Goal: Task Accomplishment & Management: Complete application form

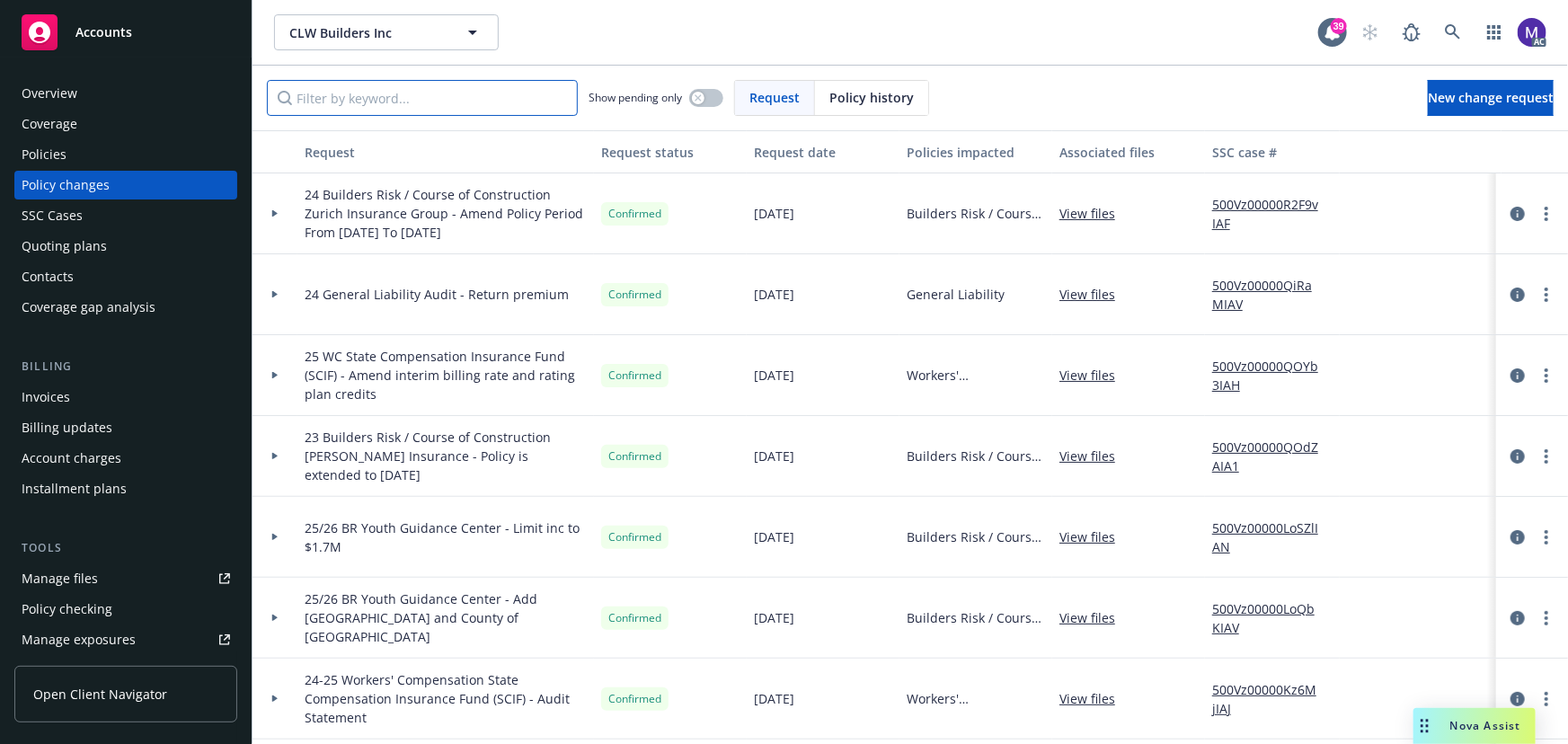
click at [358, 100] on input "Filter by keyword..." at bounding box center [422, 98] width 310 height 36
click at [1245, 206] on link "500Vz00000R2F9vIAF" at bounding box center [1272, 214] width 120 height 38
click at [73, 159] on div "Policies" at bounding box center [126, 154] width 209 height 28
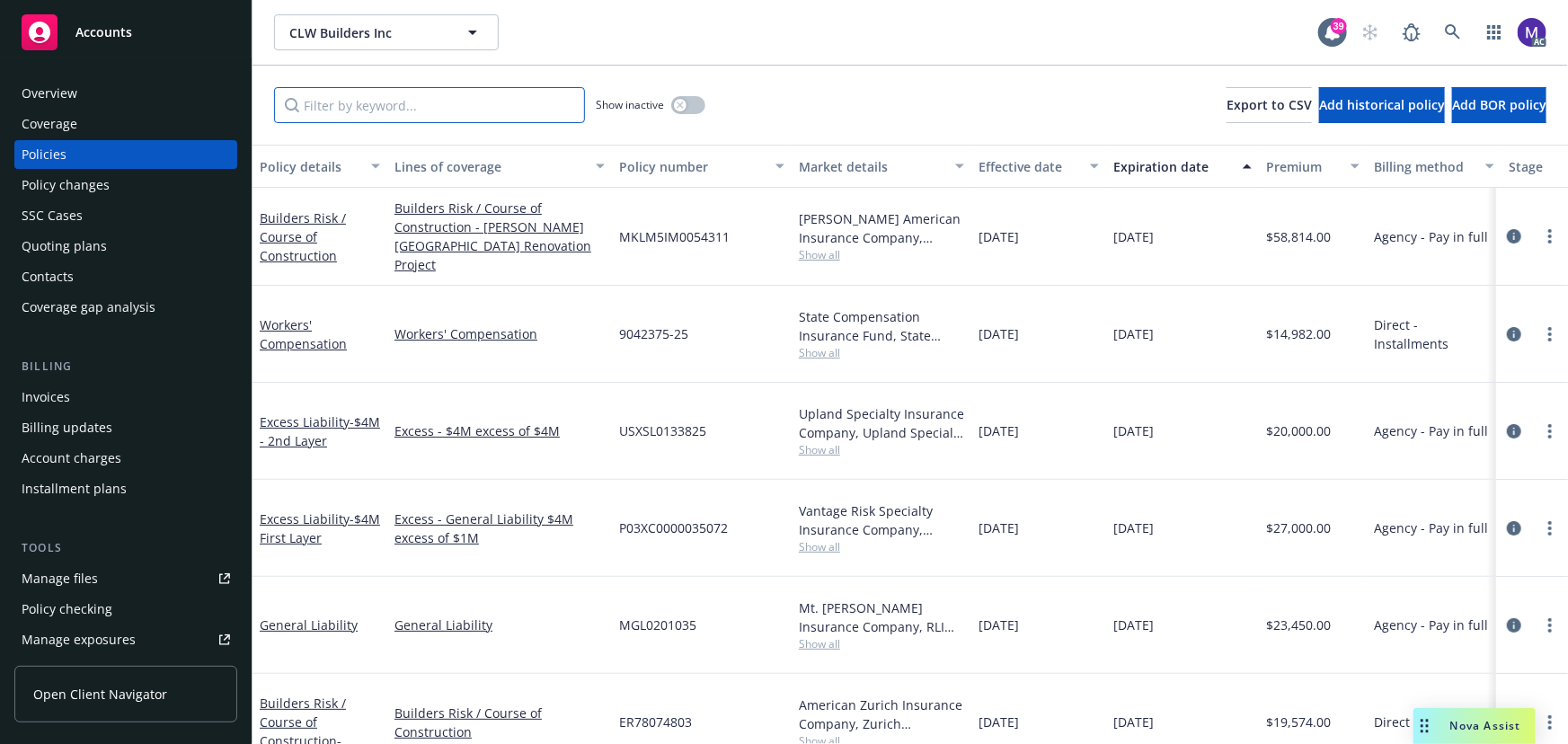
click at [313, 113] on input "Filter by keyword..." at bounding box center [430, 104] width 310 height 36
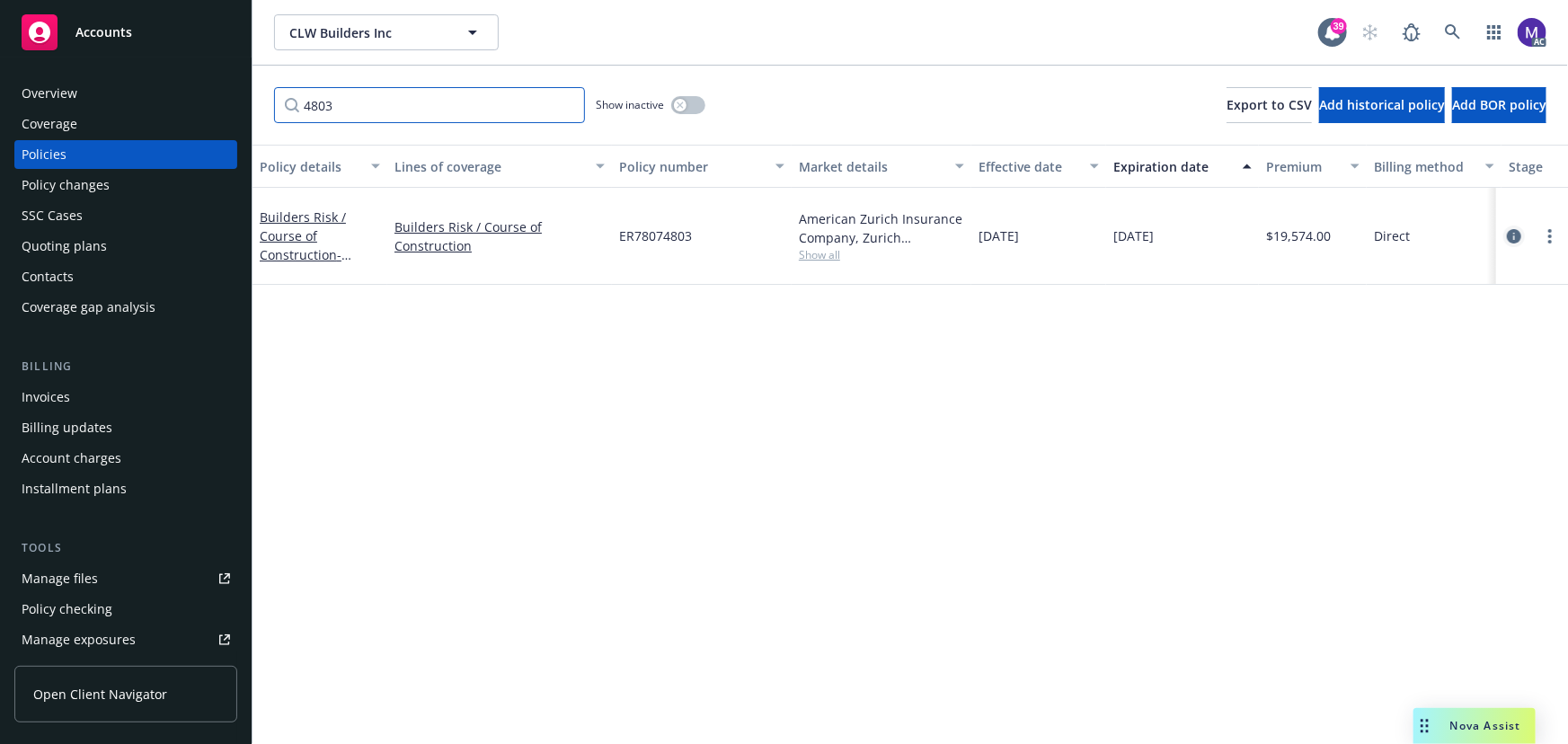
type input "4803"
click at [1514, 232] on icon "circleInformation" at bounding box center [1514, 236] width 15 height 15
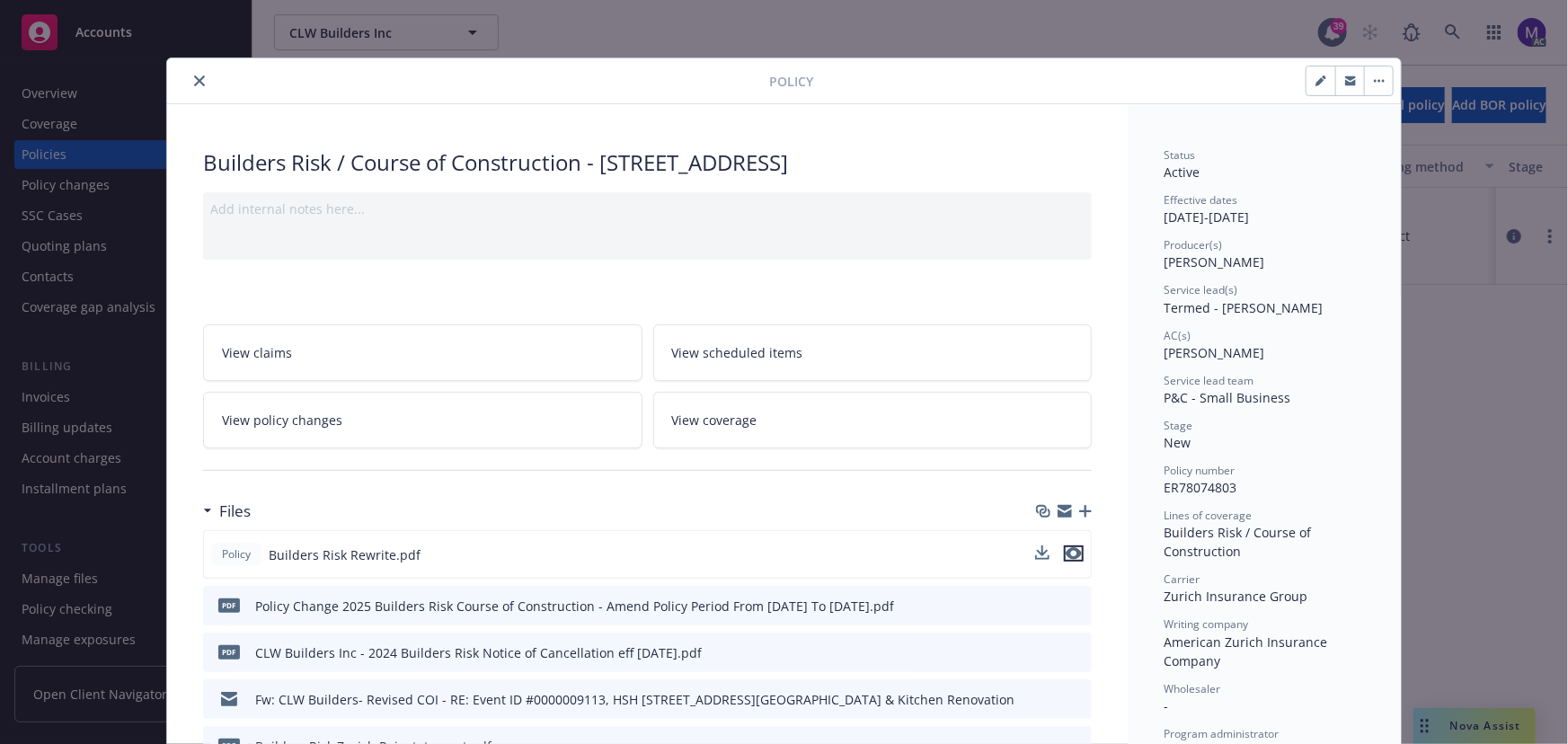
click at [1067, 554] on icon "preview file" at bounding box center [1074, 554] width 17 height 13
click at [197, 82] on icon "close" at bounding box center [199, 80] width 11 height 11
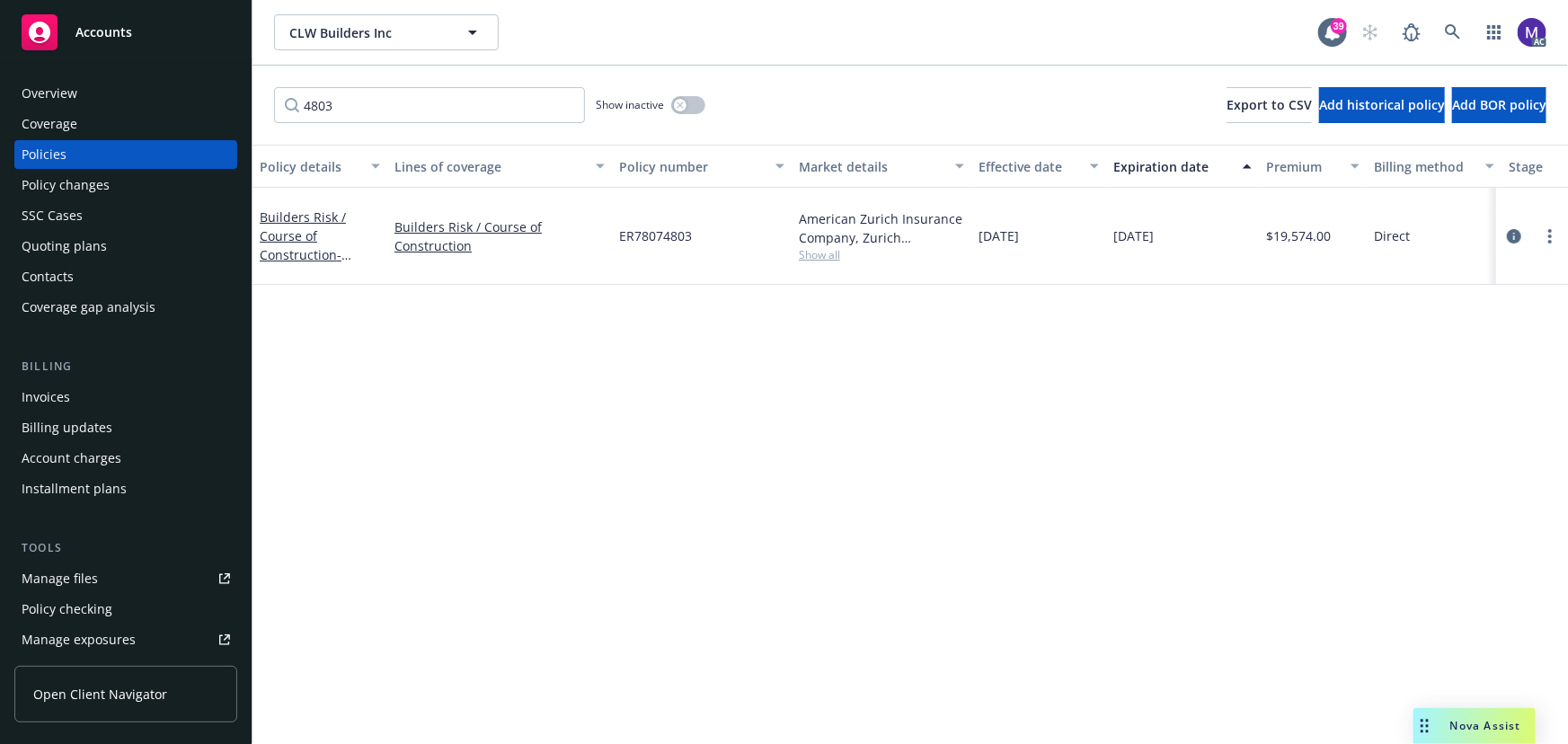
click at [826, 256] on span "Show all" at bounding box center [881, 255] width 165 height 16
click at [716, 353] on span "Zurich Insurance Group" at bounding box center [783, 357] width 331 height 19
copy span "Zurich Insurance Group"
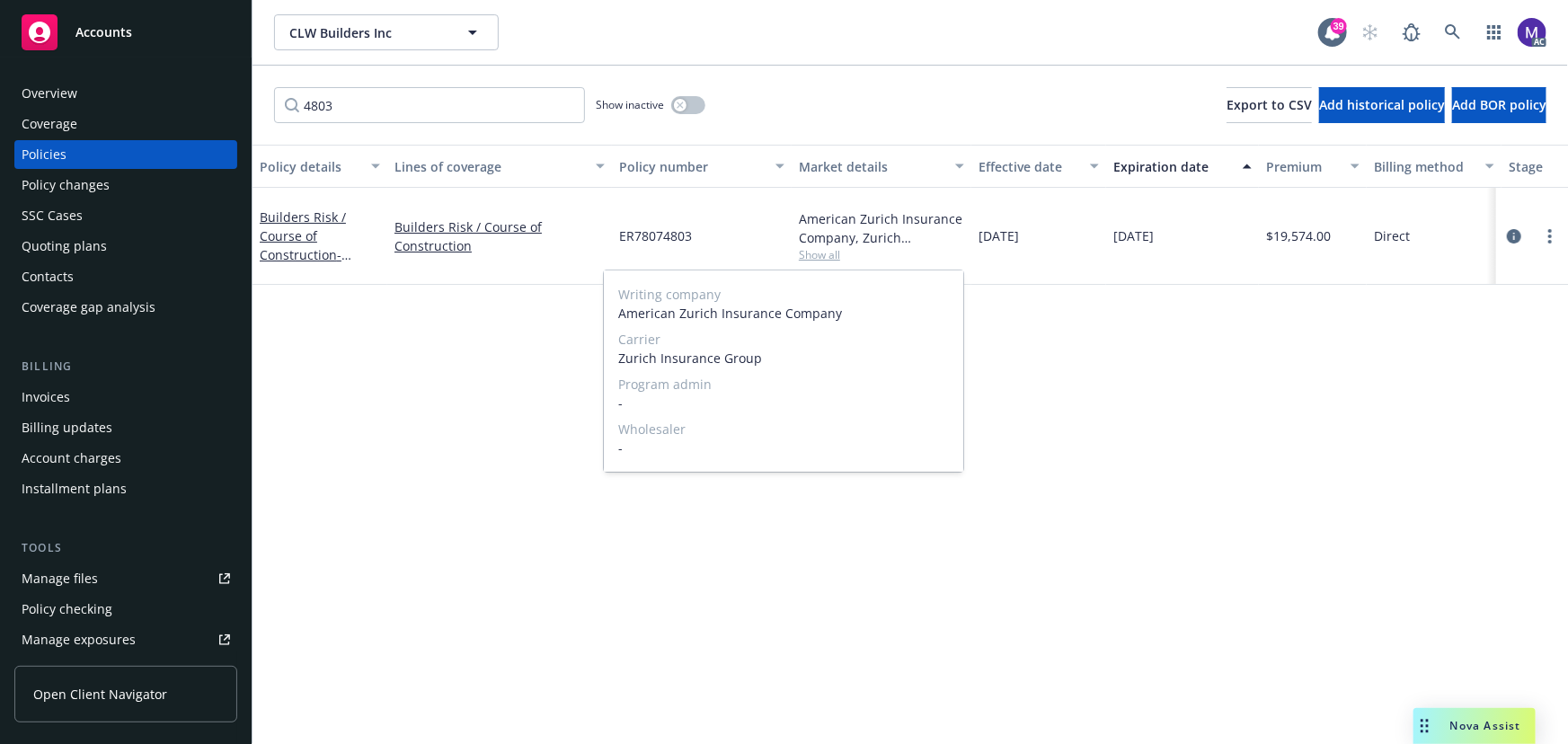
click at [819, 254] on span "Show all" at bounding box center [881, 255] width 165 height 16
click at [116, 183] on div "Policy changes" at bounding box center [126, 185] width 209 height 28
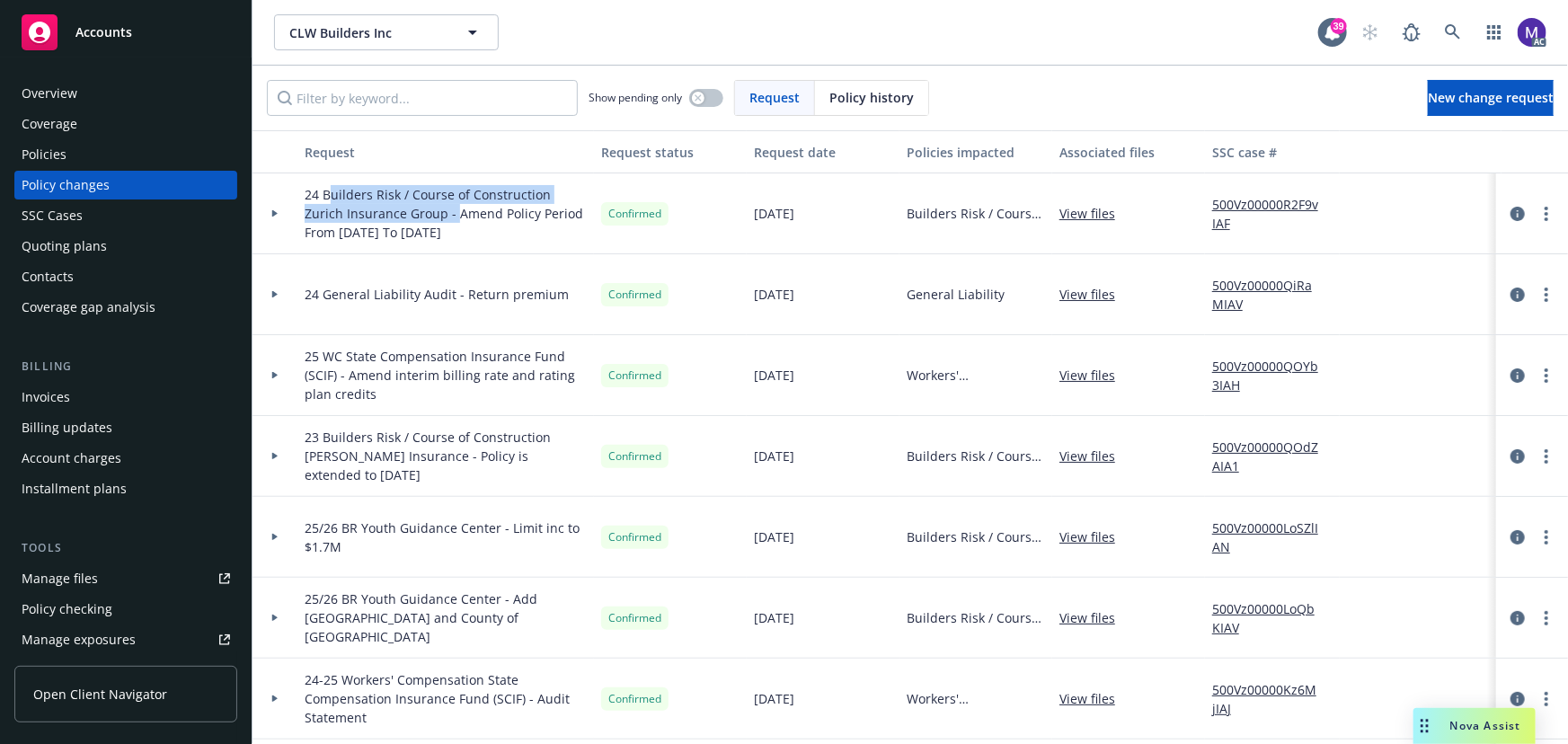
drag, startPoint x: 326, startPoint y: 197, endPoint x: 415, endPoint y: 211, distance: 90.1
click at [415, 211] on span "24 Builders Risk / Course of Construction Zurich Insurance Group - Amend Policy…" at bounding box center [445, 214] width 282 height 57
copy span "uilders Risk / Course of Construction Zurich Insurance Group -"
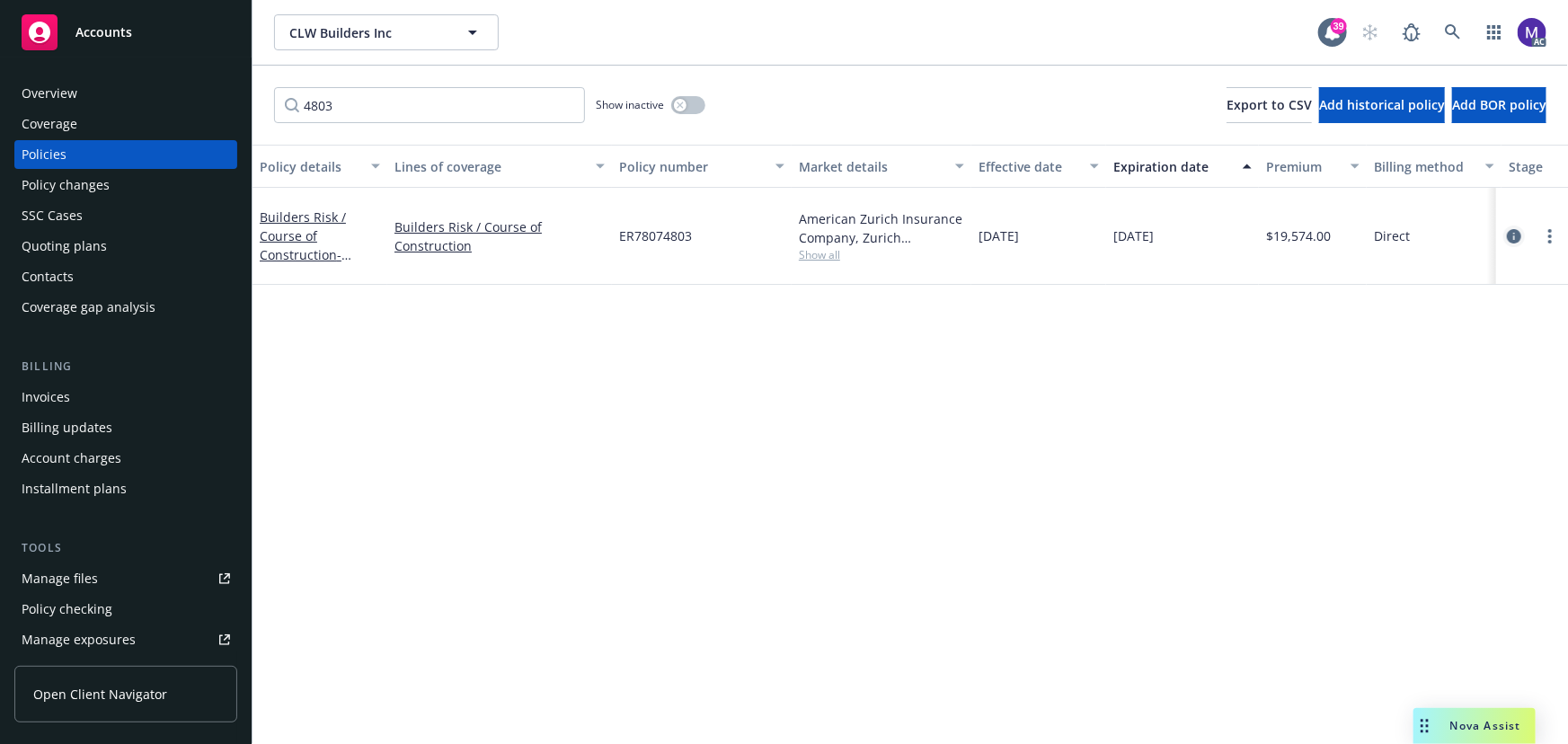
type input "4803"
click at [1509, 243] on link "circleInformation" at bounding box center [1514, 236] width 21 height 21
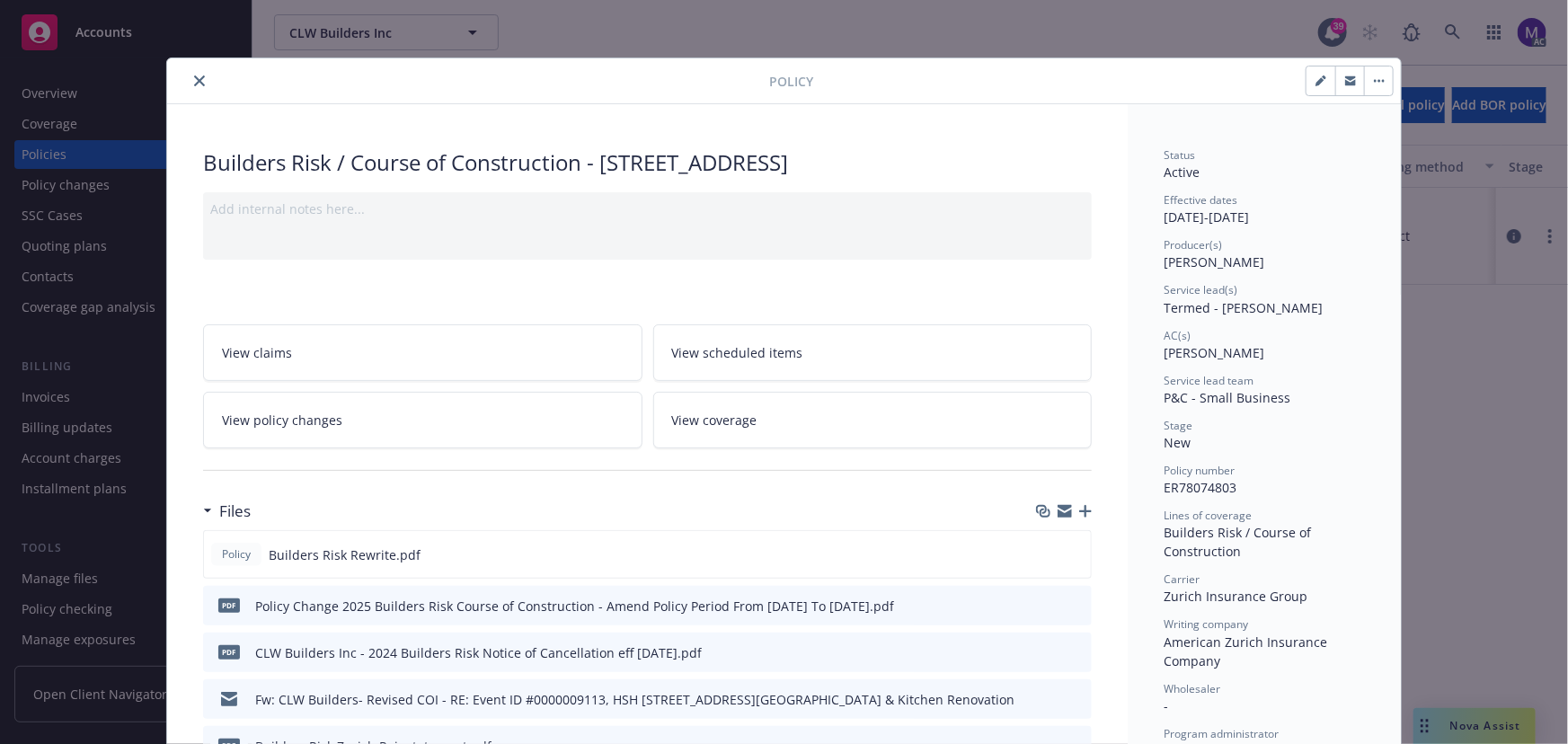
click at [362, 422] on link "View policy changes" at bounding box center [423, 420] width 439 height 57
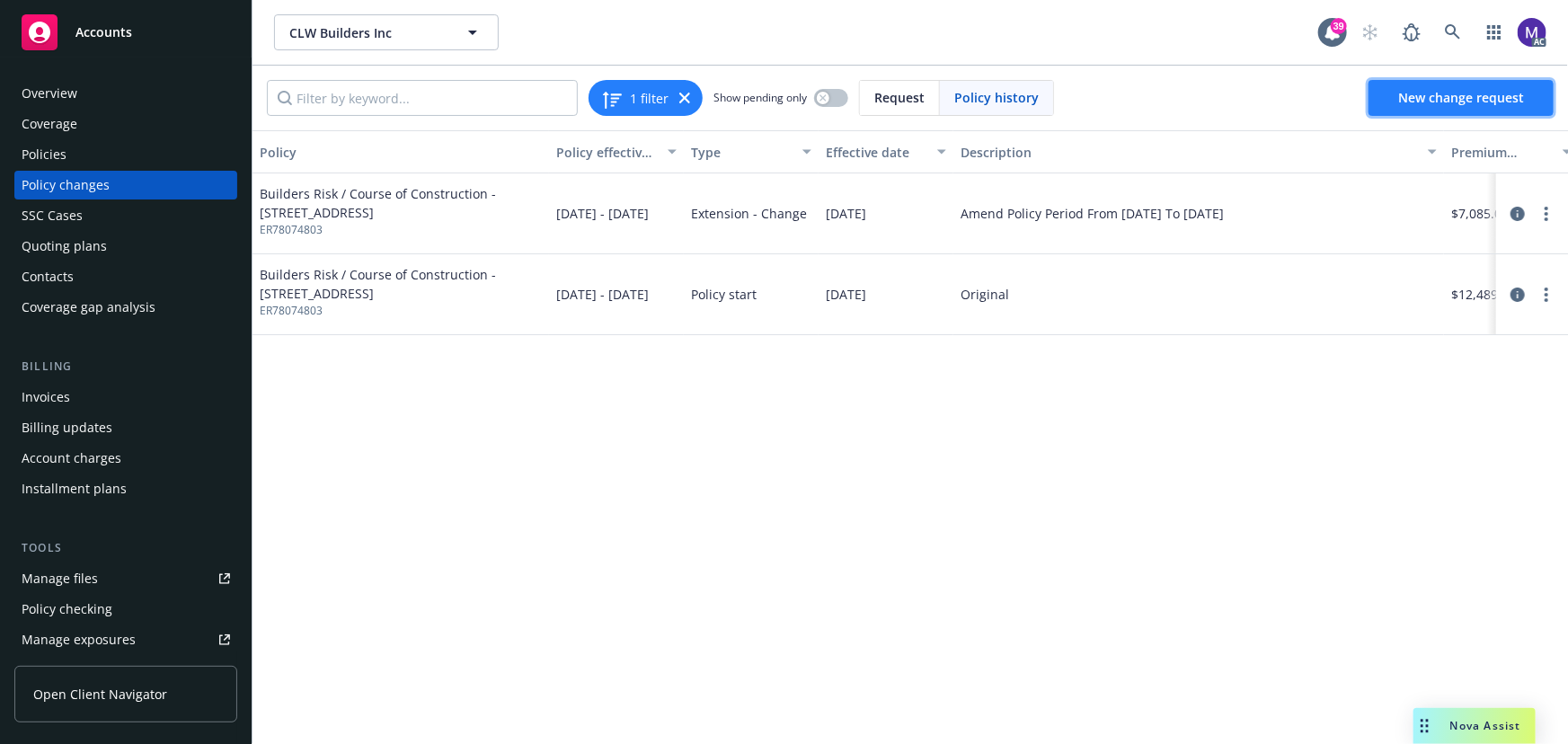
click at [1429, 99] on span "New change request" at bounding box center [1461, 97] width 126 height 17
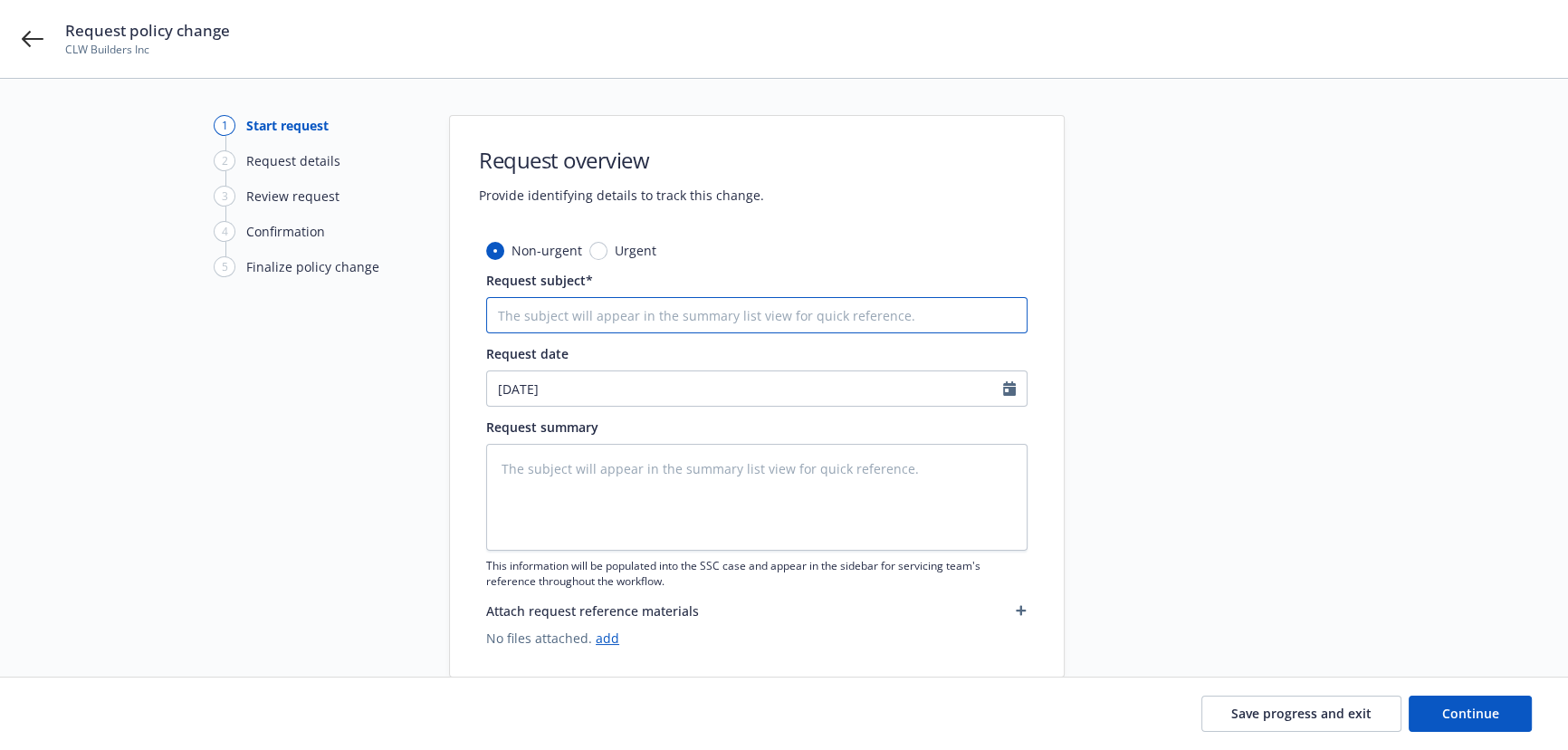
click at [633, 315] on input "Request subject*" at bounding box center [756, 315] width 541 height 36
type textarea "x"
type input "24"
type textarea "x"
paste input "Zurich Insurance Group"
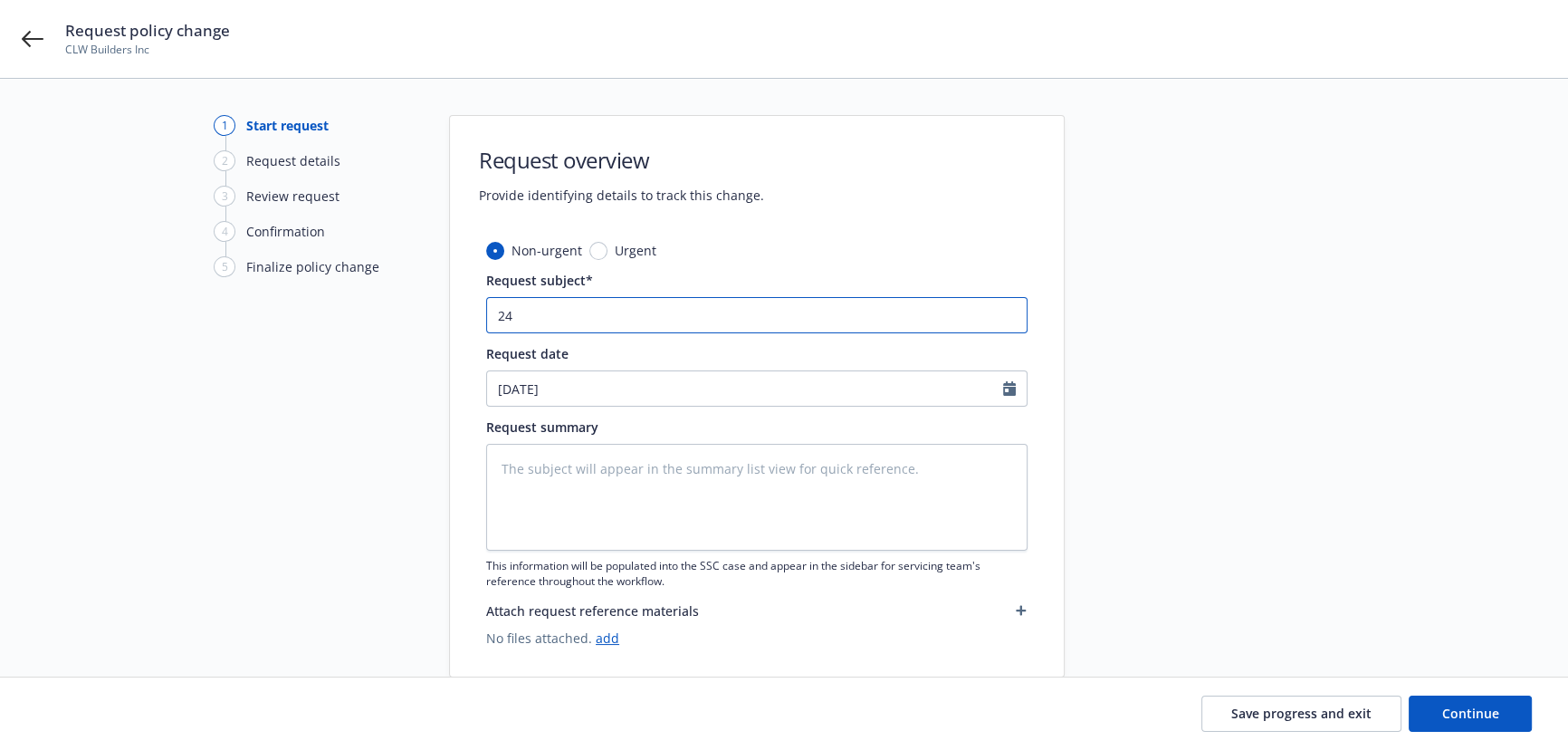
type input "24 Zurich Insurance Group"
type textarea "x"
type input "24 Zurich Insurance Group"
type textarea "x"
drag, startPoint x: 516, startPoint y: 312, endPoint x: 757, endPoint y: 313, distance: 241.0
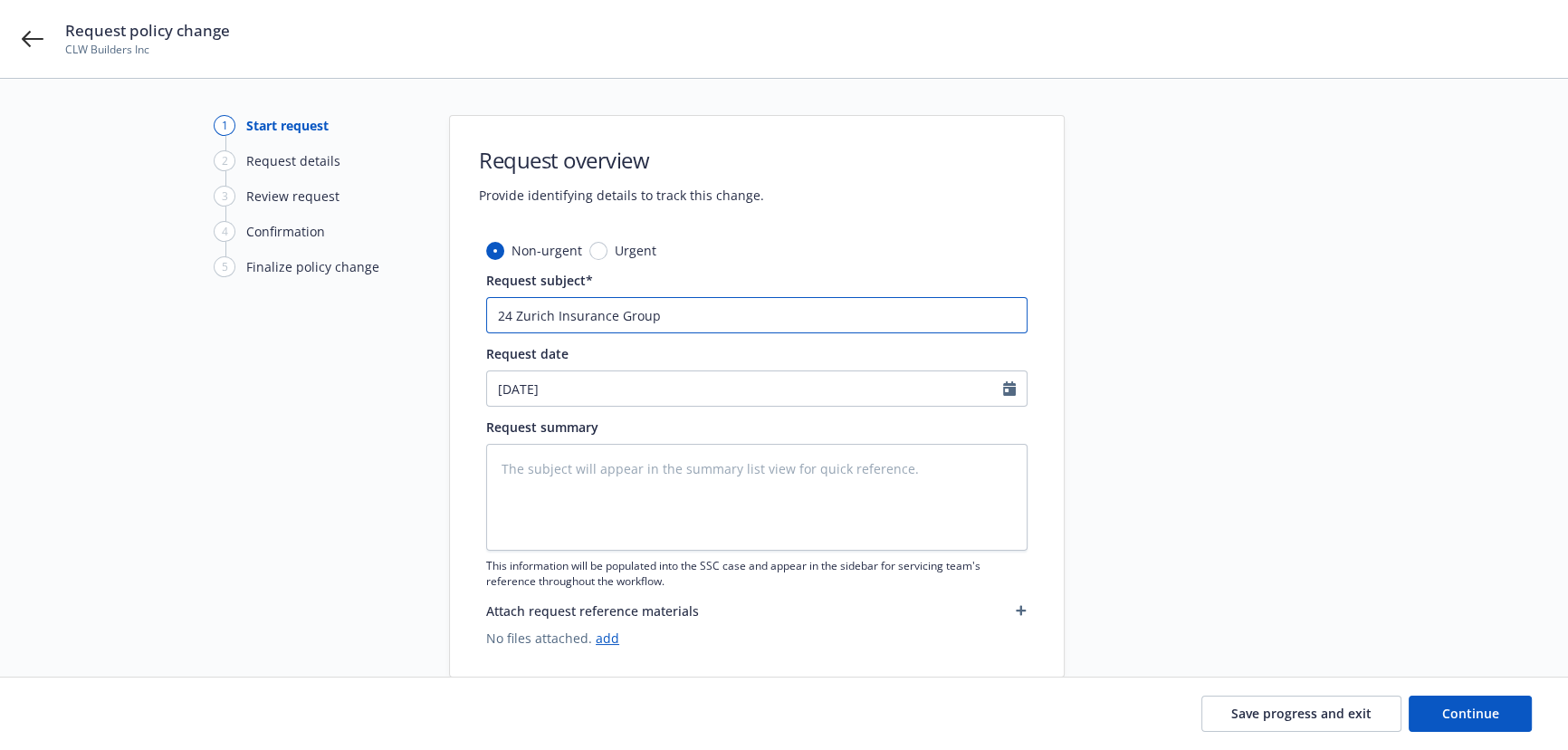
click at [756, 314] on input "24 Zurich Insurance Group" at bounding box center [756, 315] width 541 height 36
paste input "uilders Risk / Course of Construction Zurich Insurance Group -"
type input "24 uilders Risk / Course of Construction Zurich Insurance Group -"
type textarea "x"
click at [891, 309] on input "24 uilders Risk / Course of Construction Zurich Insurance Group -" at bounding box center [756, 315] width 541 height 36
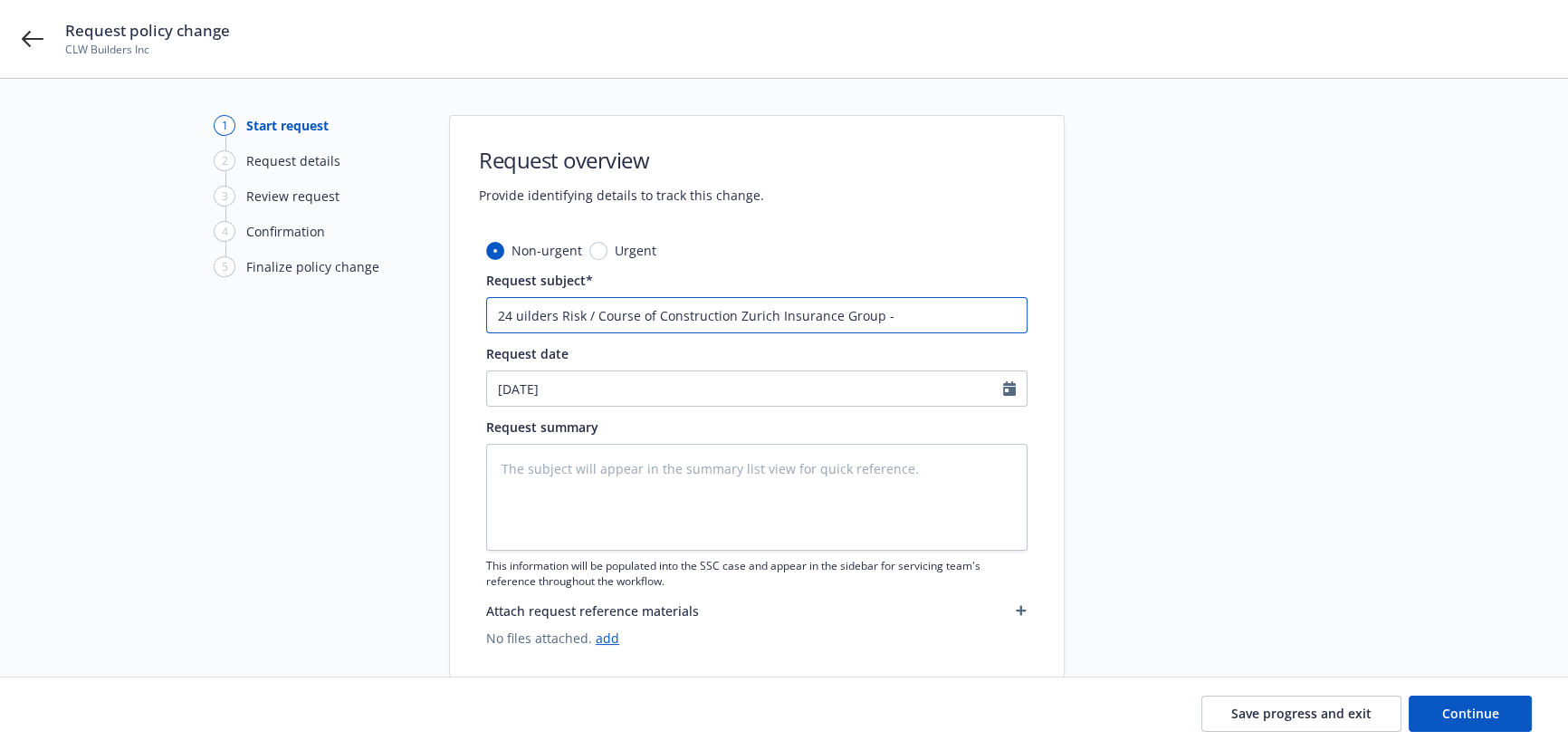
type input "24 uilders Risk / Course of Construction Zurich Insurance Group - A"
type textarea "x"
type input "24 uilders Risk / Course of Construction Zurich Insurance Group - Am"
type textarea "x"
type input "24 uilders Risk / Course of Construction Zurich Insurance Group - Ame"
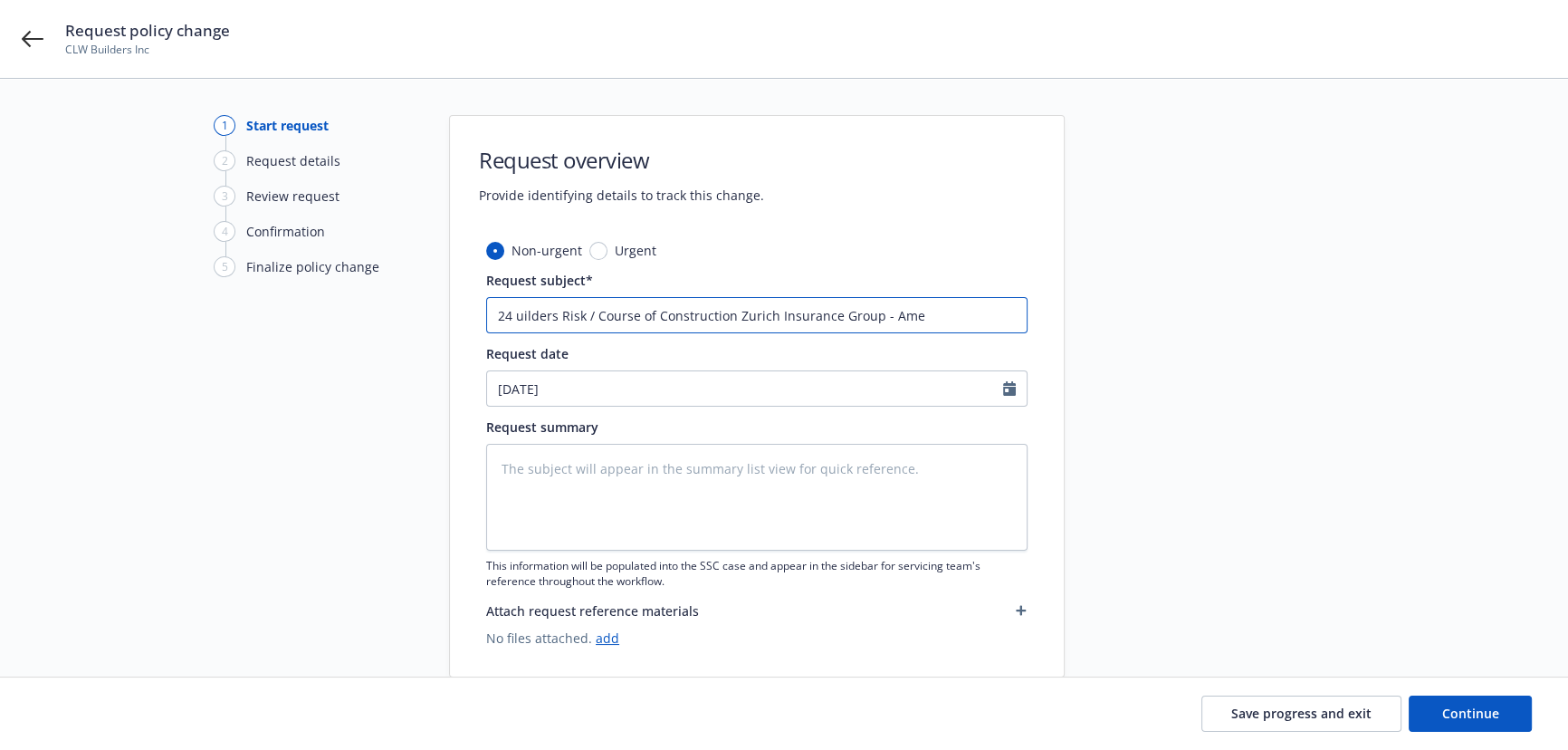
type textarea "x"
type input "24 uilders Risk / Course of Construction Zurich Insurance Group - Amen"
type textarea "x"
type input "24 uilders Risk / Course of Construction Zurich Insurance Group - Amend"
type textarea "x"
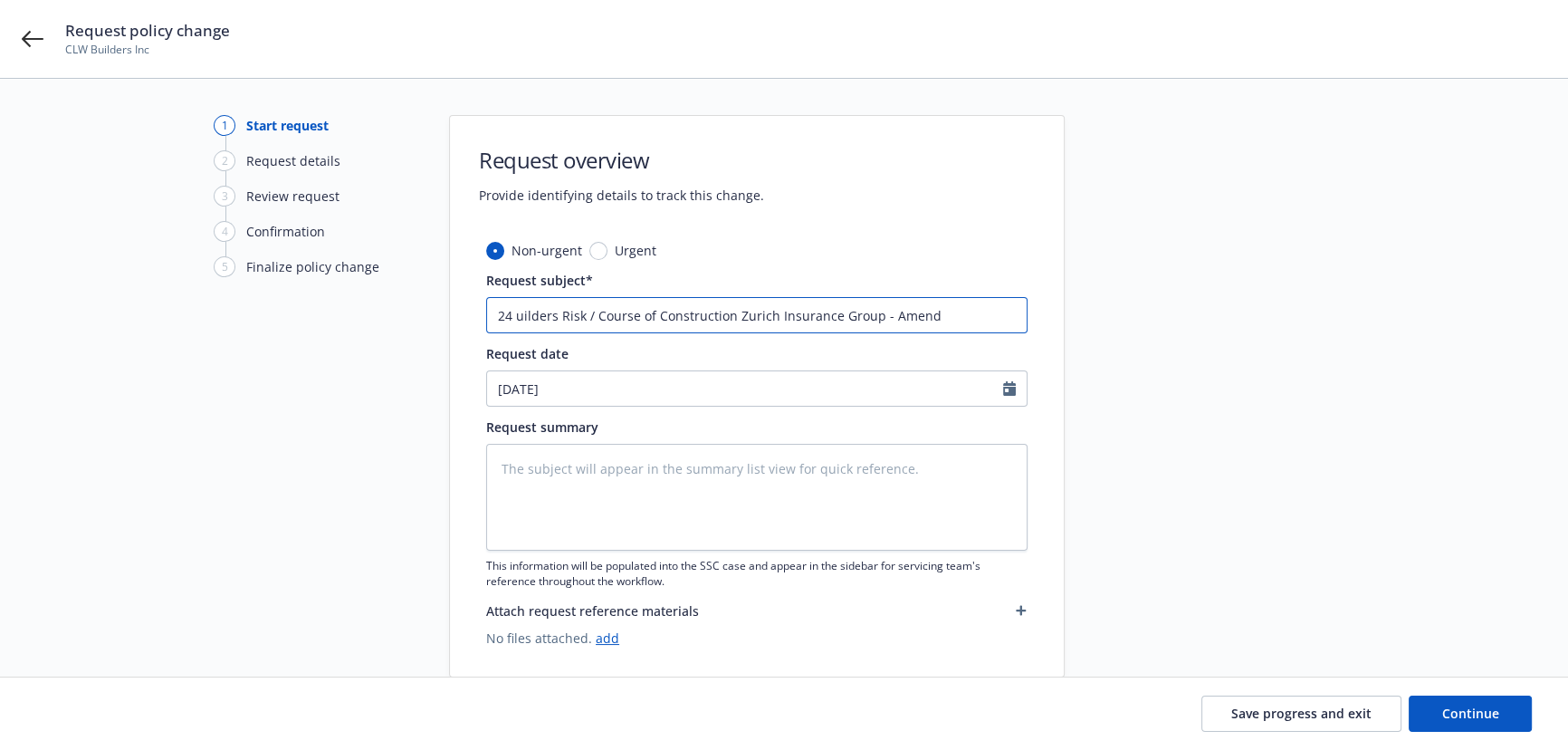
click at [956, 325] on input "24 uilders Risk / Course of Construction Zurich Insurance Group - Amend" at bounding box center [756, 315] width 541 height 36
paste input "Renovation and Improvements"
type input "24 uilders Risk / Course of Construction Zurich Insurance Group - Amend Renovat…"
click at [1021, 313] on input "24 uilders Risk / Course of Construction Zurich Insurance Group - Amend Renovat…" at bounding box center [756, 315] width 541 height 36
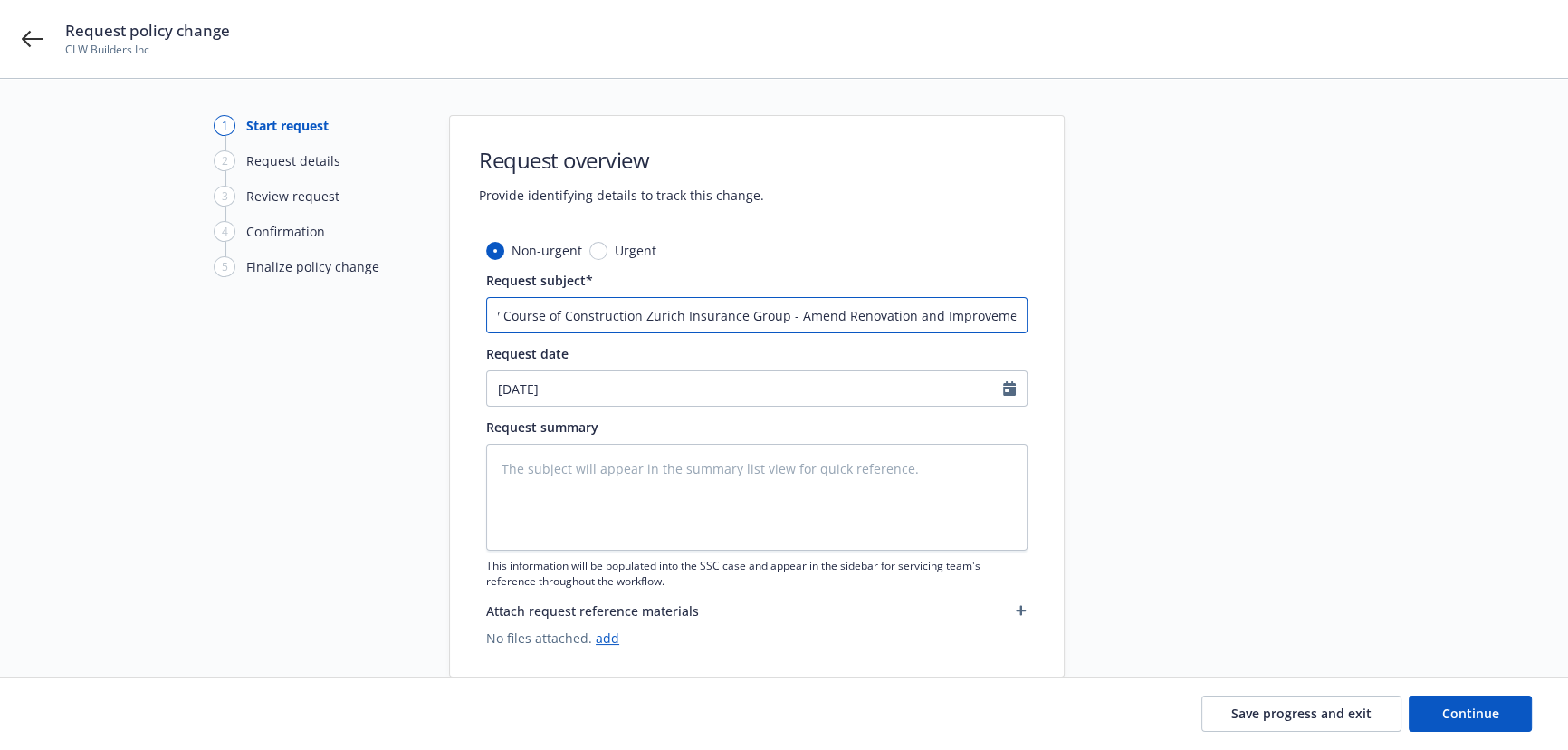
type textarea "x"
type input "24 uilders Risk / Course of Construction Zurich Insurance Group - Amend Renovat…"
type textarea "x"
type input "24 uilders Risk / Course of Construction Zurich Insurance Group - Amend Renovat…"
type textarea "x"
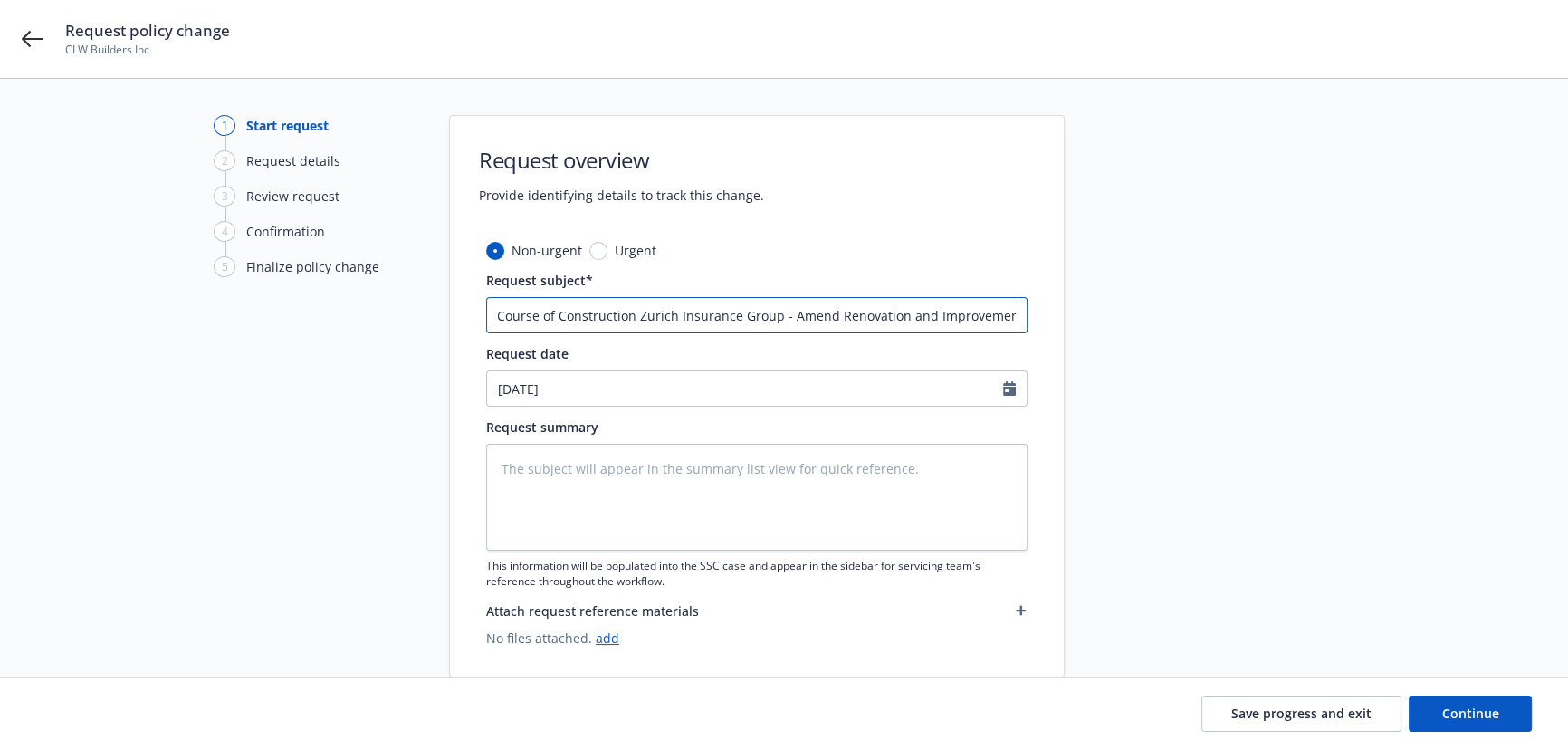
type input "24 uilders Risk / Course of Construction Zurich Insurance Group - Amend Renovat…"
type textarea "x"
type input "24 uilders Risk / Course of Construction Zurich Insurance Group - Amend Renovat…"
type textarea "x"
type input "24 uilders Risk / Course of Construction Zurich Insurance Group - Amend Renovat…"
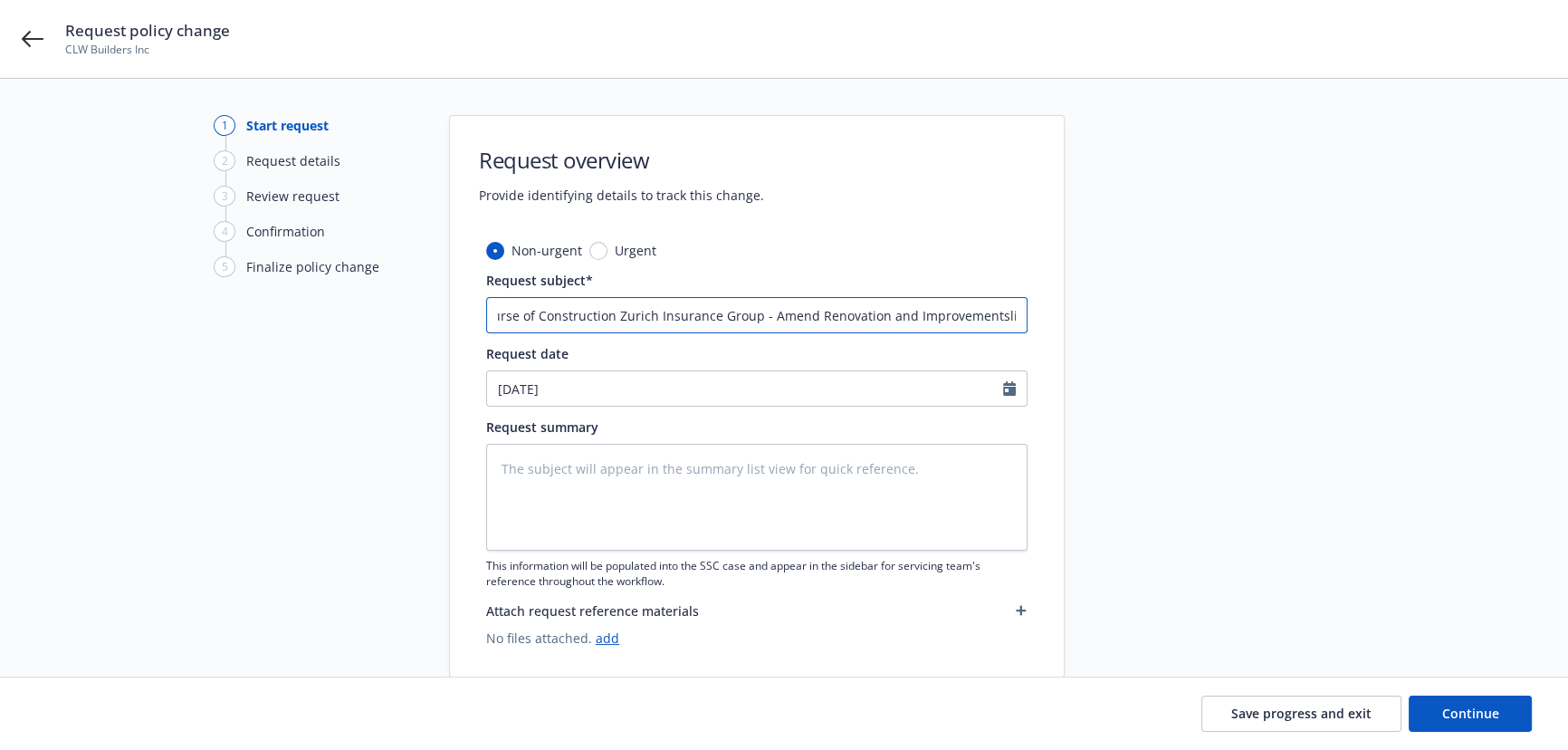
type textarea "x"
type input "24 uilders Risk / Course of Construction Zurich Insurance Group - Amend Renovat…"
type textarea "x"
type input "24 uilders Risk / Course of Construction Zurich Insurance Group - Amend Renovat…"
type textarea "x"
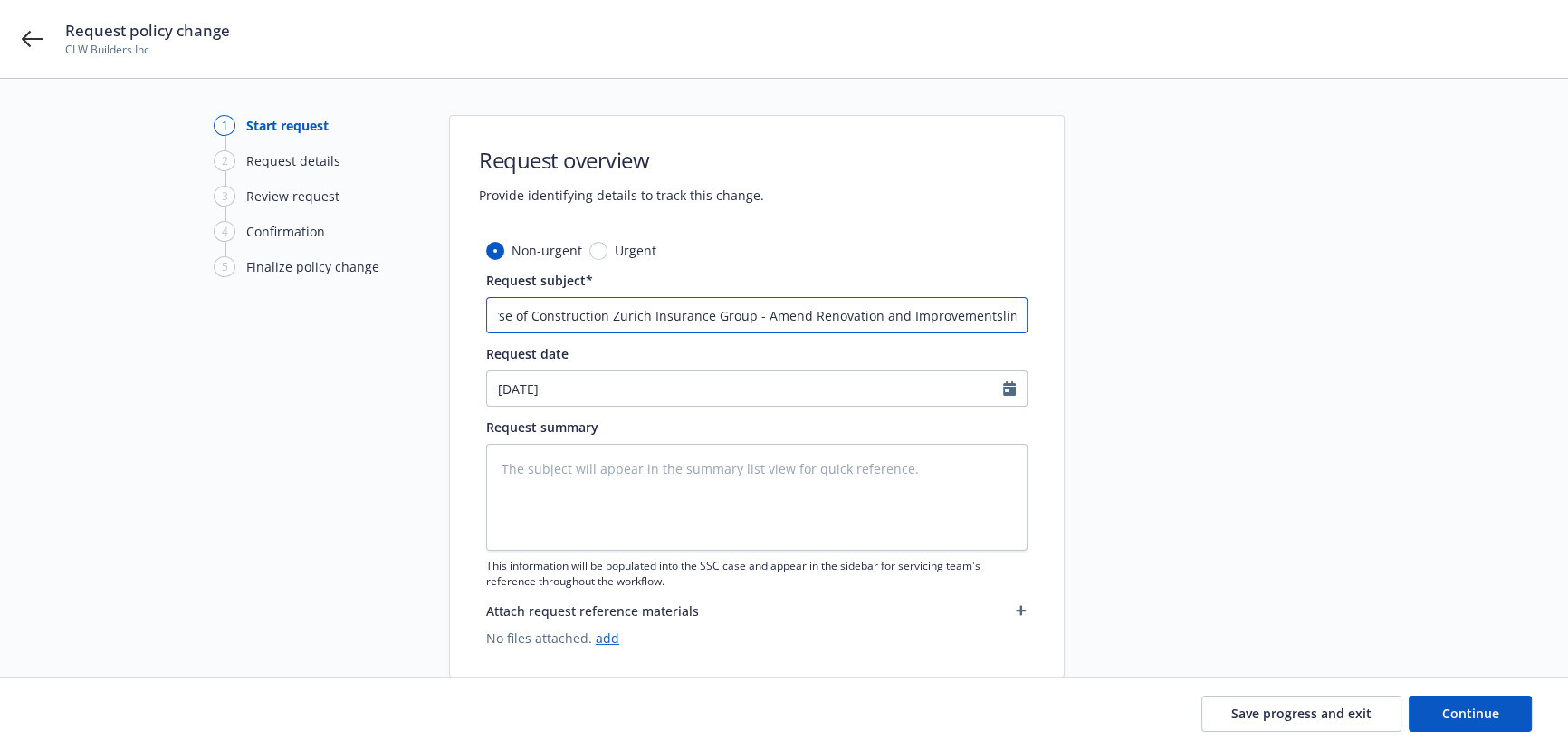
type input "24 uilders Risk / Course of Construction Zurich Insurance Group - Amend Renovat…"
type textarea "x"
type input "24 uilders Risk / Course of Construction Zurich Insurance Group - Amend Renovat…"
type textarea "x"
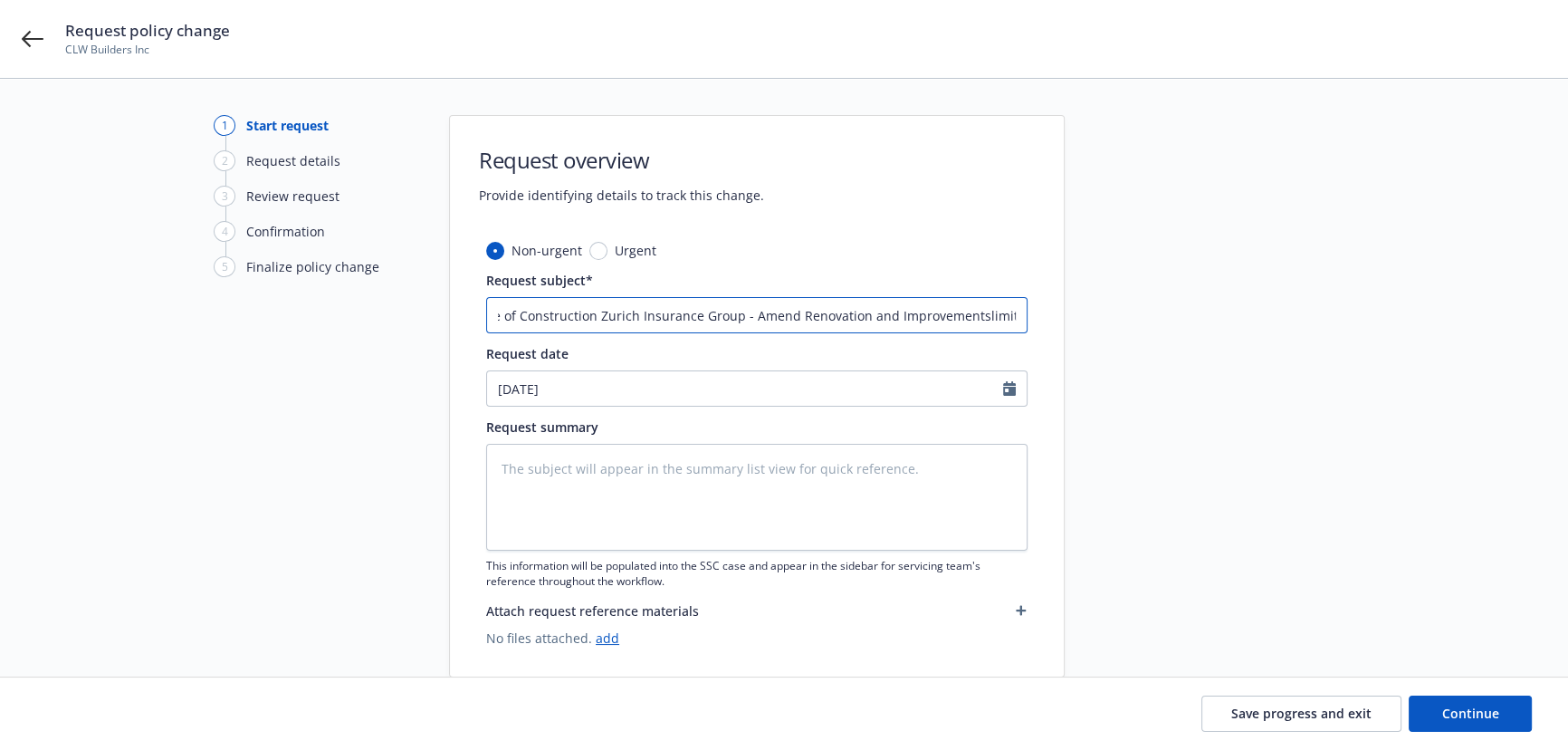
type input "24 uilders Risk / Course of Construction Zurich Insurance Group - Amend Renovat…"
click at [964, 317] on input "24 uilders Risk / Course of Construction Zurich Insurance Group - Amend Renovat…" at bounding box center [756, 315] width 541 height 36
type textarea "x"
type input "24 uilders Risk / Course of Construction Zurich Insurance Group - Amend Renovat…"
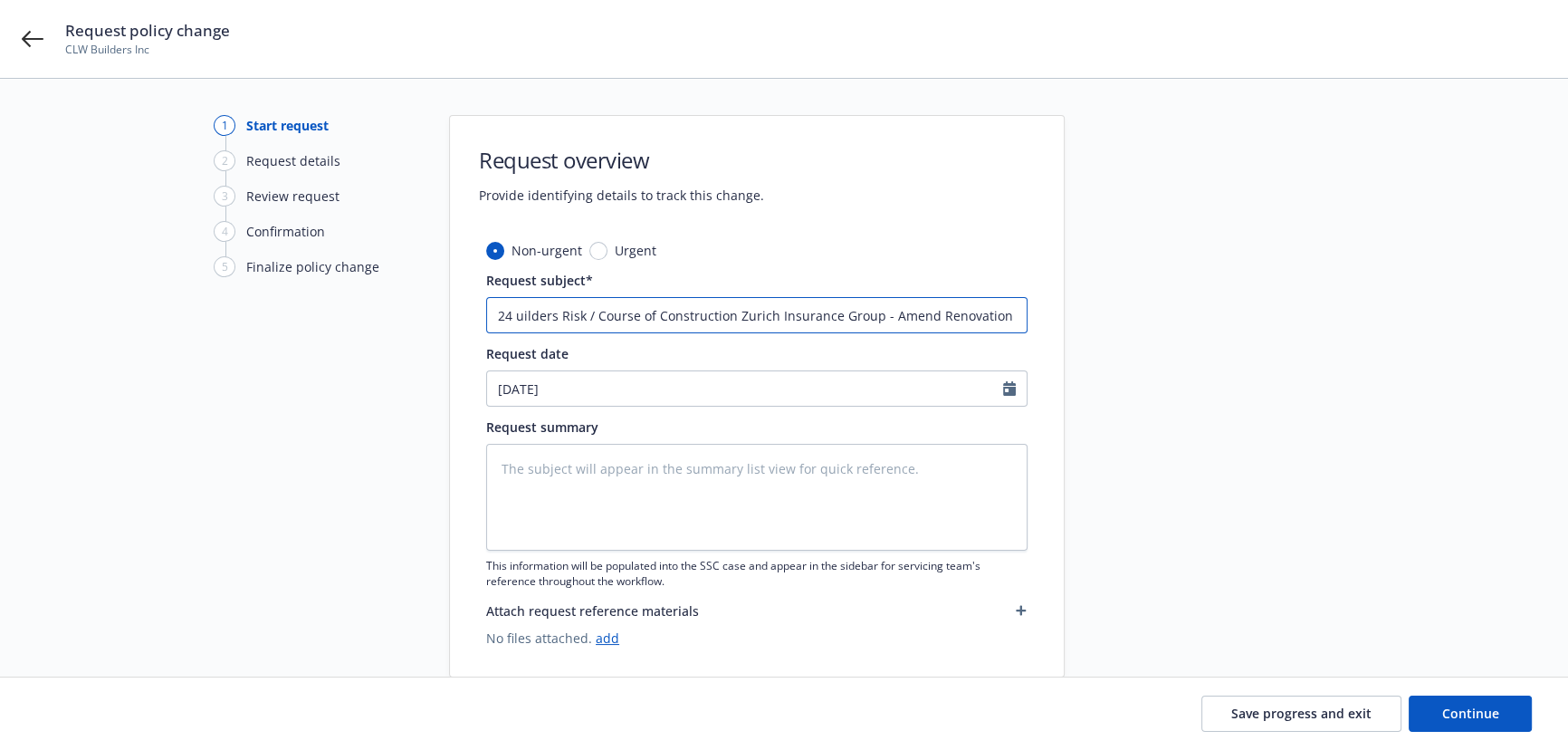
scroll to position [0, 151]
drag, startPoint x: 855, startPoint y: 315, endPoint x: 1303, endPoint y: 351, distance: 449.4
click at [1303, 351] on div "1 Start request 2 Request details 3 Review request 4 Confirmation 5 Finalize po…" at bounding box center [784, 397] width 1525 height 563
paste input "$5,545,445"
type textarea "x"
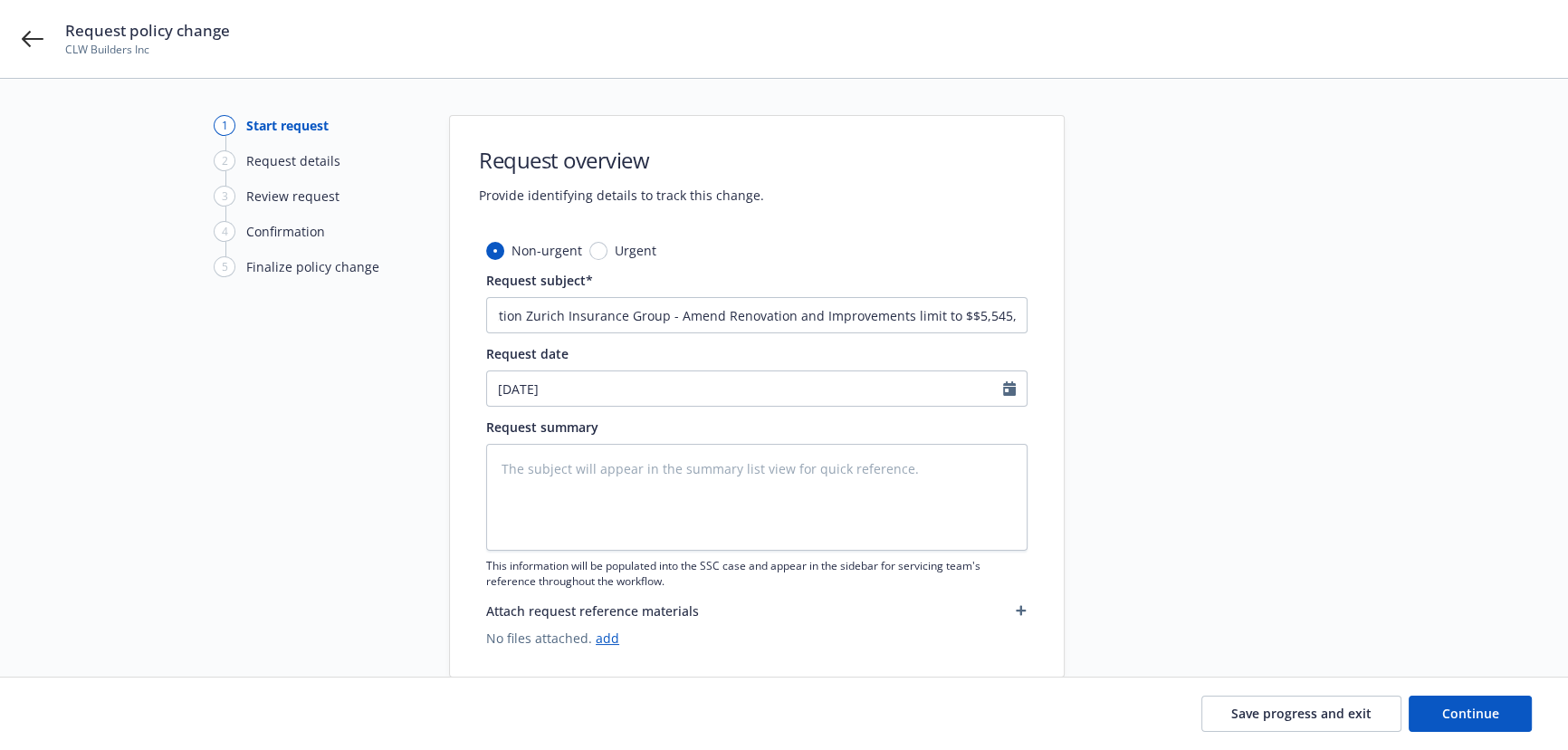
scroll to position [0, 0]
click at [916, 317] on input "24 uilders Risk / Course of Construction Zurich Insurance Group - Amend Renovat…" at bounding box center [756, 315] width 541 height 36
drag, startPoint x: 933, startPoint y: 314, endPoint x: 916, endPoint y: 320, distance: 18.0
click at [916, 321] on input "24 uilders Risk / Course of Construction Zurich Insurance Group - Amend Renovat…" at bounding box center [756, 315] width 541 height 36
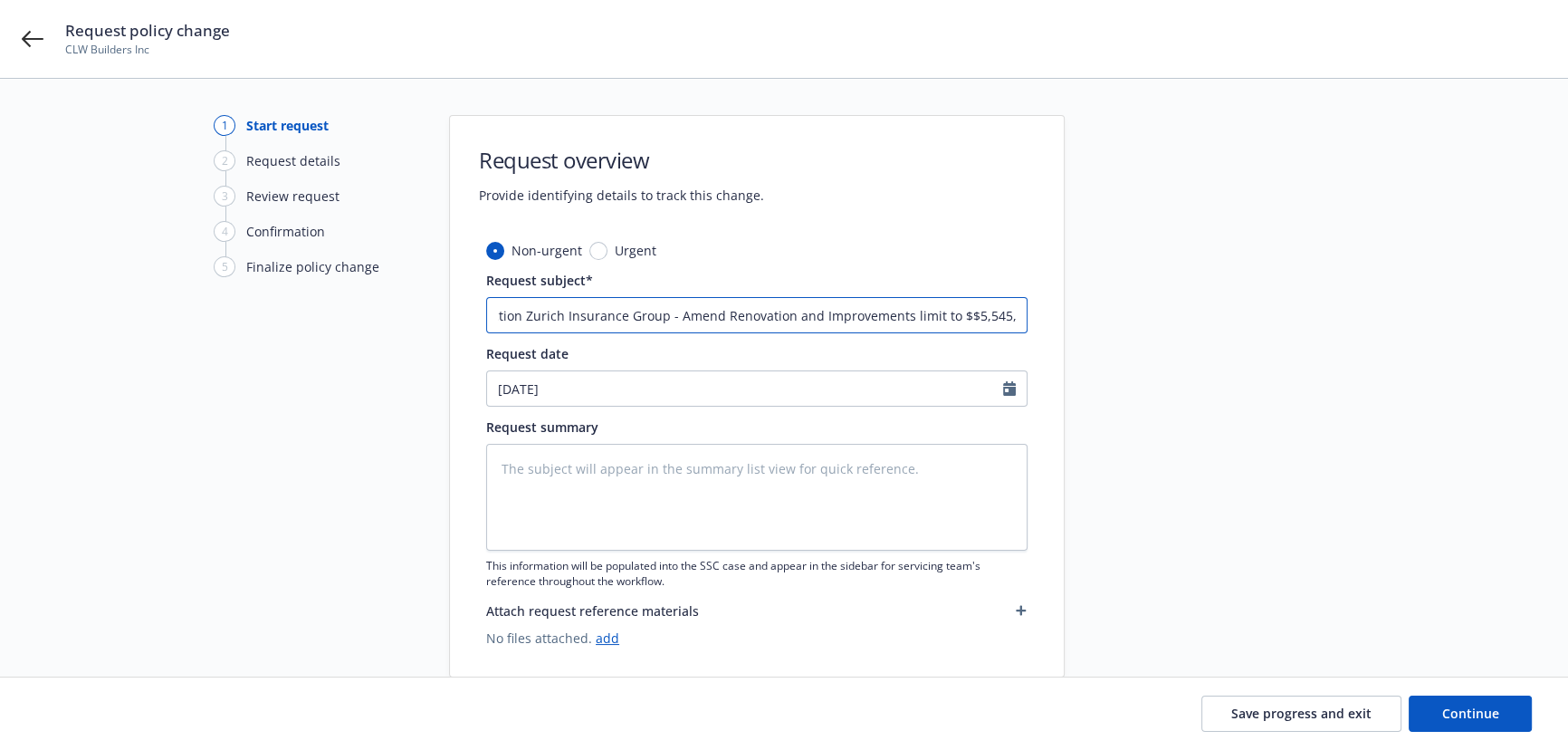
click at [898, 317] on input "24 uilders Risk / Course of Construction Zurich Insurance Group - Amend Renovat…" at bounding box center [756, 315] width 541 height 36
type input "24 uilders Risk / Course of Construction Zurich Insurance Group - Amend Renovat…"
type textarea "x"
type input "24 uilders Risk / Course of Construction Zurich Insurance Group - Amend Renovat…"
type textarea "x"
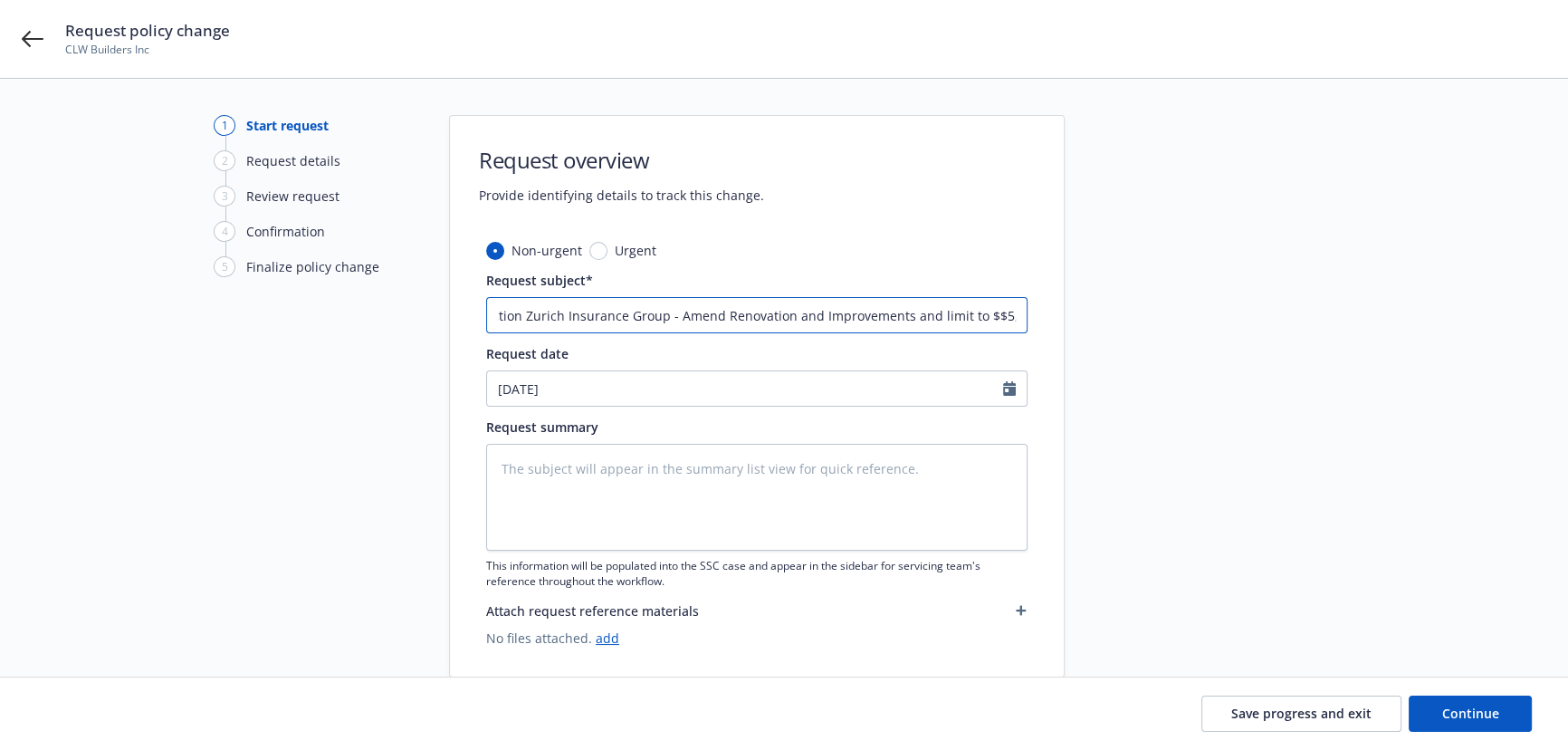
paste input "All Covered Property at all Locations"
type input "24 uilders Risk / Course of Construction Zurich Insurance Group - Amend Renovat…"
type textarea "x"
type input "24 uilders Risk / Course of Construction Zurich Insurance Group - Amend Renovat…"
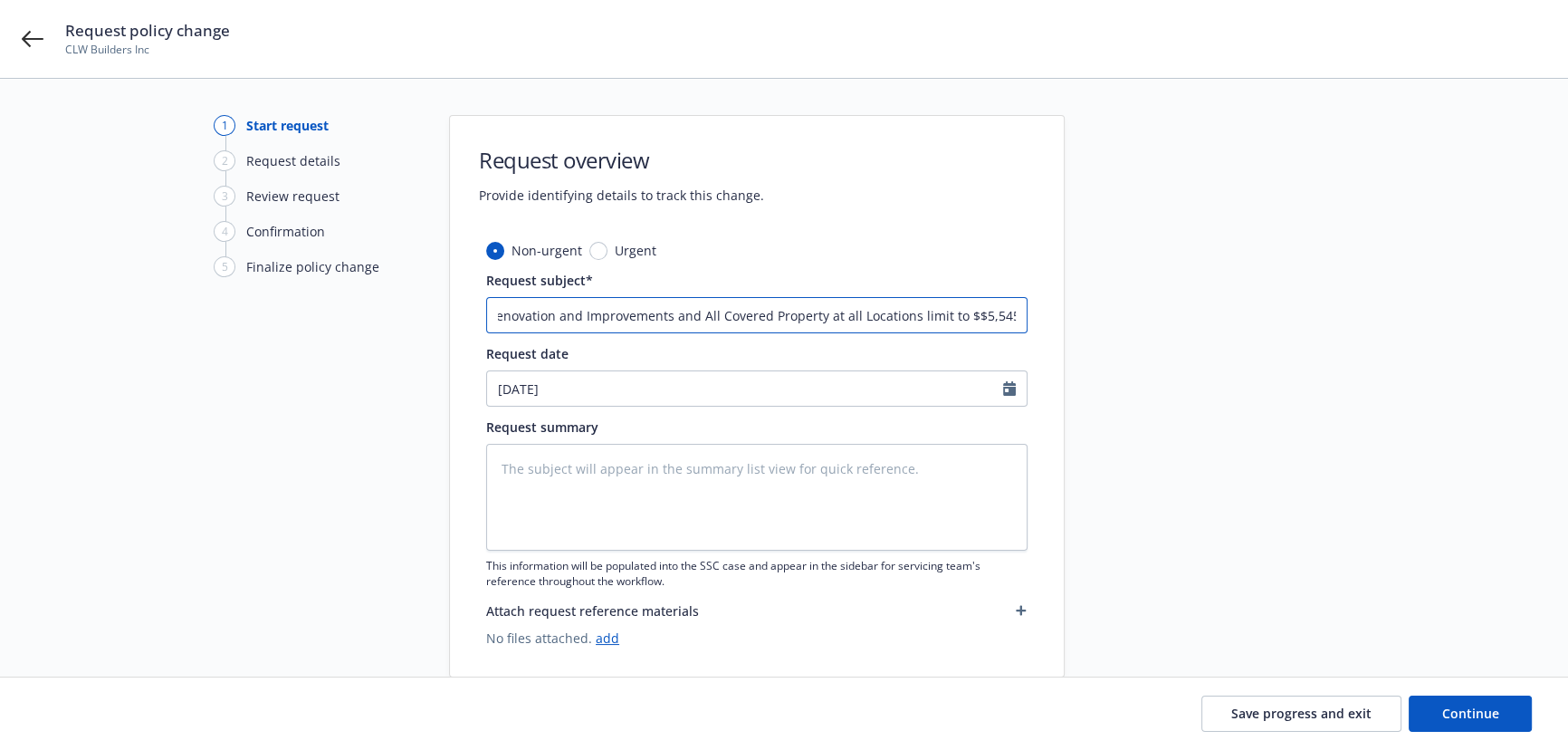
drag, startPoint x: 877, startPoint y: 308, endPoint x: 1146, endPoint y: 302, distance: 269.1
click at [1146, 302] on div "1 Start request 2 Request details 3 Review request 4 Confirmation 5 Finalize po…" at bounding box center [784, 397] width 1525 height 563
click at [967, 313] on input "24 uilders Risk / Course of Construction Zurich Insurance Group - Amend Renovat…" at bounding box center [756, 315] width 541 height 36
drag, startPoint x: 941, startPoint y: 306, endPoint x: 1049, endPoint y: 310, distance: 108.1
click at [1049, 310] on div "Non-urgent Urgent Request subject* 24 uilders Risk / Course of Construction Zur…" at bounding box center [756, 459] width 614 height 436
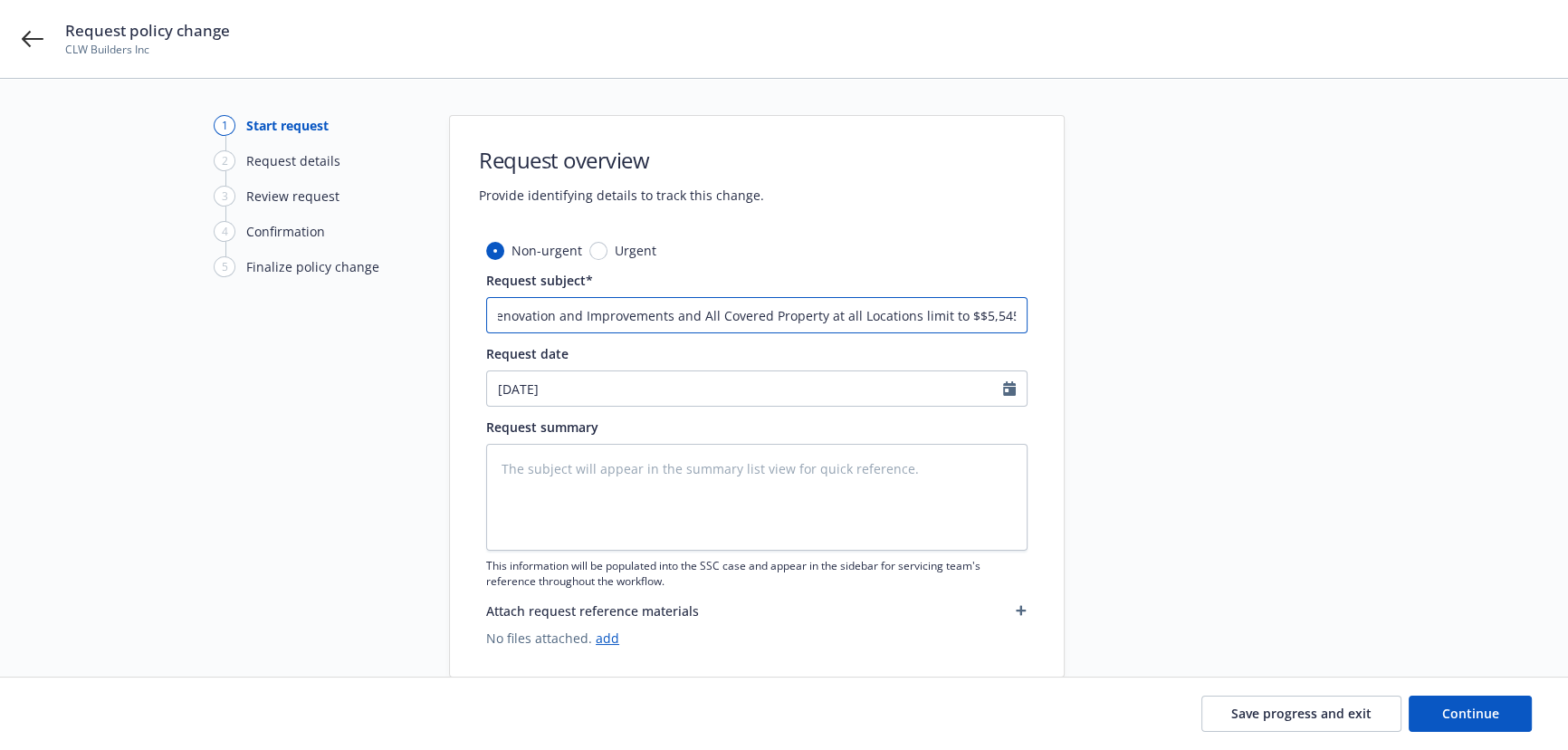
click at [955, 314] on input "24 uilders Risk / Course of Construction Zurich Insurance Group - Amend Renovat…" at bounding box center [756, 315] width 541 height 36
type textarea "x"
click at [1016, 313] on input "24 uilders Risk / Course of Construction Zurich Insurance Group - Amend Renovat…" at bounding box center [756, 315] width 541 height 36
type input "24 uilders Risk / Course of Construction Zurich Insurance Group - Amend Renovat…"
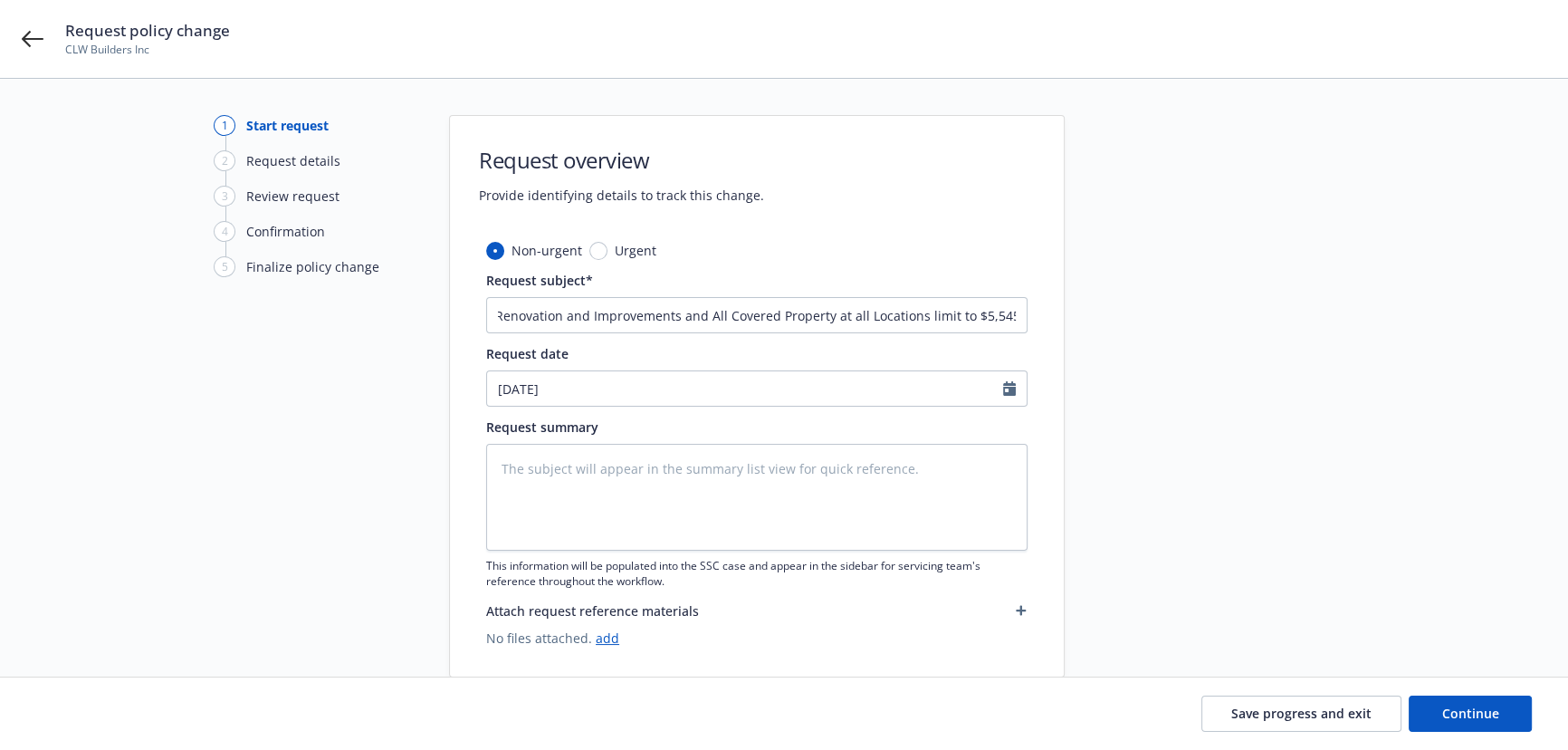
scroll to position [0, 0]
click at [532, 505] on textarea at bounding box center [756, 497] width 541 height 107
paste textarea "The 'Renovation and Improvements' limit of insurance shown in the Declarations …"
type textarea "x"
type textarea "The 'Renovation and Improvements' limit of insurance shown in the Declarations …"
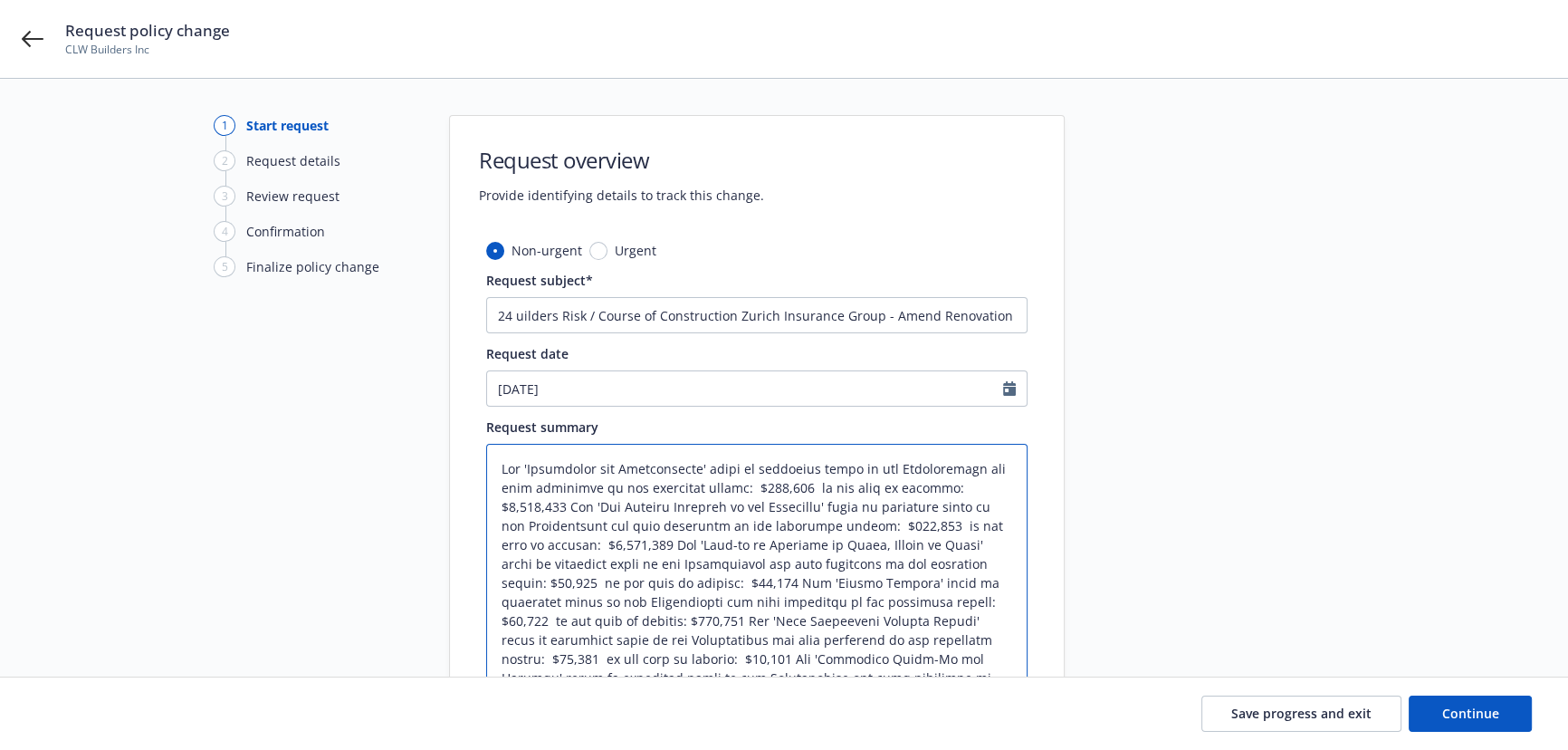
scroll to position [122, 0]
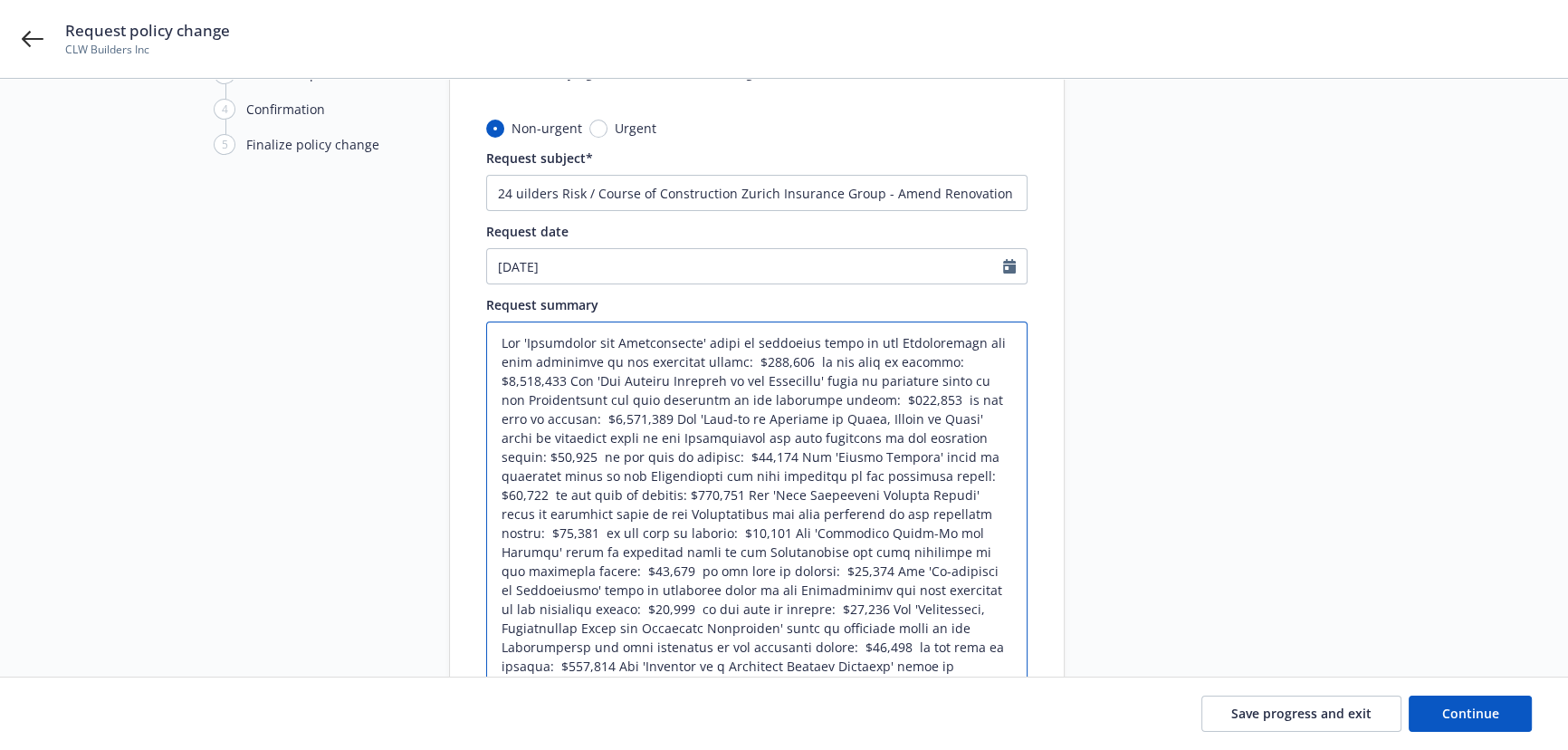
click at [574, 379] on textarea at bounding box center [756, 536] width 541 height 430
click at [573, 379] on textarea at bounding box center [756, 536] width 541 height 430
click at [571, 379] on textarea at bounding box center [756, 536] width 541 height 430
type textarea "x"
type textarea "The 'Renovation and Improvements' limit of insurance shown in the Declarations …"
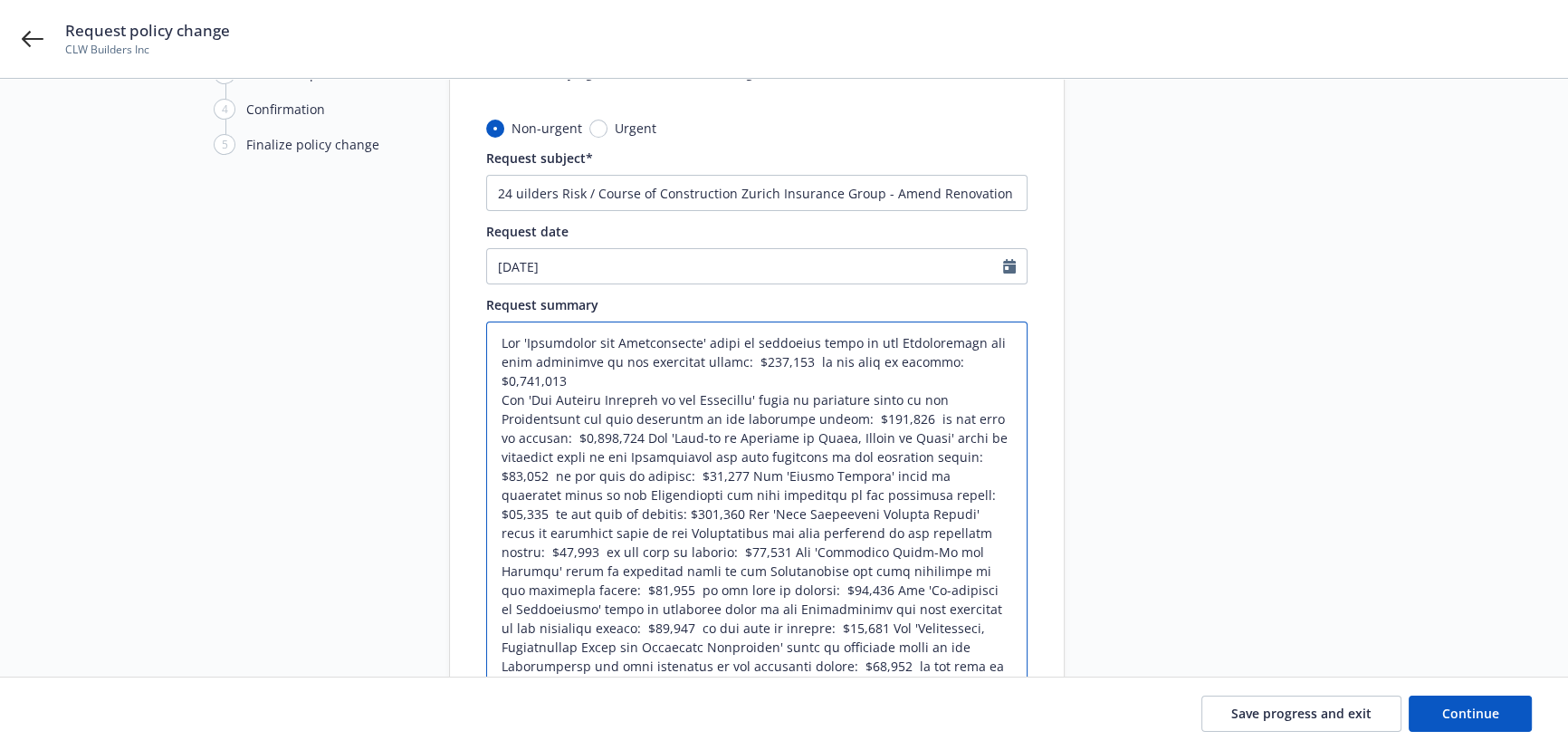
scroll to position [19, 0]
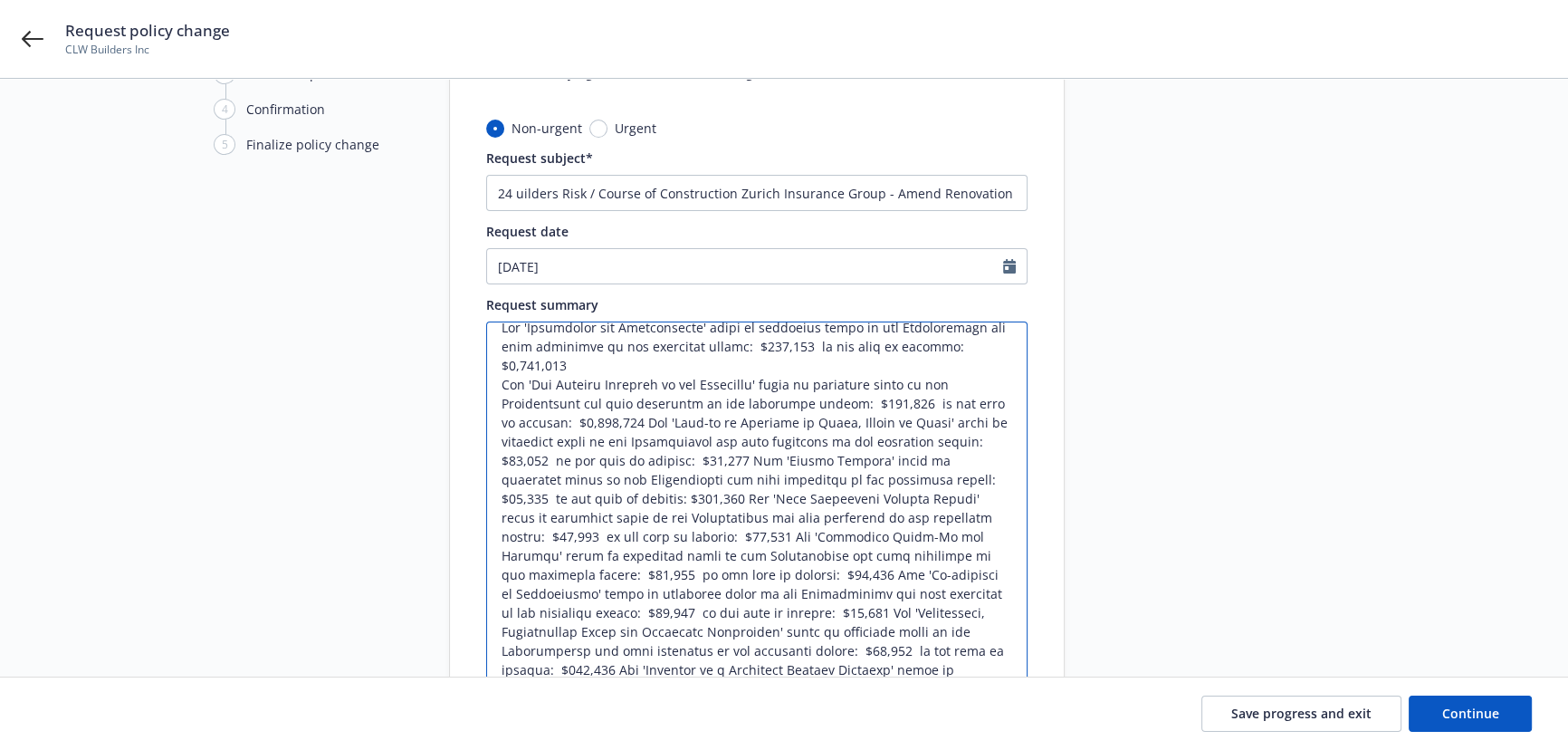
click at [621, 419] on textarea at bounding box center [756, 546] width 541 height 450
type textarea "x"
type textarea "The 'Renovation and Improvements' limit of insurance shown in the Declarations …"
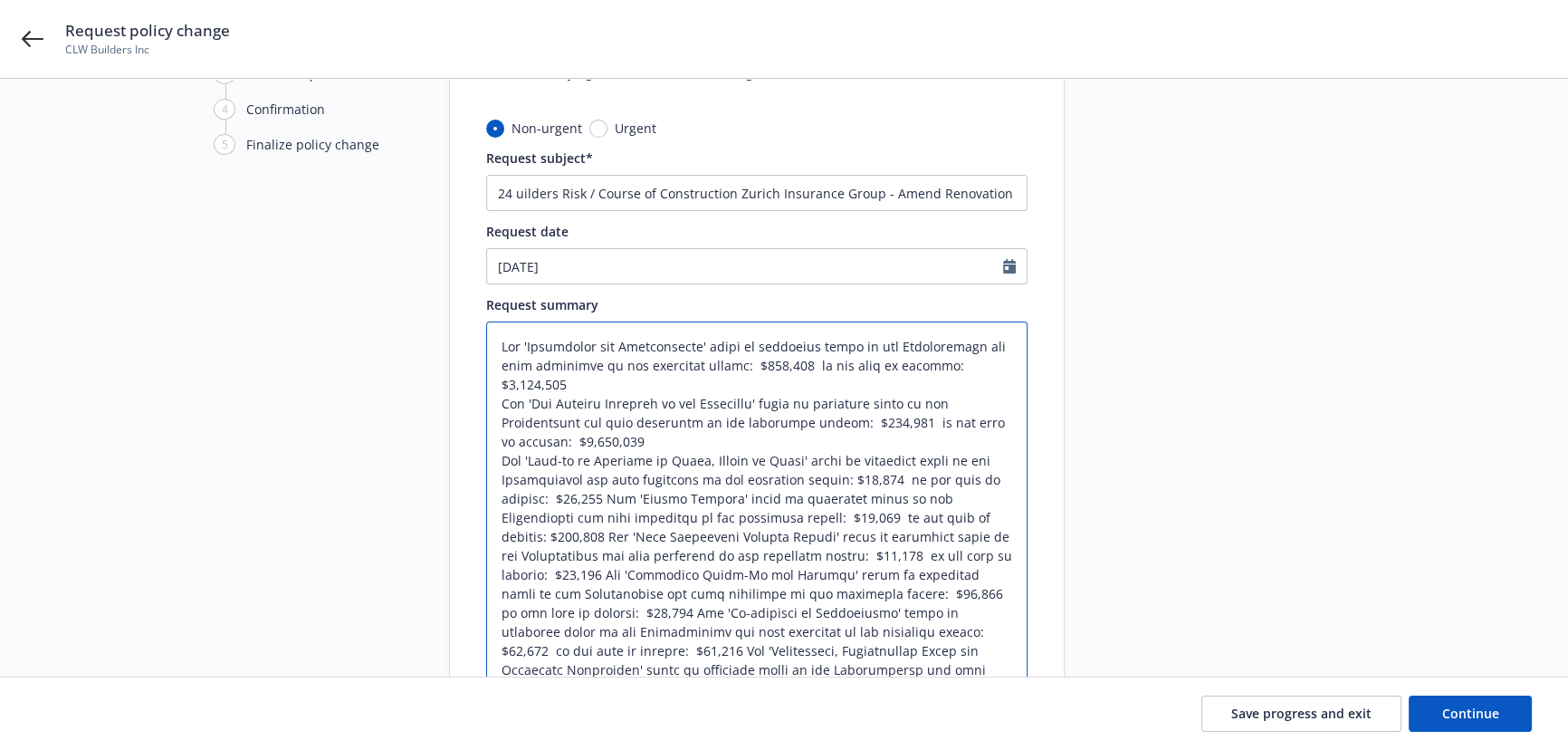
scroll to position [205, 0]
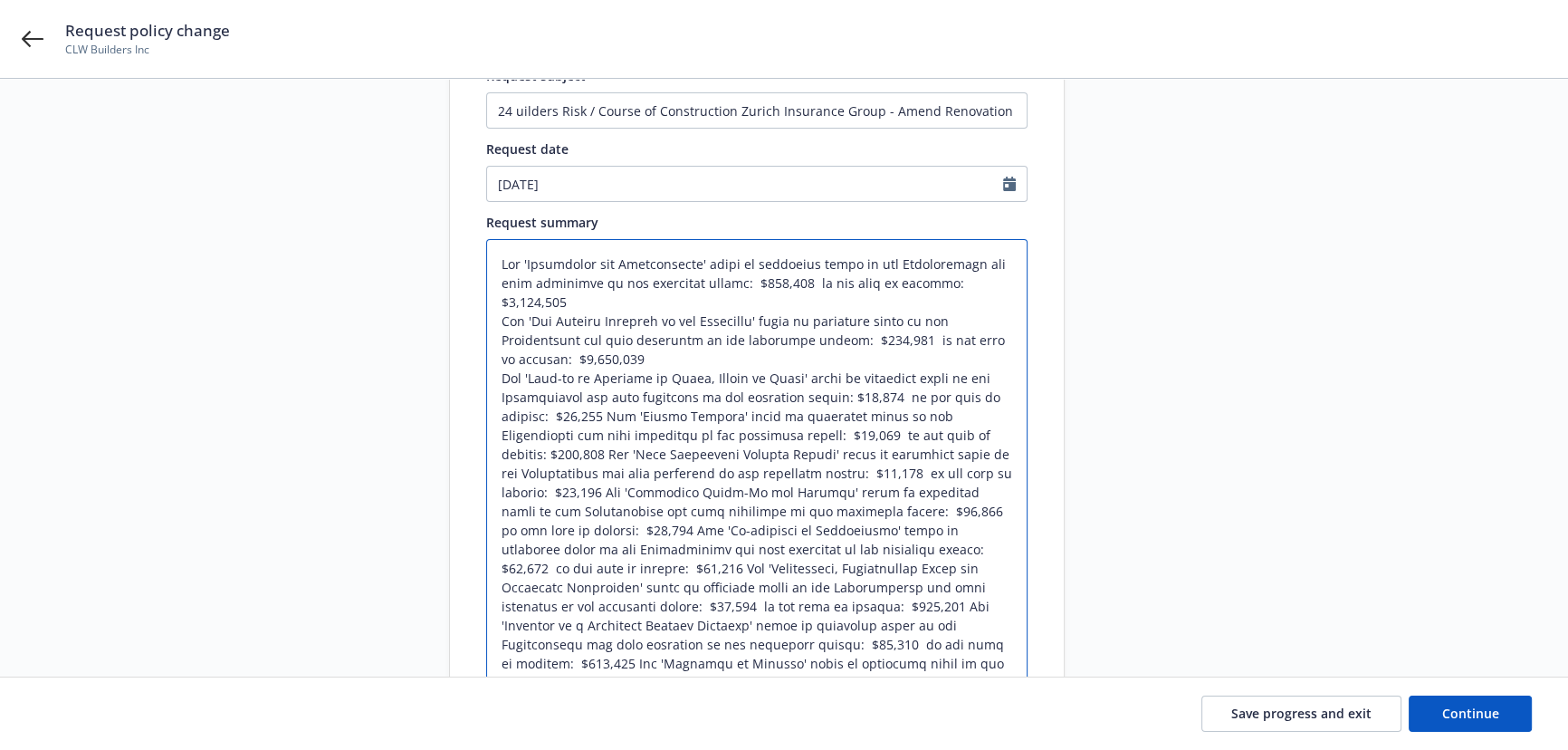
click at [607, 415] on textarea at bounding box center [756, 473] width 541 height 469
type textarea "x"
type textarea "The 'Renovation and Improvements' limit of insurance shown in the Declarations …"
click at [907, 451] on textarea at bounding box center [756, 482] width 541 height 487
type textarea "x"
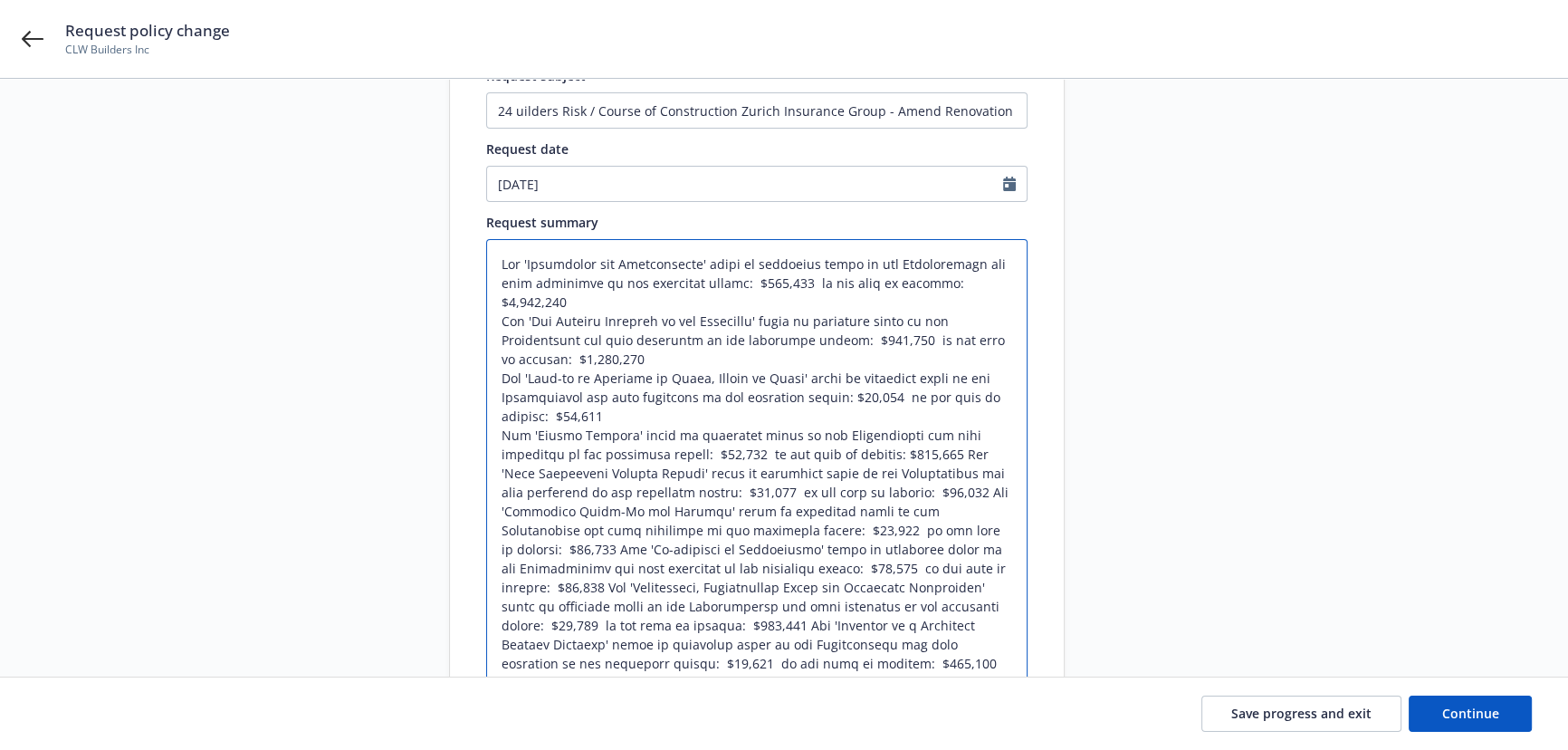
type textarea "The 'Renovation and Improvements' limit of insurance shown in the Declarations …"
click at [500, 510] on textarea at bounding box center [756, 482] width 541 height 487
type textarea "x"
type textarea "The 'Renovation and Improvements' limit of insurance shown in the Declarations …"
click at [499, 545] on textarea at bounding box center [756, 482] width 541 height 487
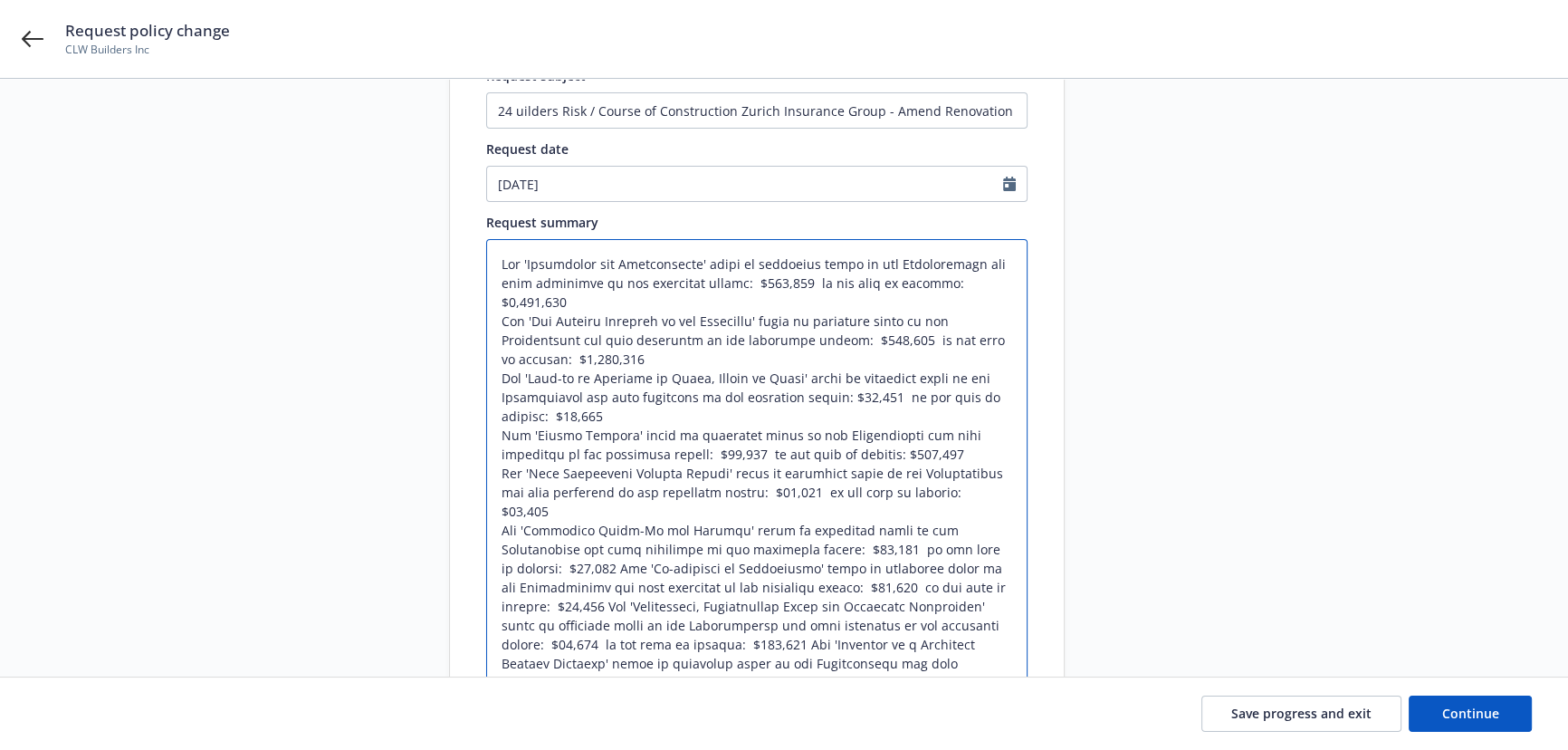
type textarea "x"
type textarea "The 'Renovation and Improvements' limit of insurance shown in the Declarations …"
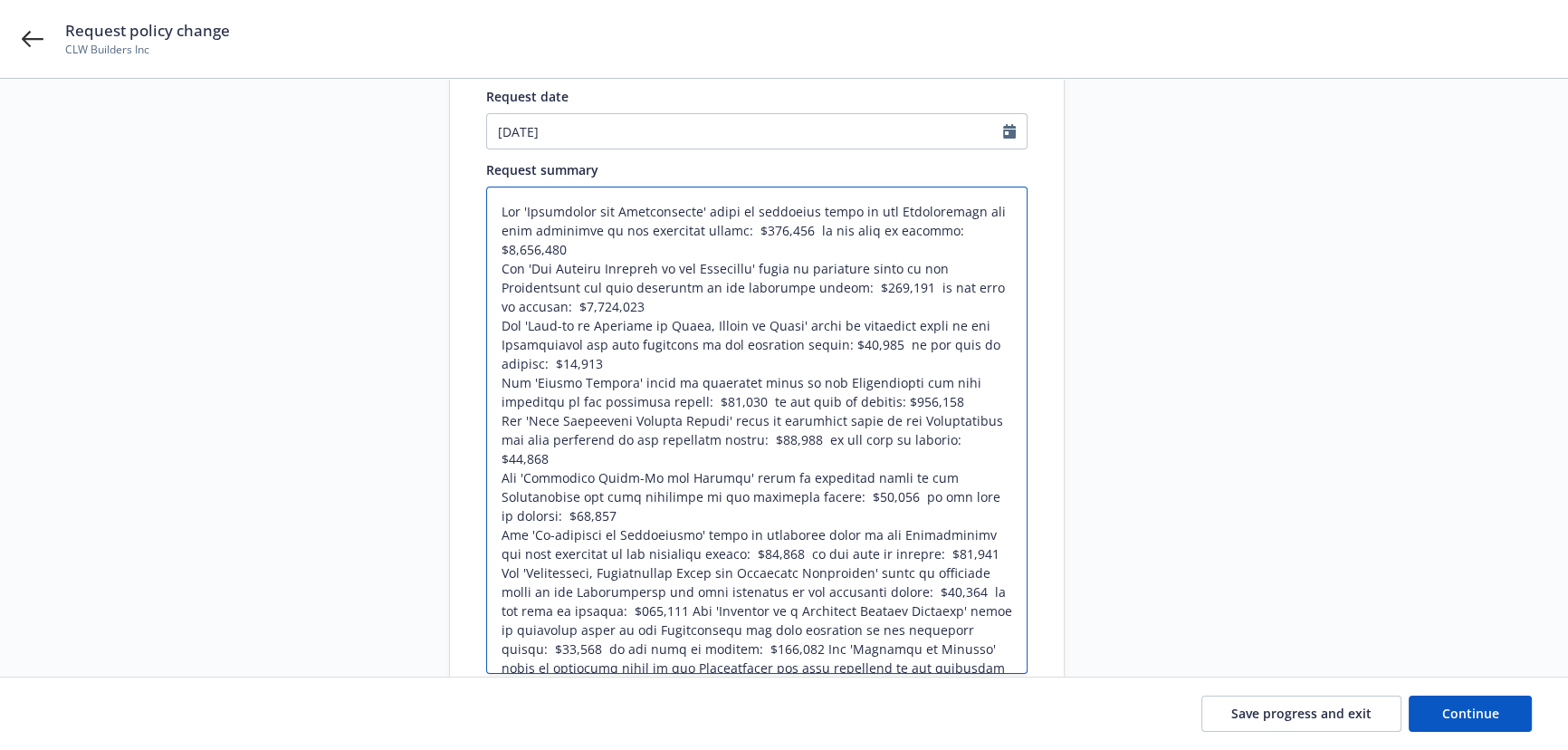
scroll to position [287, 0]
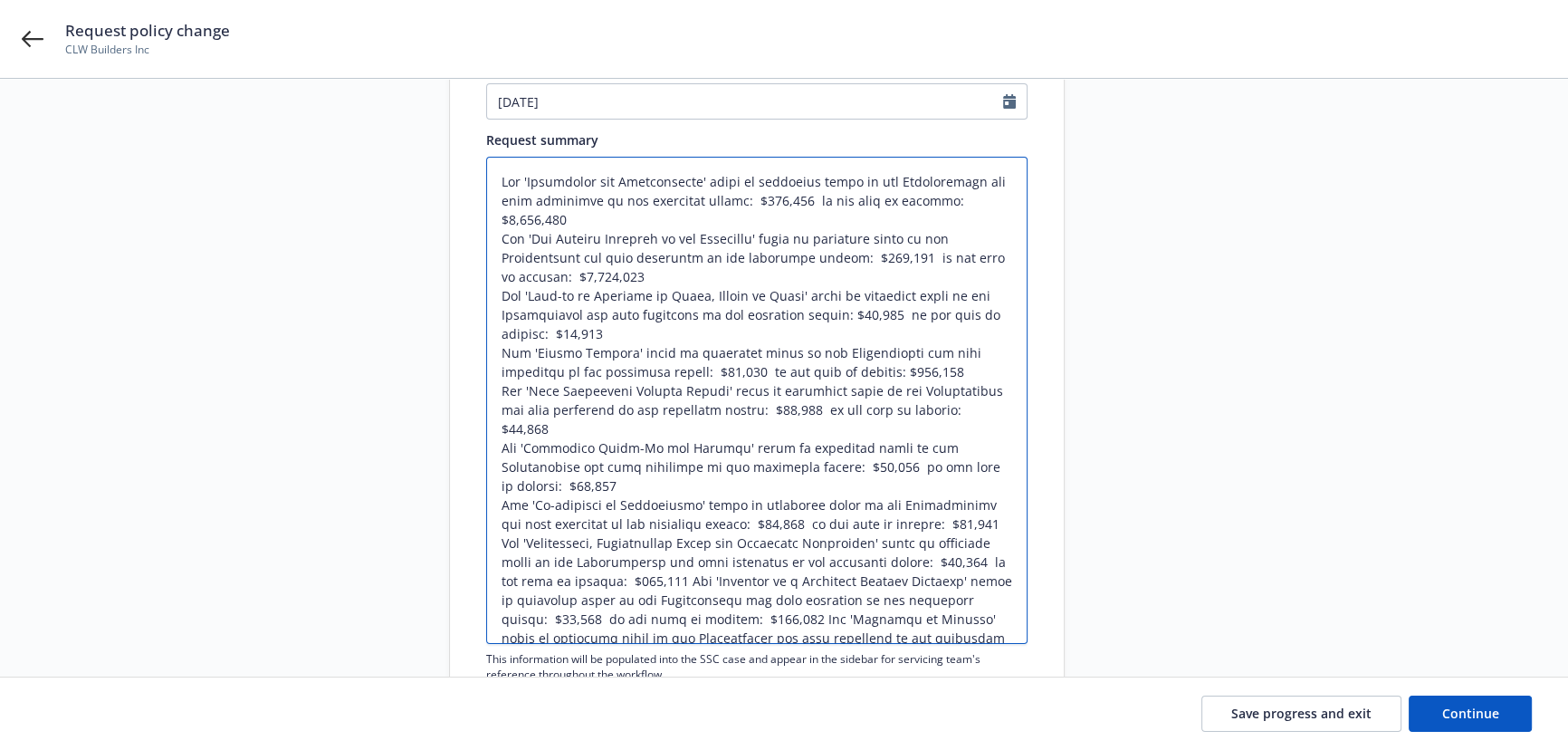
click at [960, 483] on textarea at bounding box center [756, 400] width 541 height 487
type textarea "x"
type textarea "The 'Renovation and Improvements' limit of insurance shown in the Declarations …"
click at [689, 541] on textarea at bounding box center [756, 400] width 541 height 487
type textarea "x"
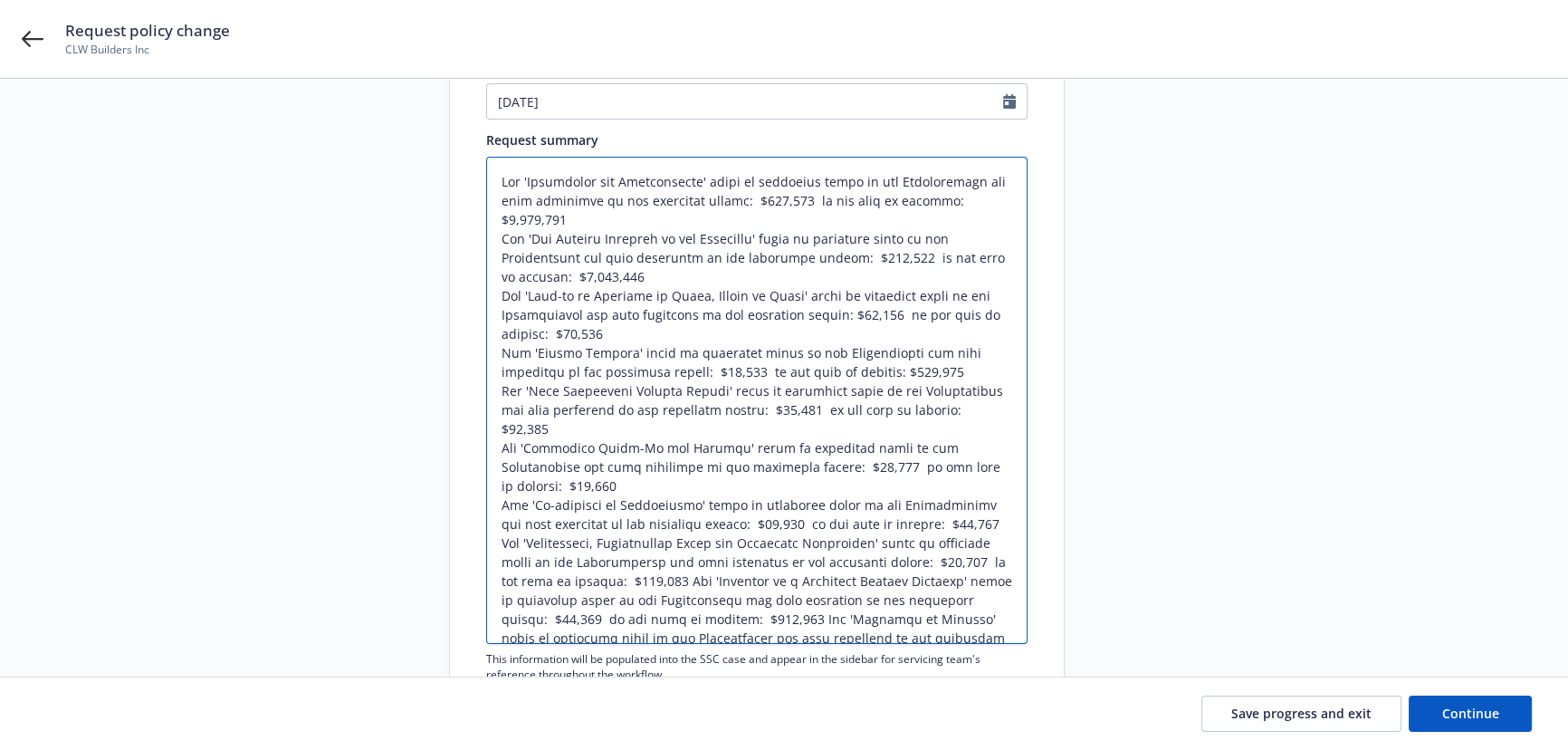
type textarea "The 'Renovation and Improvements' limit of insurance shown in the Declarations …"
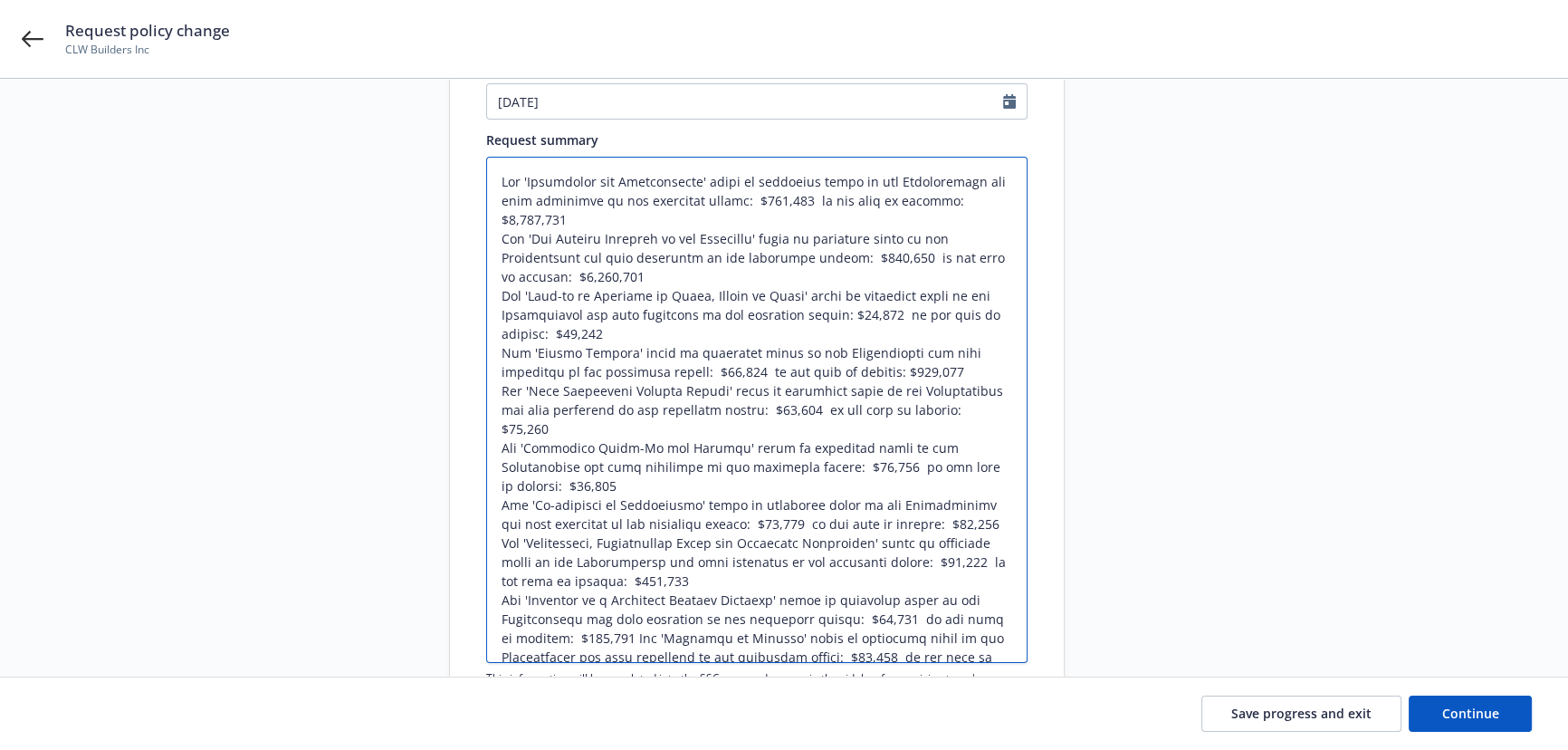
scroll to position [37, 0]
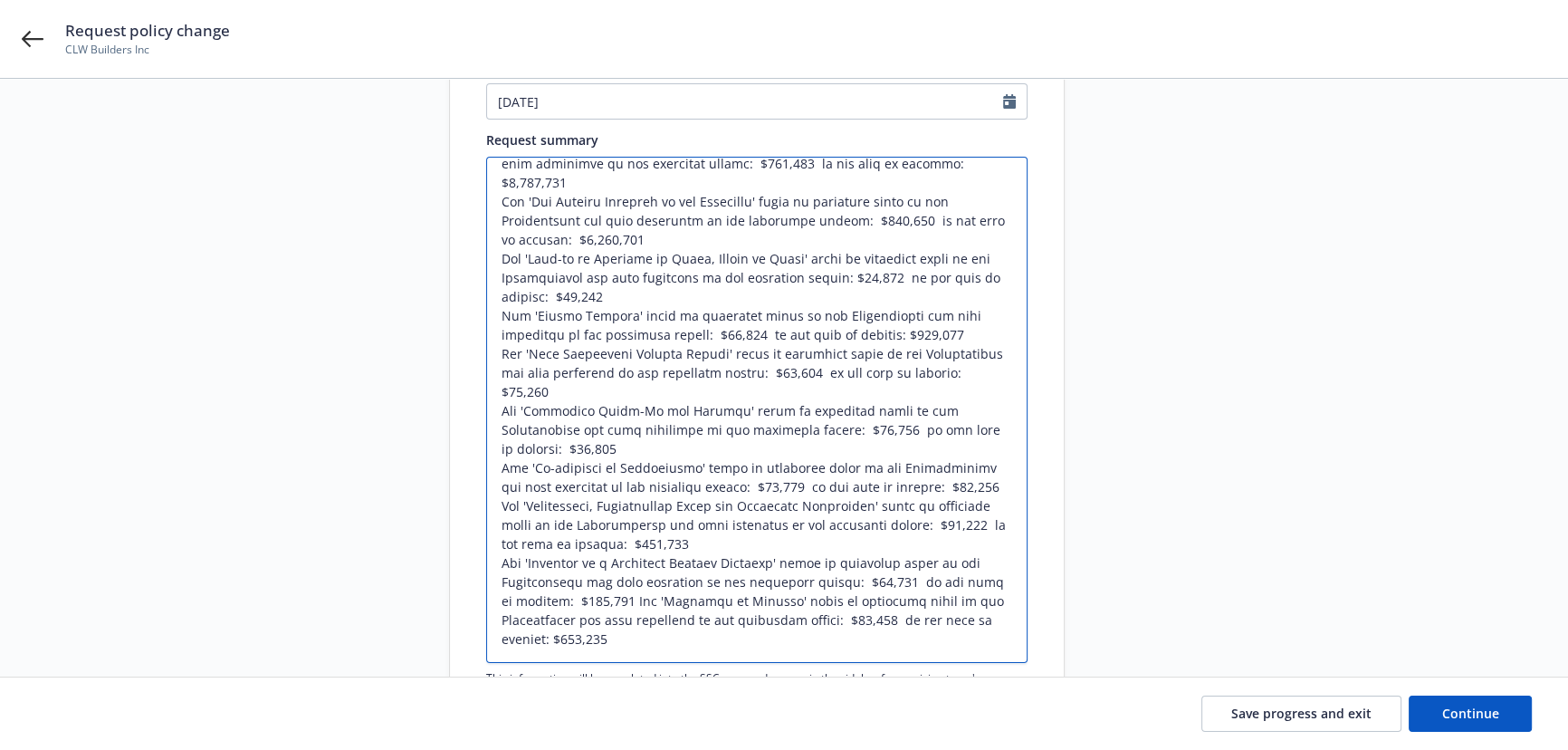
click at [609, 599] on textarea at bounding box center [756, 409] width 541 height 507
type textarea "x"
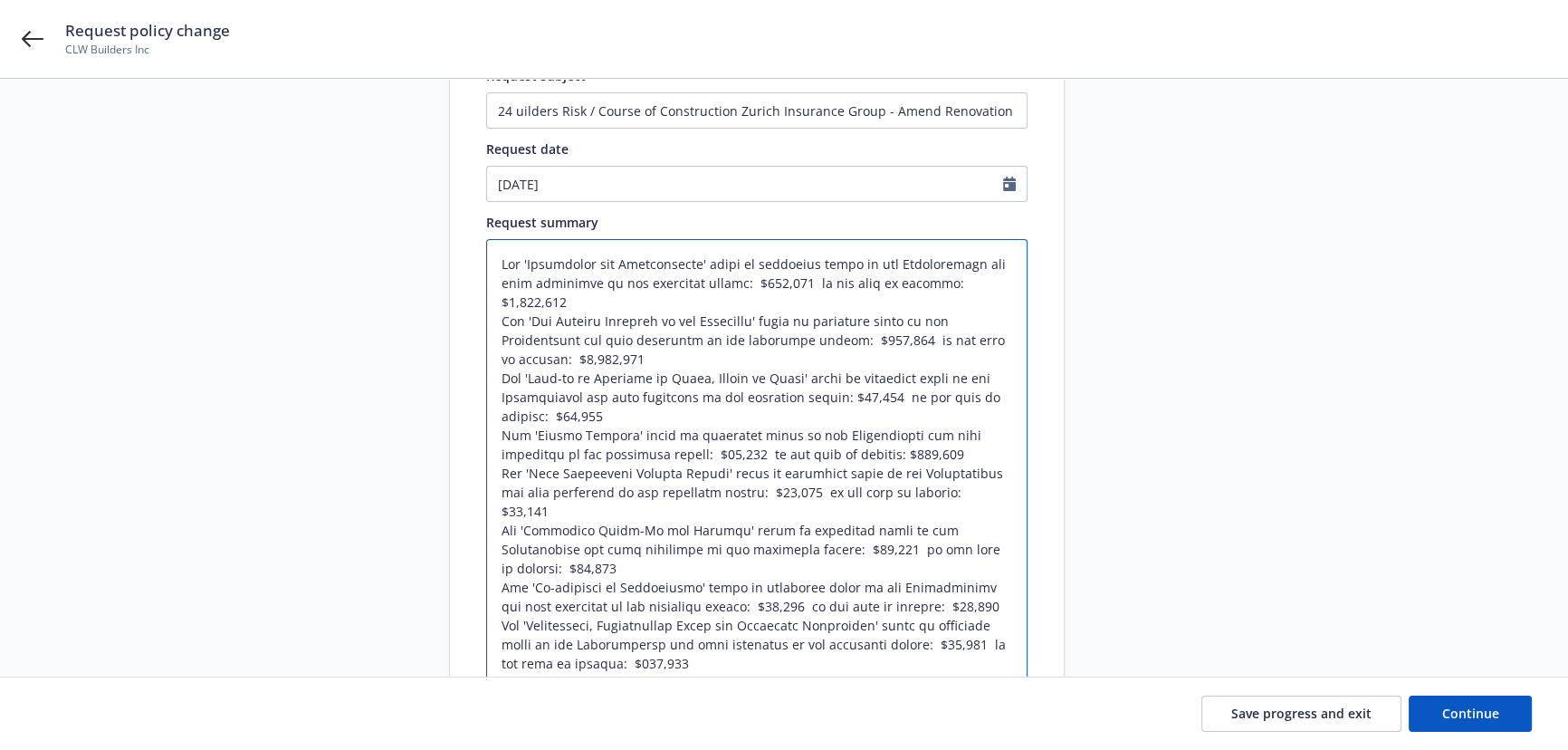
scroll to position [0, 0]
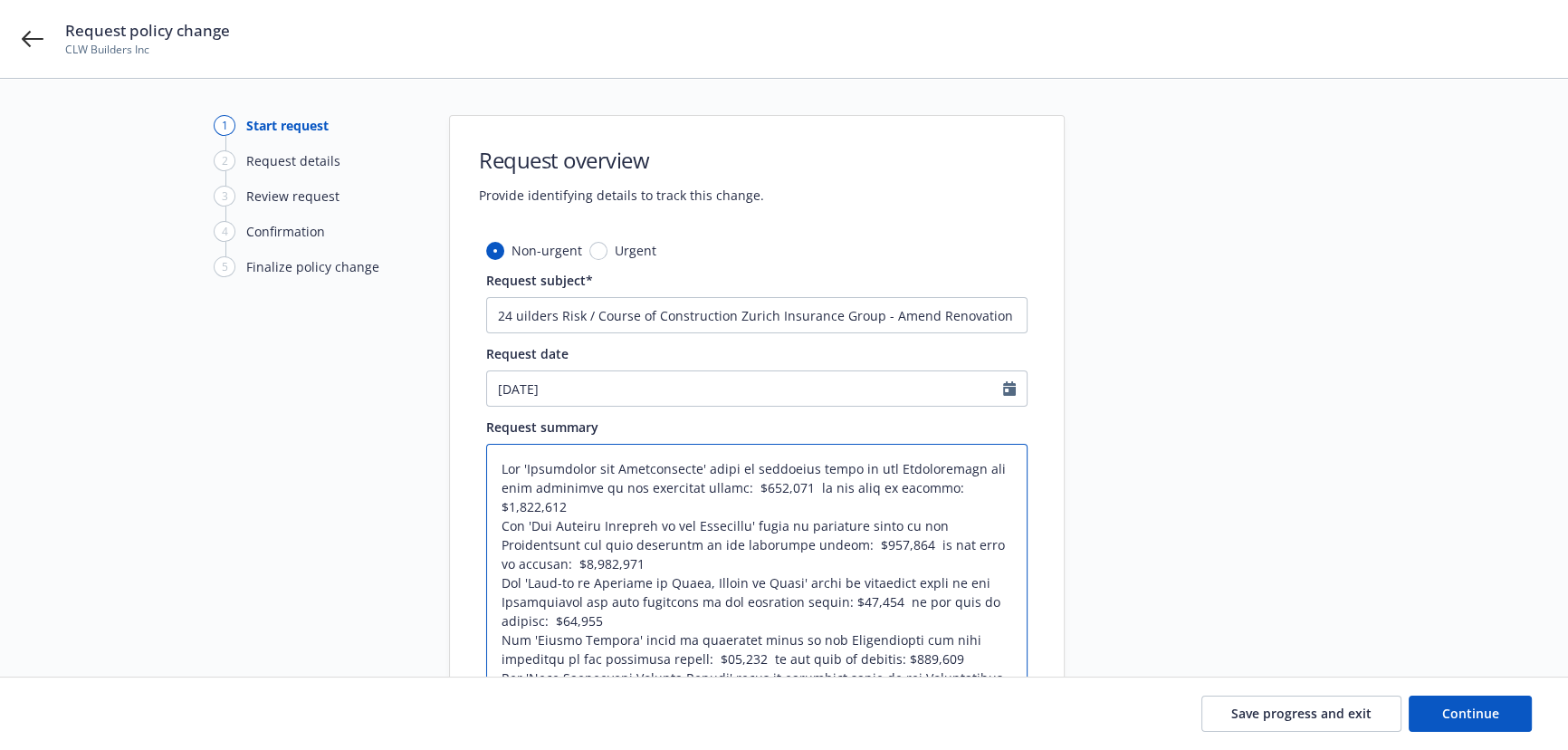
type textarea "The 'Renovation and Improvements' limit of insurance shown in the Declarations …"
drag, startPoint x: 929, startPoint y: 310, endPoint x: 1360, endPoint y: 341, distance: 432.1
click at [1360, 341] on div "1 Start request 2 Request details 3 Review request 4 Confirmation 5 Finalize po…" at bounding box center [784, 596] width 1525 height 963
type textarea "x"
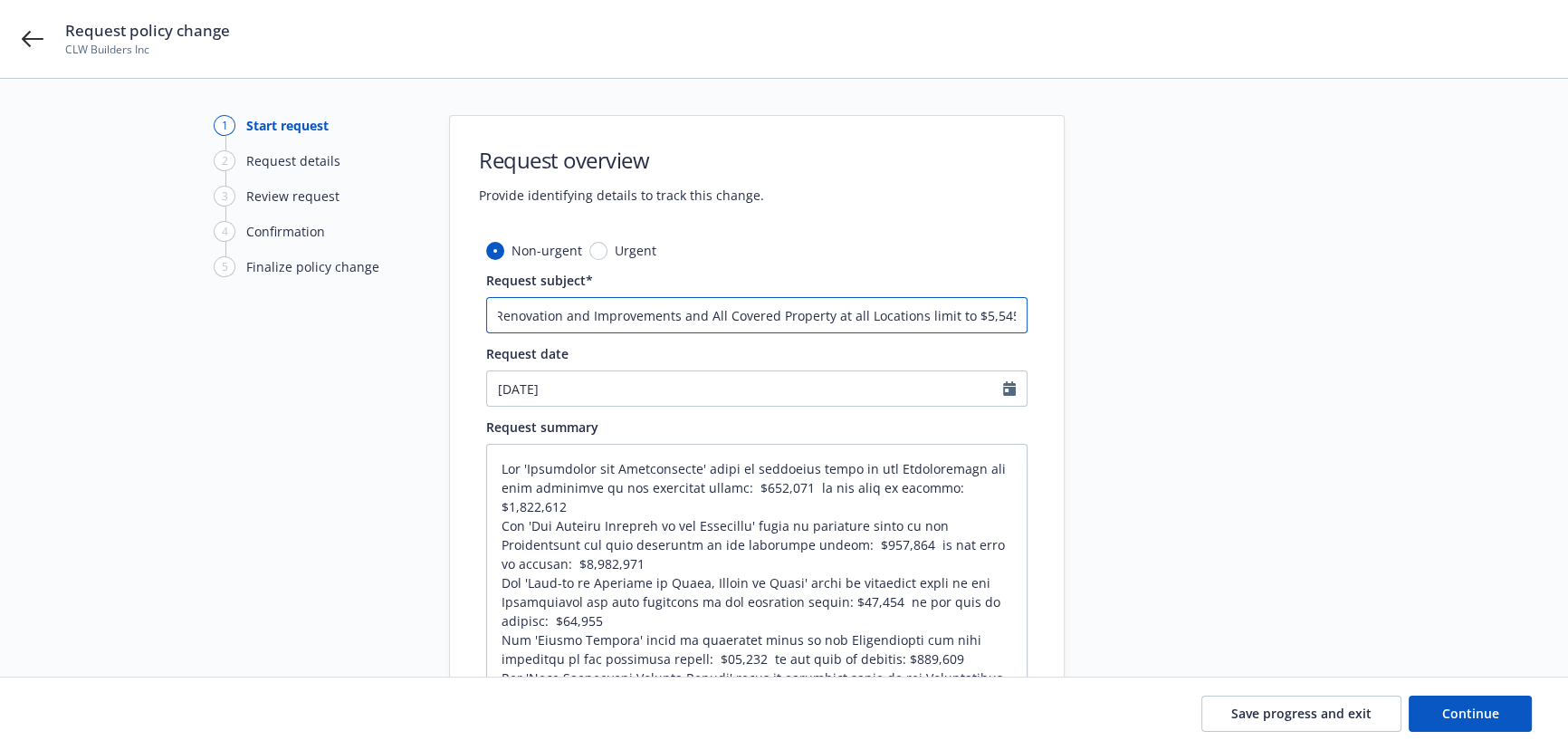
type input "24 uilders Risk / Course of Construction Zurich Insurance Group - Amend m"
type textarea "x"
type input "24 uilders Risk / Course of Construction Zurich Insurance Group - Amend mu"
type textarea "x"
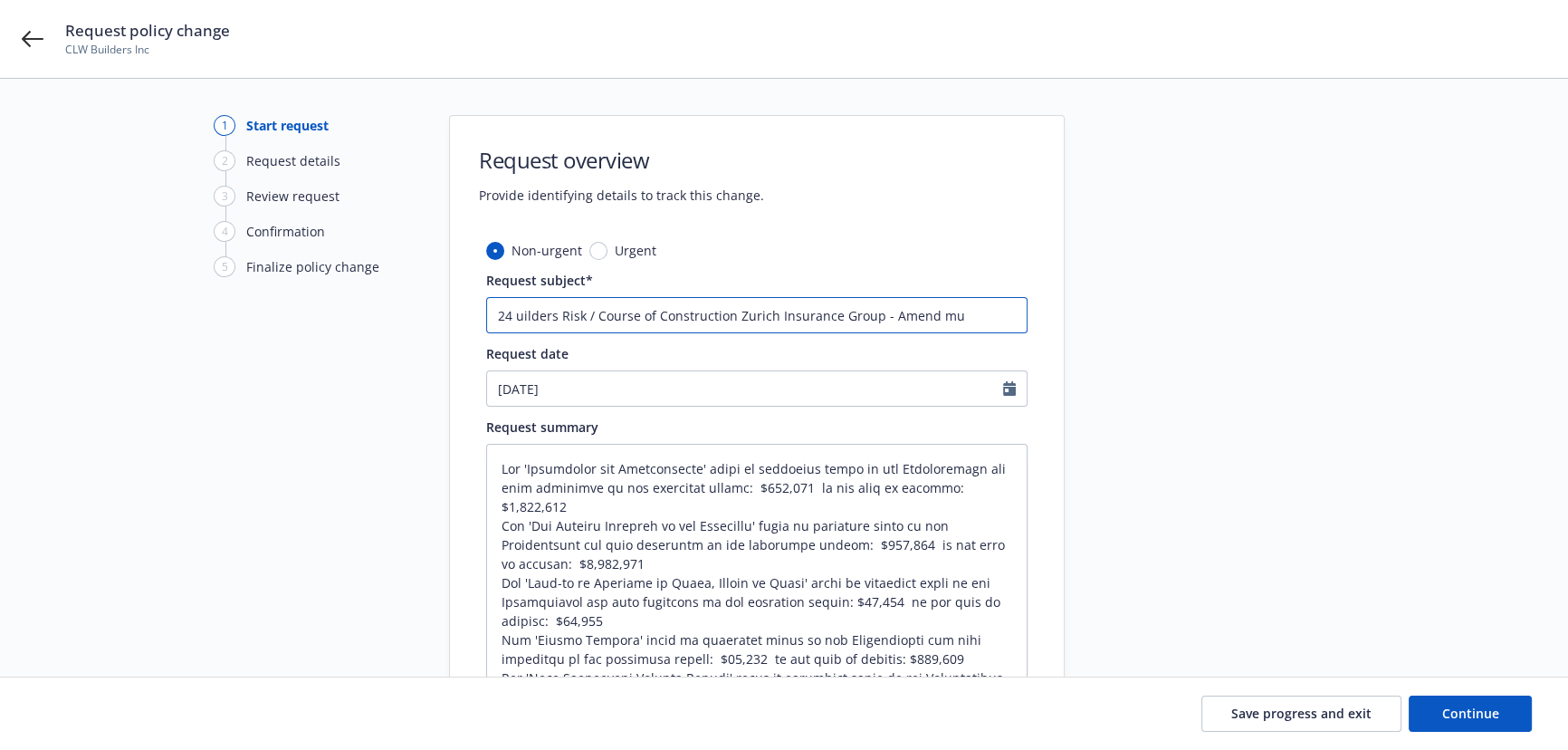
type input "24 uilders Risk / Course of Construction Zurich Insurance Group - Amend mul"
type textarea "x"
type input "24 uilders Risk / Course of Construction Zurich Insurance Group - Amend mult"
type textarea "x"
type input "24 uilders Risk / Course of Construction Zurich Insurance Group - Amend multi"
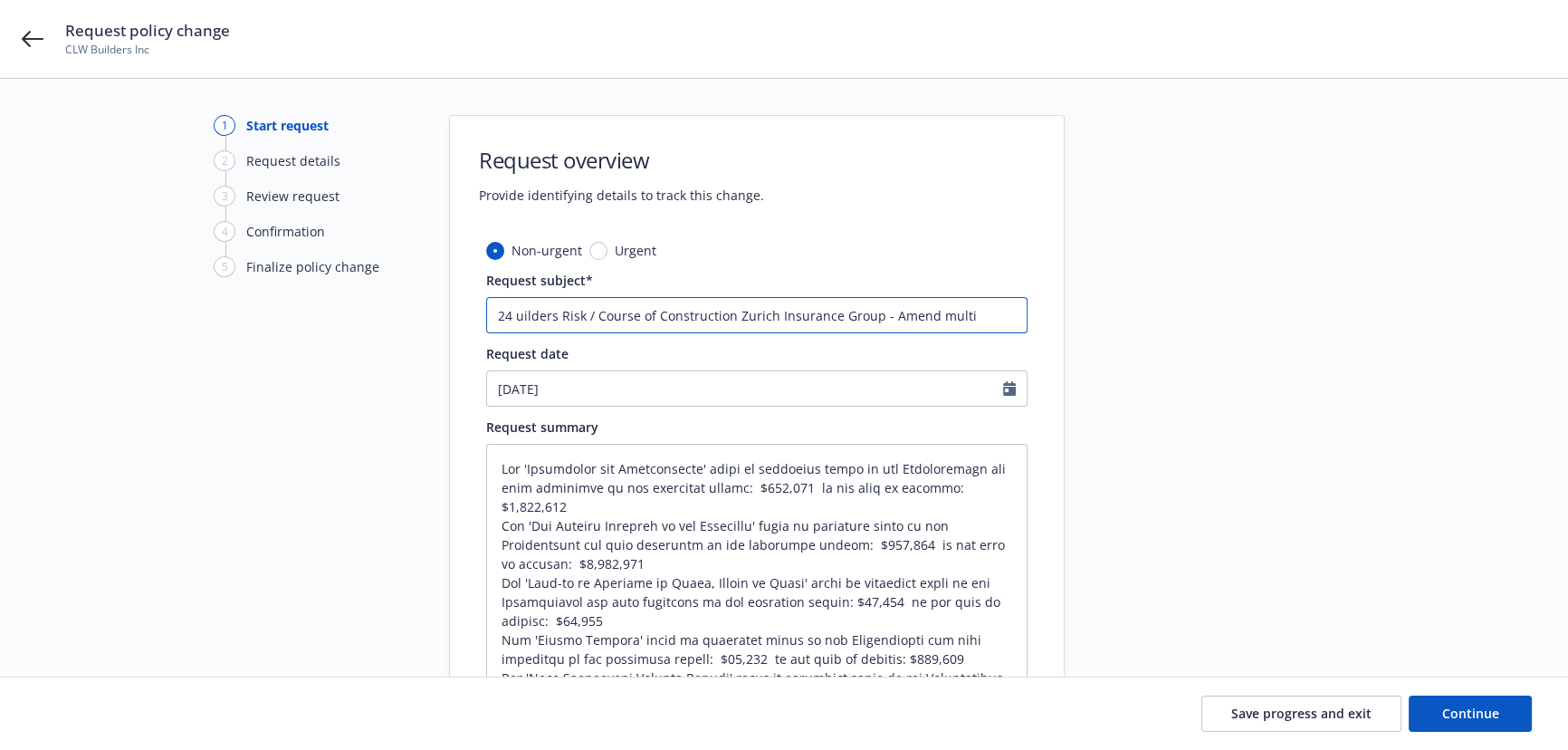
type textarea "x"
type input "24 uilders Risk / Course of Construction Zurich Insurance Group - Amend multip"
type textarea "x"
type input "24 uilders Risk / Course of Construction Zurich Insurance Group - Amend multipl"
type textarea "x"
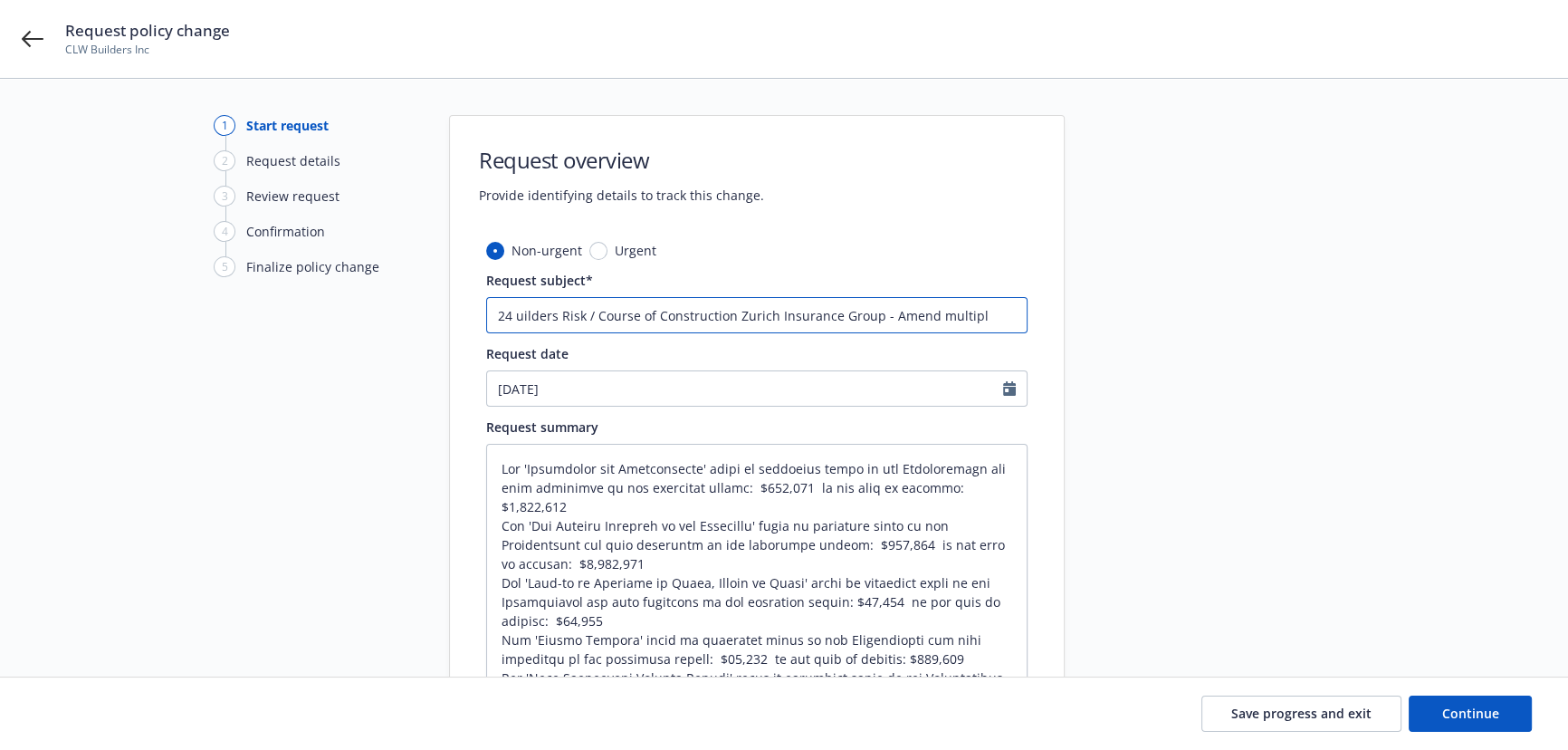
type input "24 uilders Risk / Course of Construction Zurich Insurance Group - Amend multiple"
type textarea "x"
type input "24 uilders Risk / Course of Construction Zurich Insurance Group - Amend multiple"
type textarea "x"
type input "24 uilders Risk / Course of Construction Zurich Insurance Group - Amend multipl…"
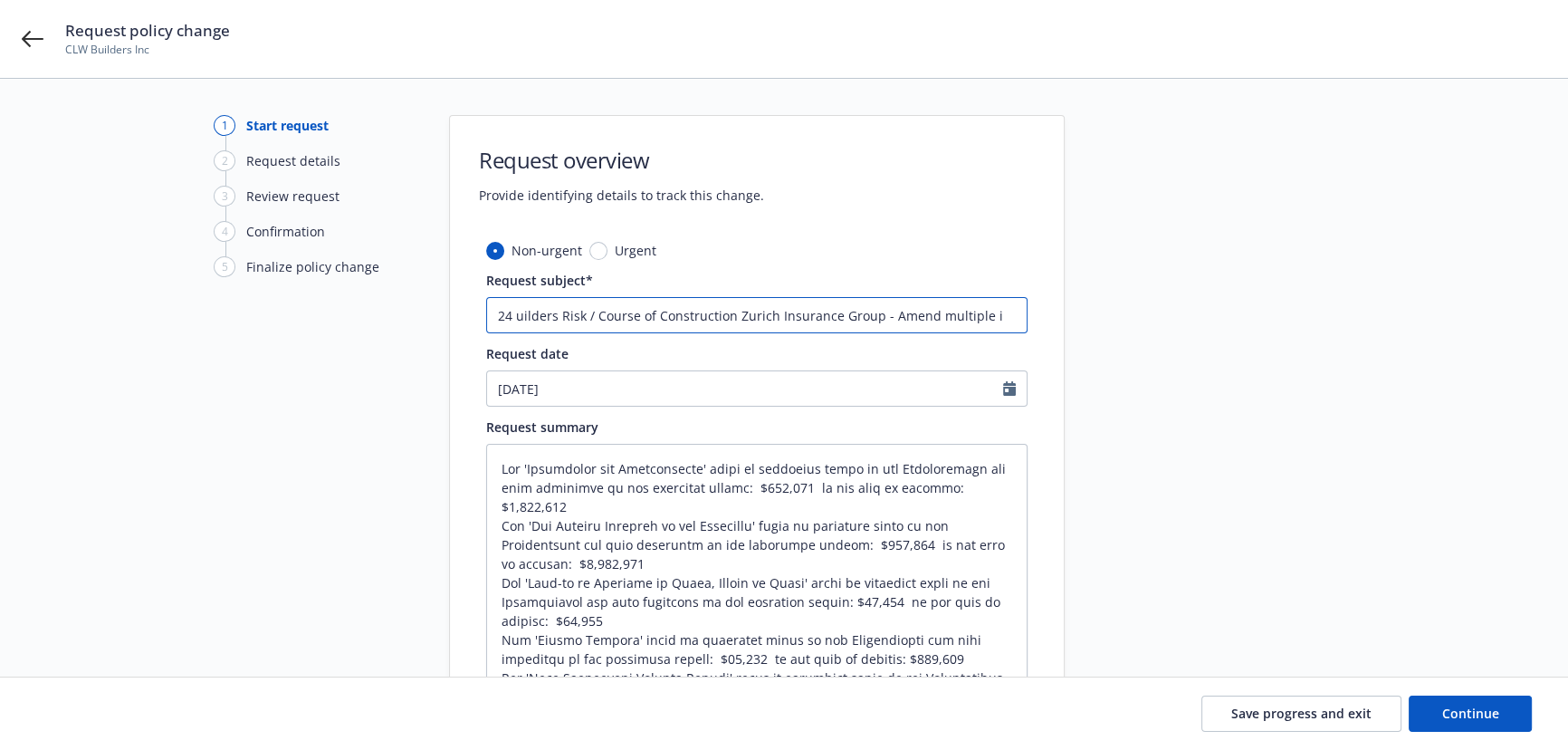
type textarea "x"
type input "24 uilders Risk / Course of Construction Zurich Insurance Group - Amend multiple"
type textarea "x"
type input "24 uilders Risk / Course of Construction Zurich Insurance Group - Amend multipl…"
type textarea "x"
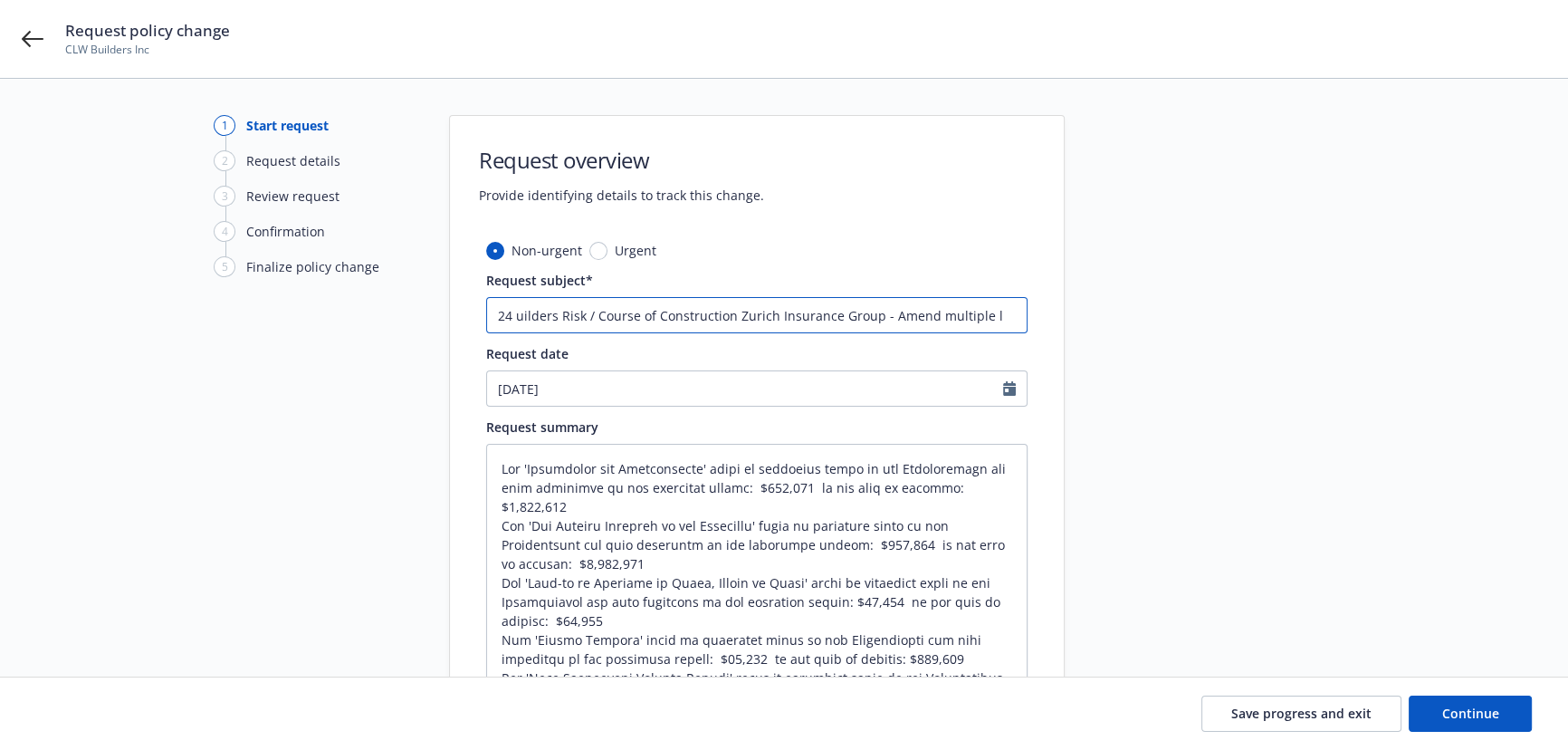
type input "24 uilders Risk / Course of Construction Zurich Insurance Group - Amend multipl…"
type textarea "x"
type input "24 uilders Risk / Course of Construction Zurich Insurance Group - Amend multipl…"
type textarea "x"
type input "24 uilders Risk / Course of Construction Zurich Insurance Group - Amend multipl…"
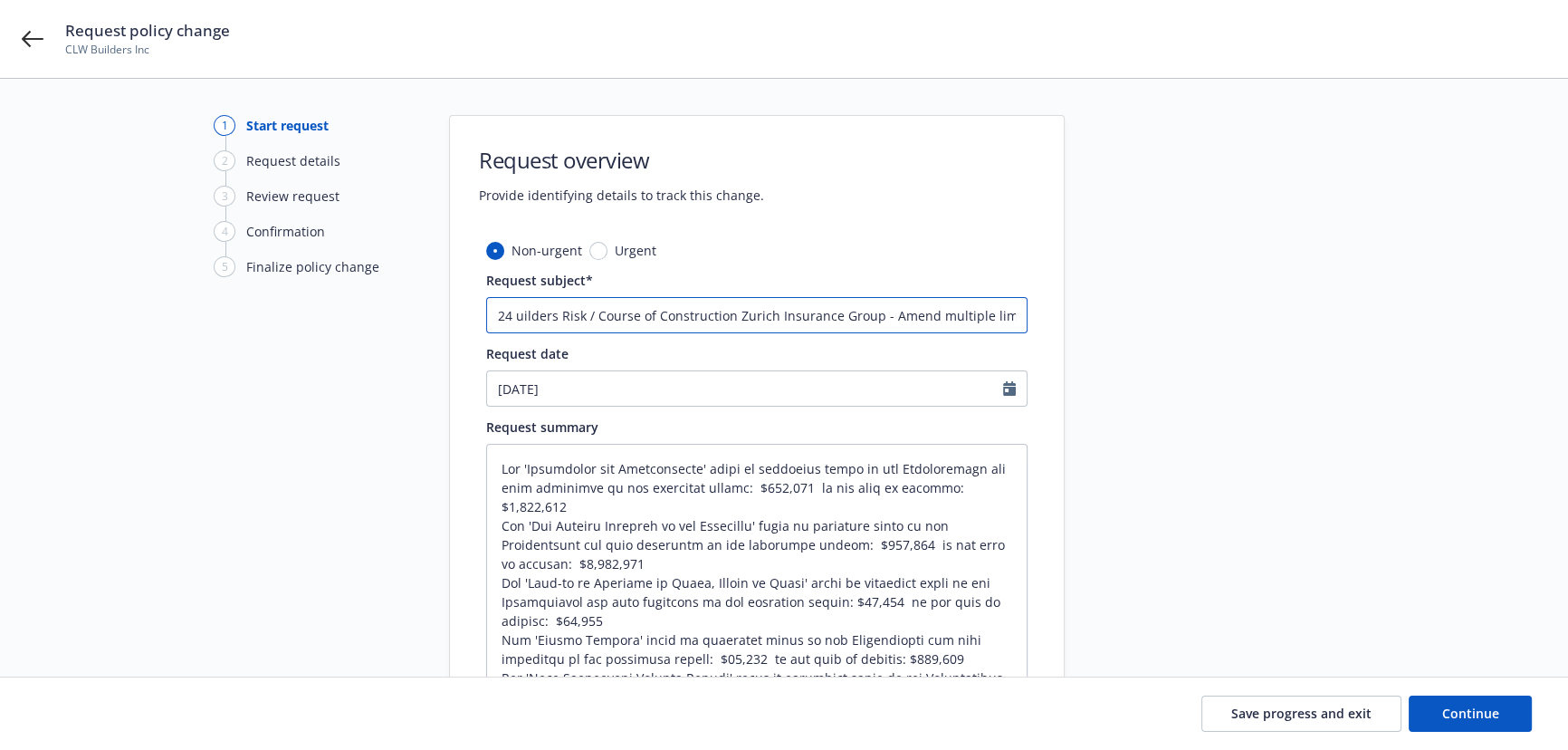
type textarea "x"
type input "24 uilders Risk / Course of Construction Zurich Insurance Group - Amend multipl…"
type textarea "x"
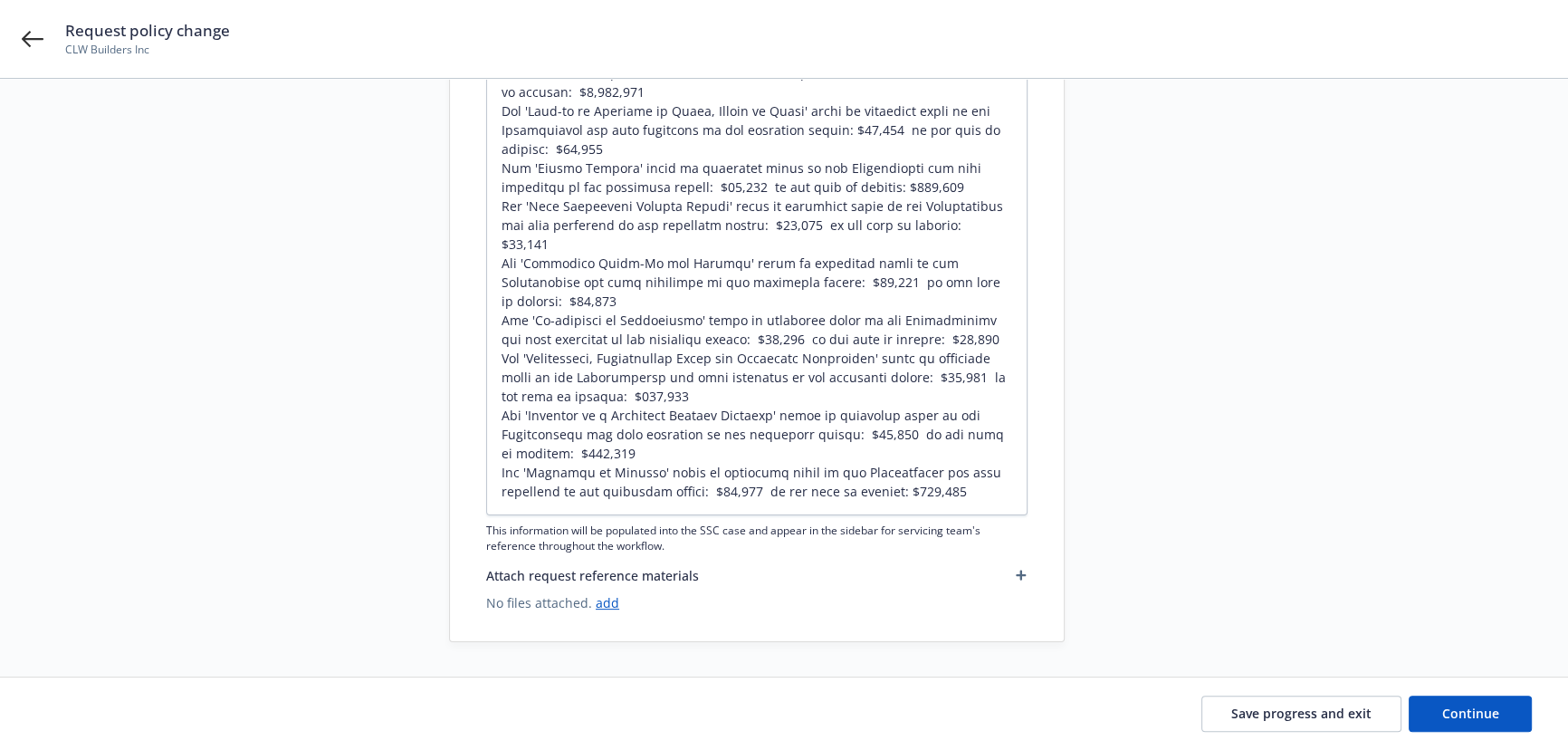
scroll to position [436, 0]
type input "24 uilders Risk / Course of Construction Zurich Insurance Group - Amend multipl…"
click at [1474, 707] on span "Continue" at bounding box center [1471, 713] width 57 height 17
type textarea "x"
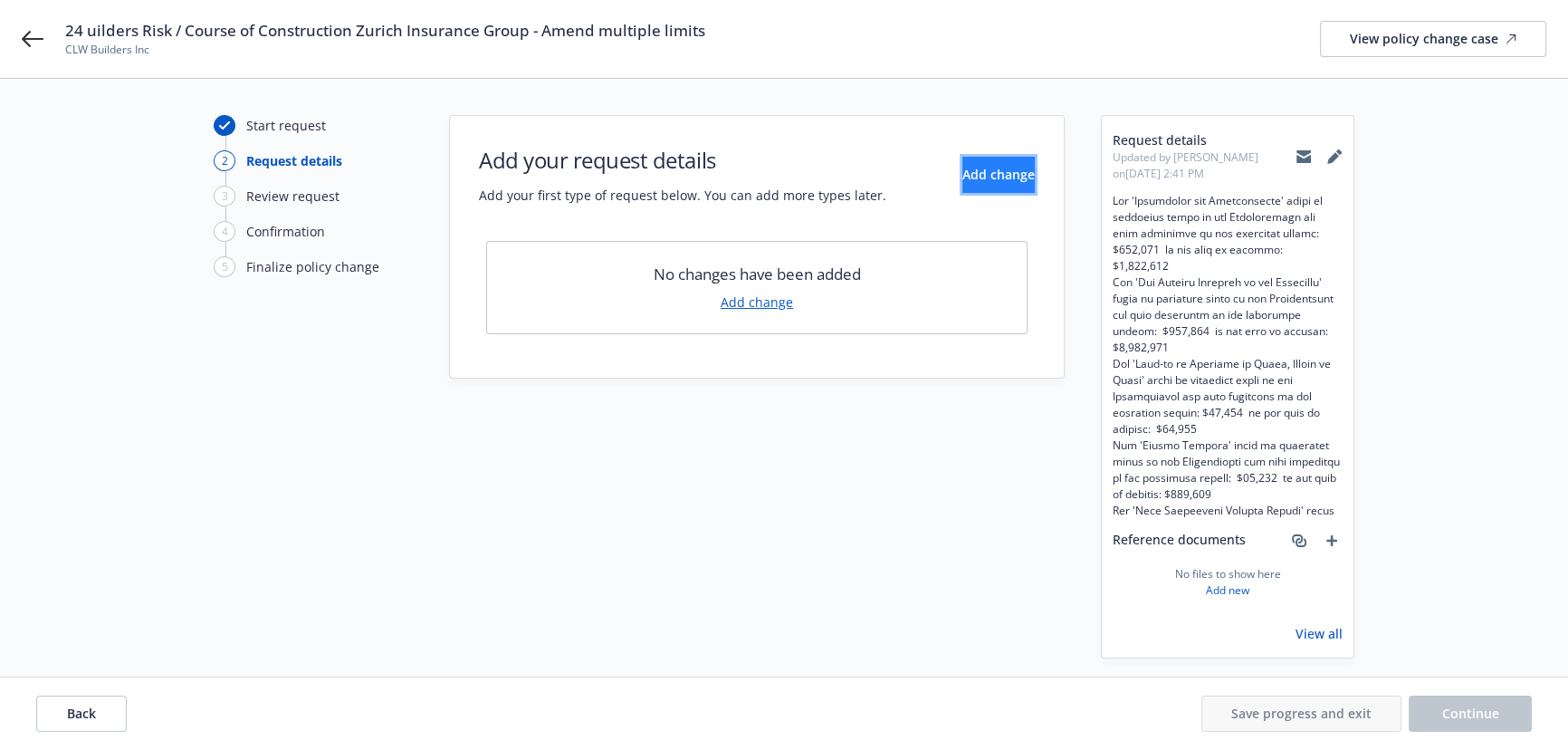
click at [962, 178] on span "Add change" at bounding box center [998, 173] width 73 height 17
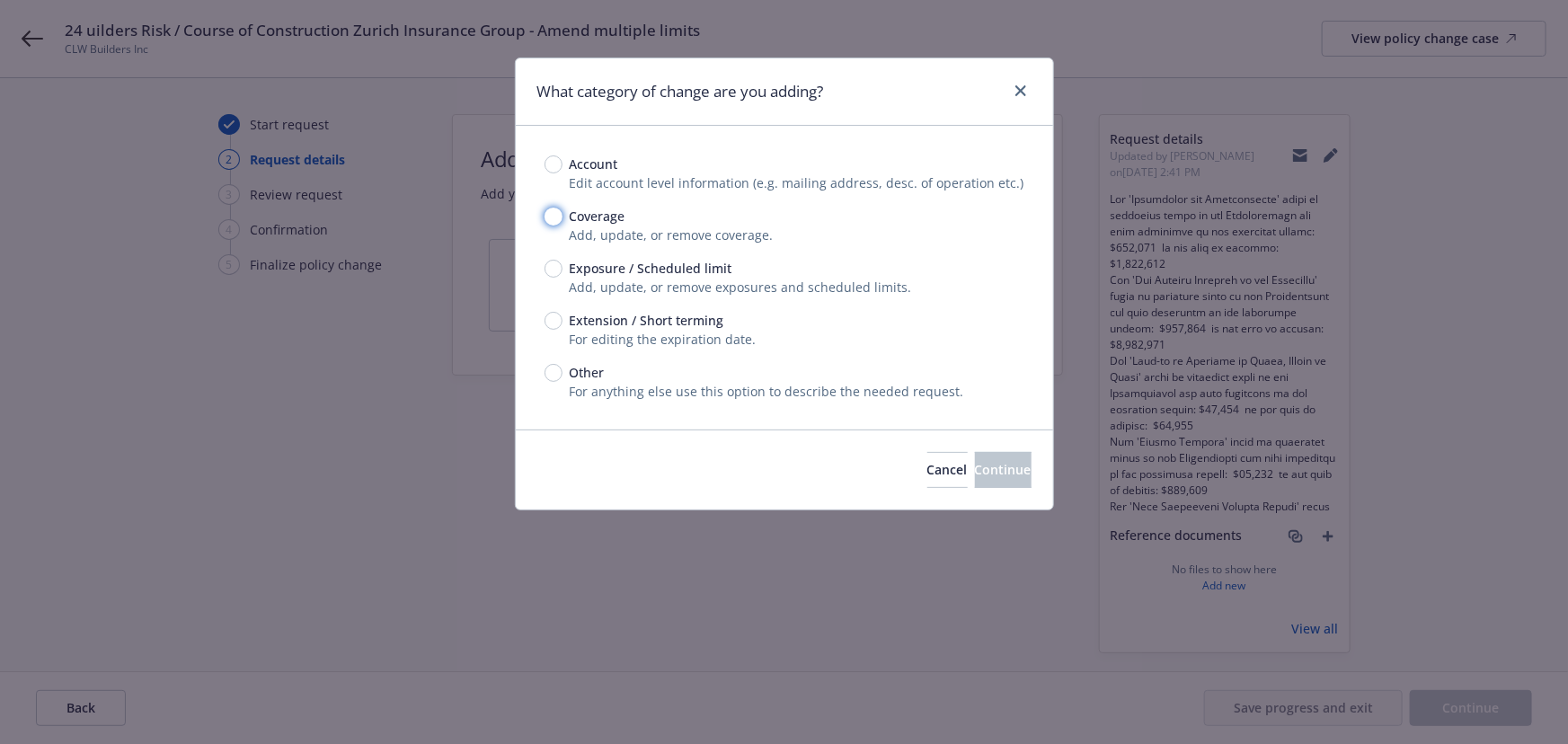
click at [551, 215] on input "Coverage" at bounding box center [554, 217] width 18 height 18
radio input "true"
click at [975, 469] on span "Continue" at bounding box center [1004, 469] width 57 height 17
type textarea "x"
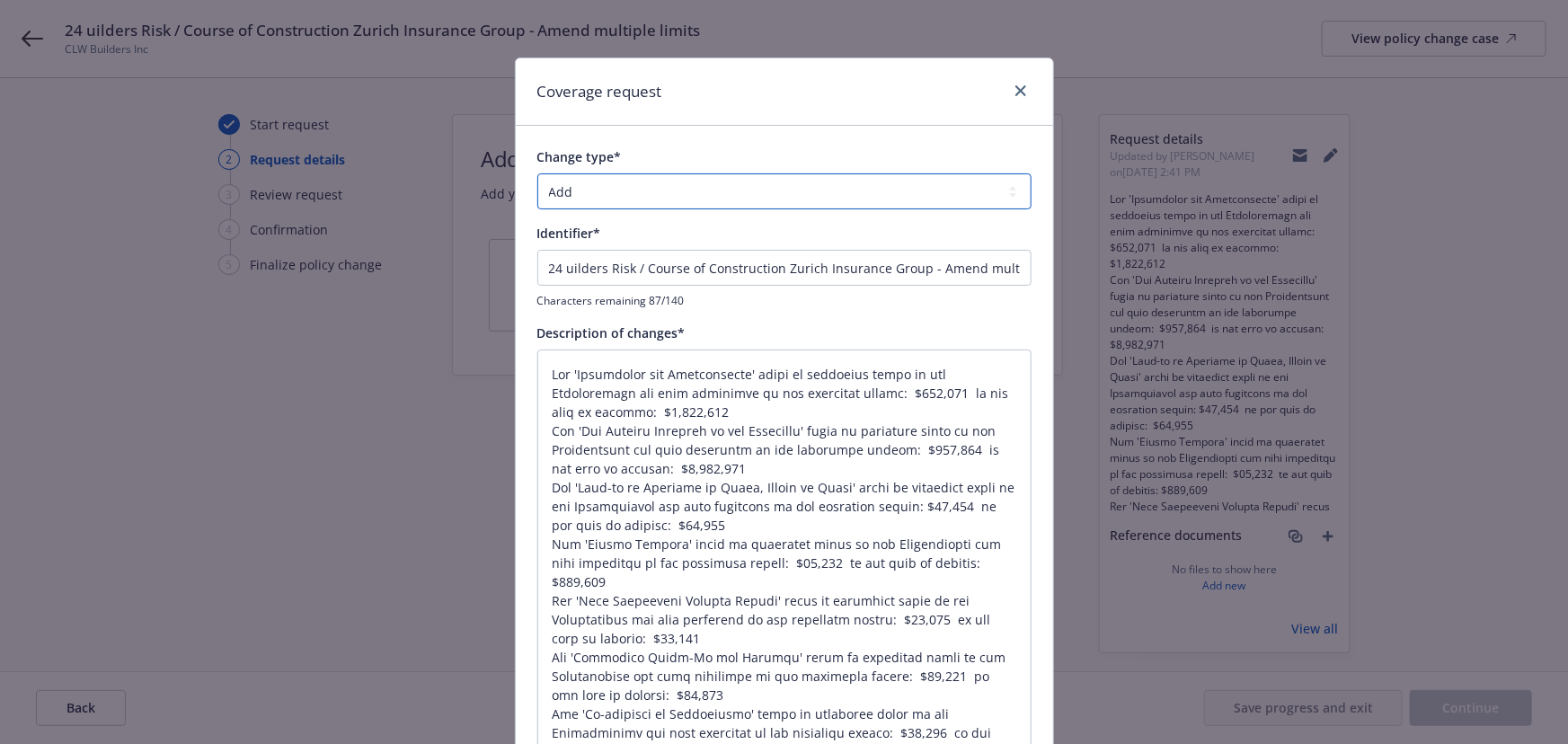
drag, startPoint x: 657, startPoint y: 196, endPoint x: 648, endPoint y: 209, distance: 15.8
click at [657, 196] on select "Add Audit Change Remove" at bounding box center [784, 191] width 494 height 36
select select "CHANGE"
click at [537, 174] on select "Add Audit Change Remove" at bounding box center [784, 191] width 494 height 36
type textarea "x"
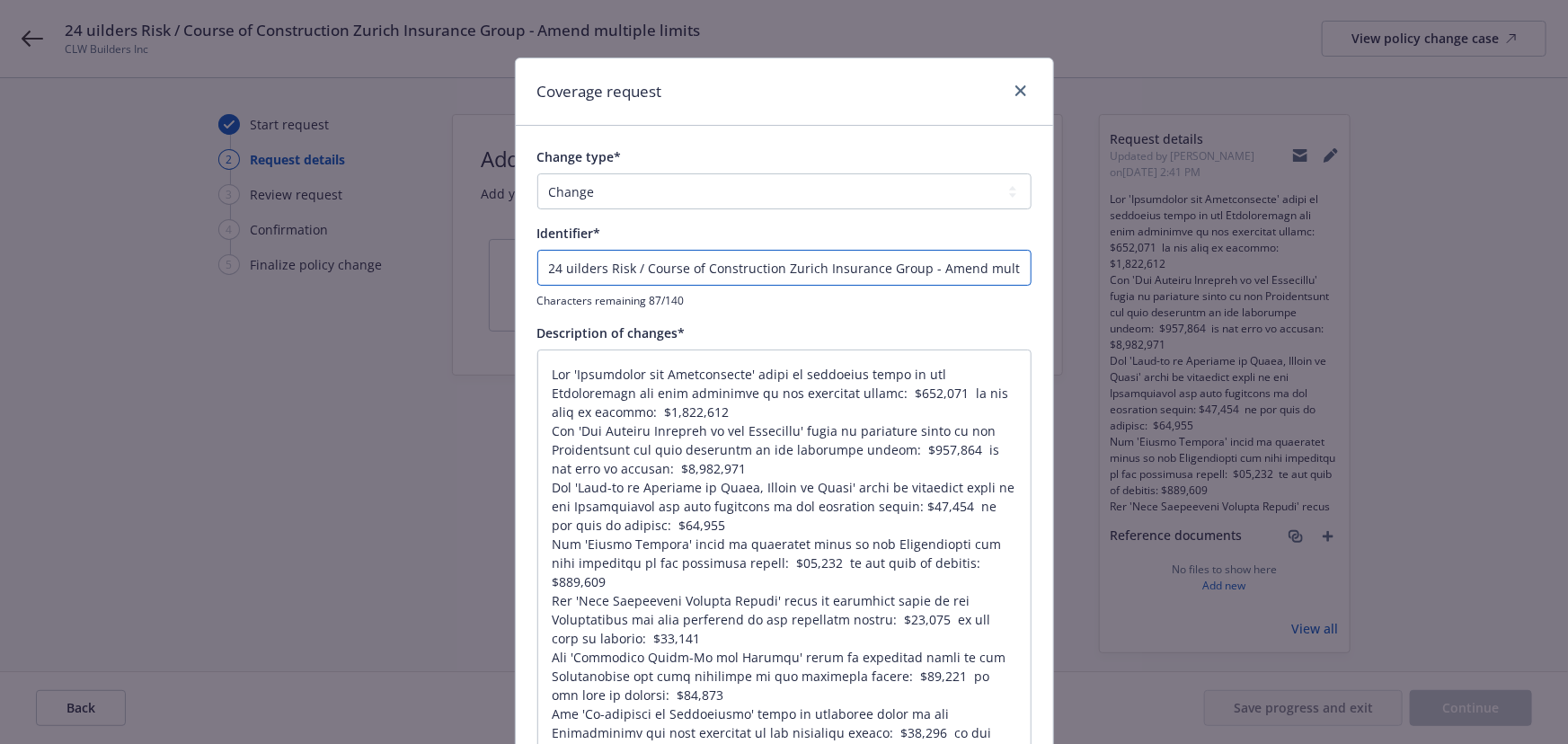
drag, startPoint x: 925, startPoint y: 267, endPoint x: 209, endPoint y: 274, distance: 716.0
click at [209, 274] on div "Coverage request Change type* Add Audit Change Remove Identifier* 24 uilders Ri…" at bounding box center [784, 372] width 1568 height 744
type input "Amend multiple limits"
type textarea "x"
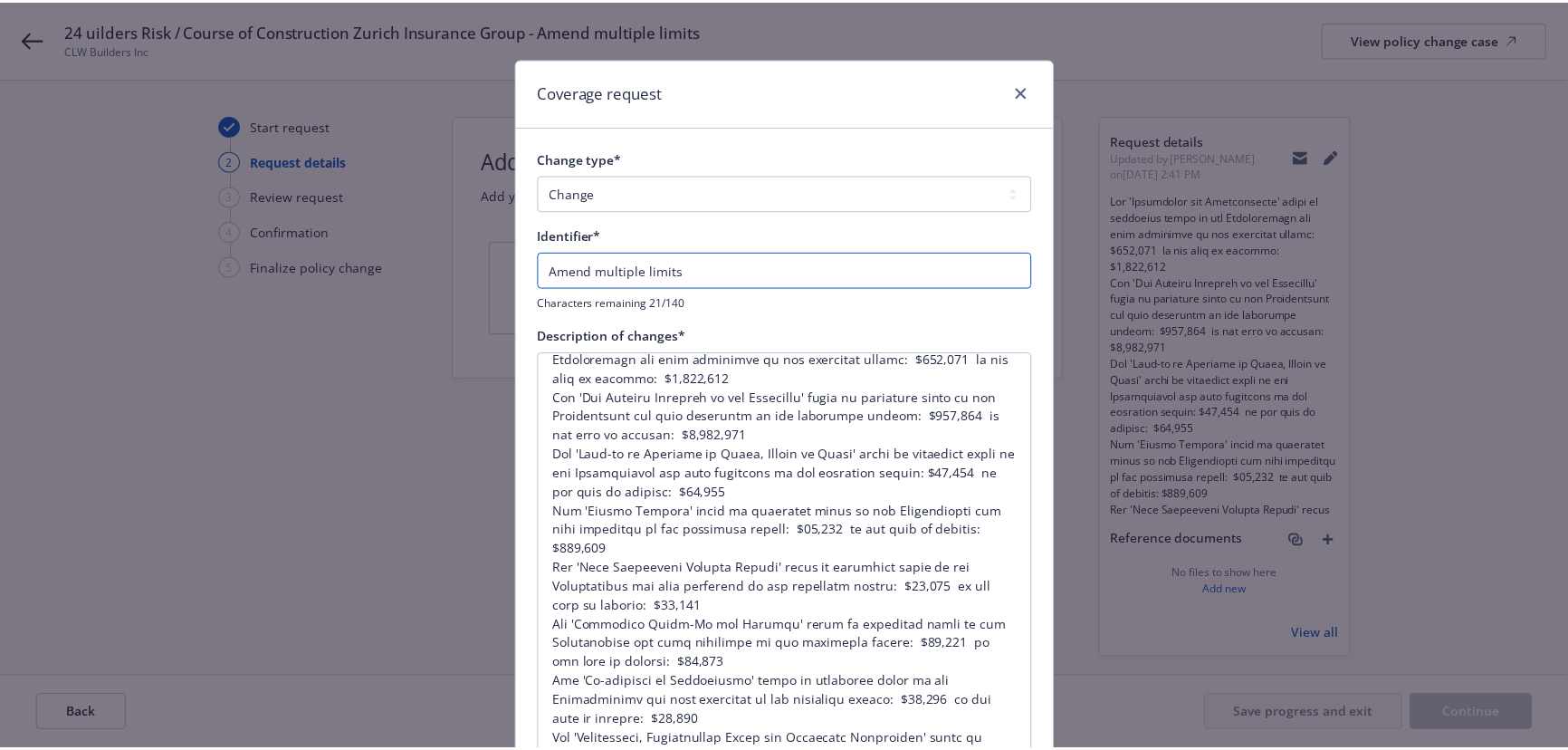
scroll to position [326, 0]
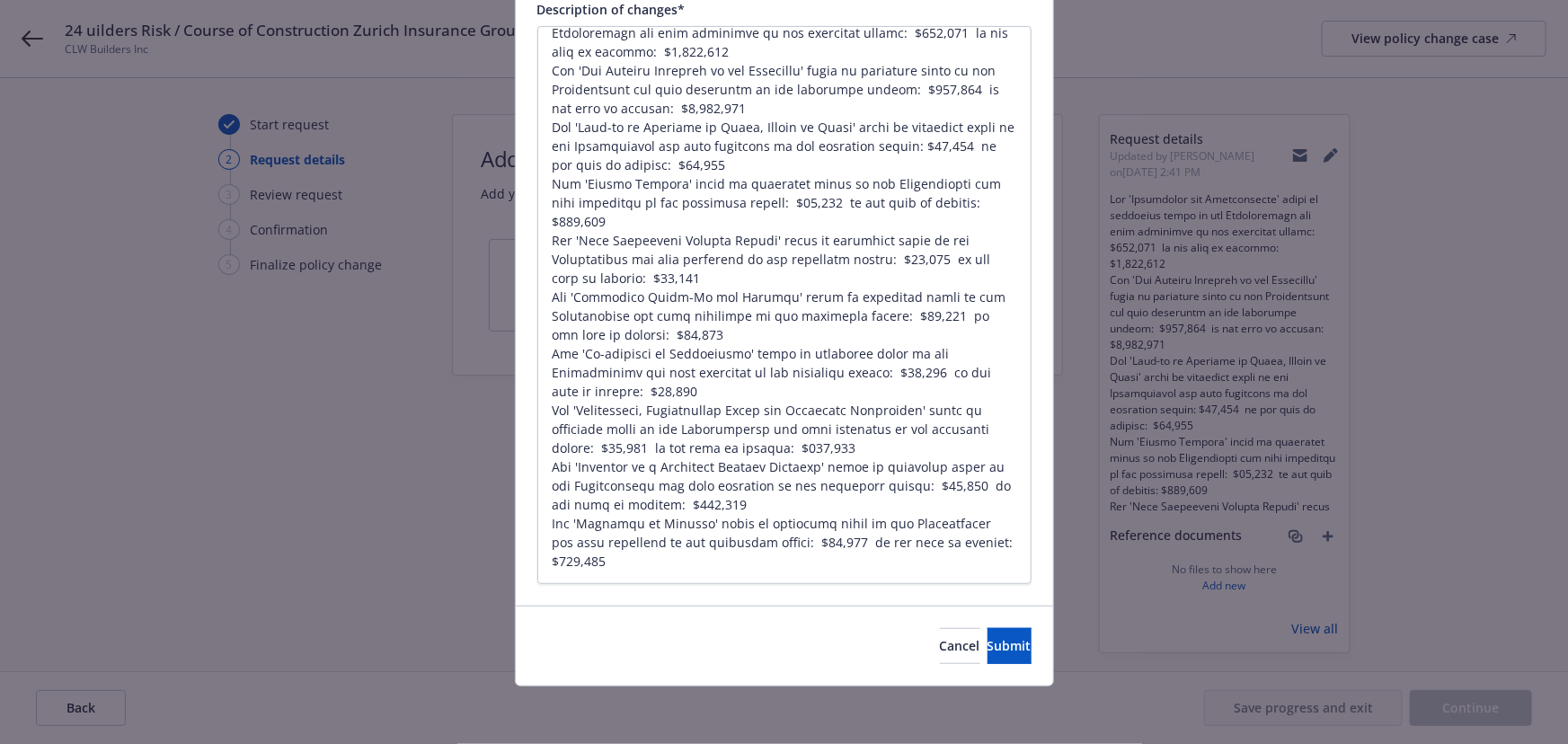
type input "Amend multiple limits"
click at [955, 627] on div "Cancel Submit" at bounding box center [784, 645] width 537 height 80
click at [970, 664] on div "Cancel Submit" at bounding box center [784, 645] width 537 height 80
click at [998, 673] on div "Cancel Submit" at bounding box center [784, 645] width 537 height 80
click at [997, 660] on button "Submit" at bounding box center [1010, 645] width 44 height 36
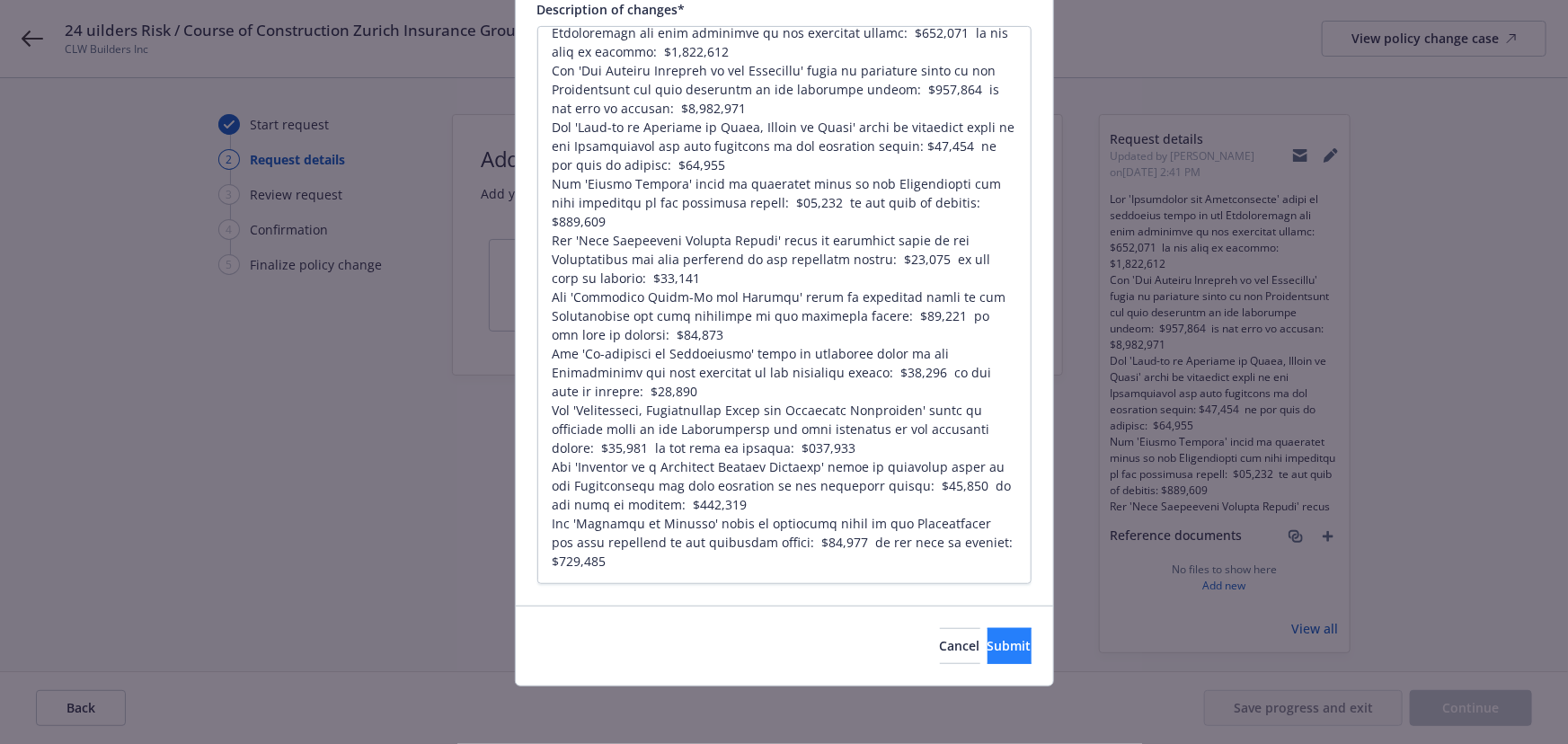
type textarea "x"
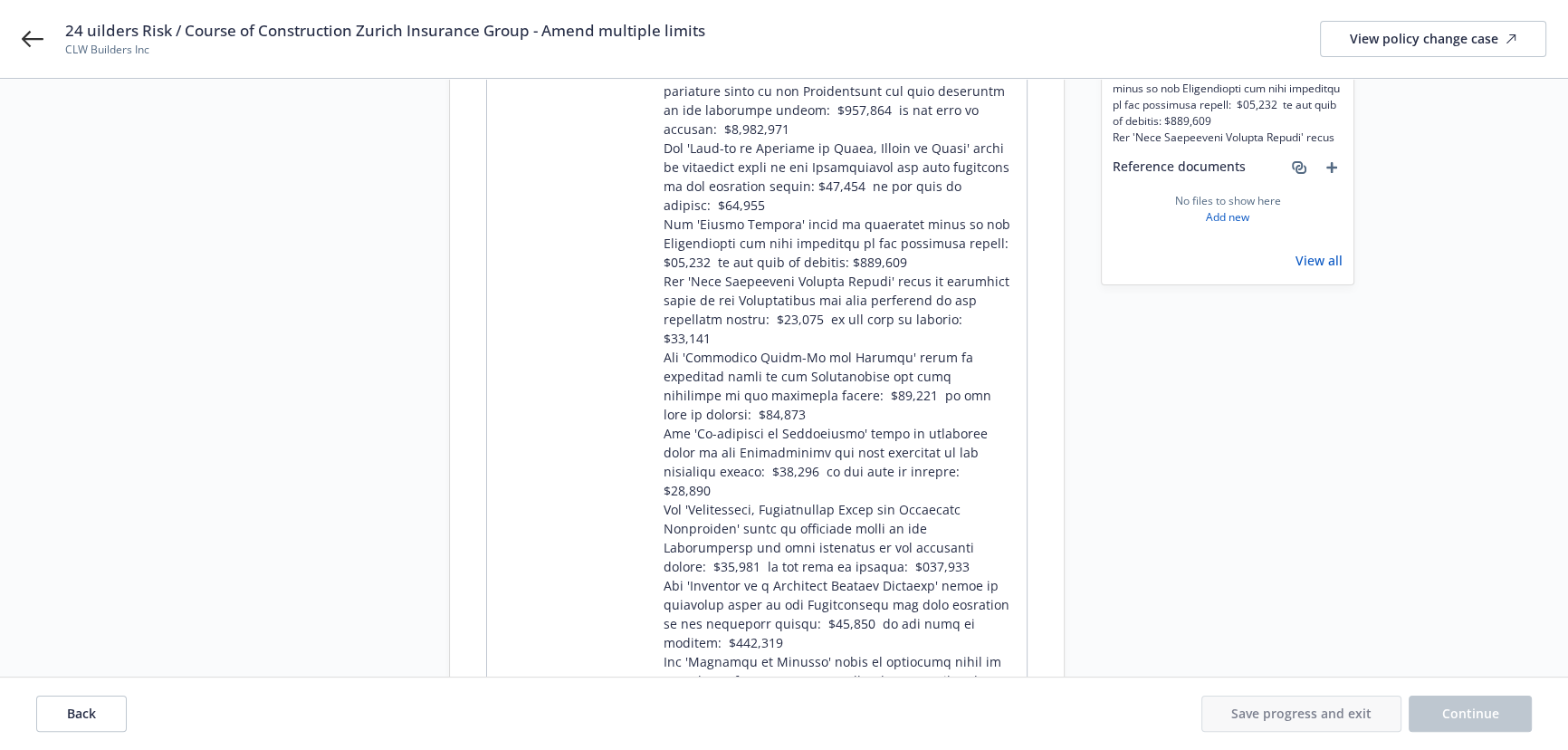
scroll to position [525, 0]
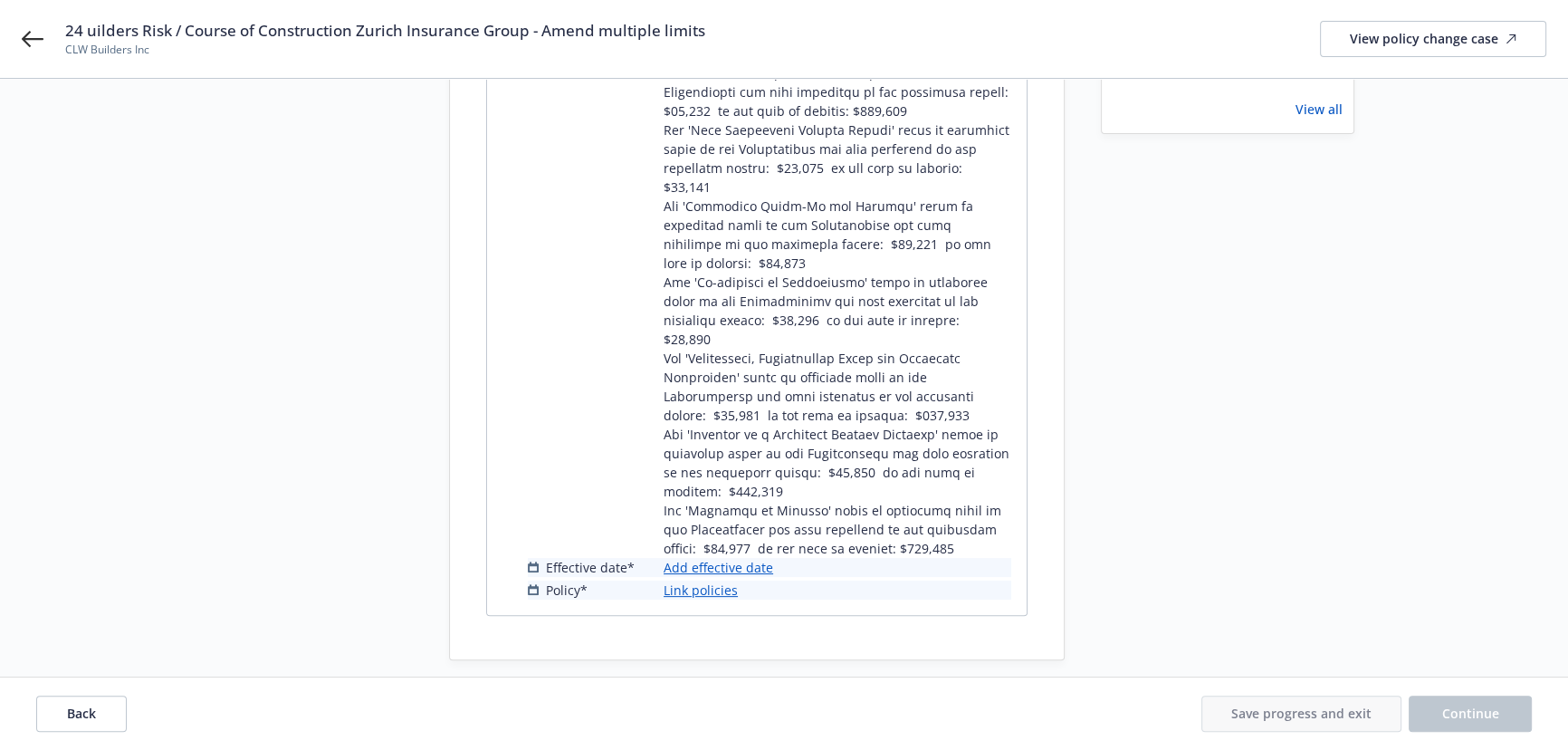
click at [735, 558] on link "Add effective date" at bounding box center [718, 567] width 109 height 19
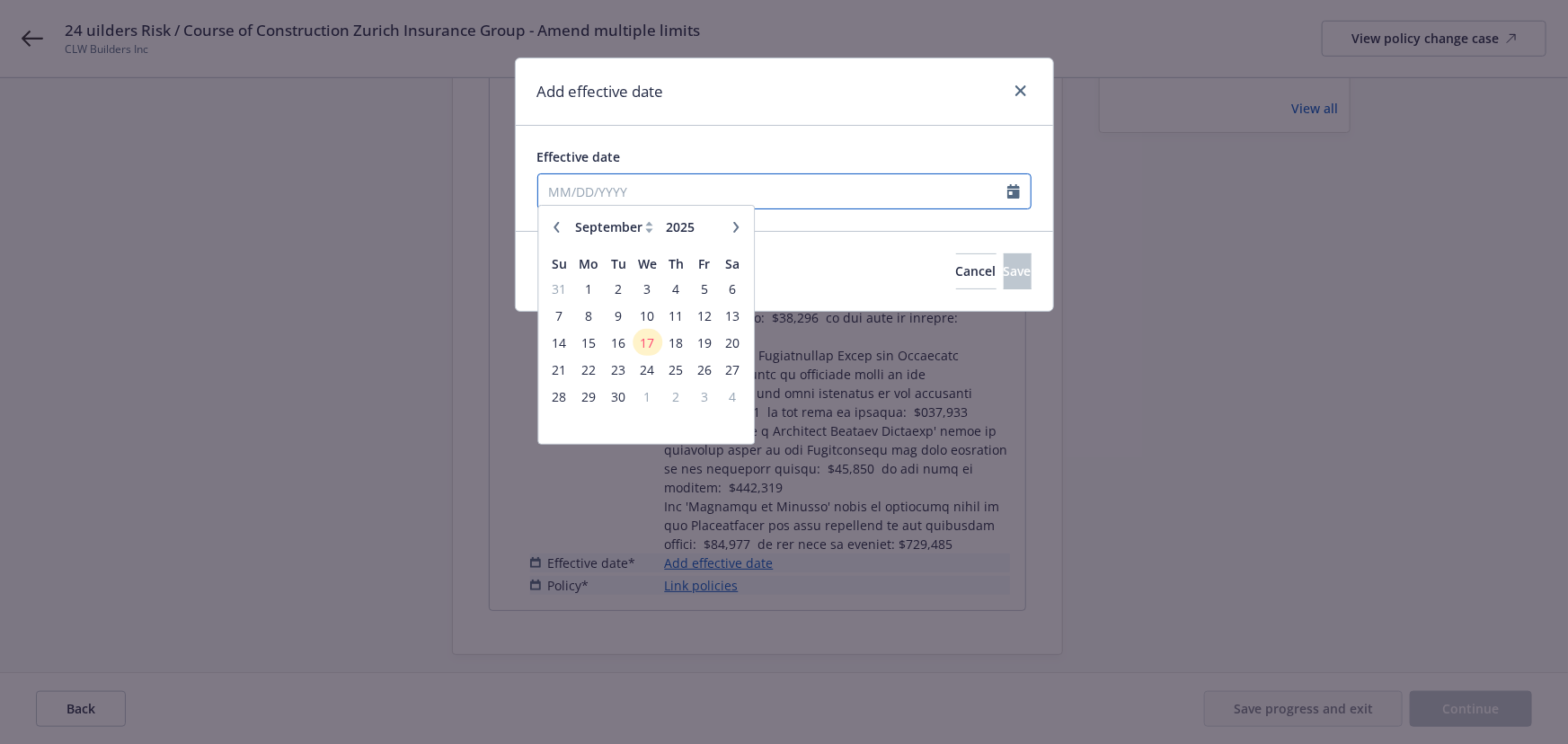
click at [611, 191] on input "Effective date" at bounding box center [772, 191] width 469 height 34
click at [557, 239] on icon "button" at bounding box center [556, 234] width 11 height 11
select select "8"
click at [591, 345] on span "11" at bounding box center [589, 350] width 27 height 22
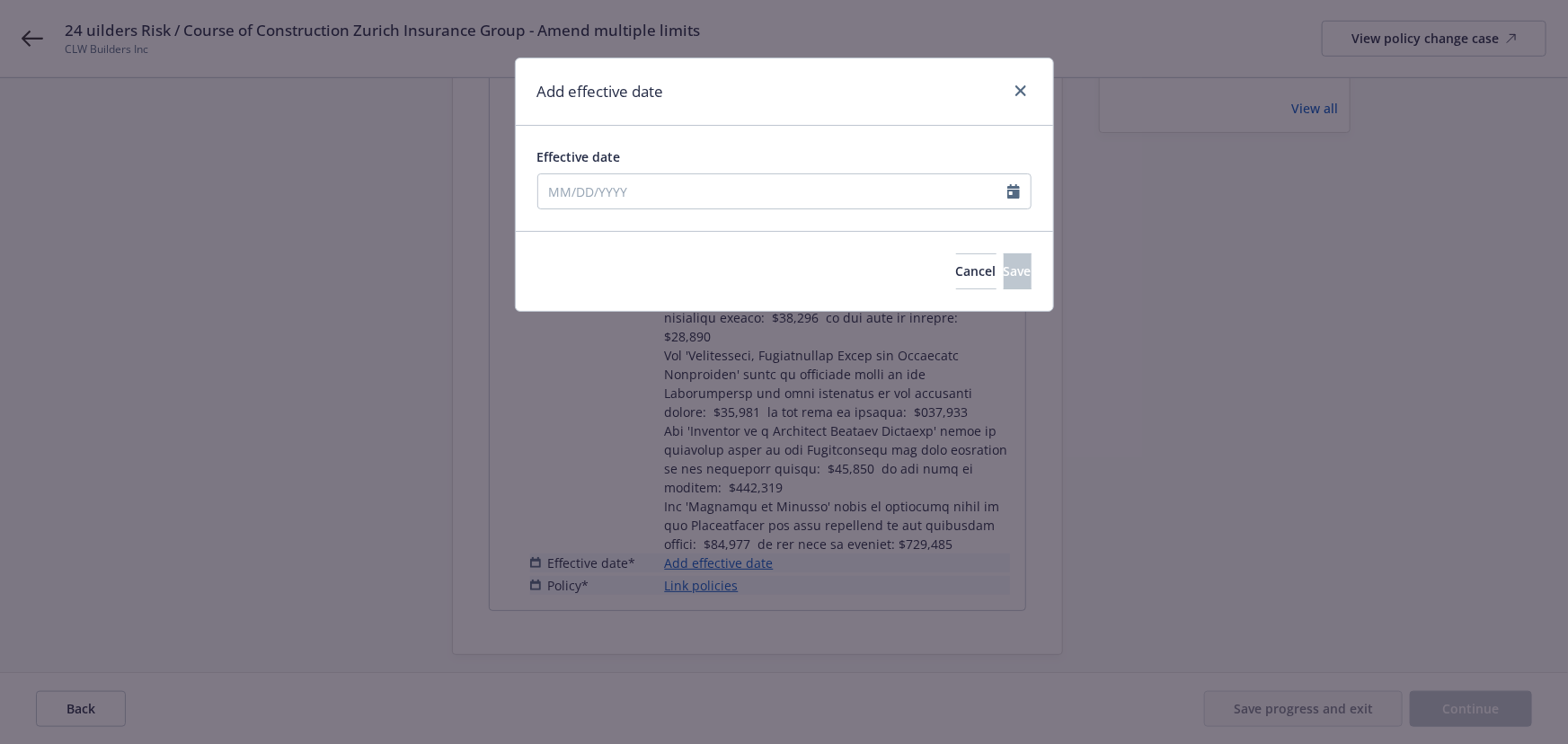
type input "08/11/2025"
click at [1010, 266] on button "Save" at bounding box center [1017, 271] width 28 height 36
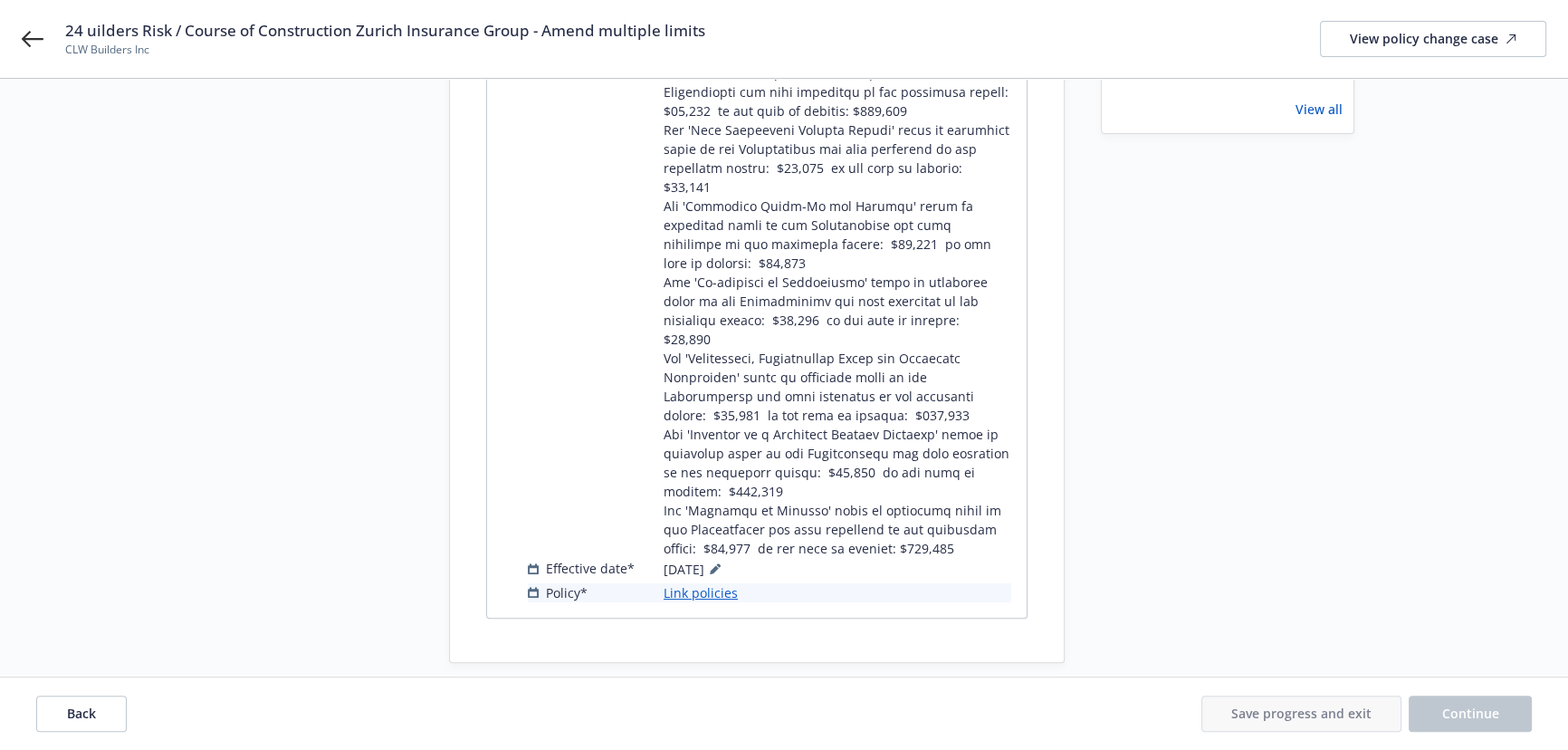
click at [671, 584] on link "Link policies" at bounding box center [700, 593] width 74 height 19
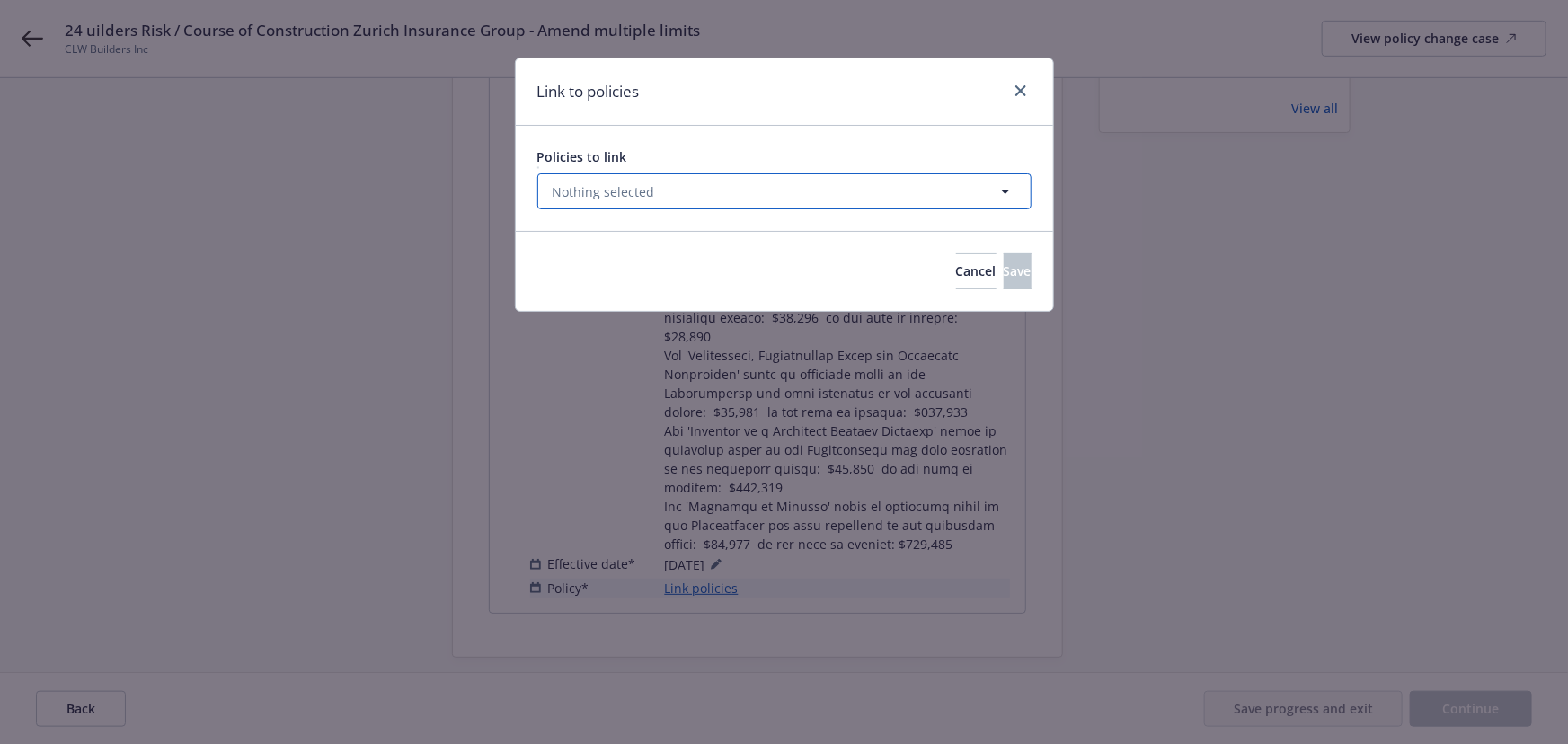
click at [603, 180] on button "Nothing selected" at bounding box center [784, 191] width 494 height 36
select select "ACTIVE"
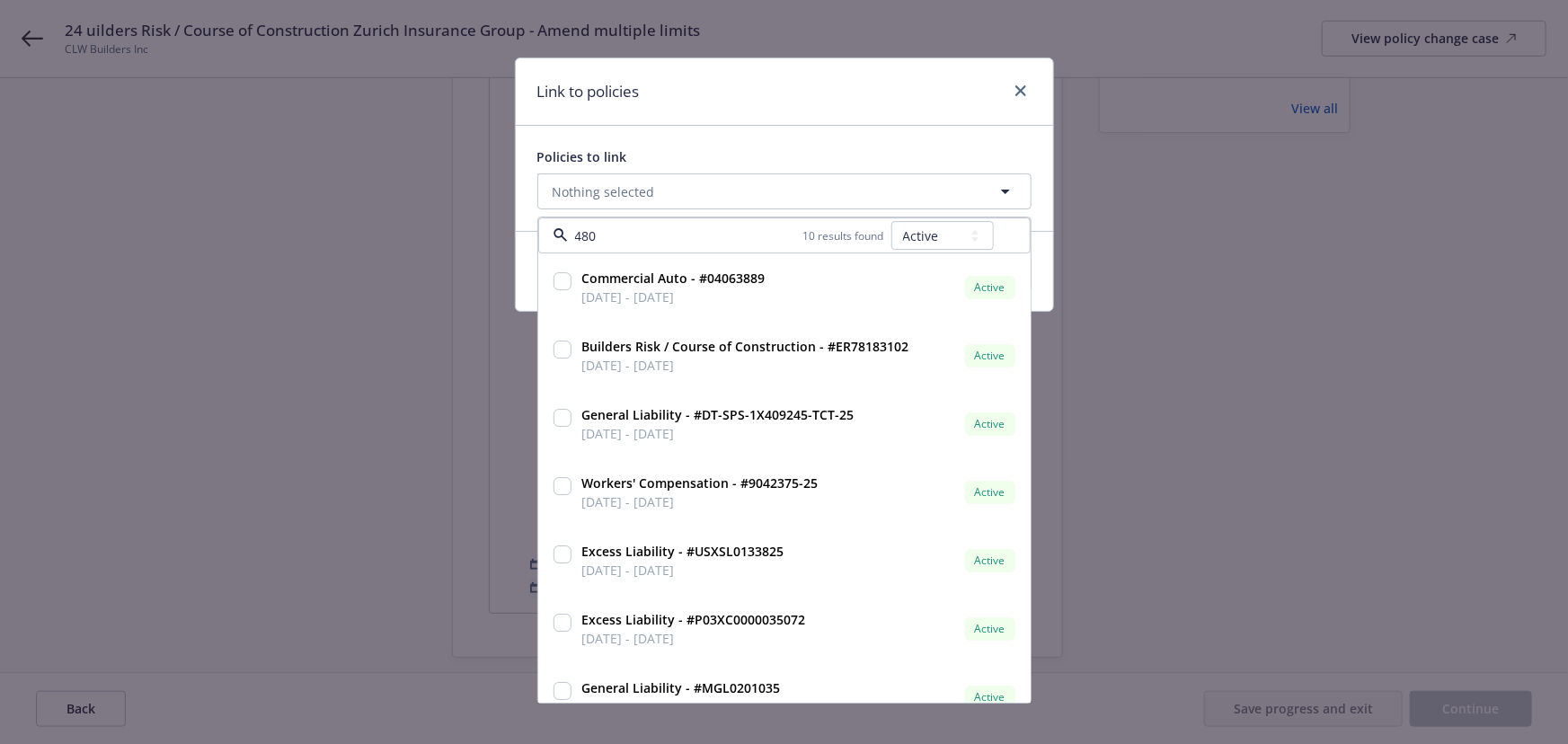
type input "4803"
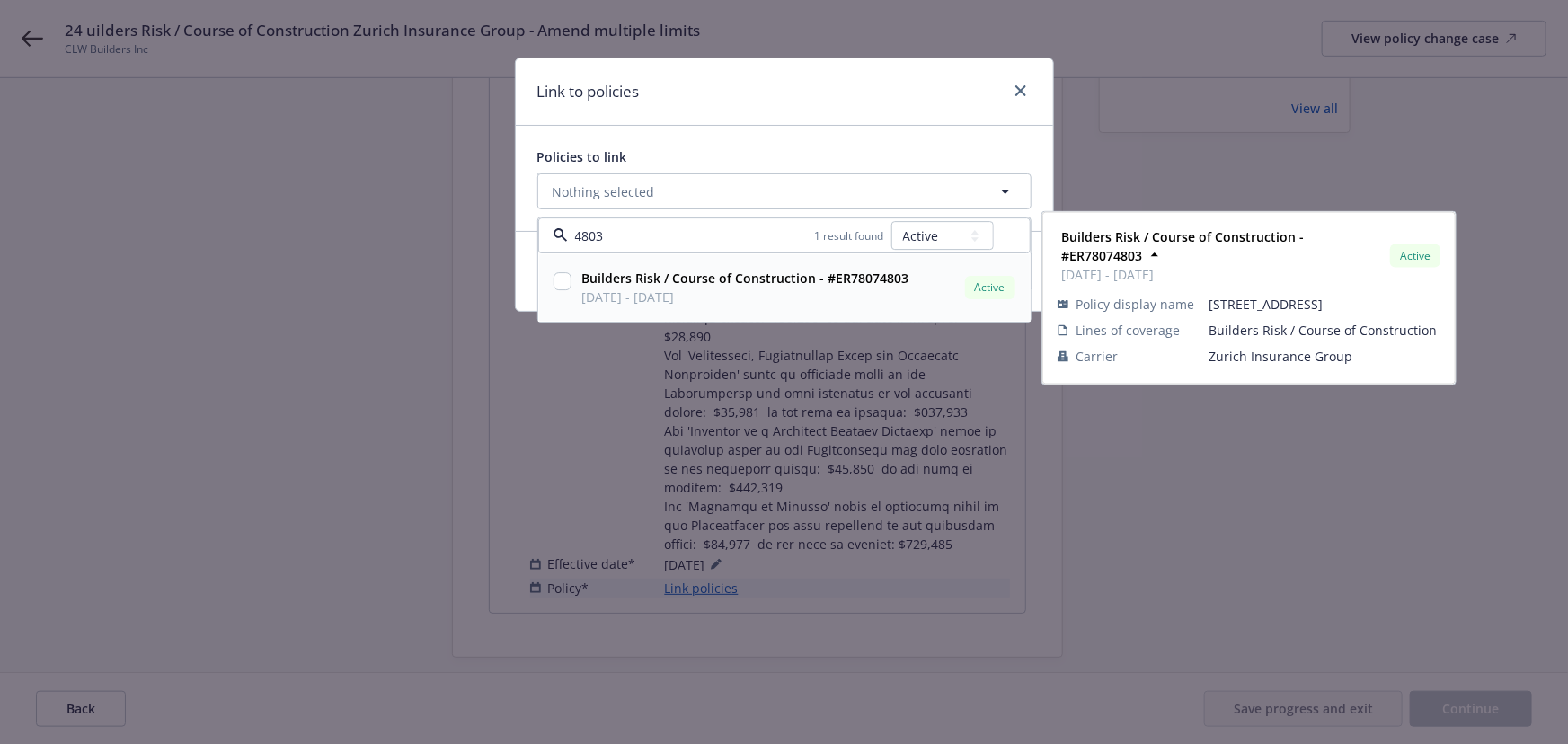
click at [667, 297] on span "08/19/2024 - 02/19/2026" at bounding box center [745, 297] width 327 height 19
checkbox input "true"
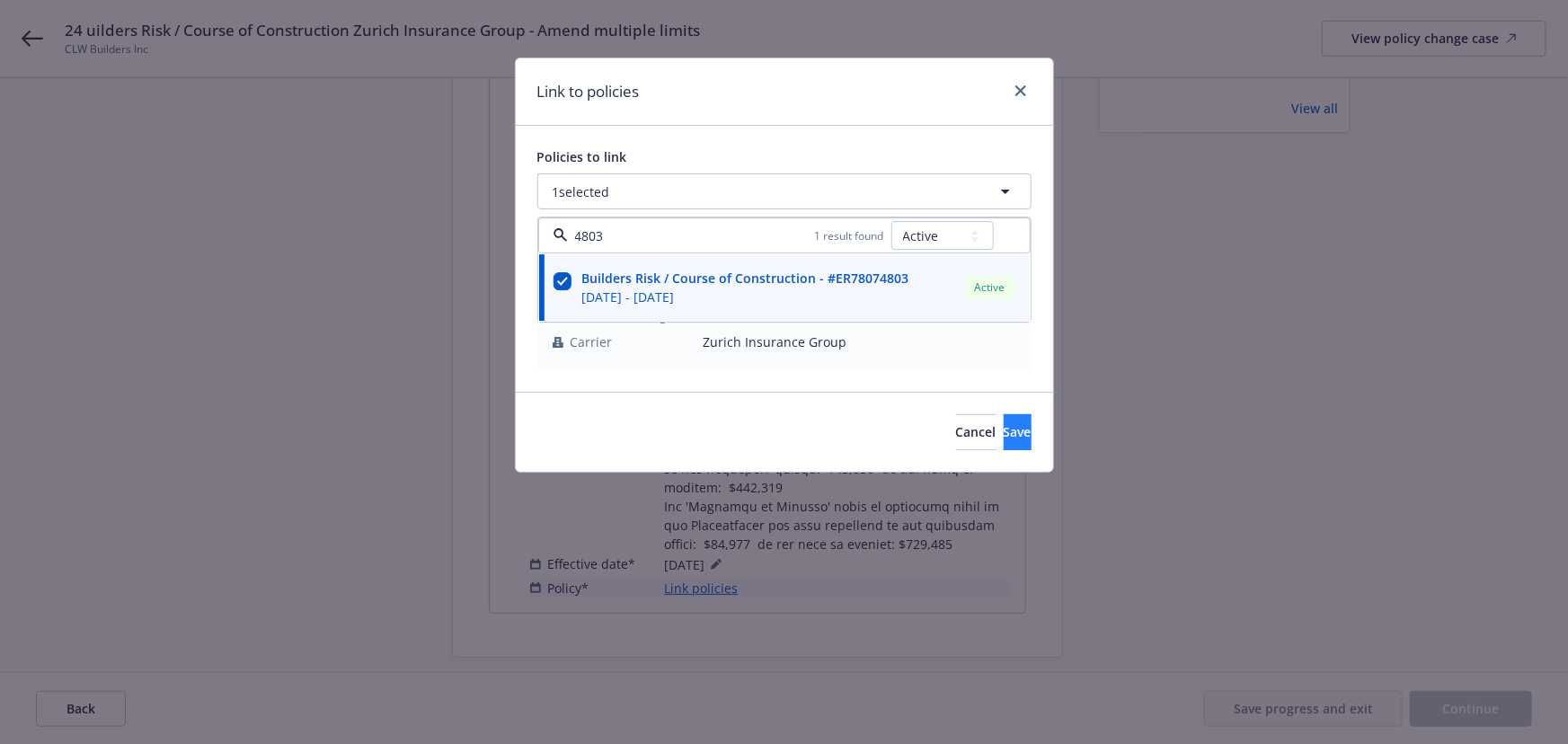
type input "4803"
click at [1004, 436] on span "Save" at bounding box center [1017, 432] width 28 height 17
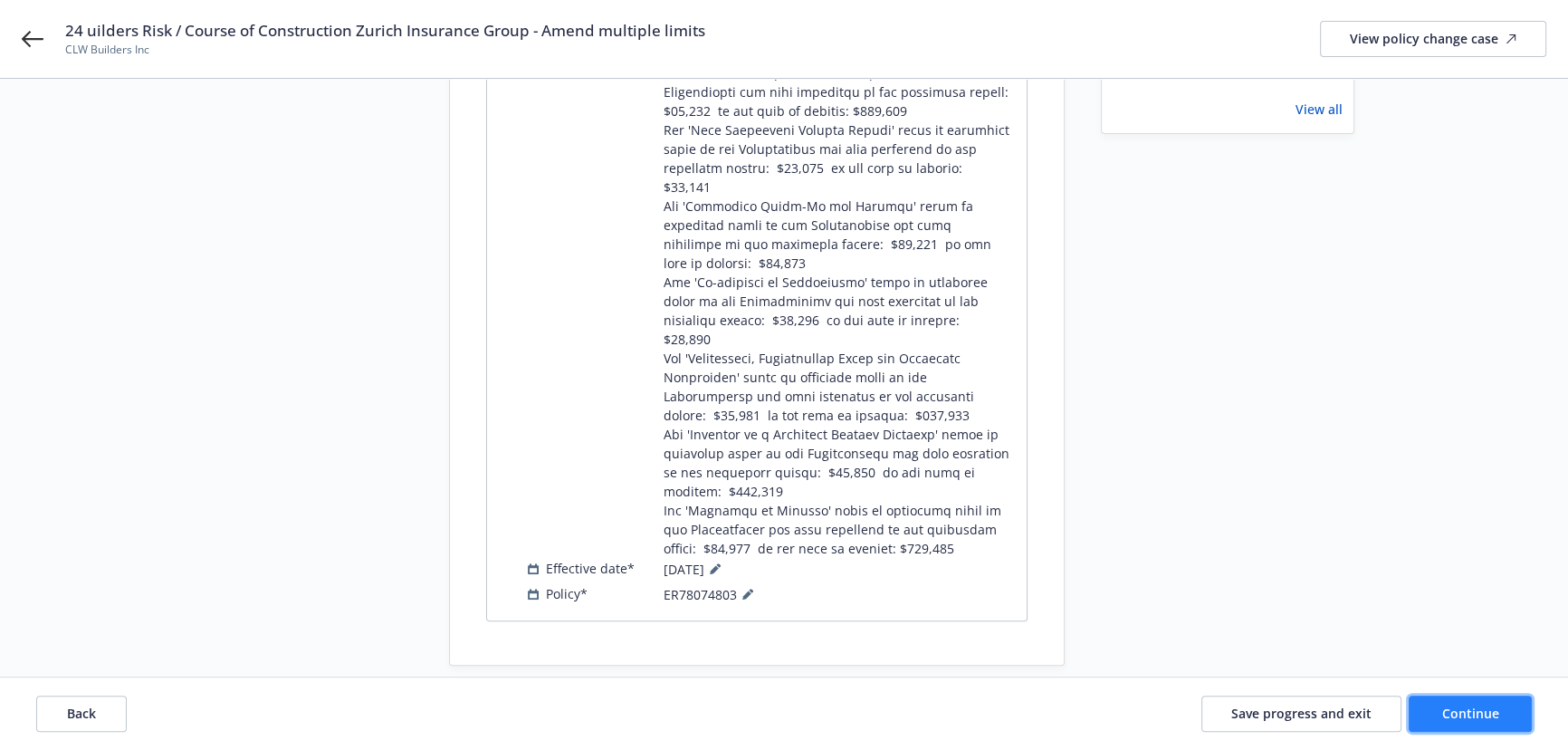
click at [1465, 709] on span "Continue" at bounding box center [1471, 713] width 57 height 17
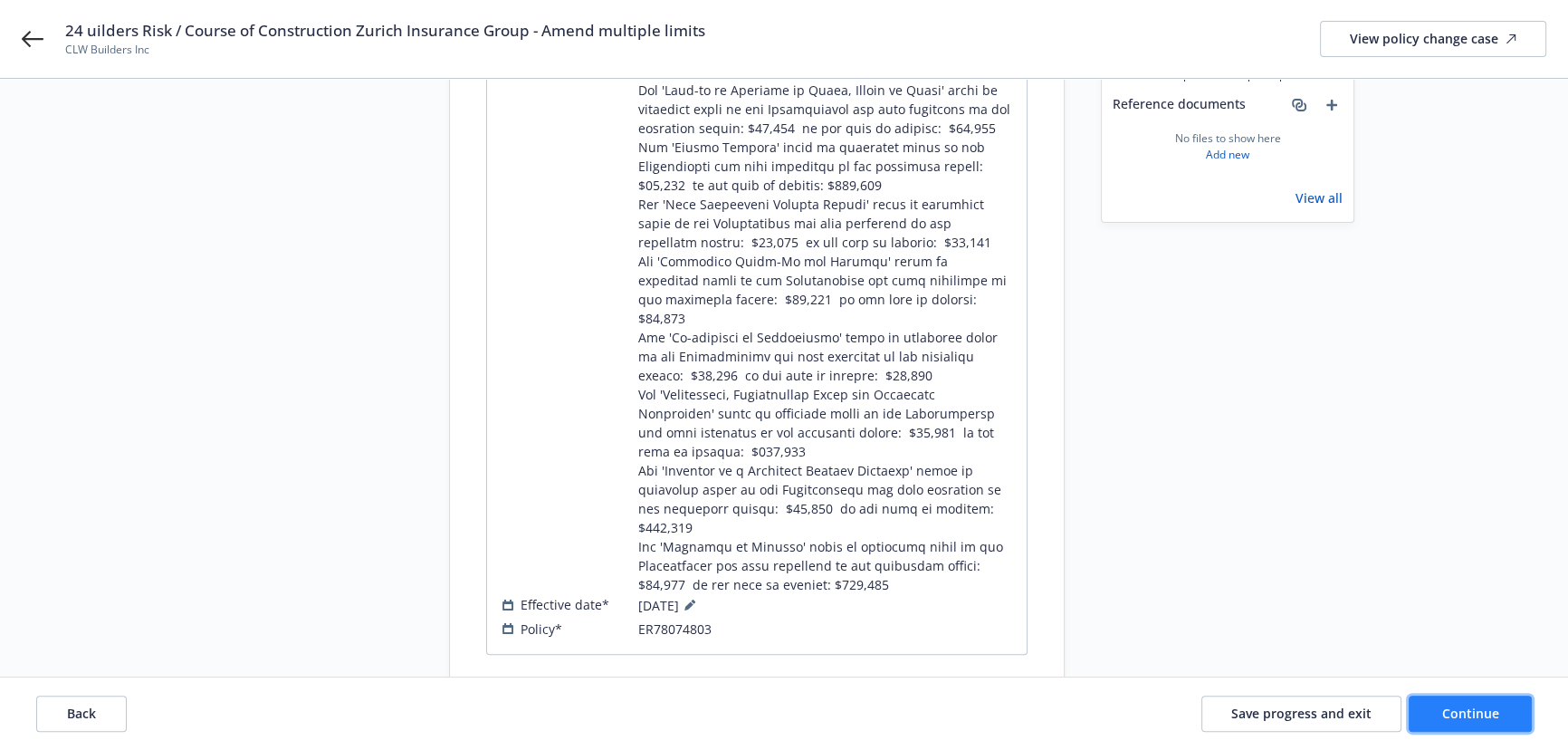
click at [1476, 712] on span "Continue" at bounding box center [1471, 713] width 57 height 17
drag, startPoint x: 718, startPoint y: 22, endPoint x: 543, endPoint y: 29, distance: 175.1
click at [543, 29] on div "24 uilders Risk / Course of Construction Zurich Insurance Group - Amend multipl…" at bounding box center [806, 38] width 1481 height 38
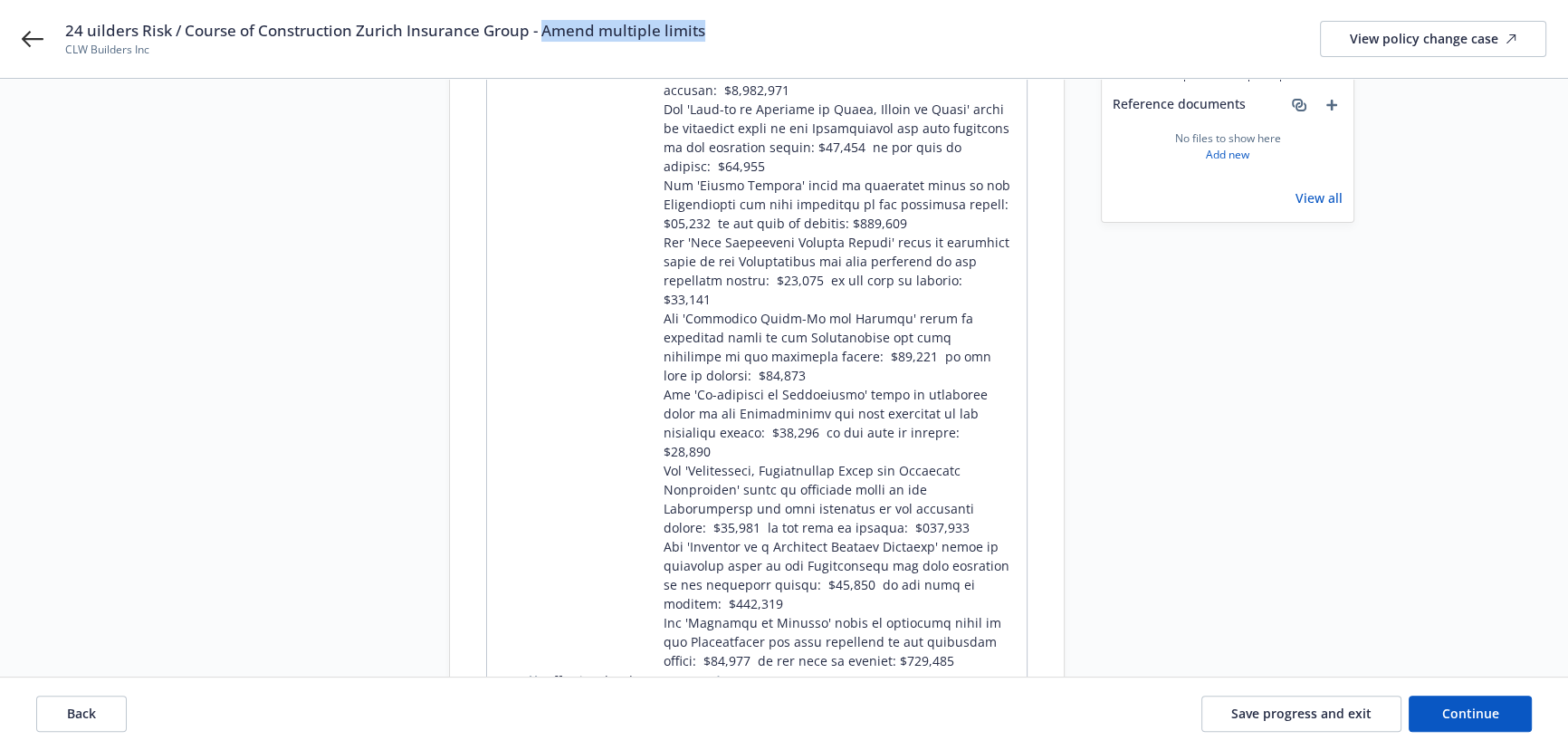
copy span "Amend multiple limits"
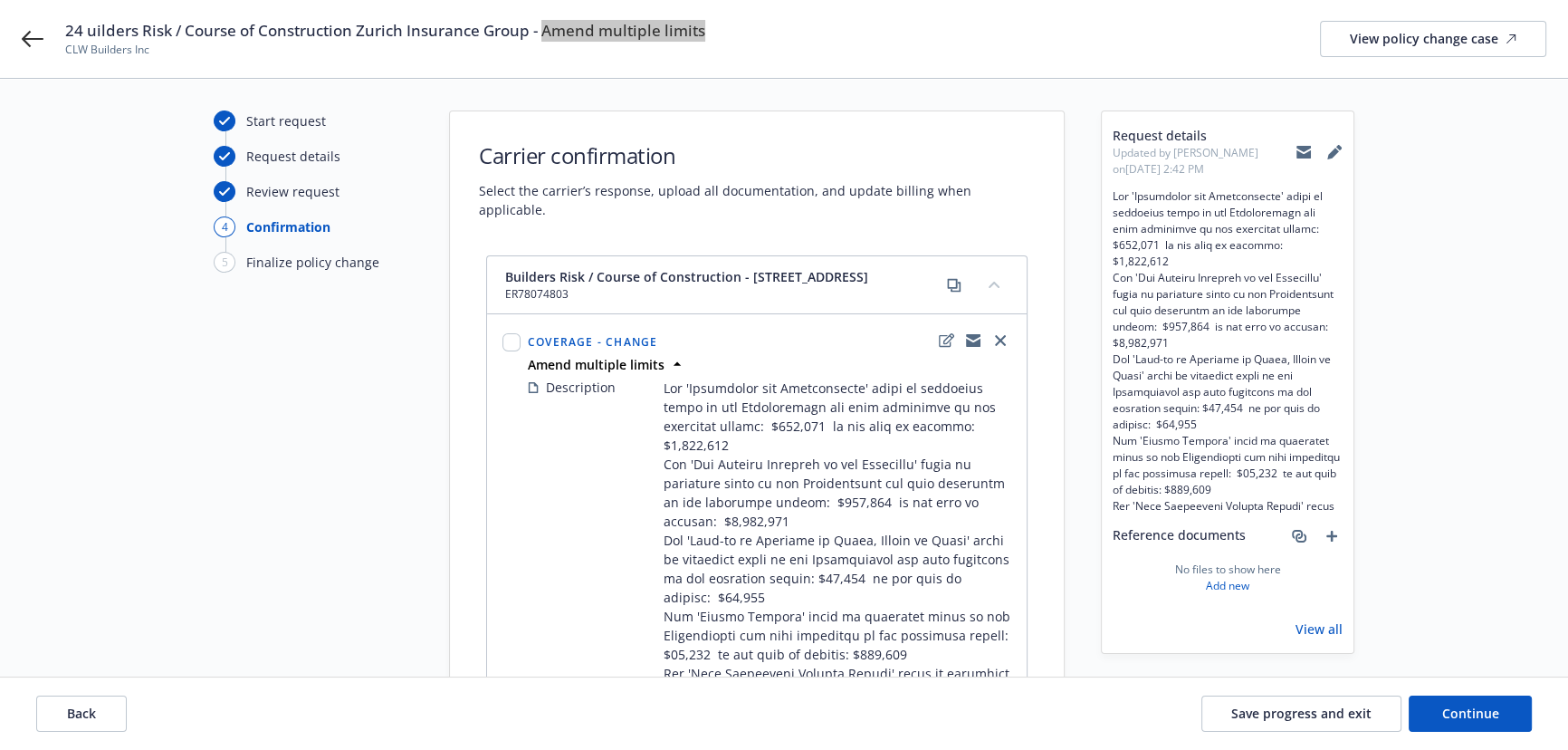
scroll to position [0, 0]
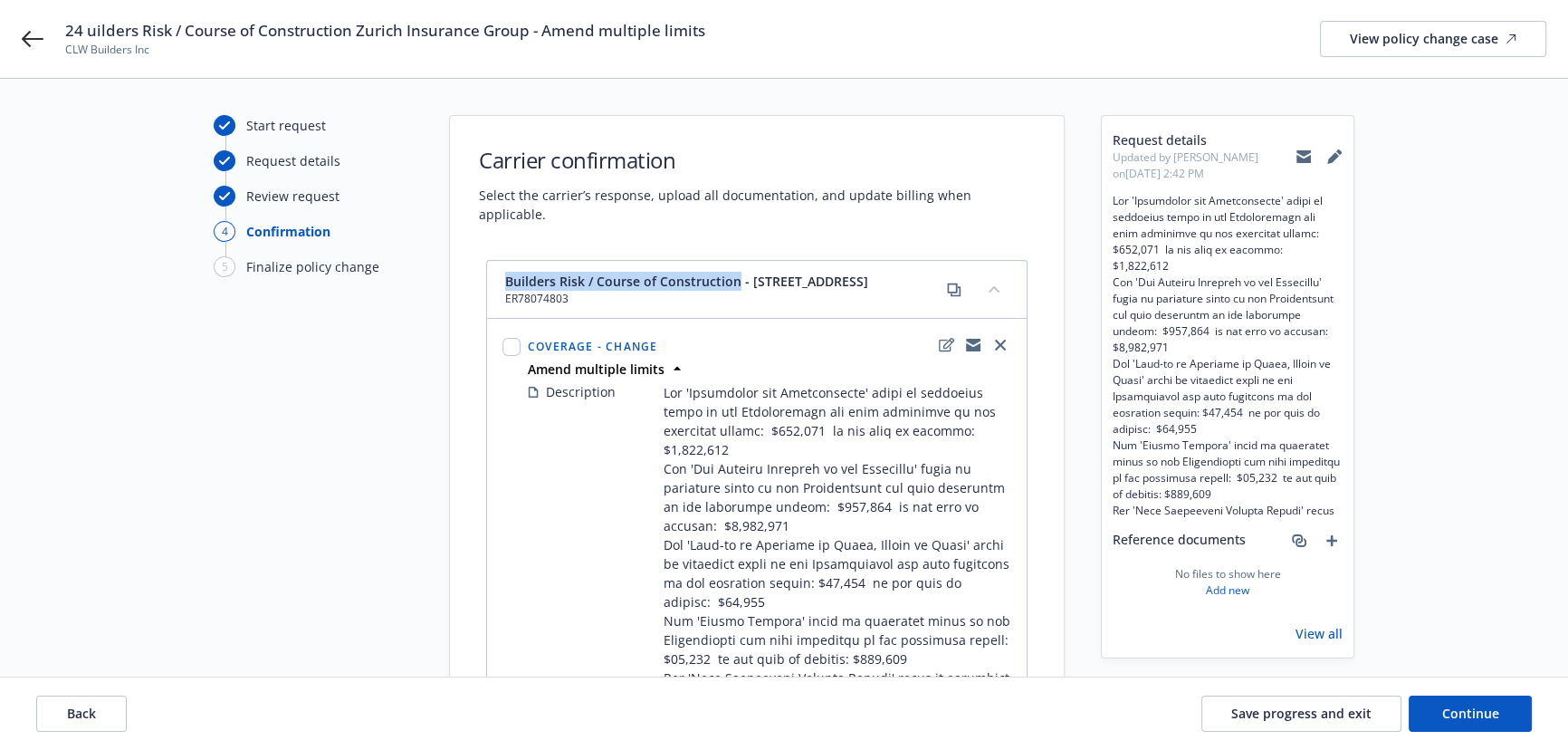
drag, startPoint x: 505, startPoint y: 257, endPoint x: 734, endPoint y: 263, distance: 229.1
click at [734, 272] on span "Builders Risk / Course of Construction - 525 Fifth St., S.F., CA" at bounding box center [687, 281] width 363 height 19
copy span "Builders Risk / Course of Construction"
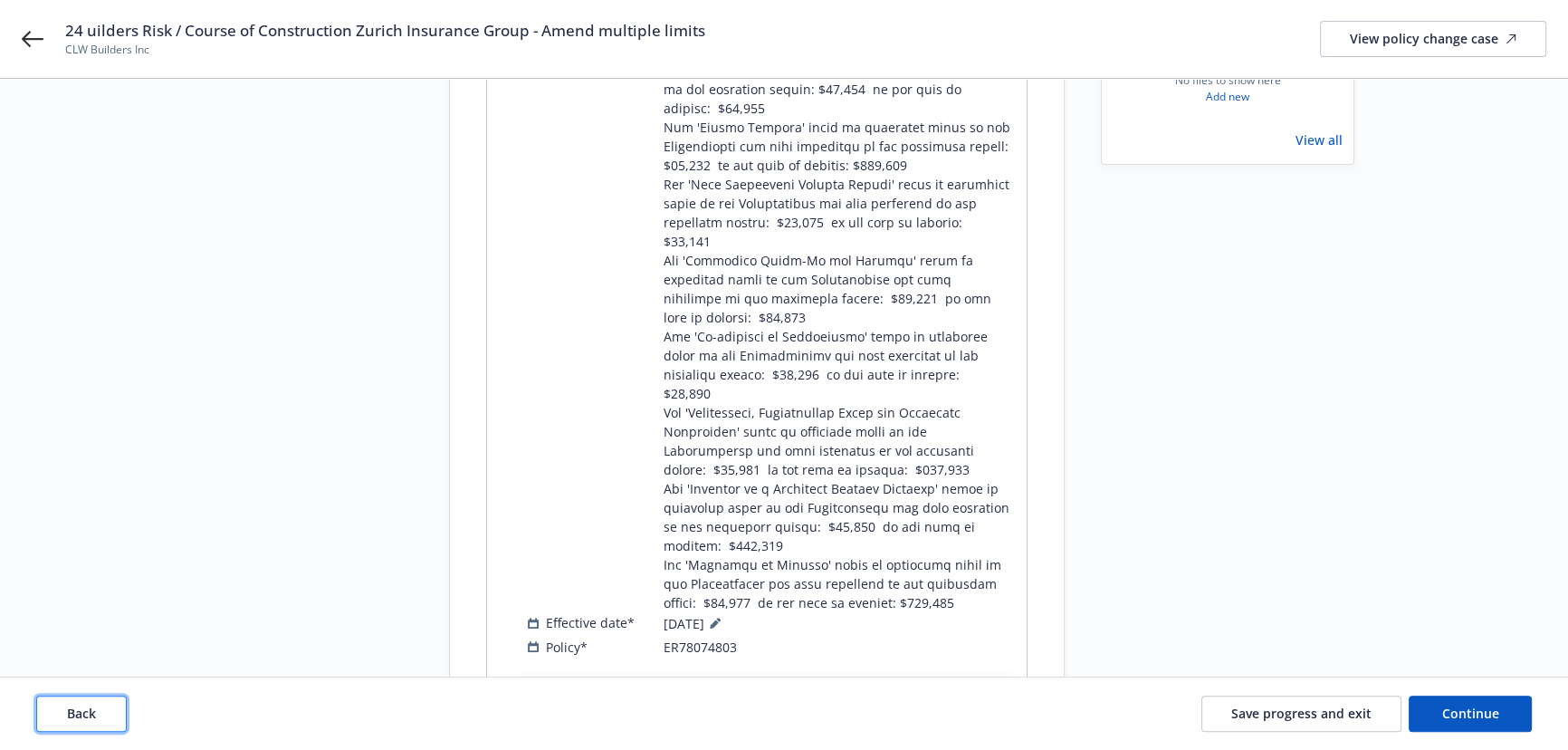
click at [115, 701] on button "Back" at bounding box center [82, 714] width 90 height 36
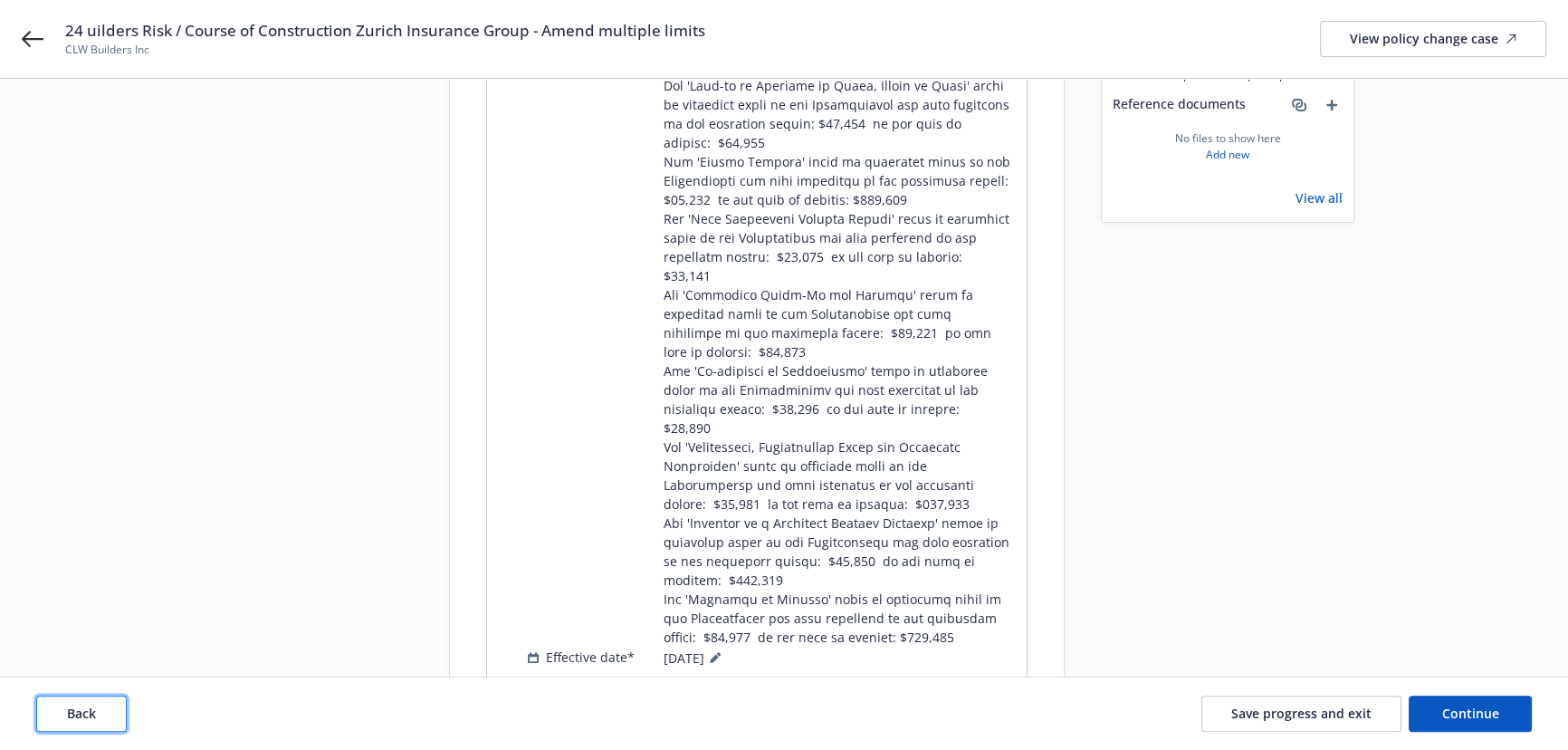
click at [115, 701] on button "Back" at bounding box center [82, 714] width 90 height 36
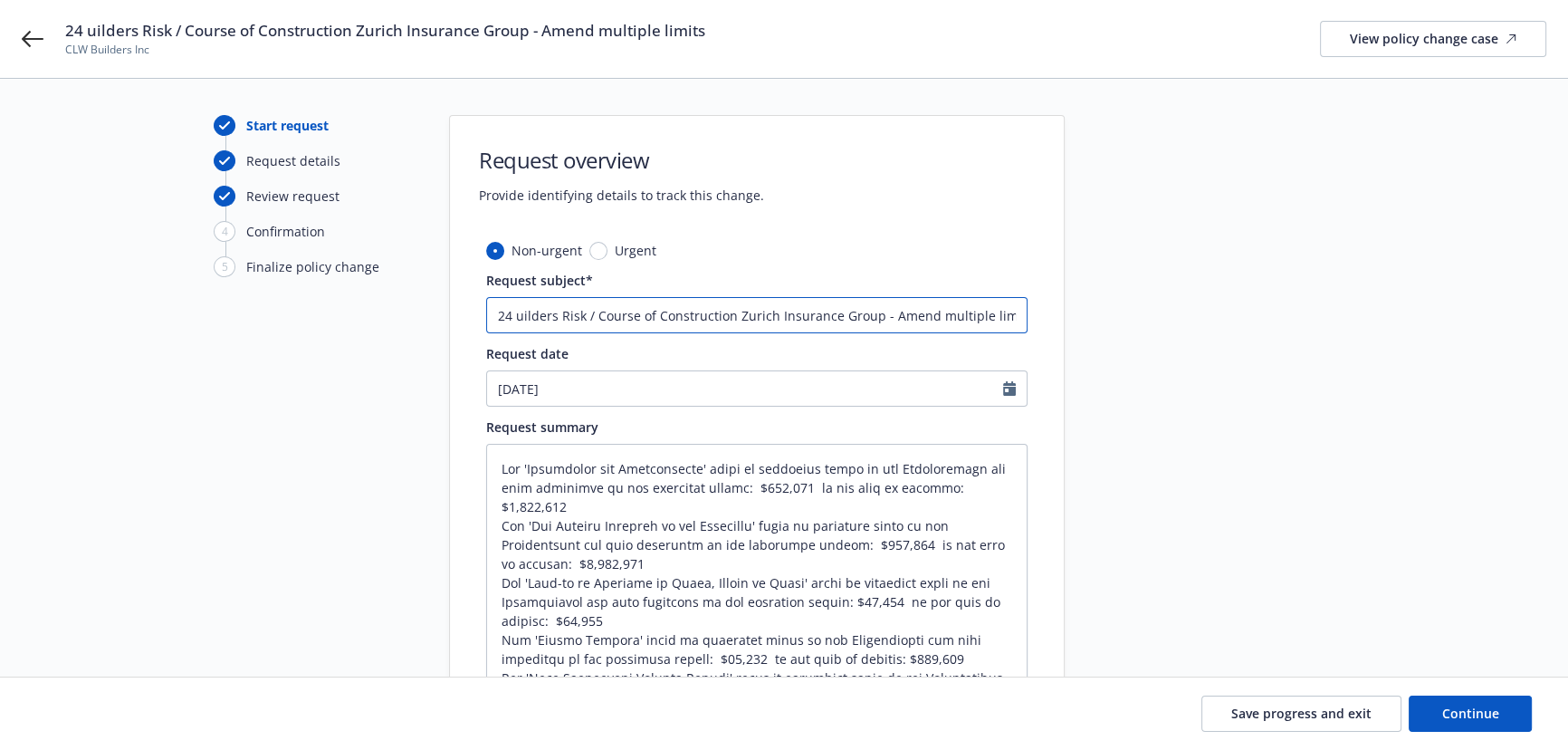
click at [515, 312] on input "24 uilders Risk / Course of Construction Zurich Insurance Group - Amend multipl…" at bounding box center [756, 315] width 541 height 36
type textarea "x"
type input "24 Builders Risk / Course of Construction Zurich Insurance Group - Amend multip…"
click at [1430, 694] on div "Save progress and exit Continue" at bounding box center [784, 715] width 1568 height 73
drag, startPoint x: 1485, startPoint y: 721, endPoint x: 689, endPoint y: 541, distance: 816.1
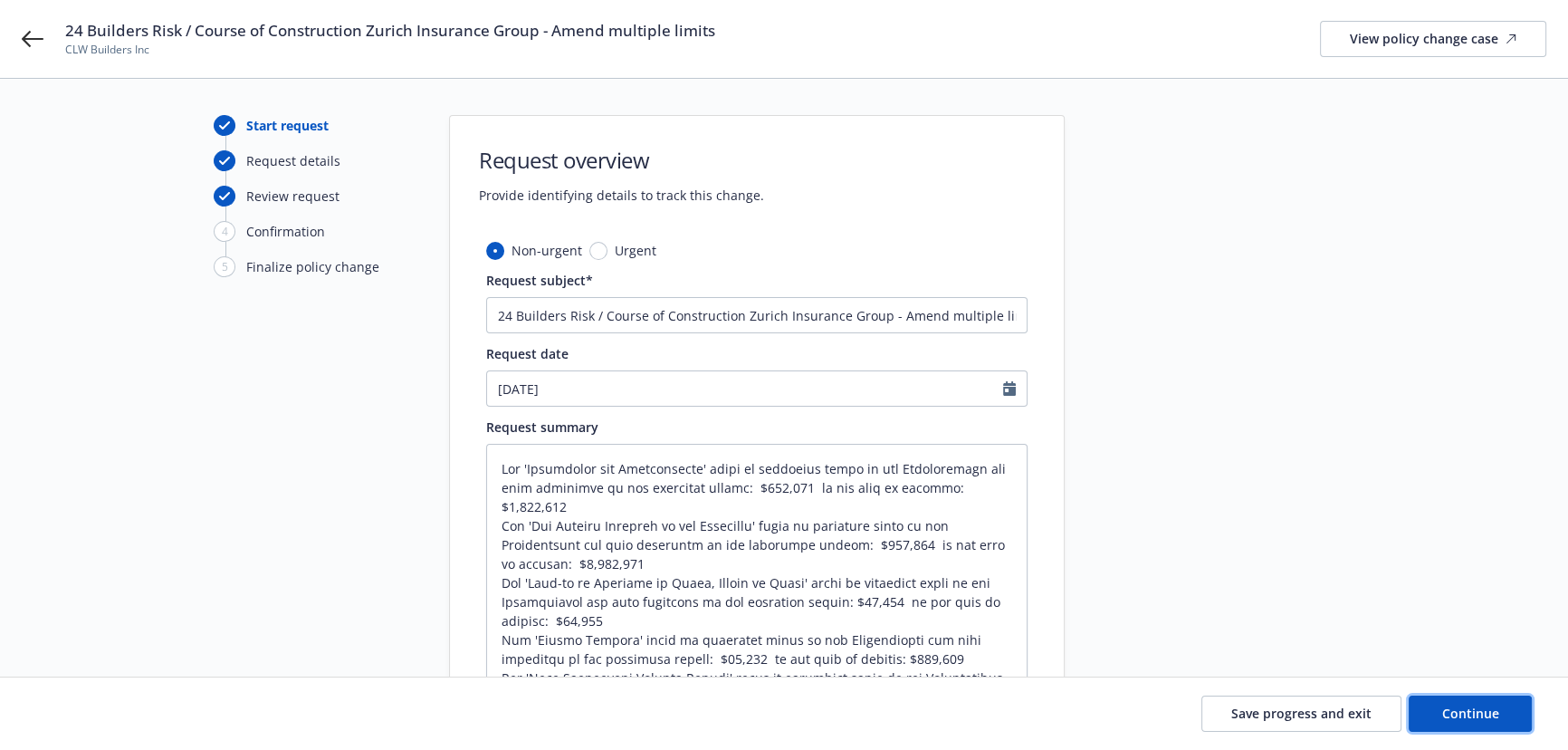
click at [1485, 721] on span "Continue" at bounding box center [1471, 713] width 57 height 17
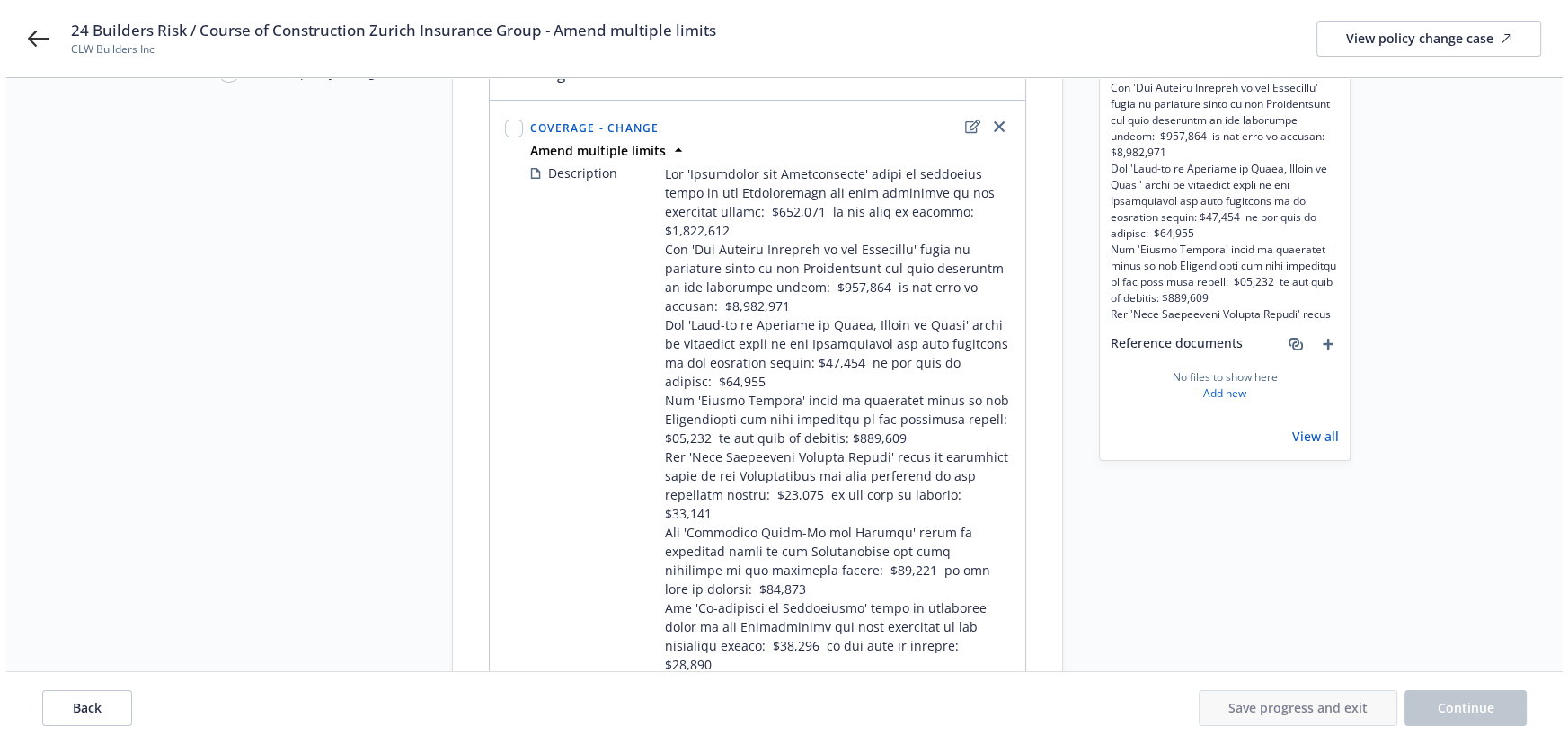
scroll to position [81, 0]
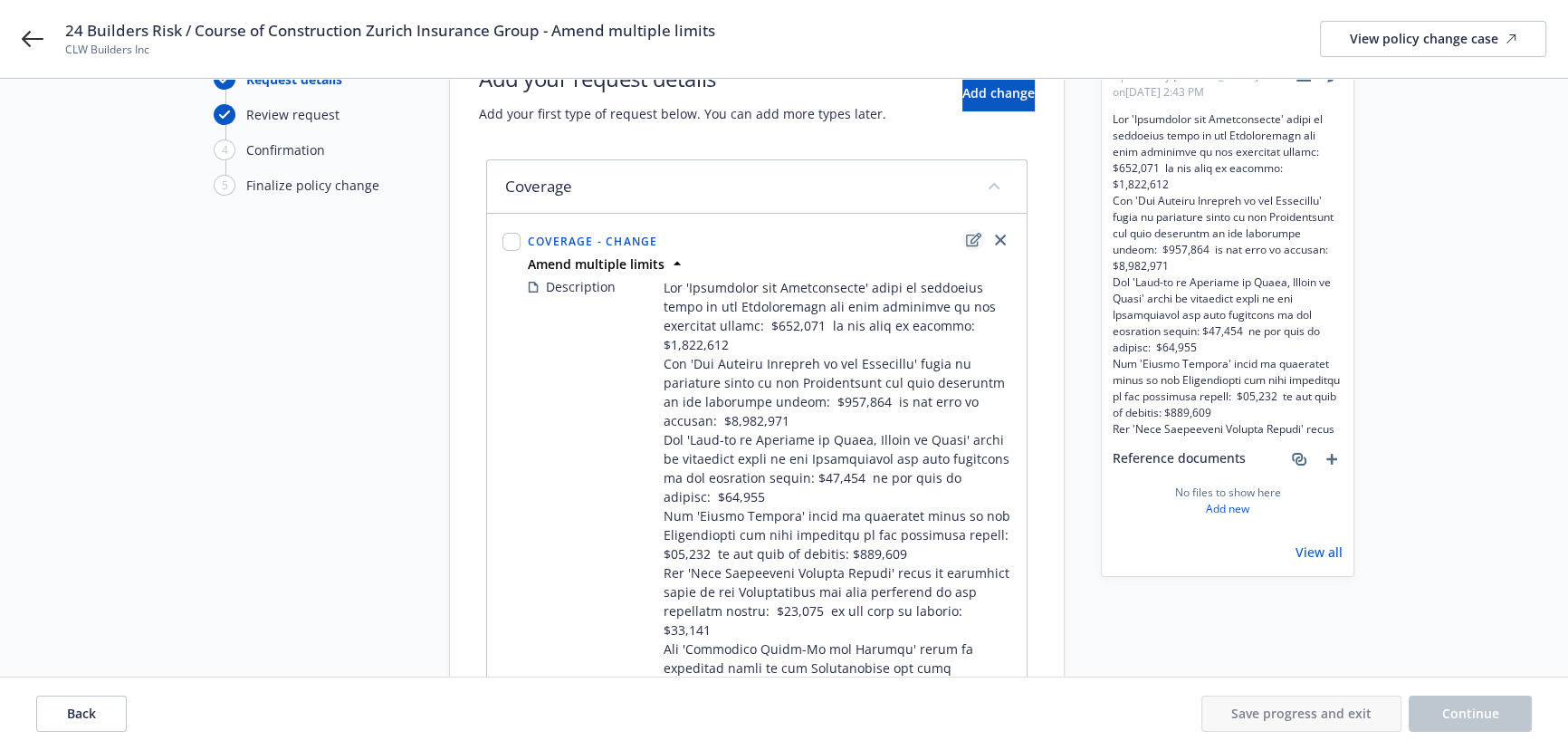
click at [971, 234] on icon "edit" at bounding box center [974, 240] width 16 height 15
type textarea "x"
select select "CHANGE"
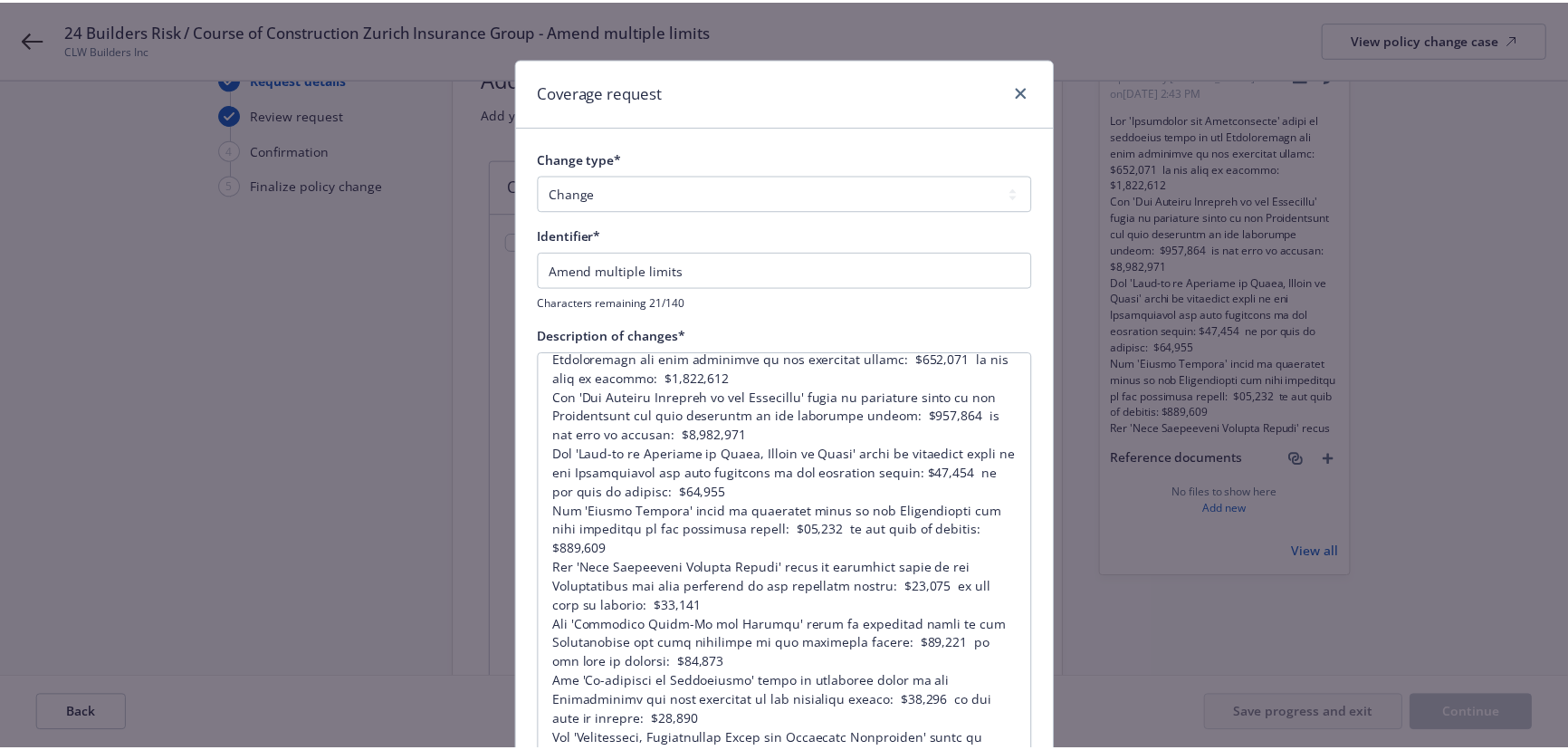
scroll to position [326, 0]
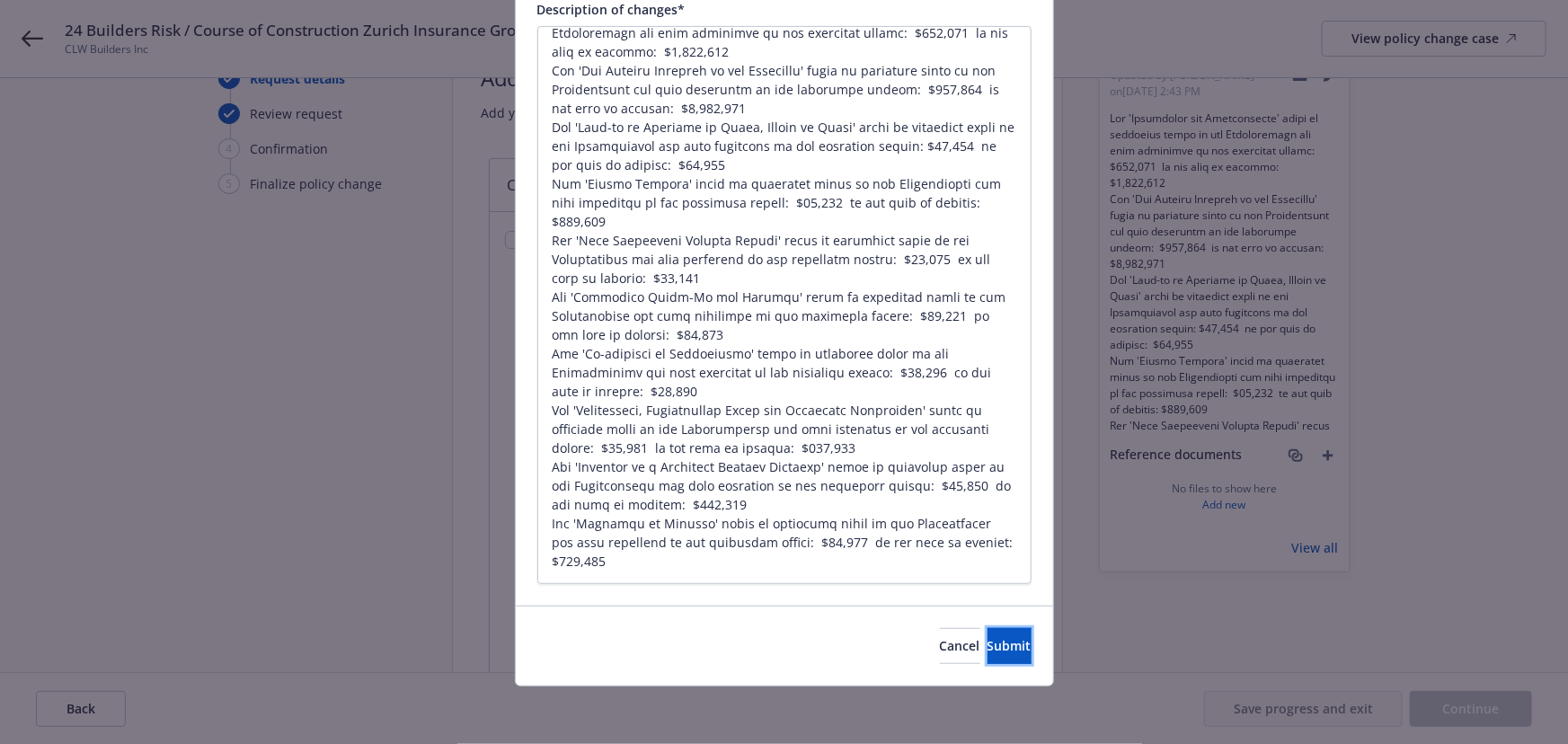
click at [988, 645] on span "Submit" at bounding box center [1010, 645] width 44 height 17
type textarea "x"
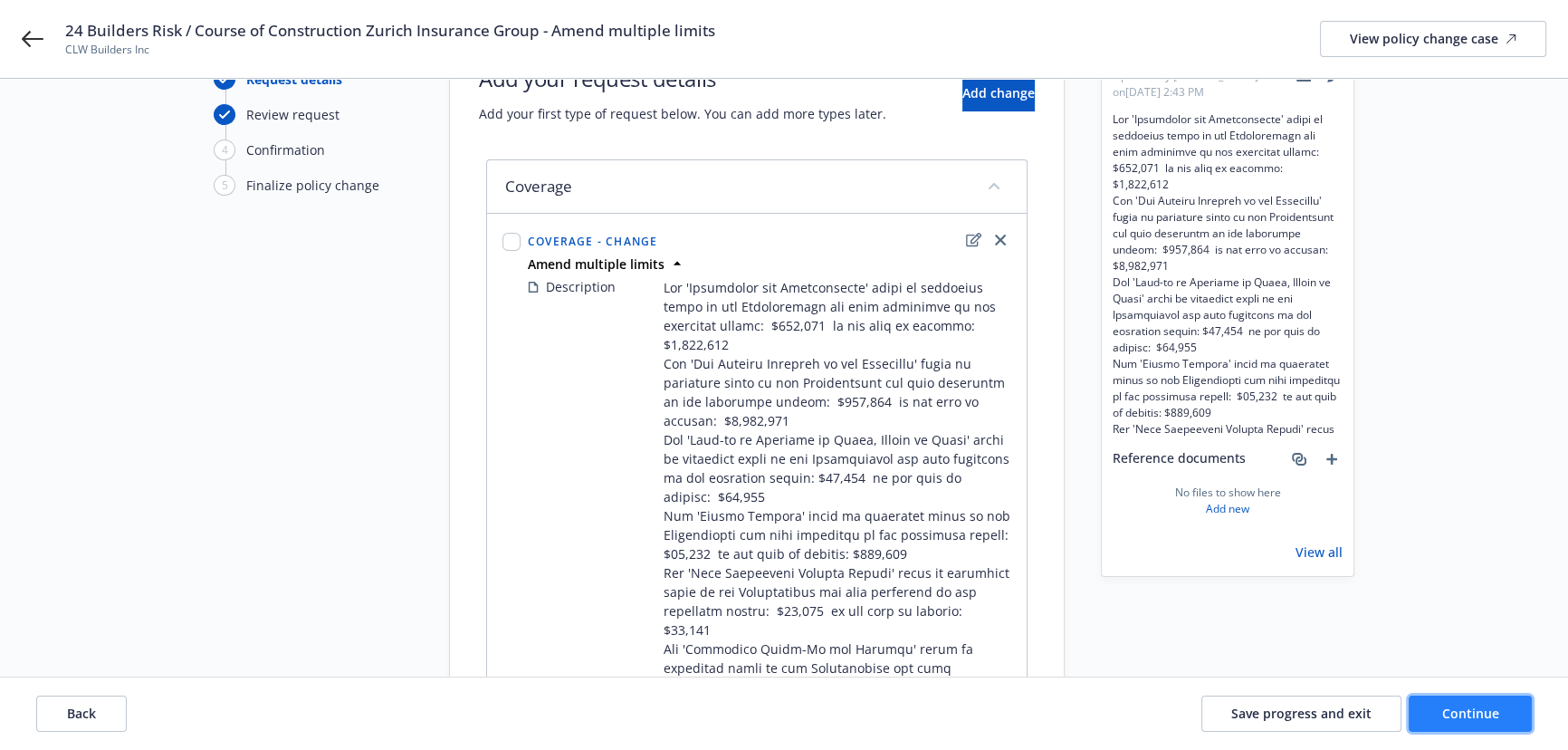
click at [1476, 698] on button "Continue" at bounding box center [1470, 714] width 123 height 36
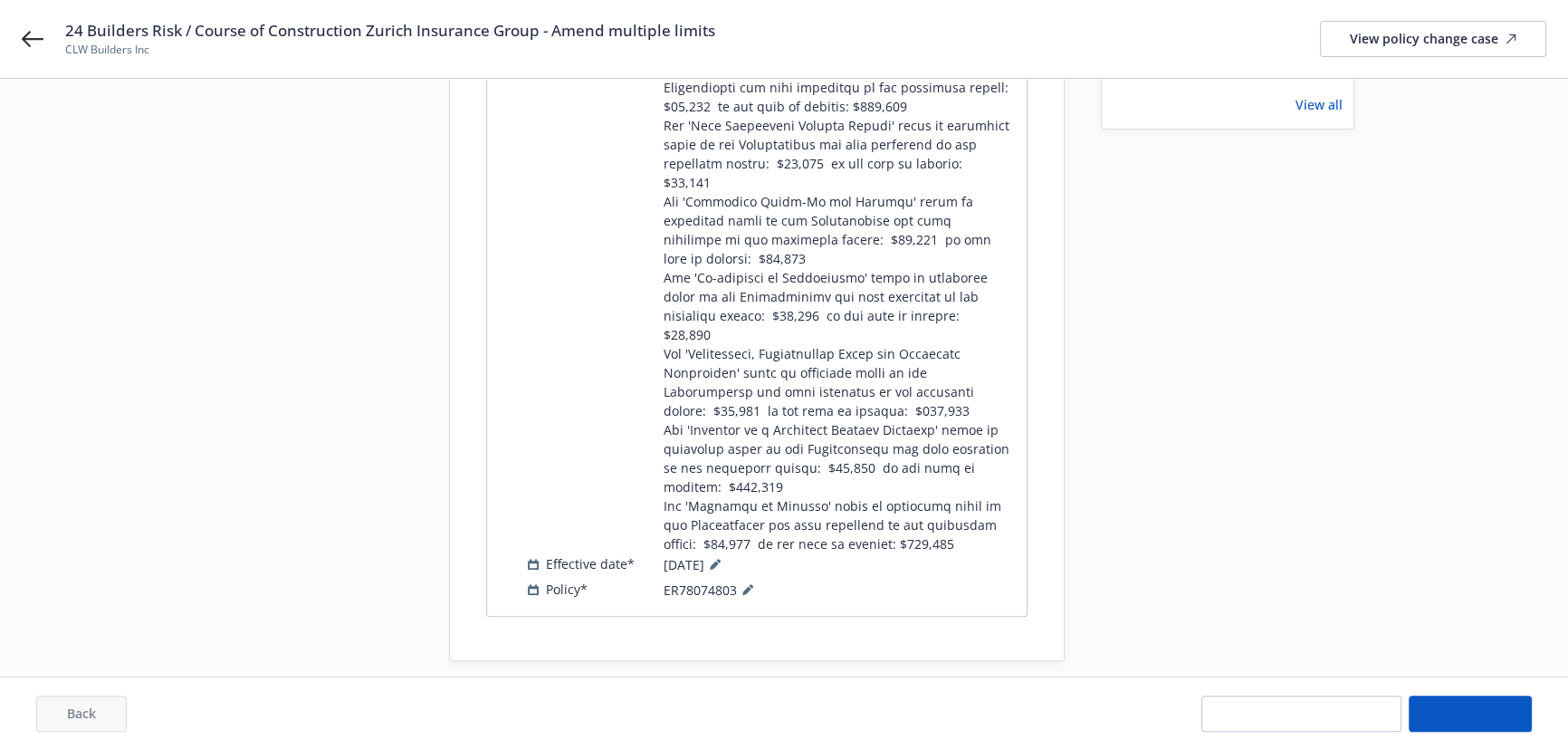
scroll to position [436, 0]
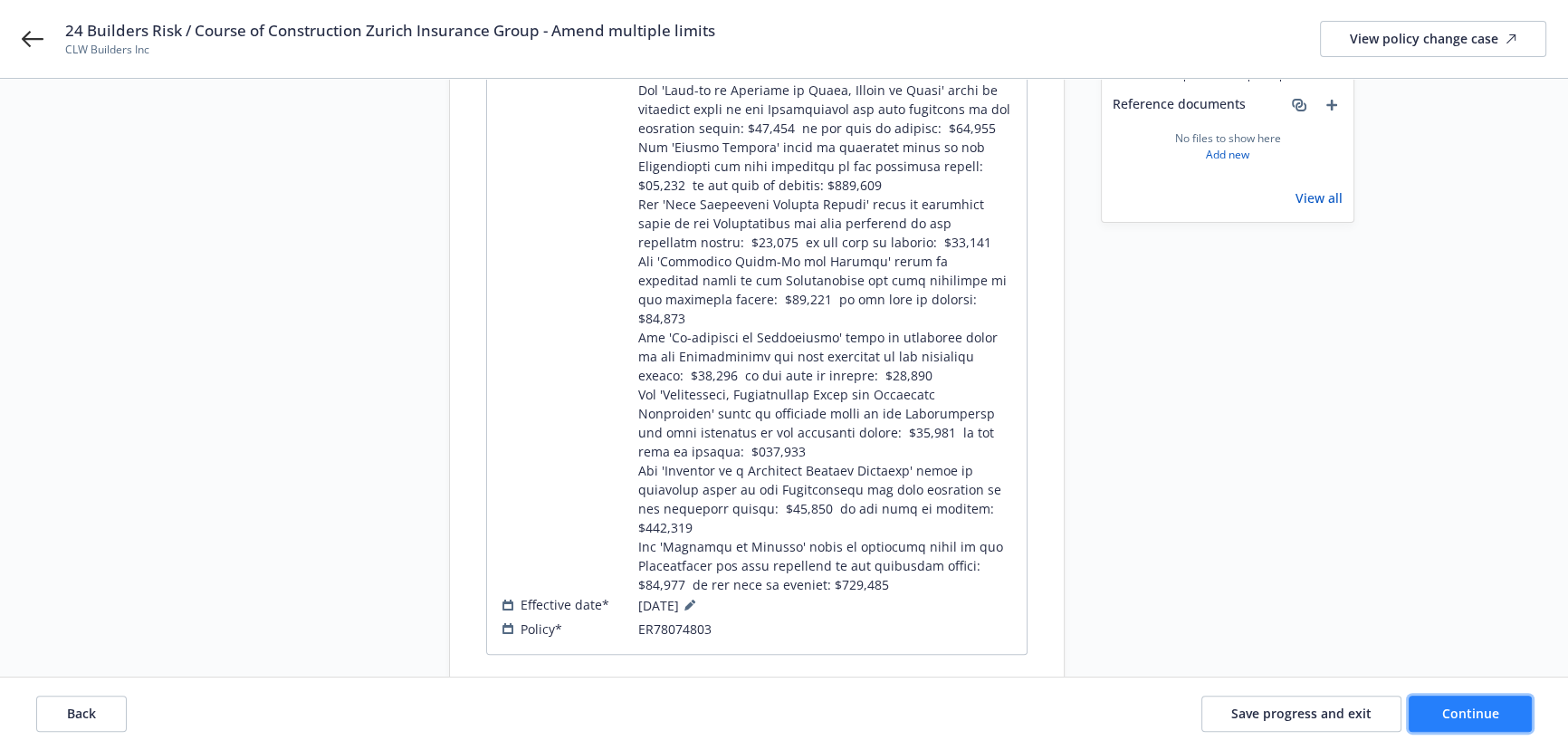
click at [1462, 715] on span "Continue" at bounding box center [1471, 713] width 57 height 17
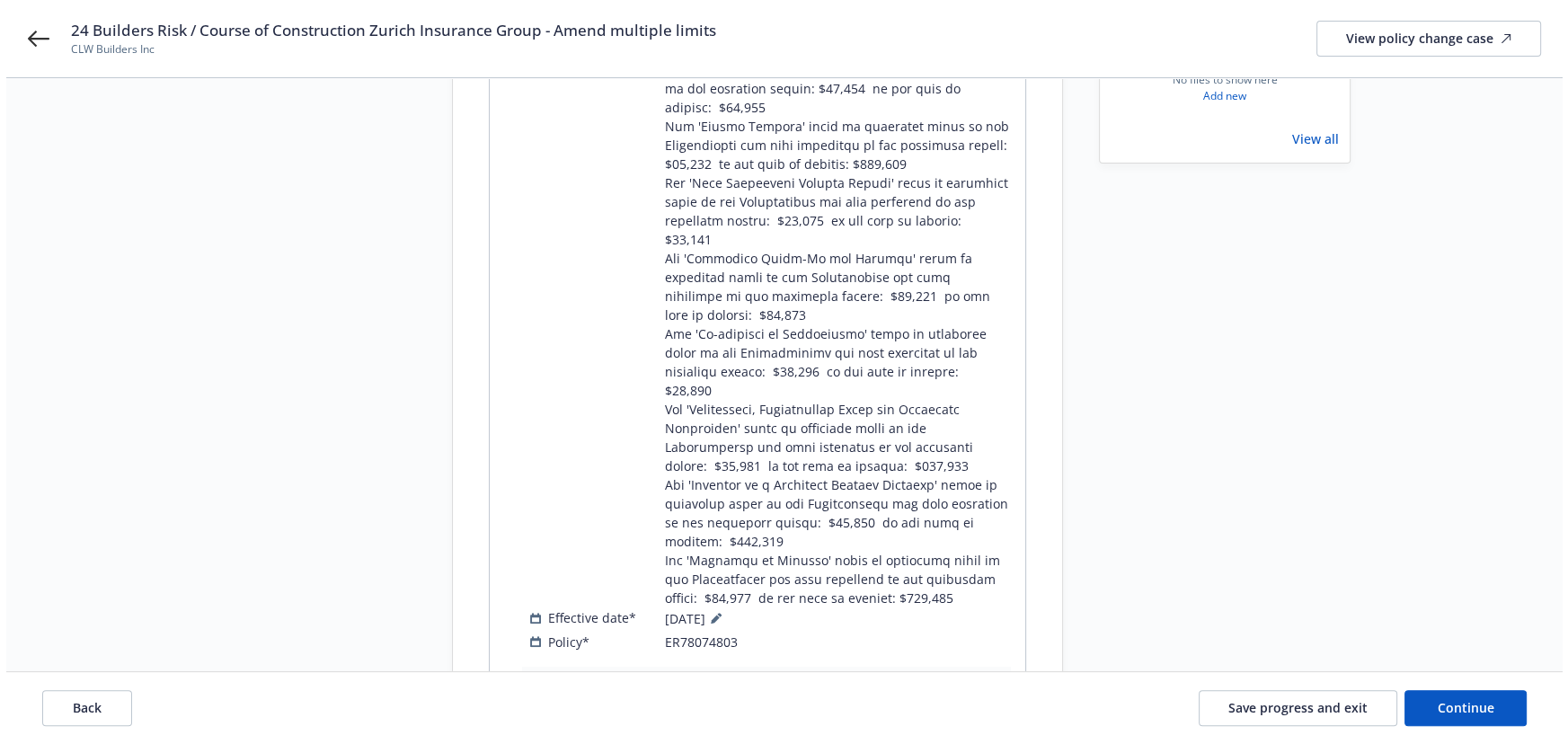
scroll to position [872, 0]
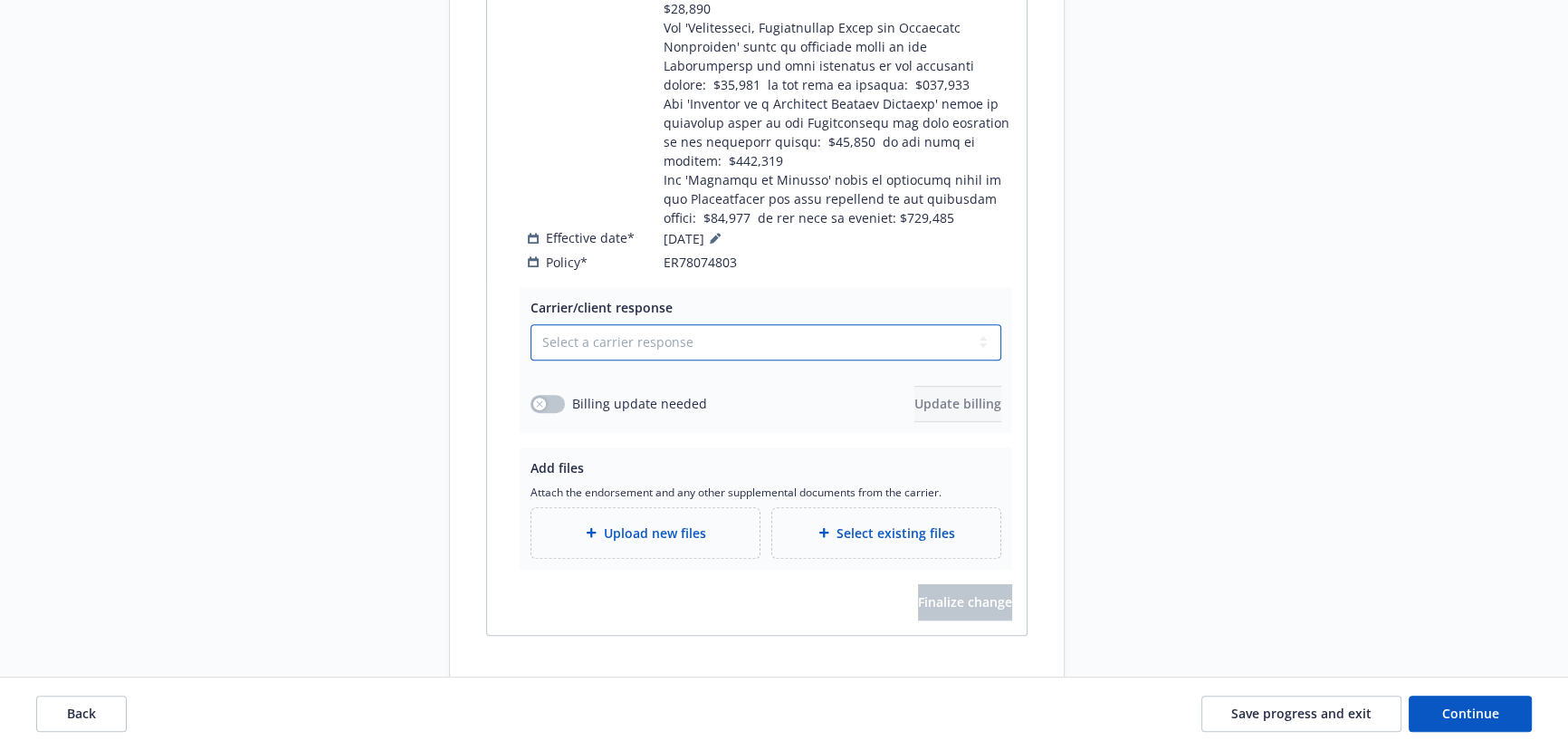
click at [640, 325] on select "Select a carrier response Accepted Accepted with revision No endorsement needed…" at bounding box center [765, 343] width 471 height 36
select select "ACCEPTED"
click at [530, 325] on select "Select a carrier response Accepted Accepted with revision No endorsement needed…" at bounding box center [765, 343] width 471 height 36
click at [555, 395] on button "button" at bounding box center [547, 404] width 34 height 18
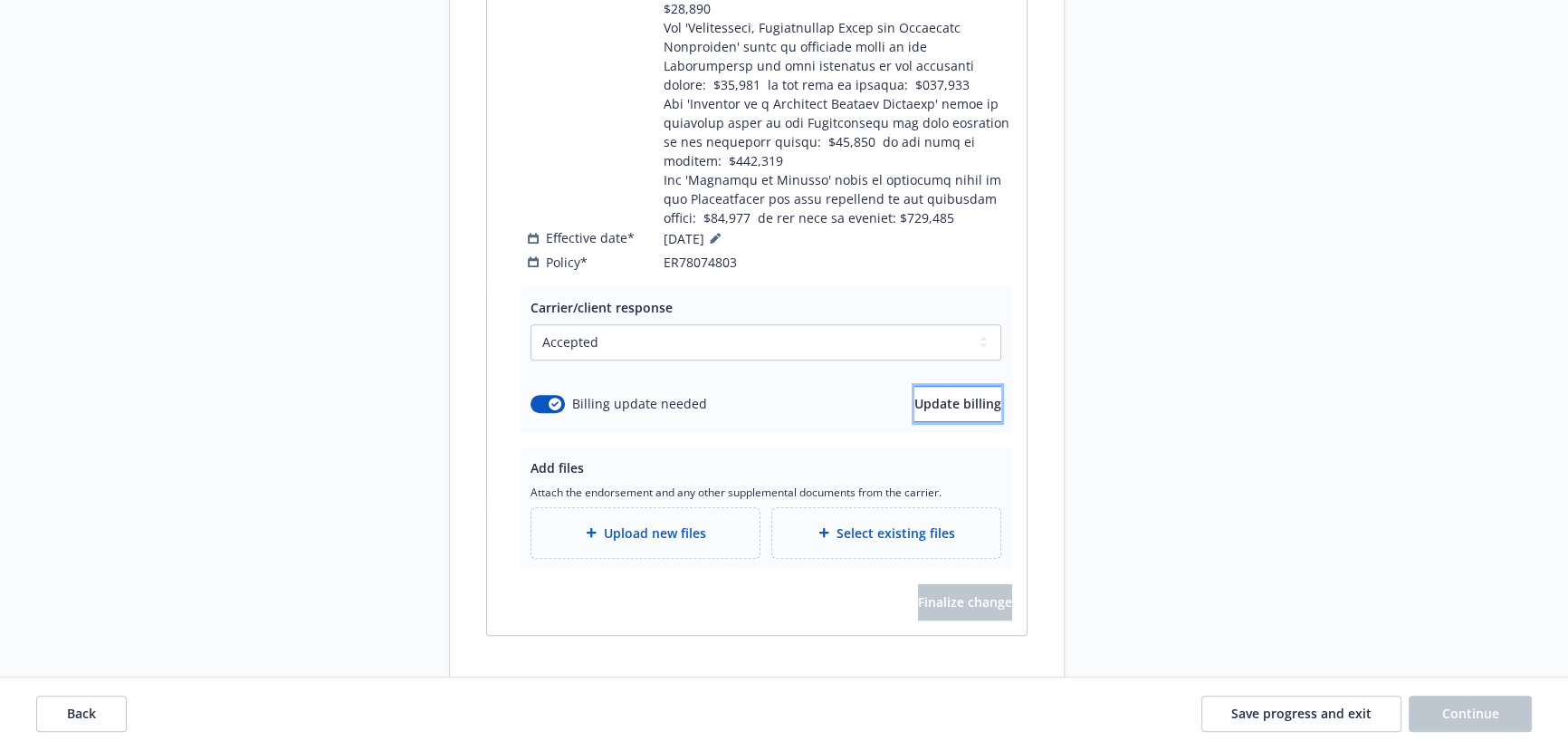
click at [915, 395] on span "Update billing" at bounding box center [958, 403] width 87 height 17
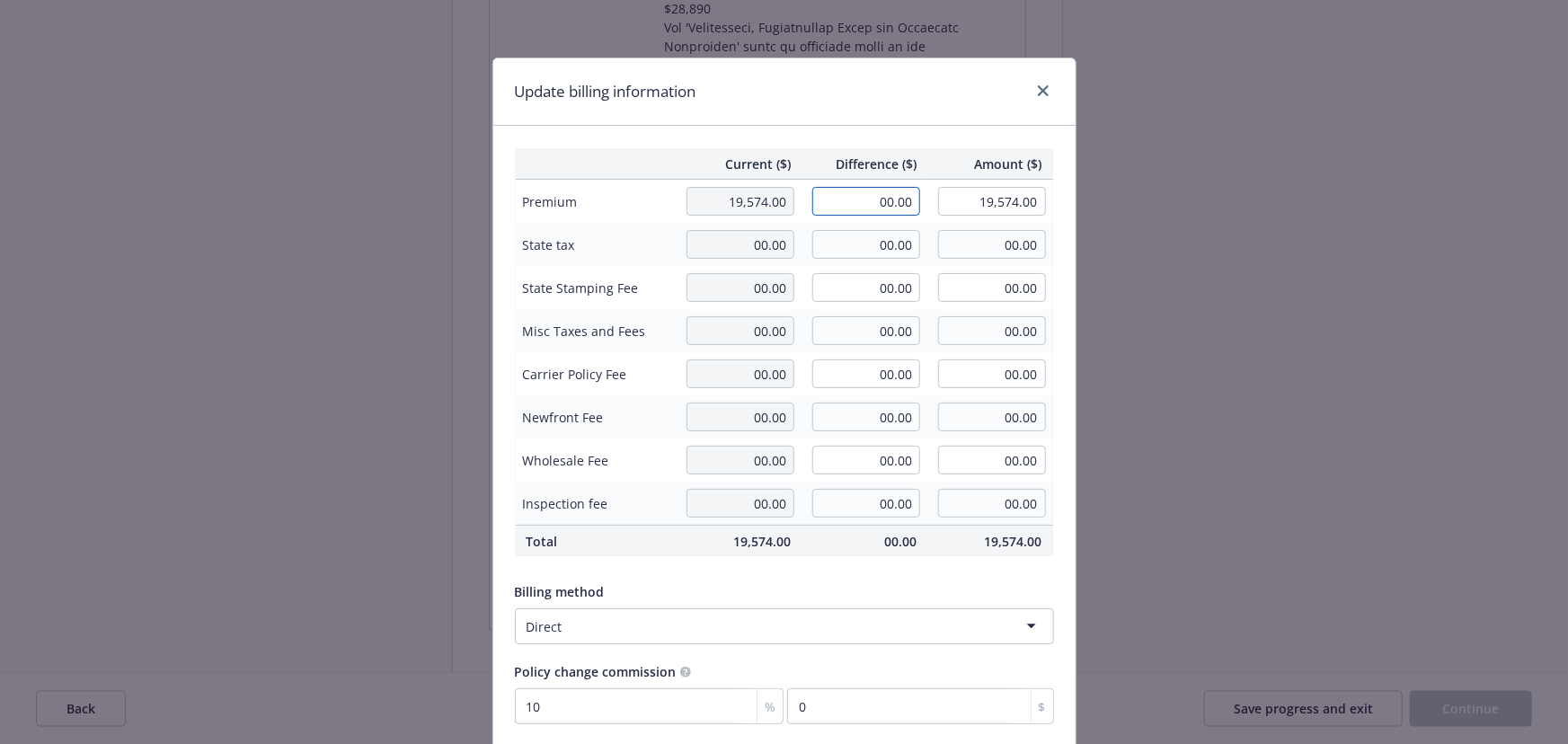
drag, startPoint x: 856, startPoint y: 196, endPoint x: 1031, endPoint y: 197, distance: 175.0
click at [1031, 197] on tr "Premium 19,574.00 00.00 19,574.00" at bounding box center [783, 201] width 538 height 44
type input "1,568.00"
type input "21,142.00"
type input "156.8"
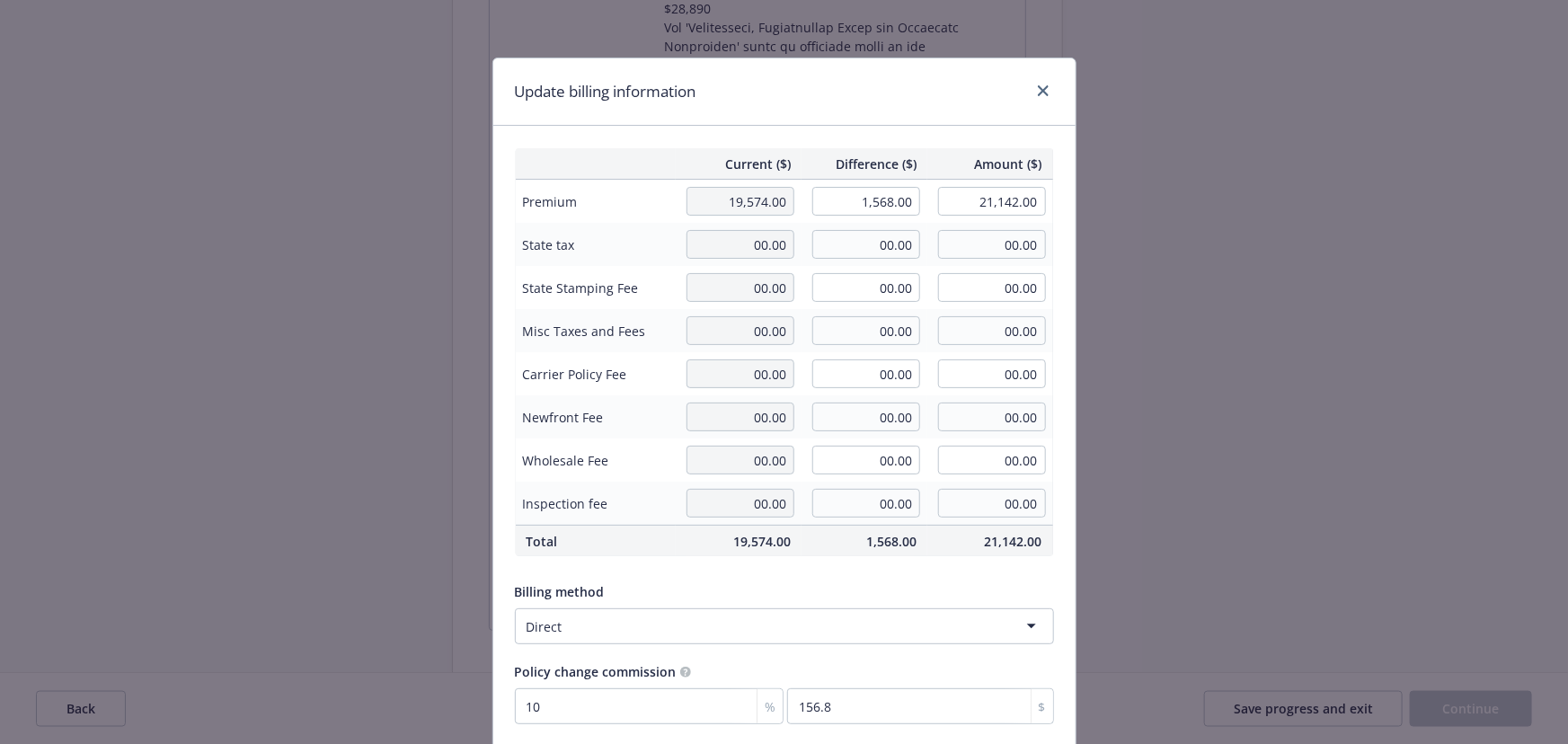
click at [827, 91] on div "Update billing information" at bounding box center [784, 92] width 582 height 67
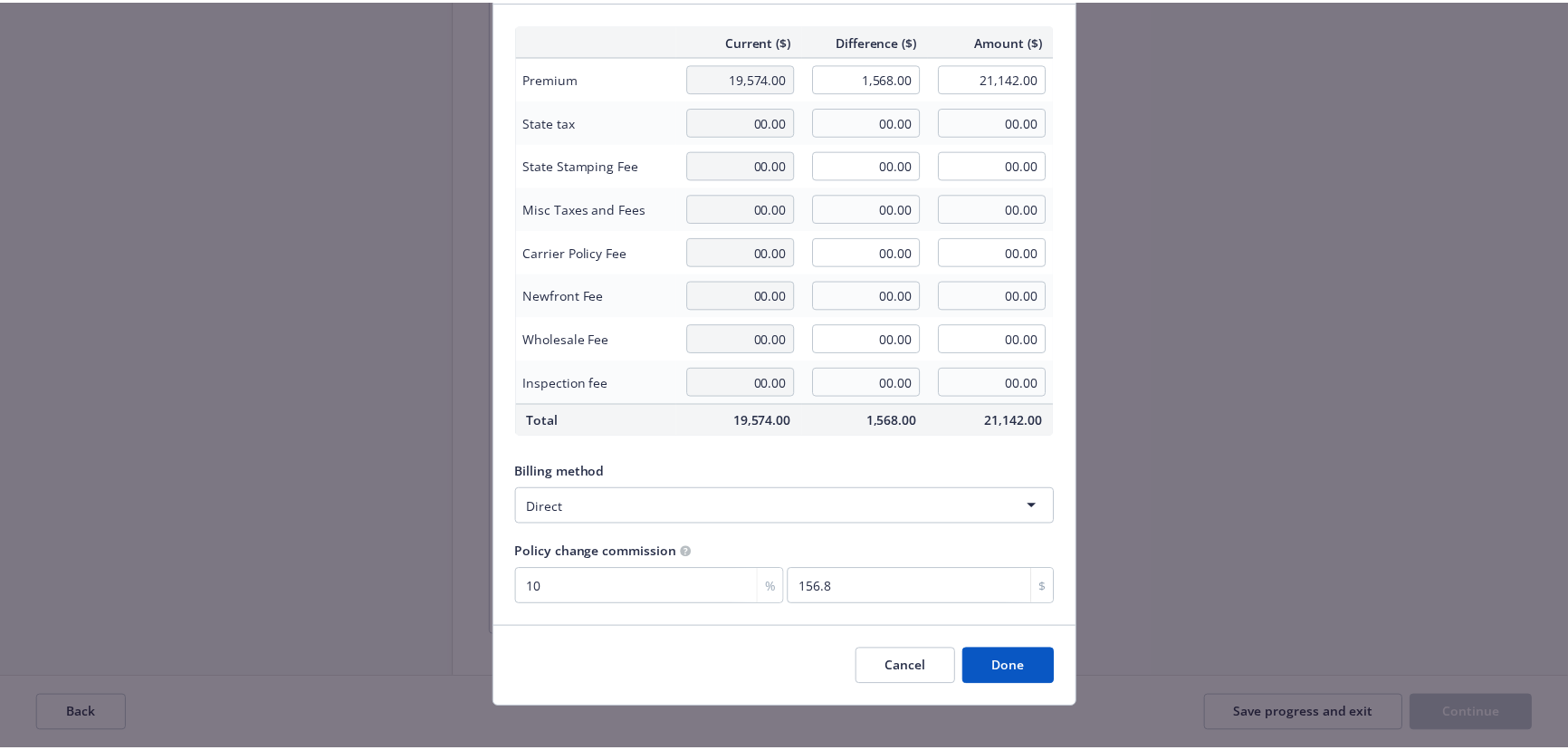
scroll to position [141, 0]
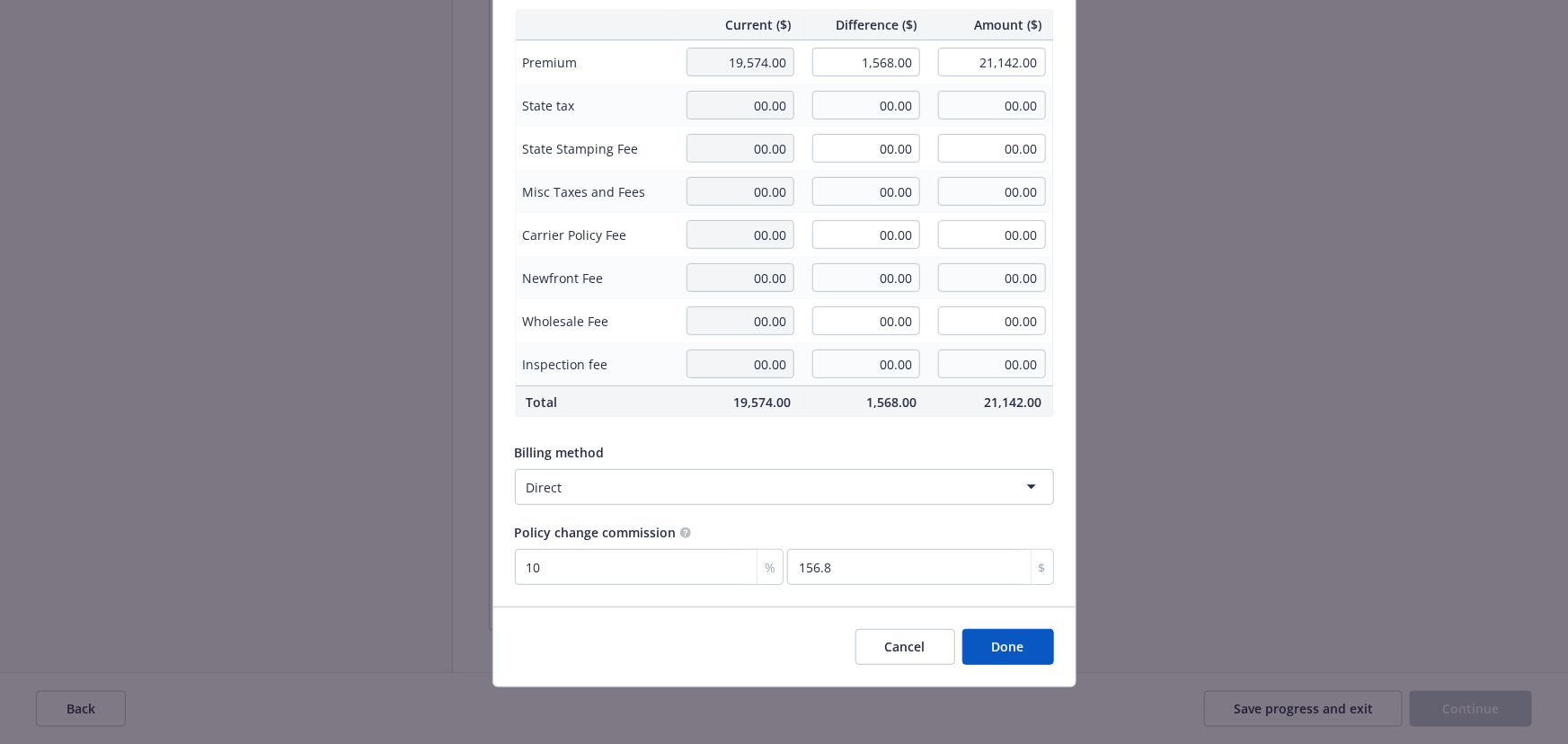
click at [984, 648] on button "Done" at bounding box center [1009, 646] width 92 height 36
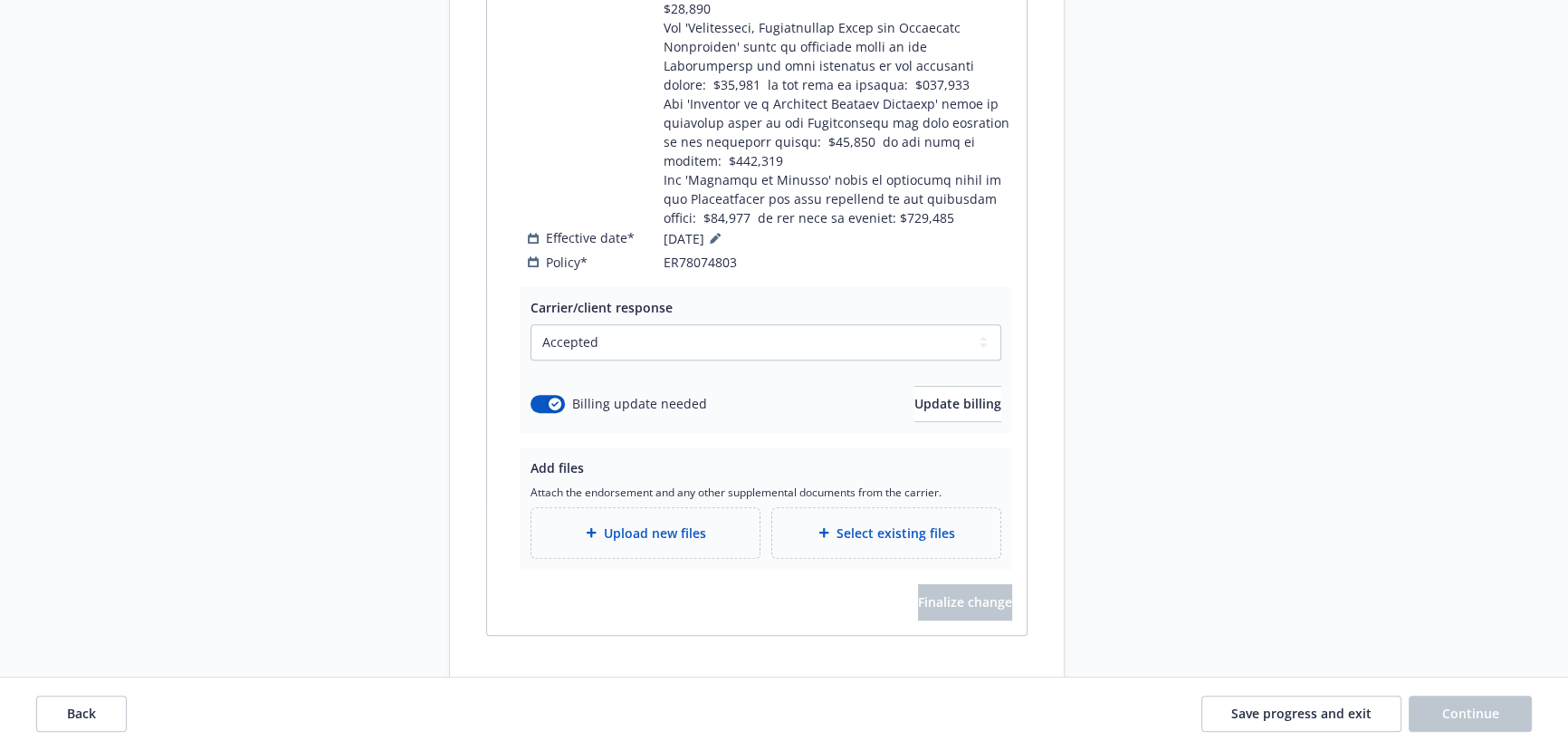
click at [735, 523] on div "Upload new files" at bounding box center [645, 532] width 200 height 21
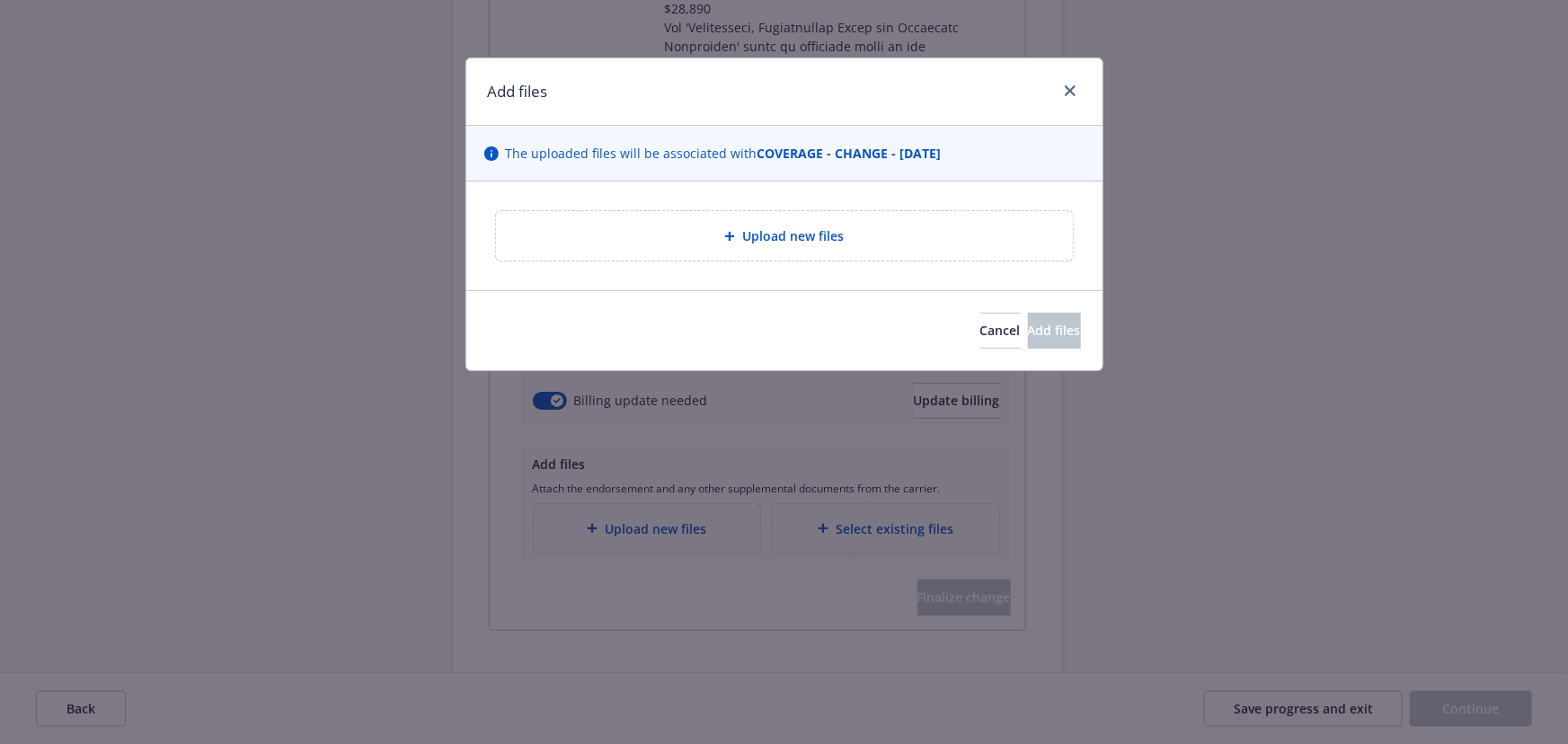
click at [755, 215] on div "Upload new files" at bounding box center [784, 235] width 577 height 50
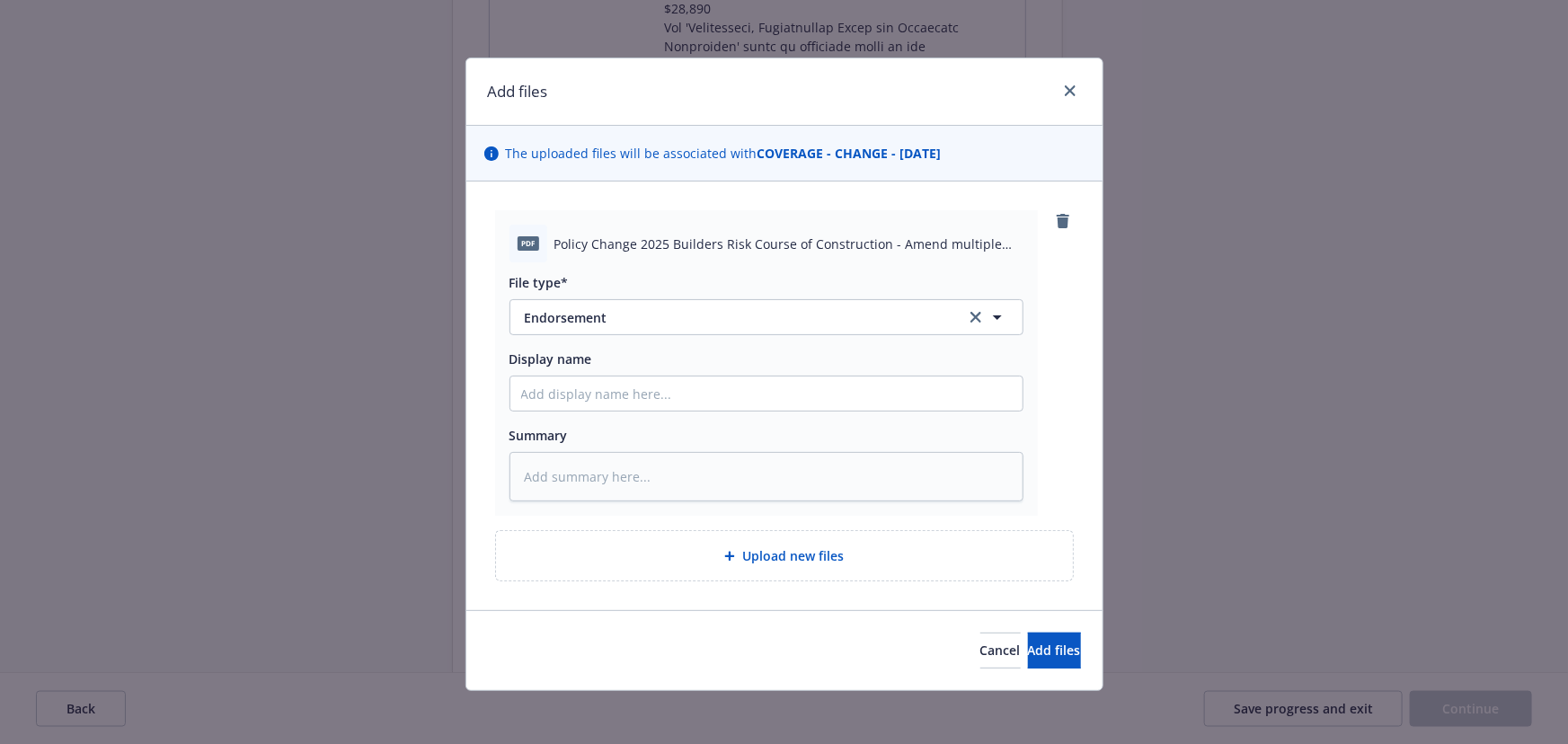
click at [1014, 670] on div "Cancel Add files" at bounding box center [785, 650] width 637 height 80
click at [1028, 657] on span "Add files" at bounding box center [1054, 649] width 53 height 17
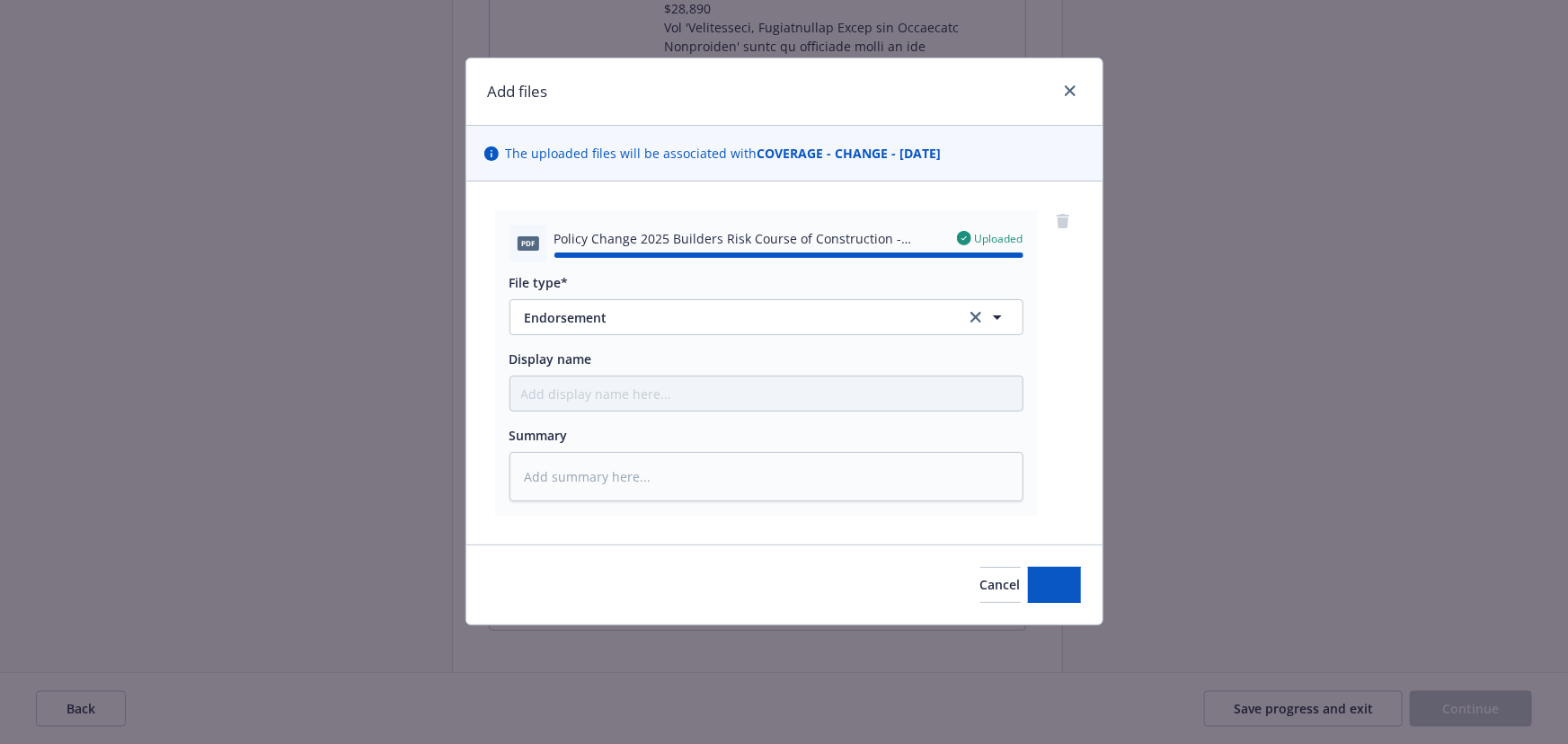
type textarea "x"
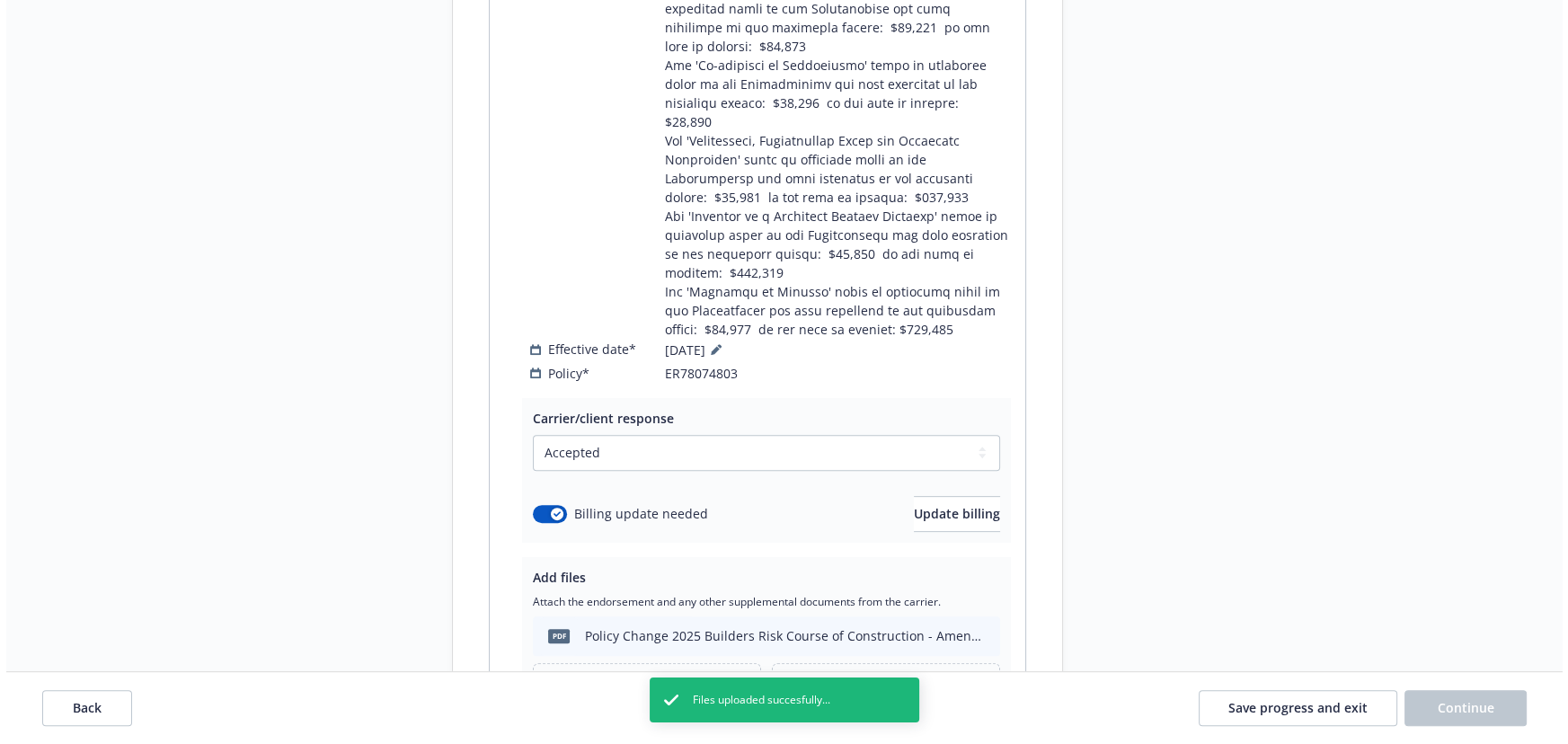
scroll to position [898, 0]
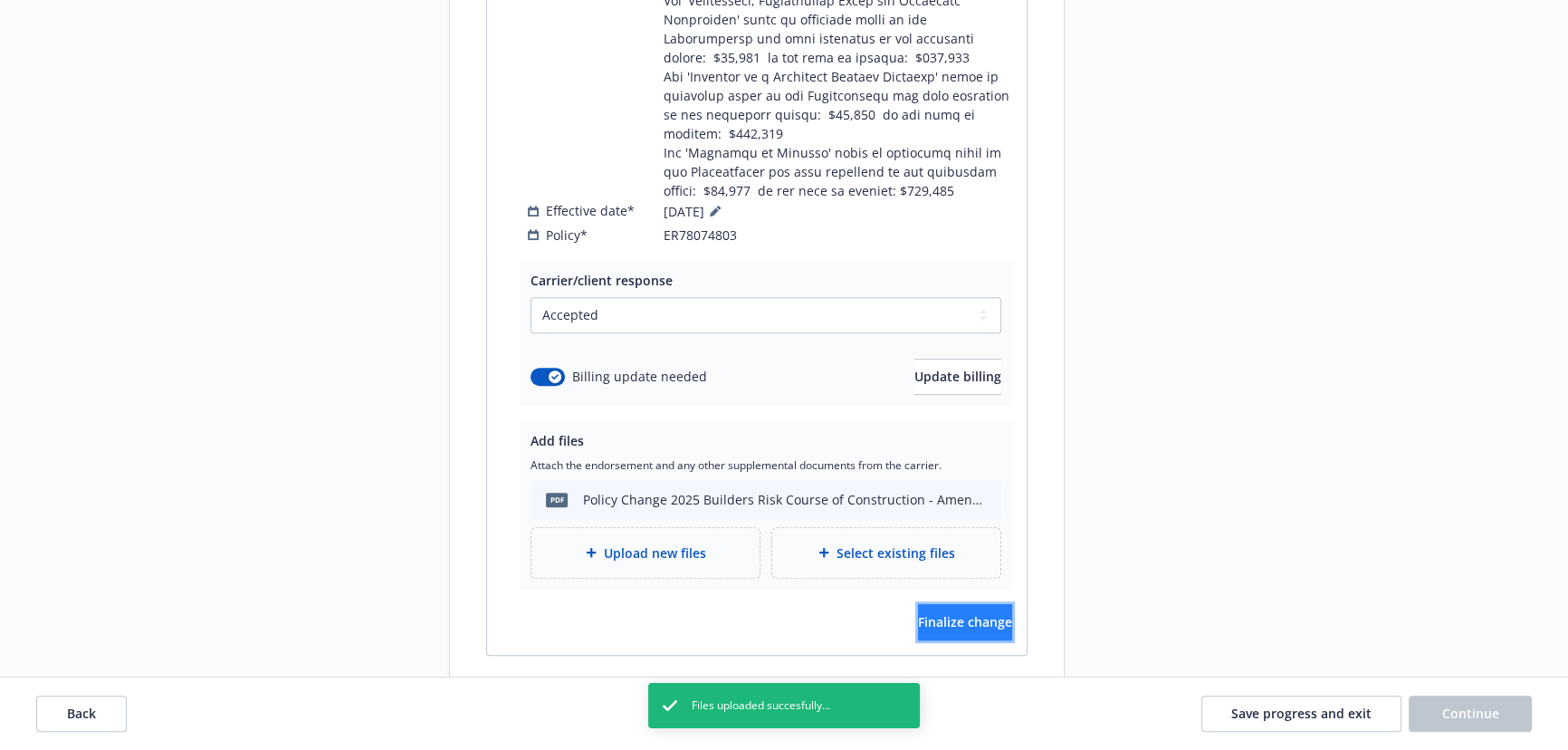
click at [942, 613] on span "Finalize change" at bounding box center [965, 621] width 94 height 17
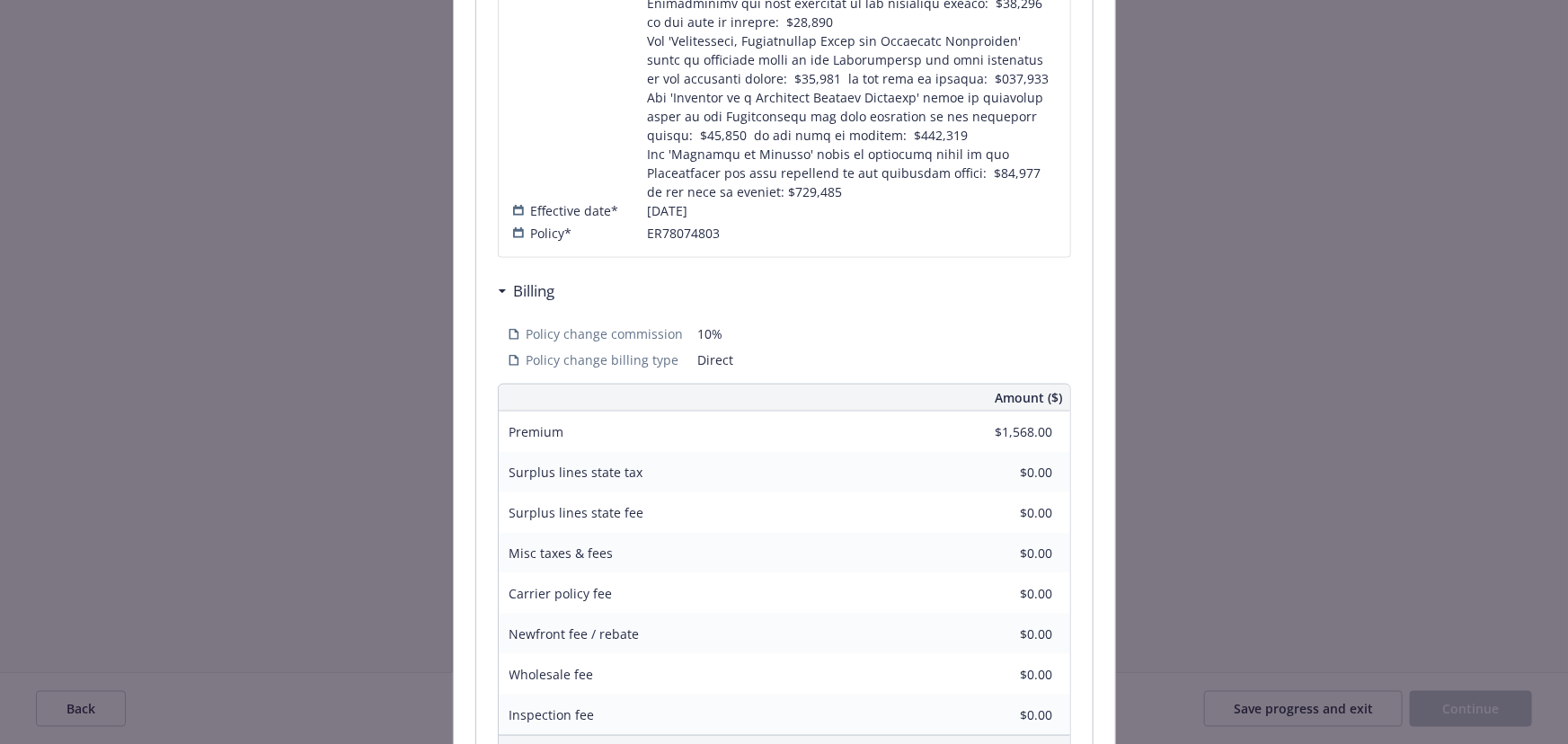
scroll to position [1016, 0]
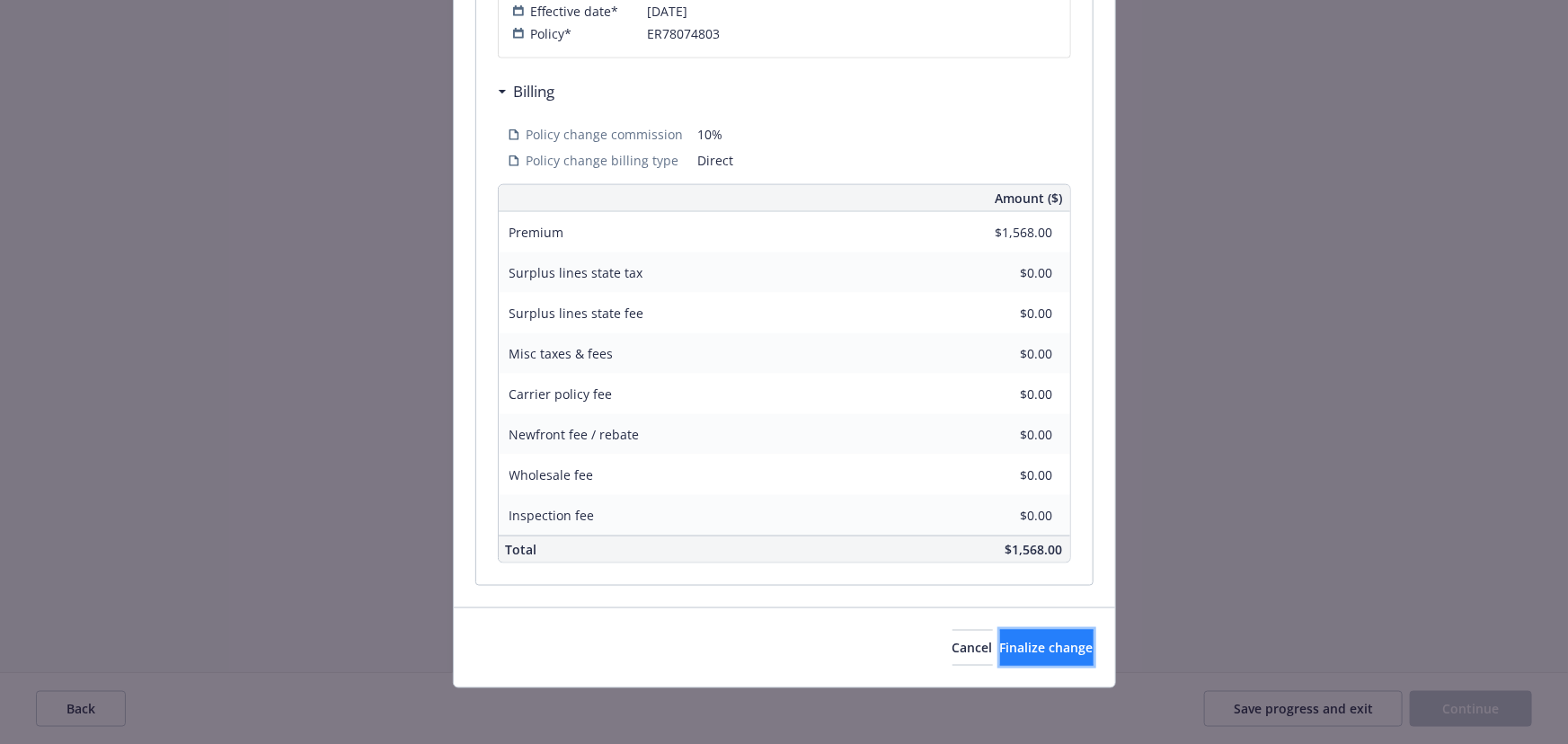
click at [1026, 663] on button "Finalize change" at bounding box center [1047, 647] width 94 height 36
click at [1483, 715] on div "Review & Finalize change Are you sure you want to finalize these changes? Once …" at bounding box center [784, 372] width 1568 height 744
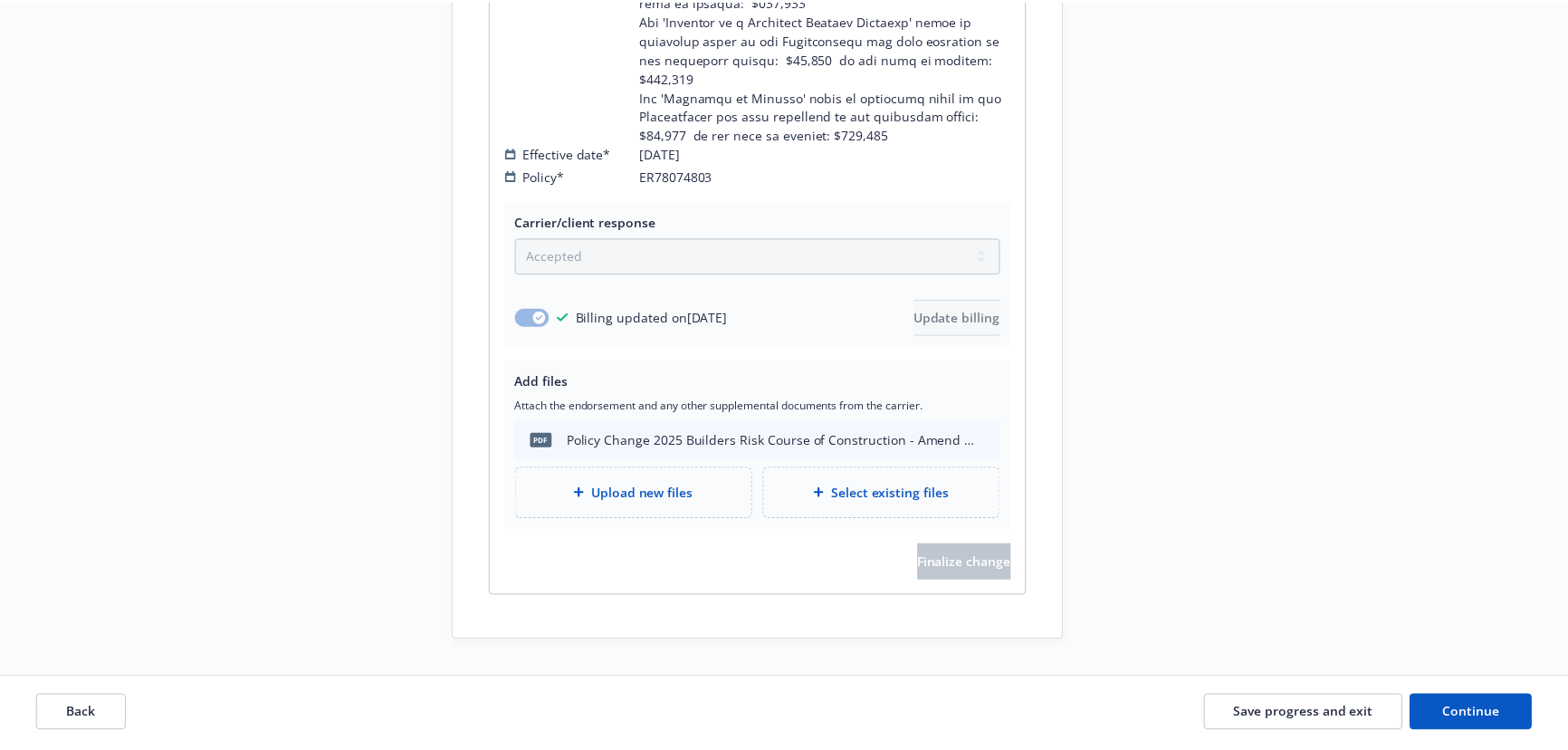
scroll to position [811, 0]
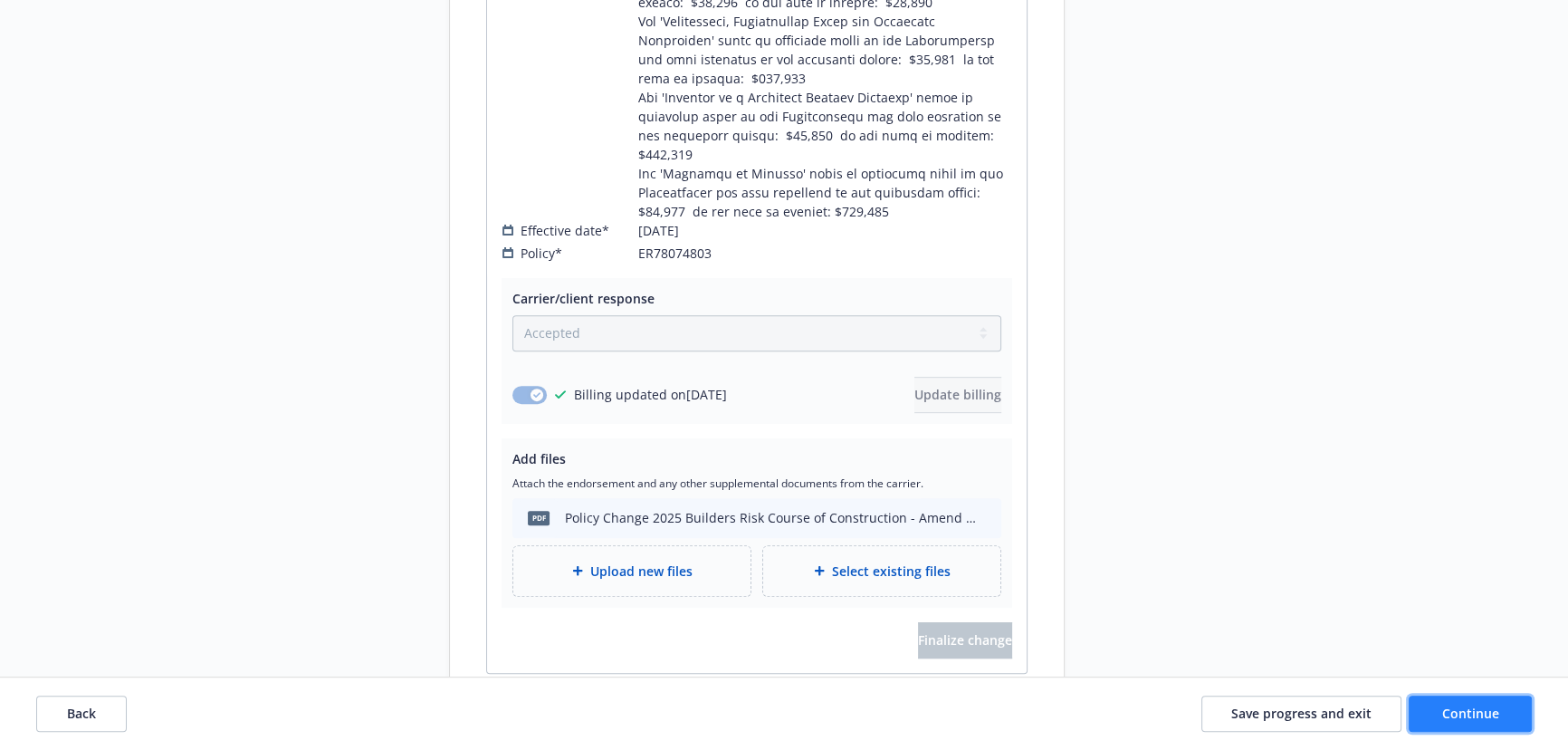
click at [1478, 705] on span "Continue" at bounding box center [1471, 713] width 57 height 17
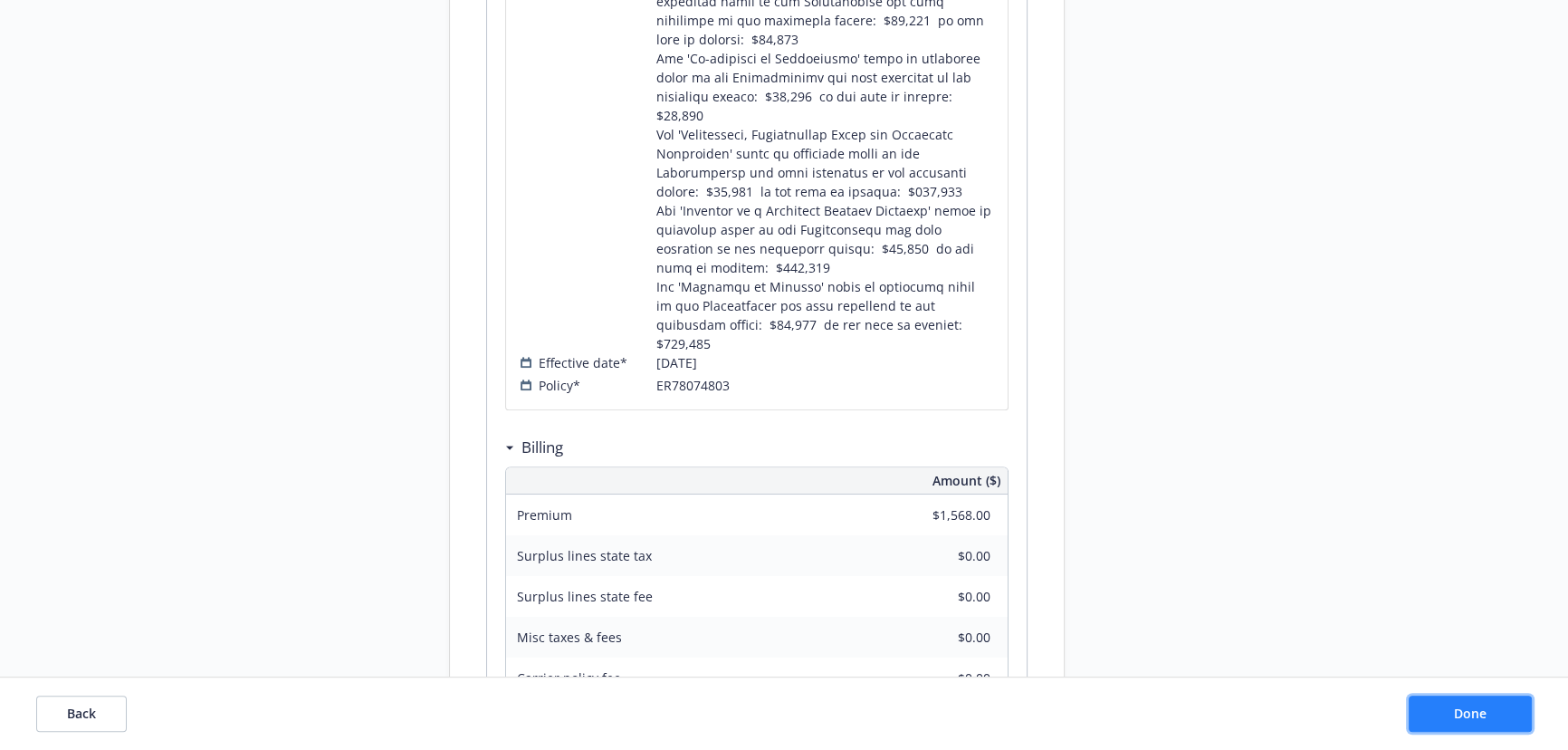
click at [1429, 709] on button "Done" at bounding box center [1470, 714] width 123 height 36
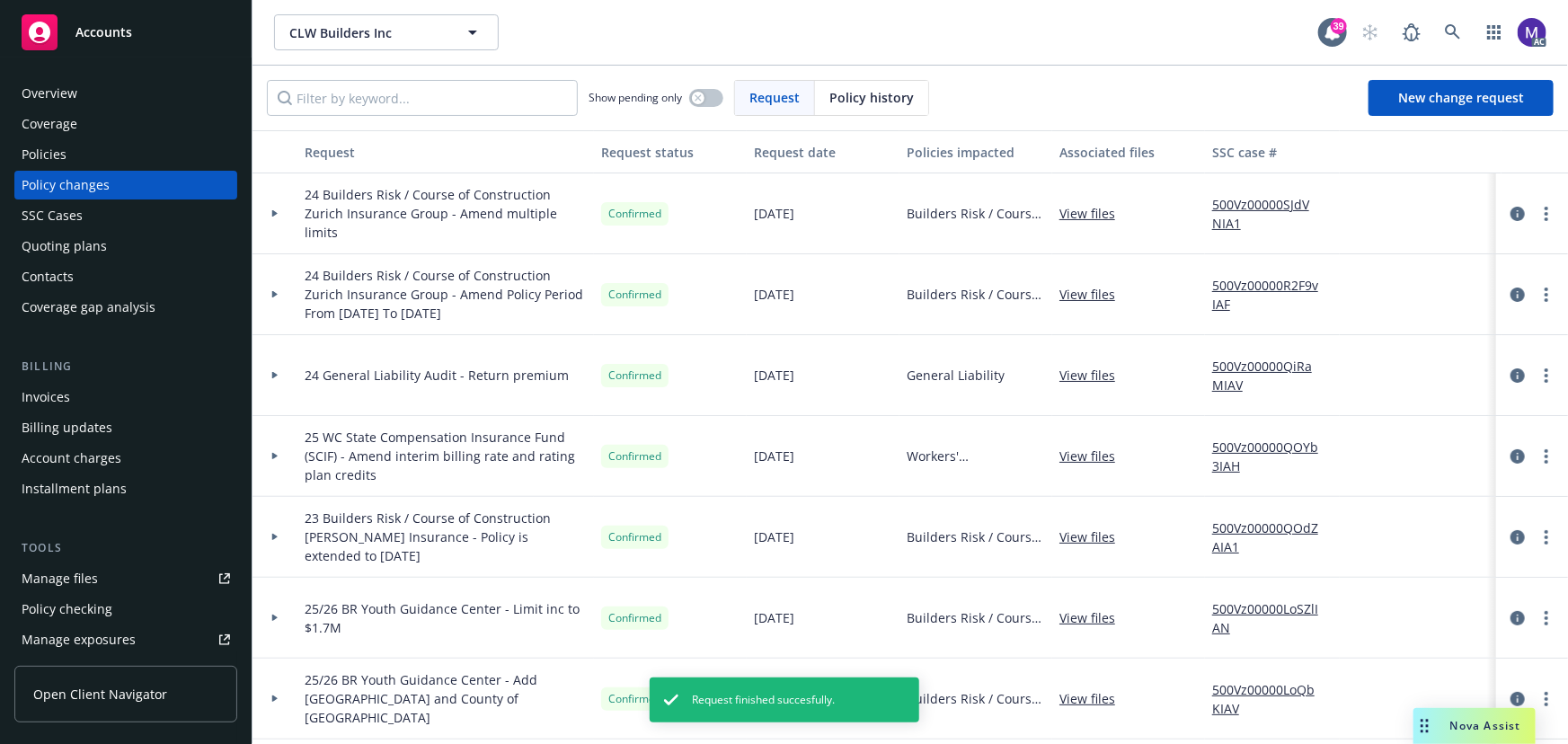
click at [1292, 198] on link "500Vz00000SJdVNIA1" at bounding box center [1272, 214] width 120 height 38
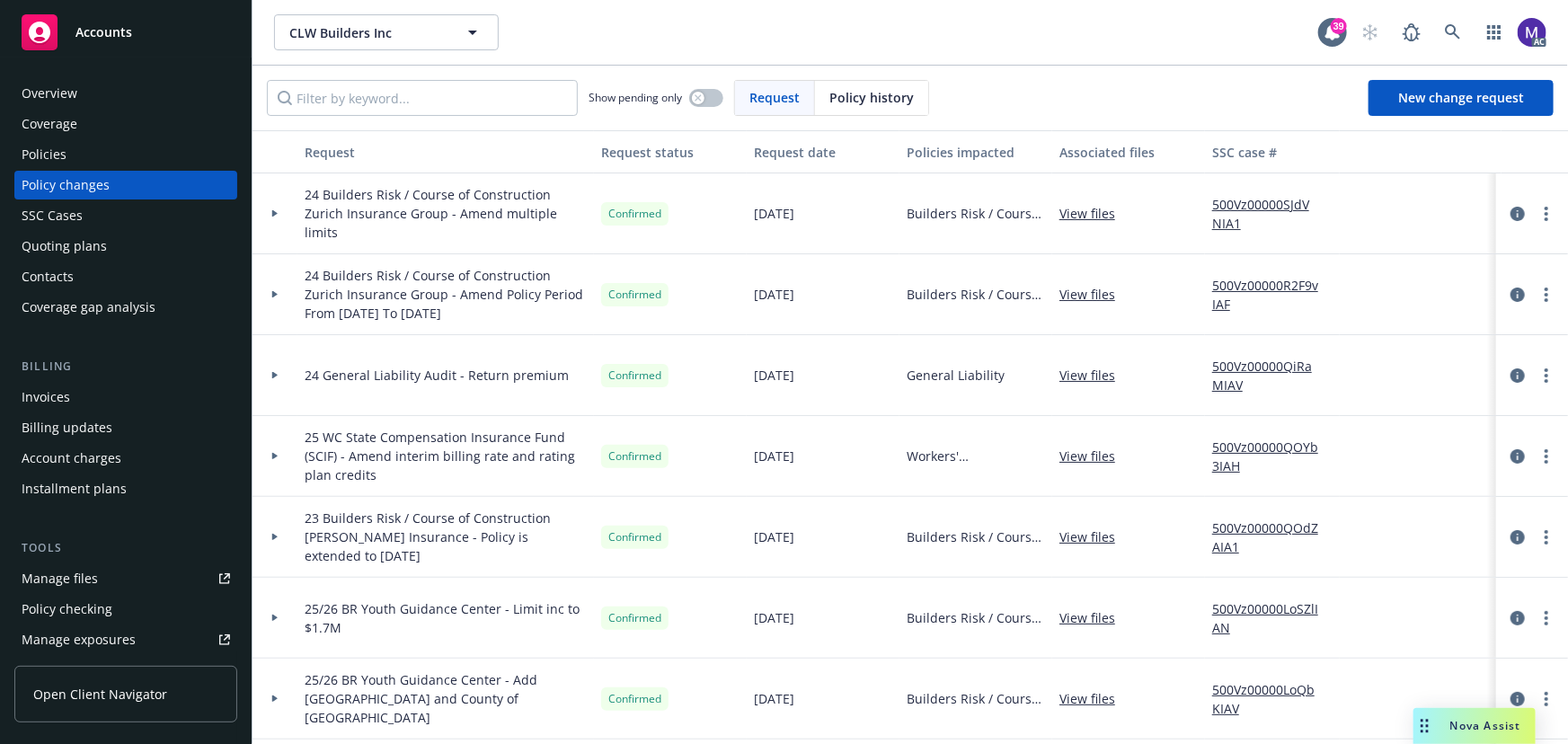
click at [92, 157] on div "Policies" at bounding box center [126, 154] width 209 height 28
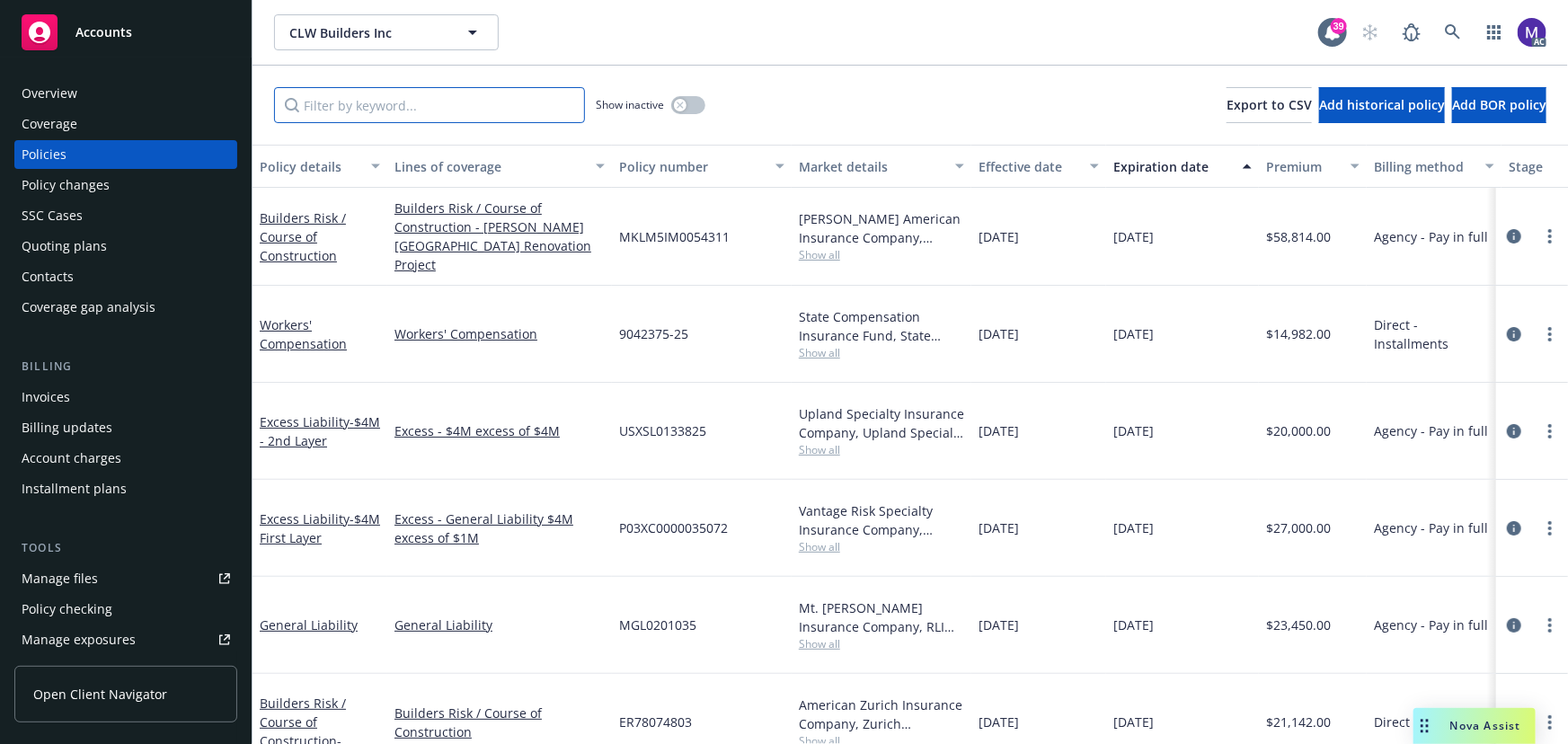
click at [431, 110] on input "Filter by keyword..." at bounding box center [430, 104] width 310 height 36
type input "builder"
drag, startPoint x: 373, startPoint y: 108, endPoint x: -150, endPoint y: 62, distance: 525.0
click at [0, 62] on html "Accounts Overview Coverage Policies Policy changes SSC Cases Quoting plans Cont…" at bounding box center [784, 372] width 1568 height 744
click at [318, 109] on input "Filter by keyword..." at bounding box center [430, 104] width 310 height 36
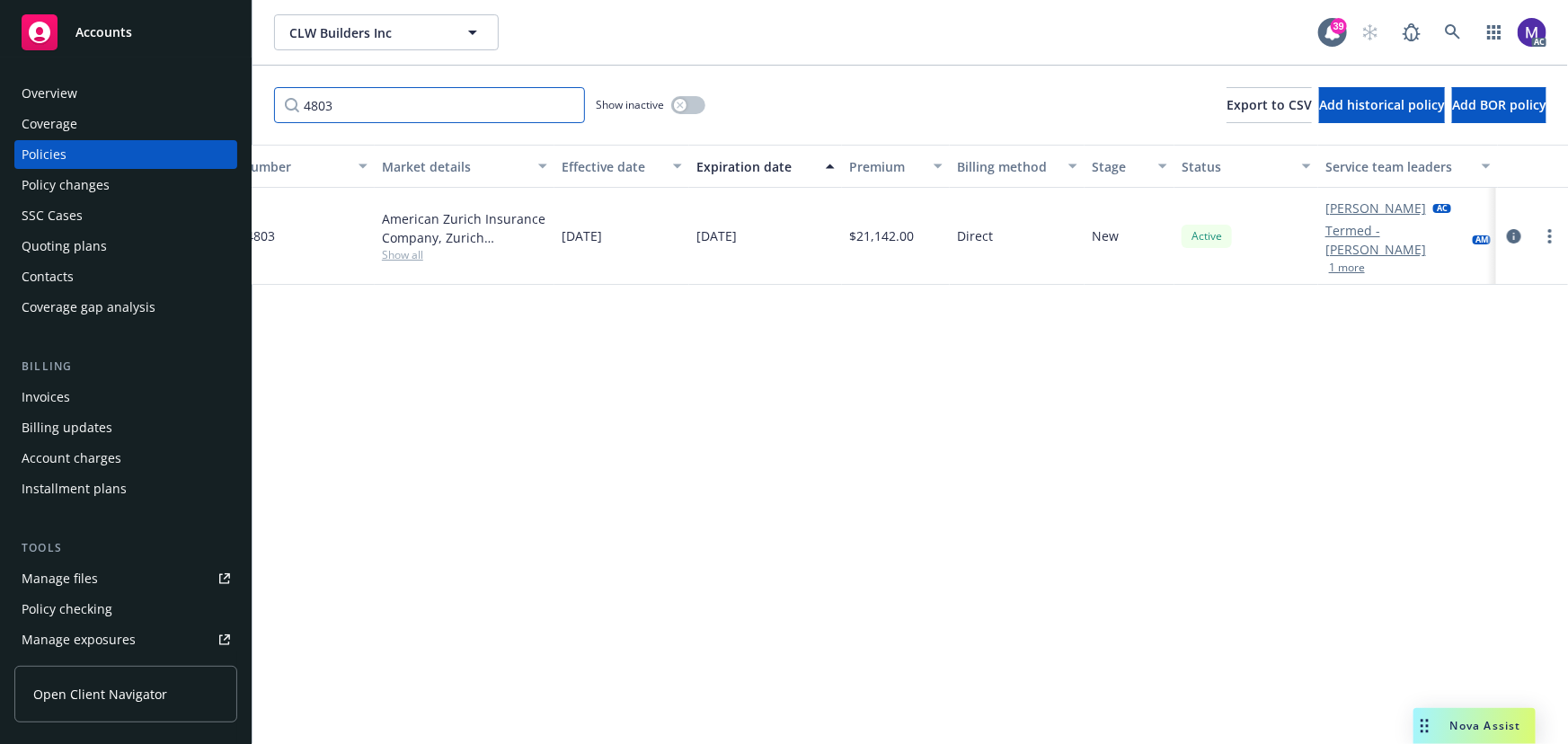
scroll to position [0, 418]
type input "4803"
click at [1516, 235] on icon "circleInformation" at bounding box center [1514, 236] width 15 height 15
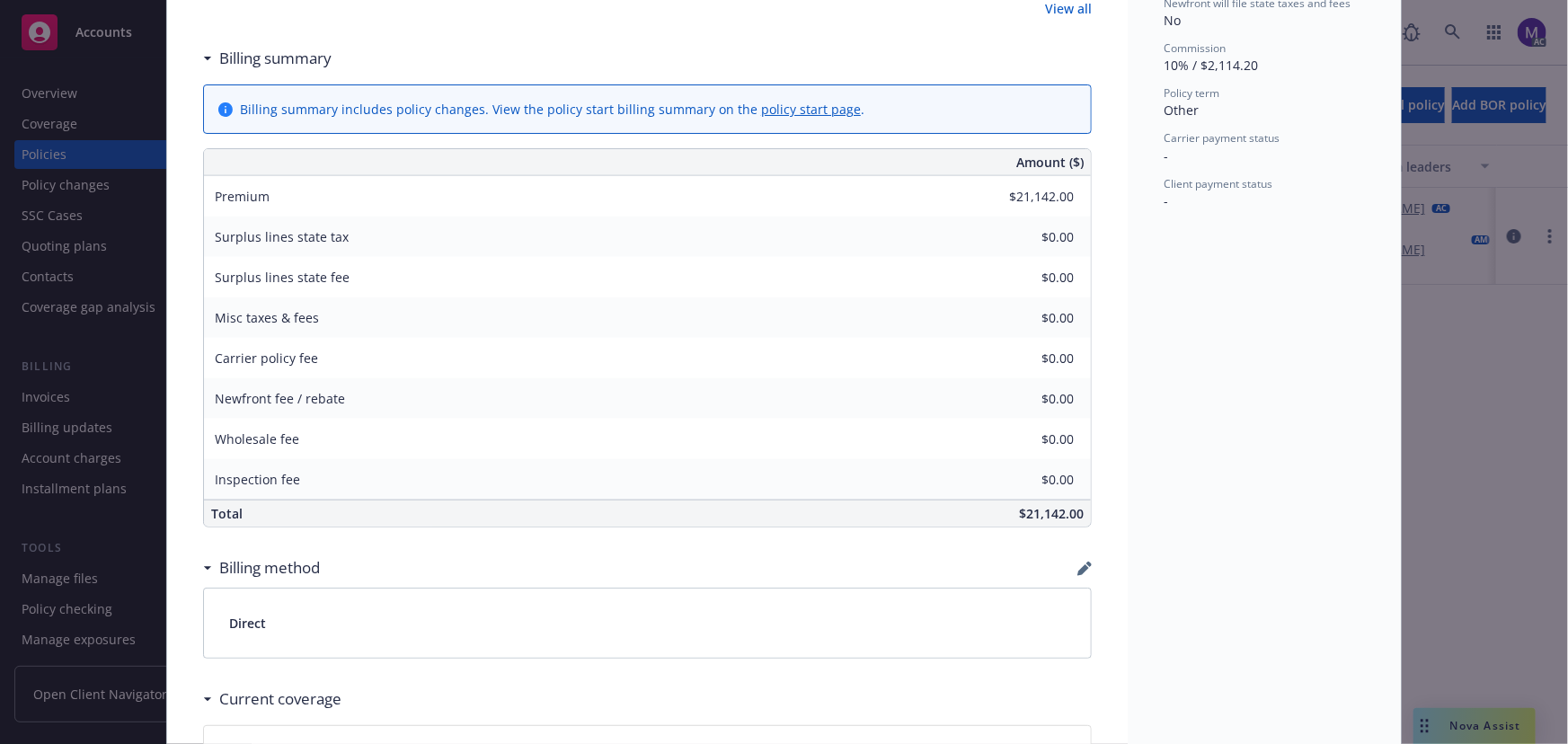
scroll to position [953, 0]
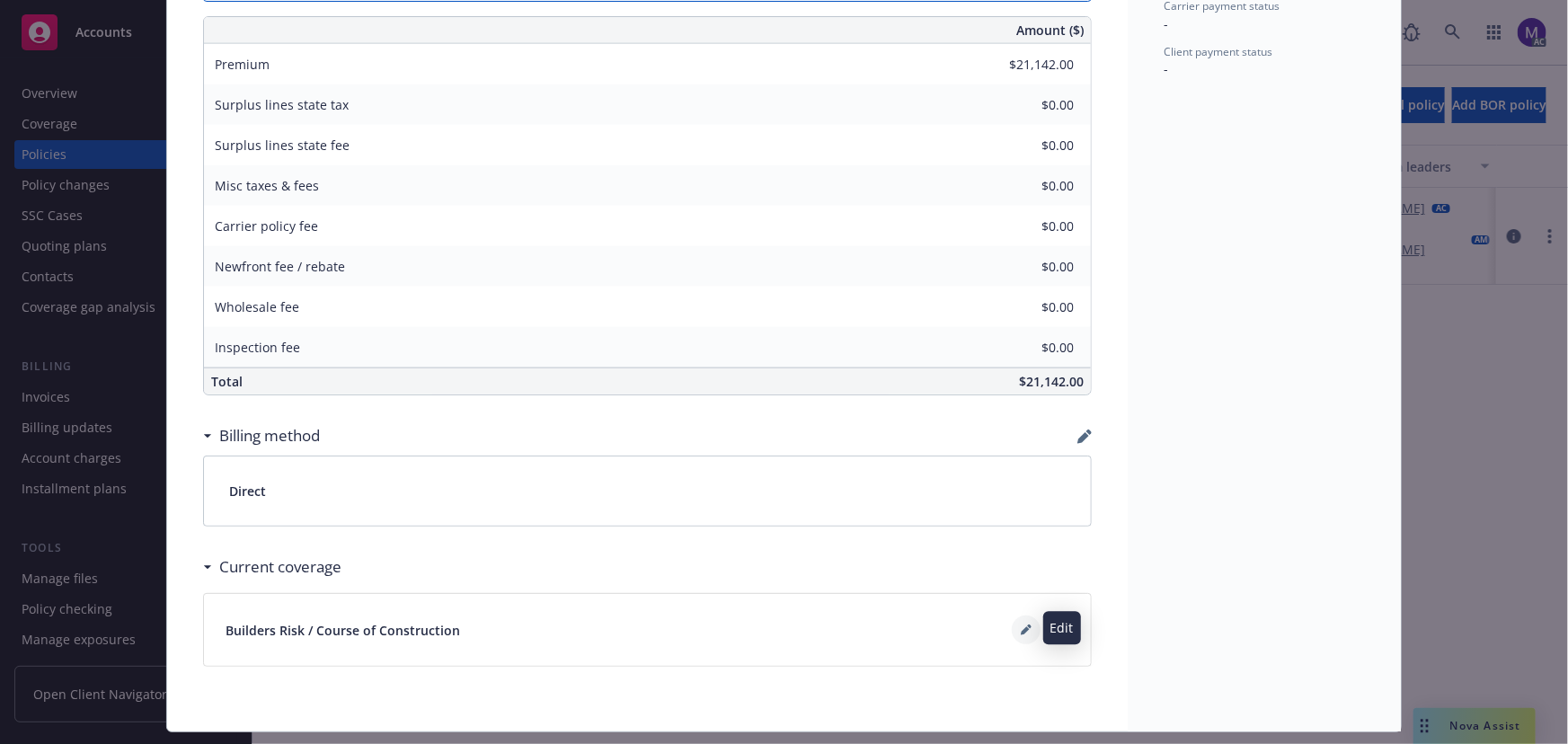
click at [1021, 629] on icon at bounding box center [1025, 631] width 9 height 9
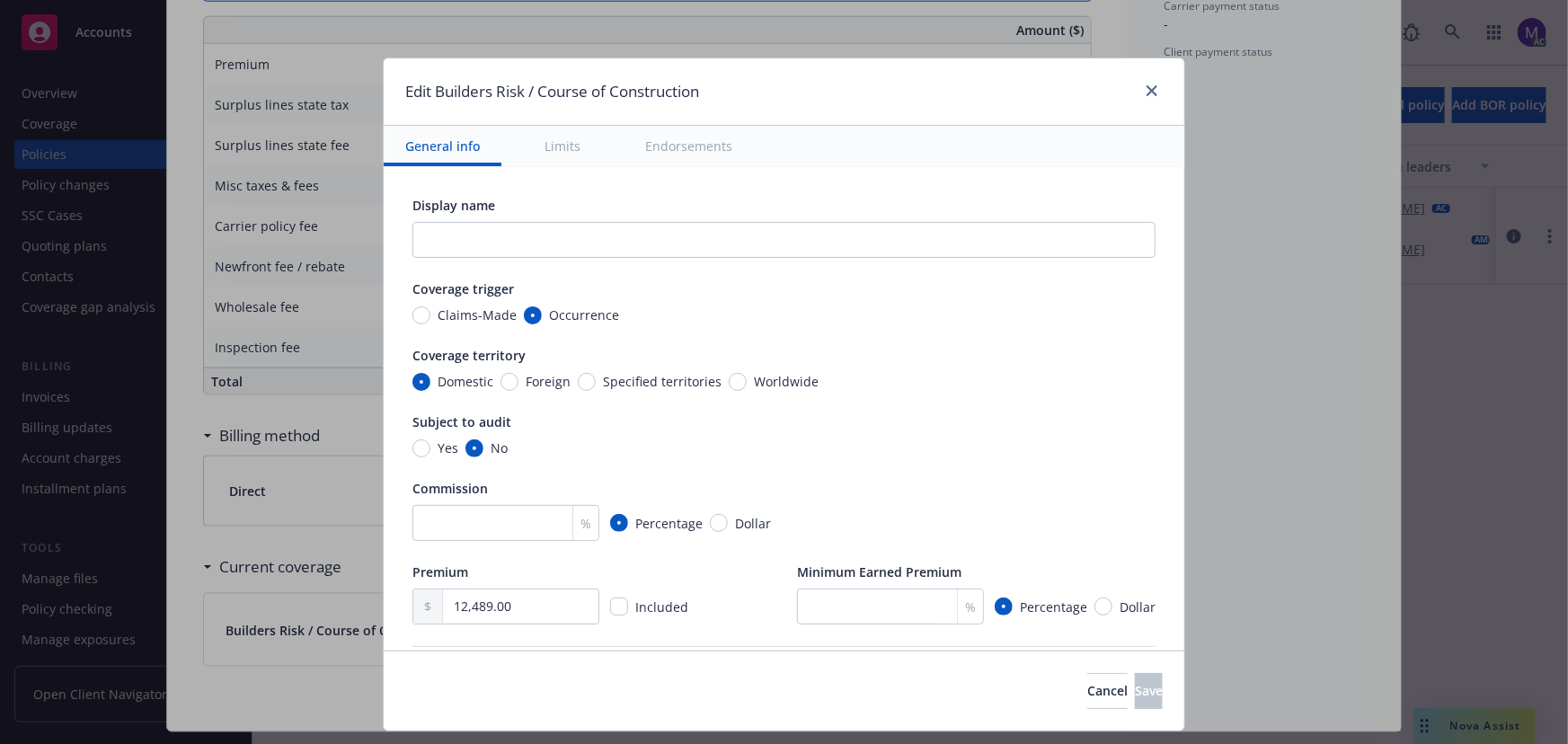
click at [639, 143] on button "Endorsements" at bounding box center [688, 145] width 130 height 40
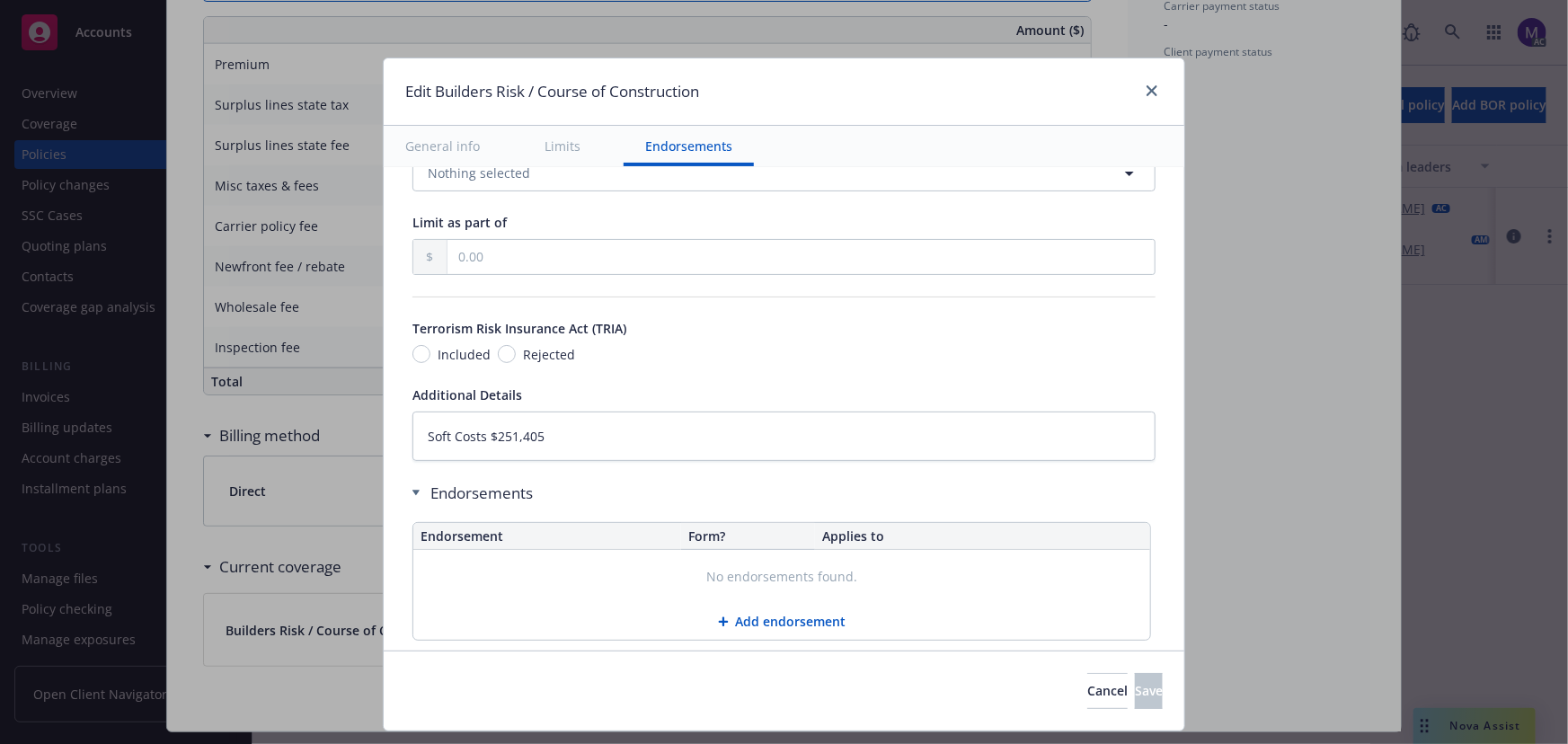
click at [539, 151] on button "Limits" at bounding box center [562, 145] width 79 height 40
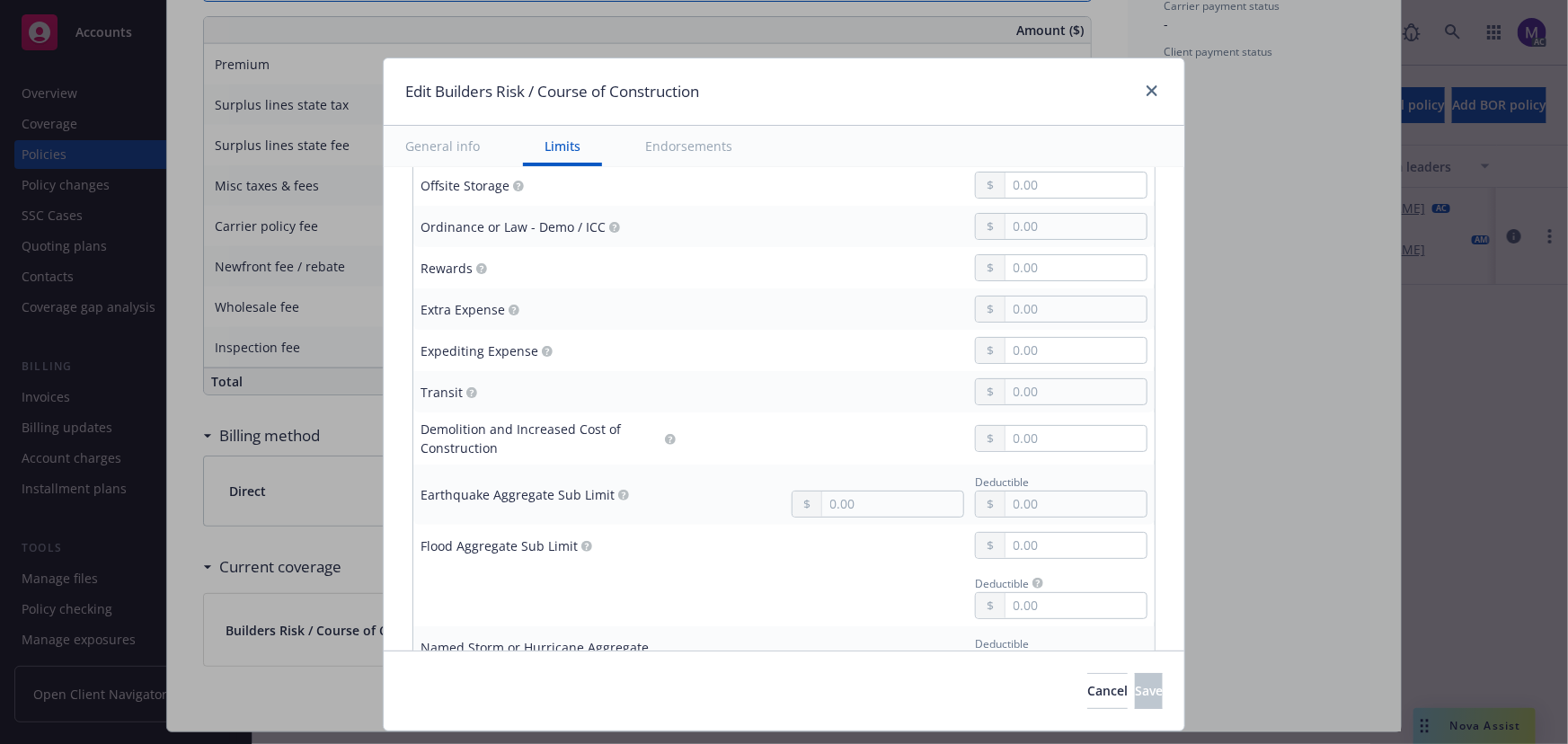
scroll to position [1780, 0]
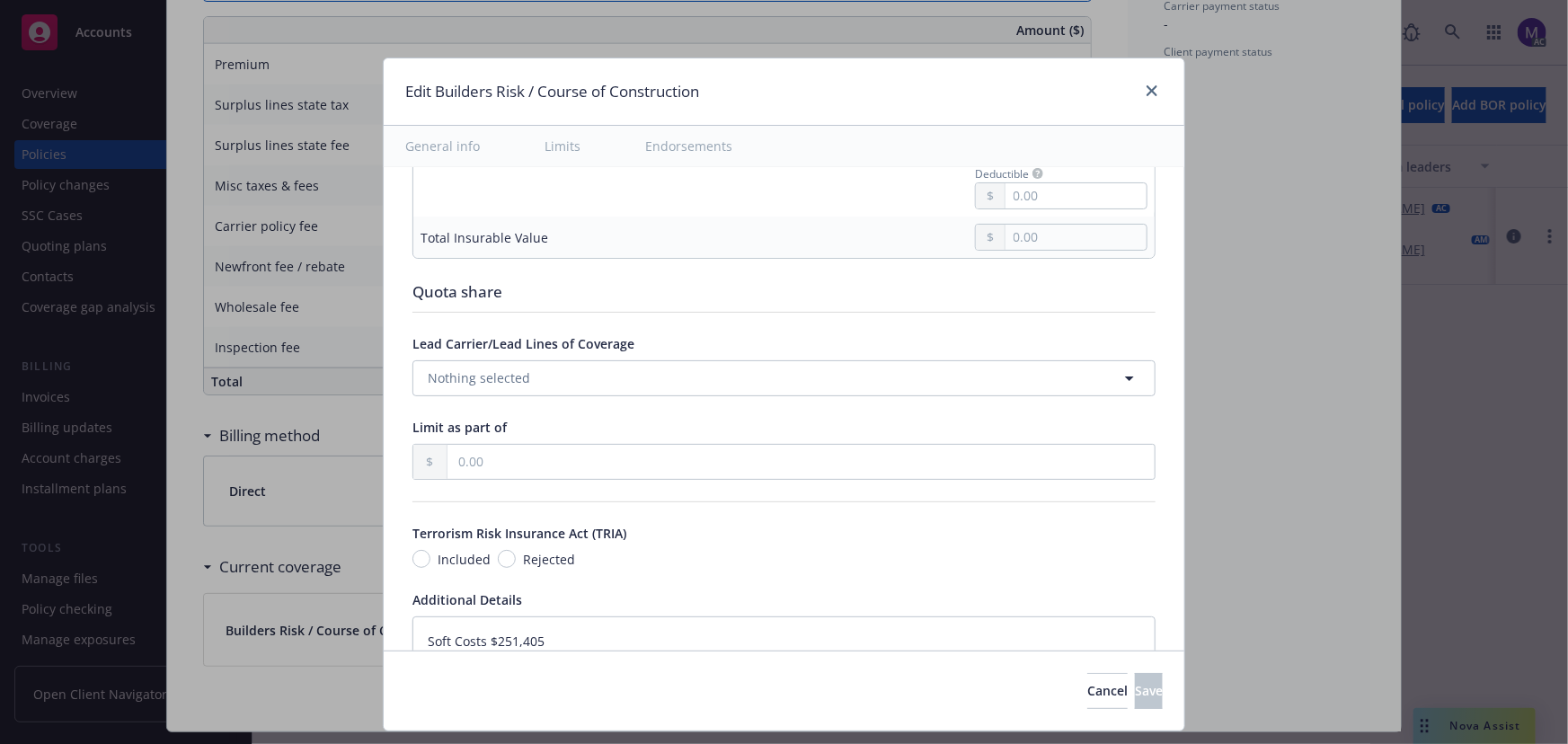
type textarea "x"
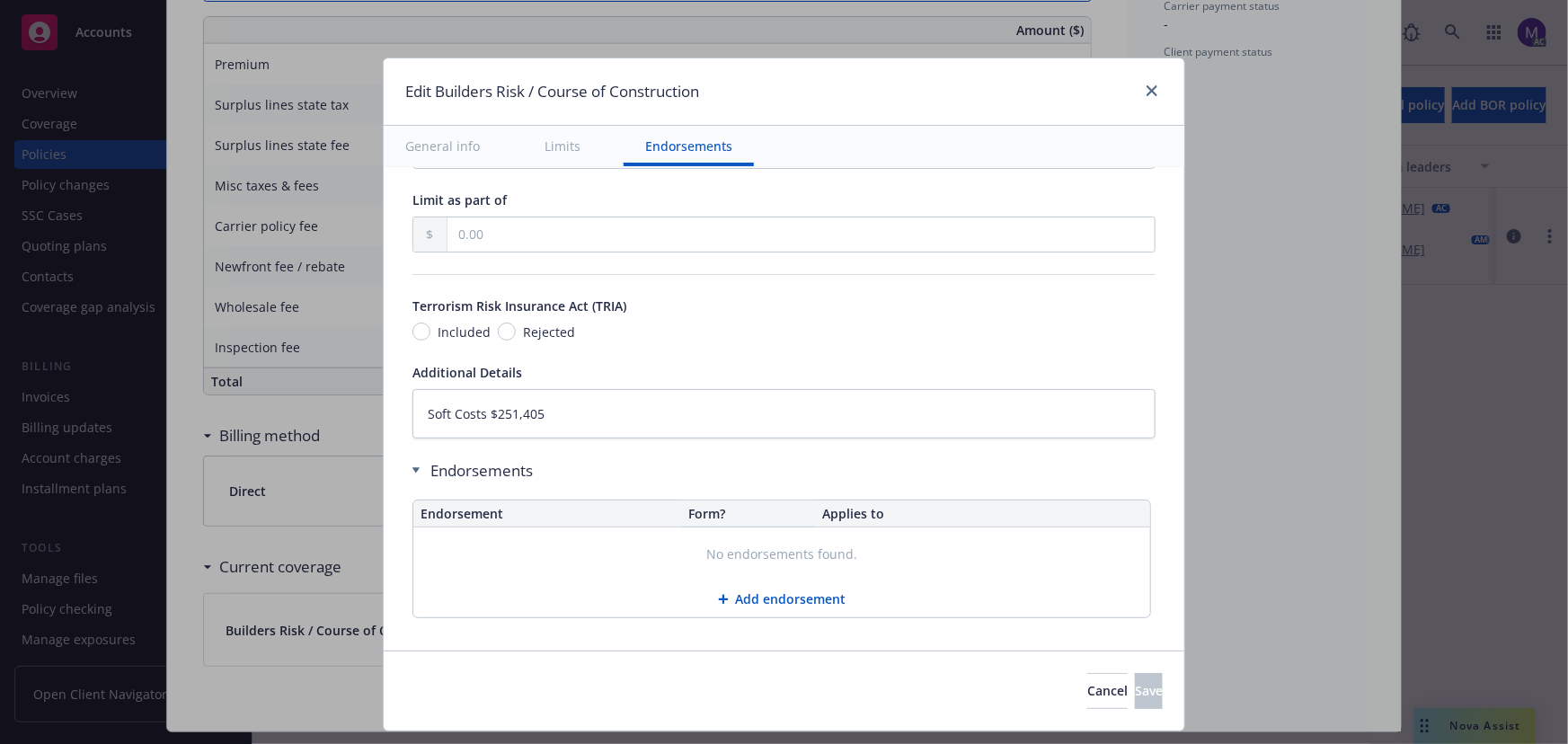
scroll to position [2089, 0]
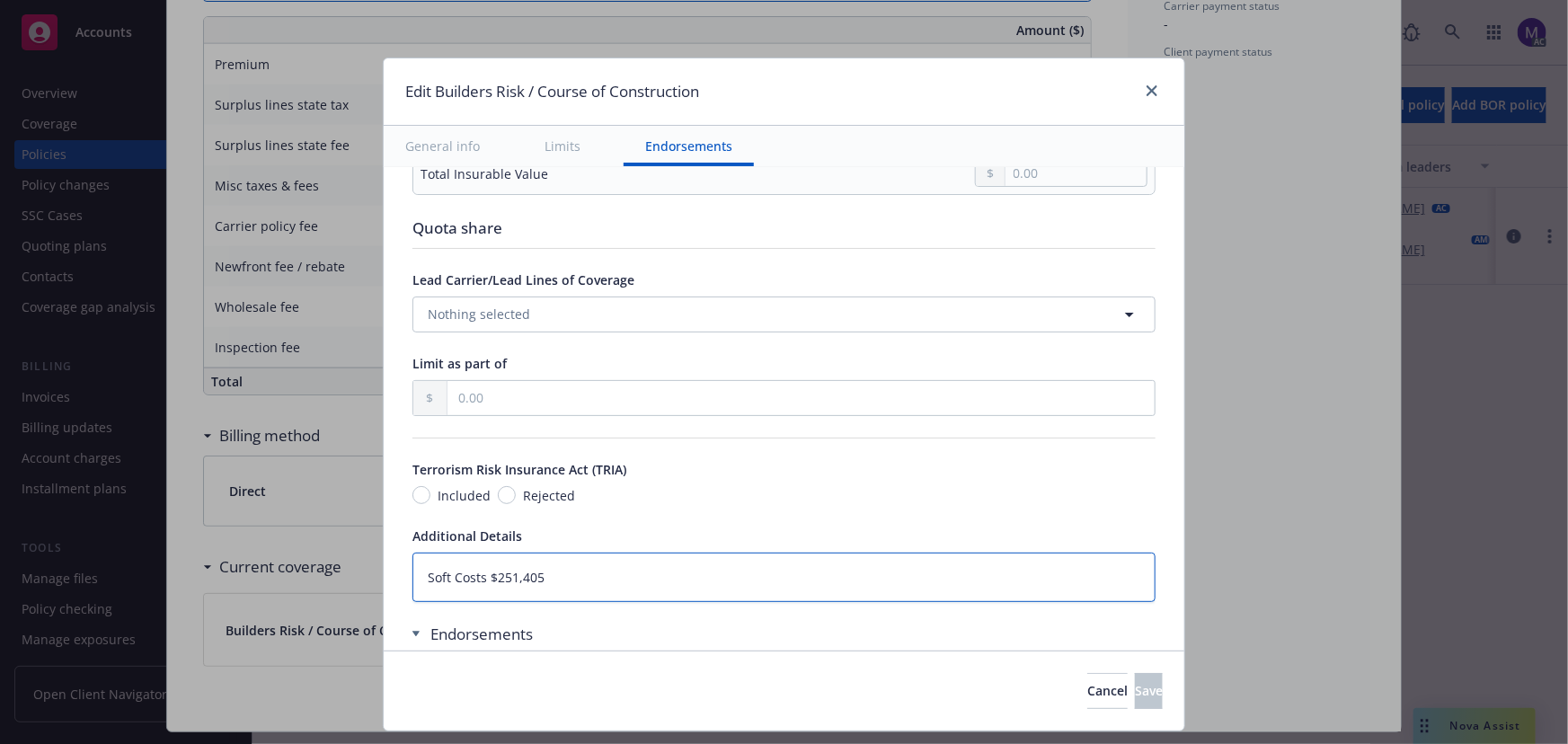
click at [575, 567] on textarea "Soft Costs $251,405" at bounding box center [783, 577] width 743 height 50
type textarea "Soft Costs $251,405"
type textarea "x"
paste textarea "The 'Renovation and Improvements' limit of insurance shown in the Declarations …"
type textarea "Soft Costs $251,405 The 'Renovation and Improvements' limit of insurance shown …"
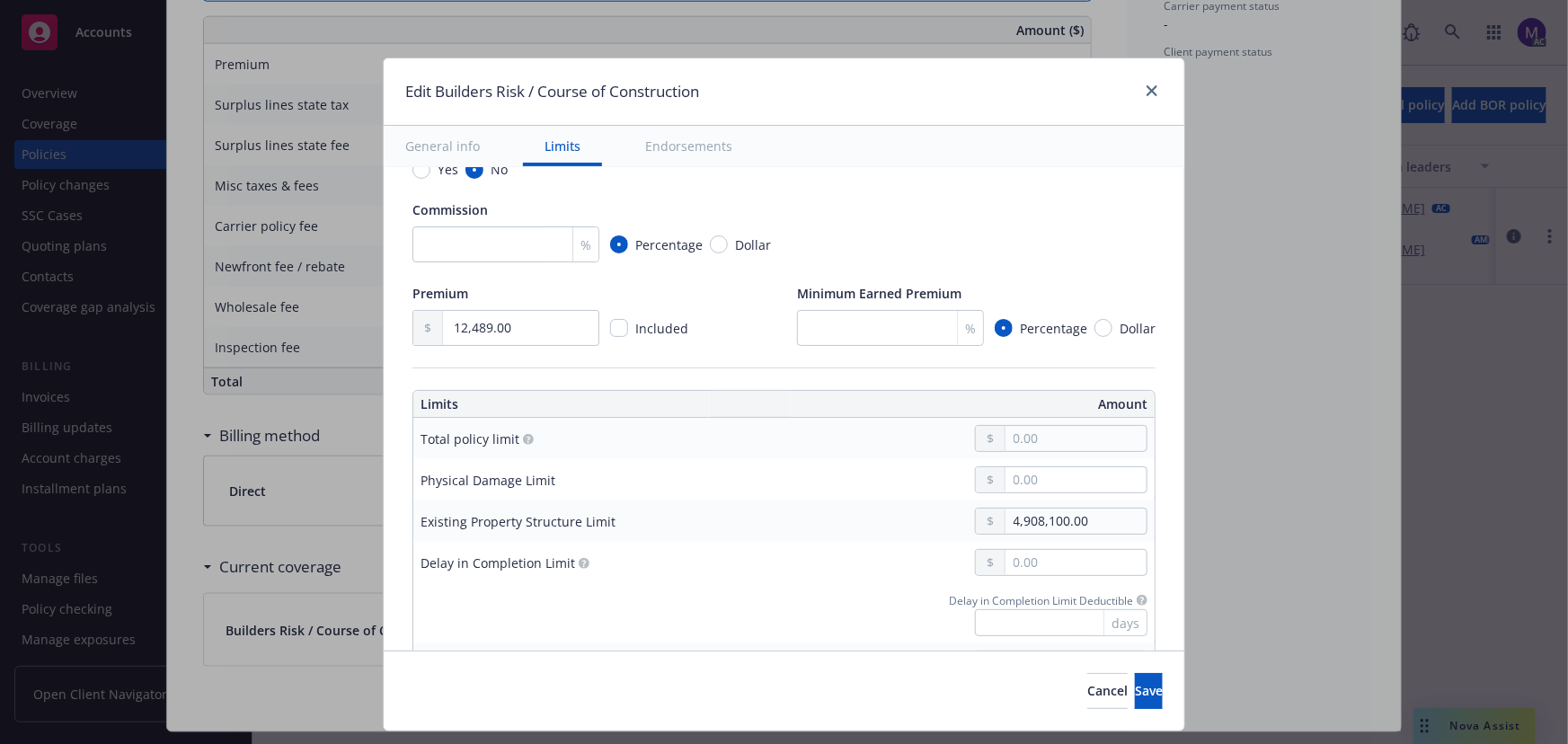
scroll to position [261, 0]
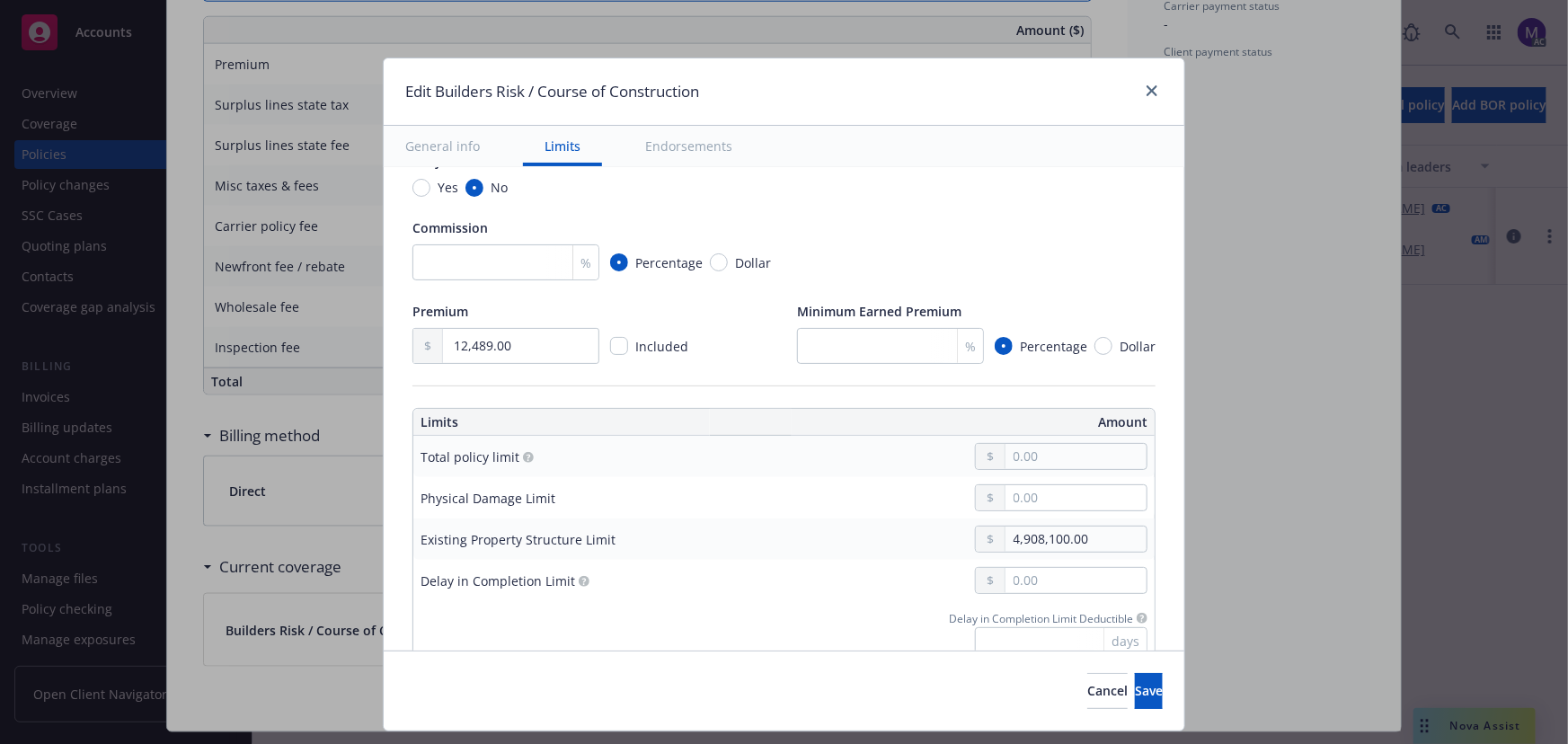
type textarea "x"
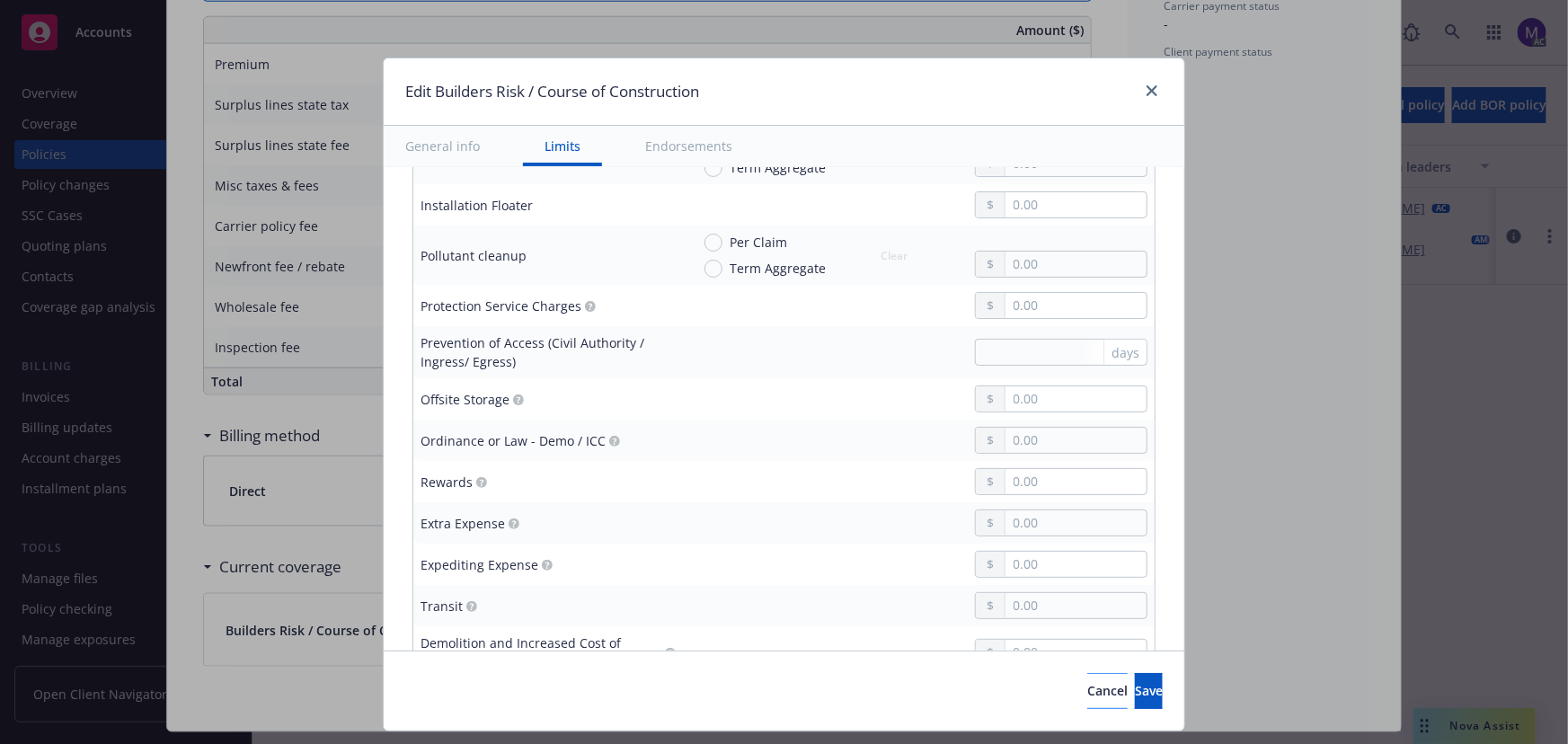
scroll to position [1241, 0]
type textarea "Soft Costs $251,405 The 'Renovation and Improvements' limit of insurance shown …"
click at [1135, 695] on button "Save" at bounding box center [1149, 690] width 28 height 36
type textarea "x"
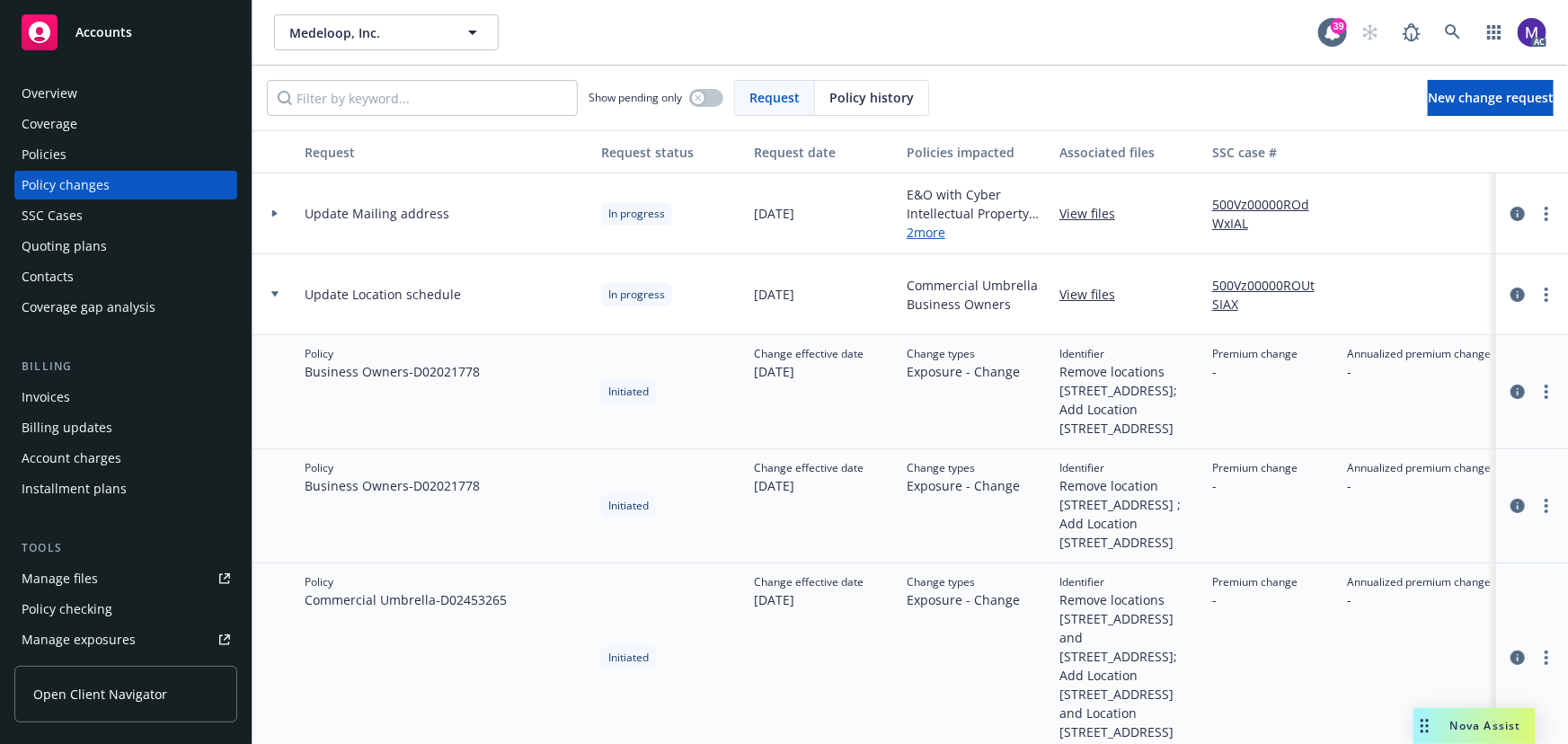
drag, startPoint x: 1146, startPoint y: 530, endPoint x: 1150, endPoint y: 539, distance: 9.8
click at [1150, 539] on span "Remove location [STREET_ADDRESS] ; Add Location [STREET_ADDRESS]" at bounding box center [1129, 514] width 139 height 75
click at [103, 186] on div "Policy changes" at bounding box center [65, 185] width 88 height 28
click at [90, 149] on div "Policies" at bounding box center [126, 154] width 209 height 28
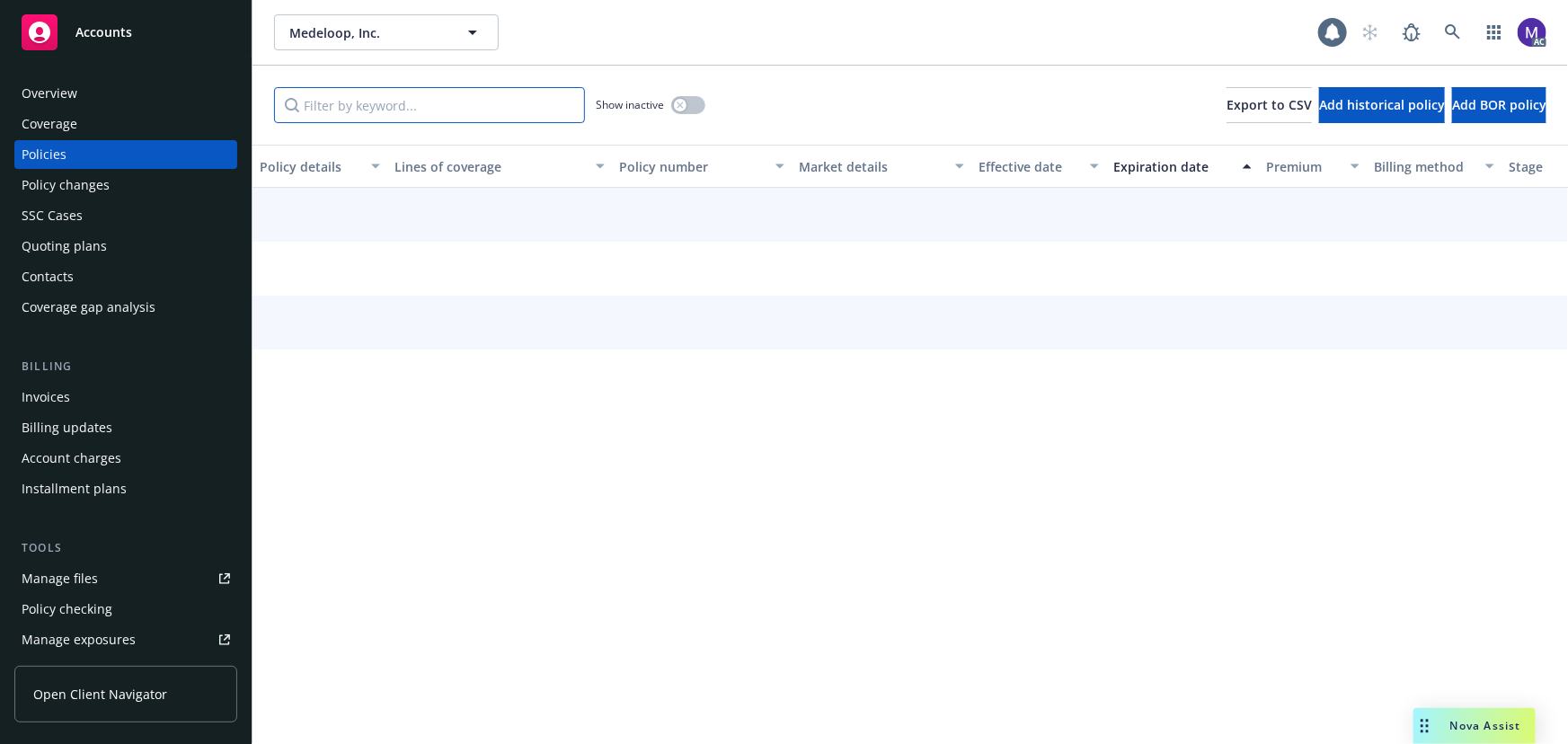
click at [343, 109] on input "Filter by keyword..." at bounding box center [430, 104] width 310 height 36
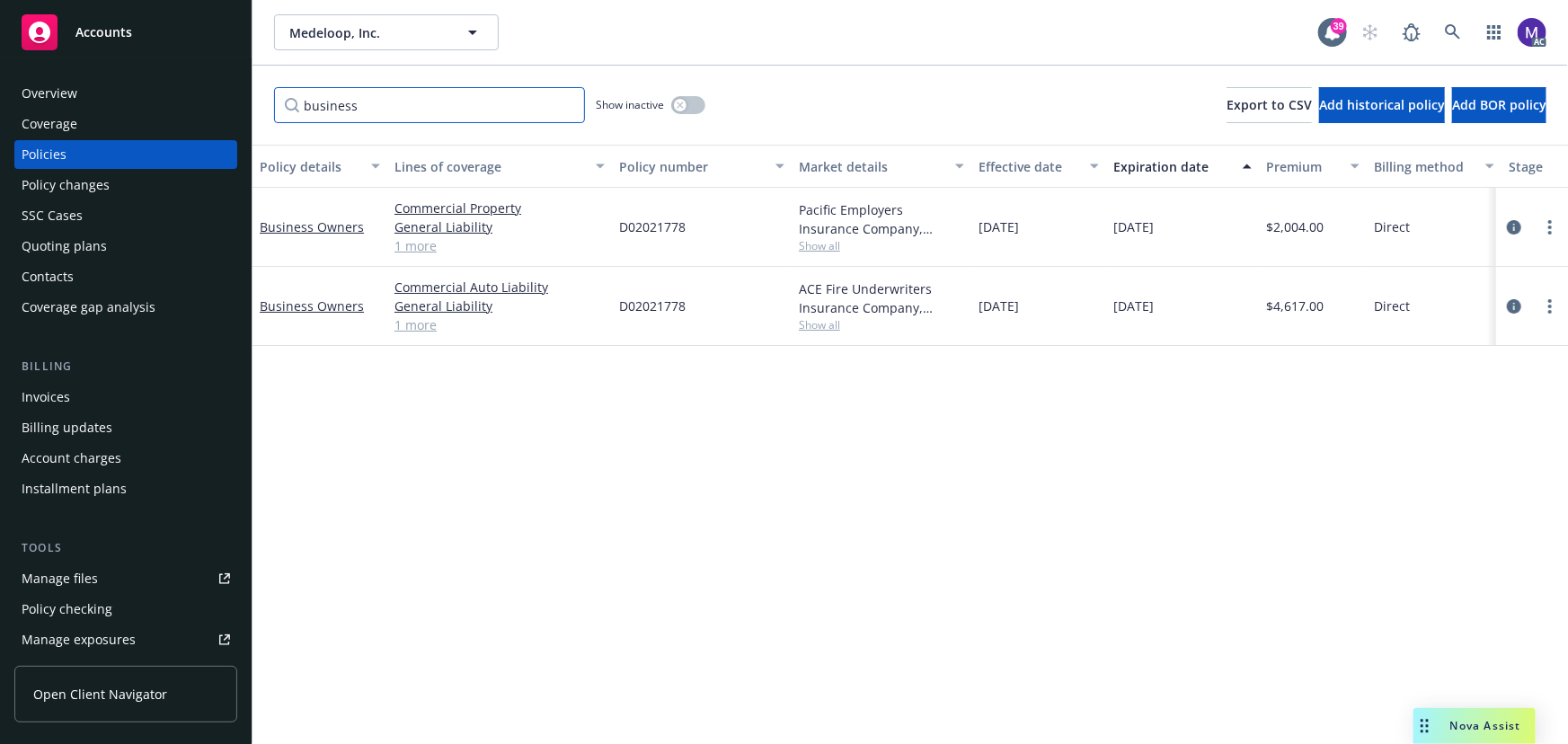
type input "business"
click at [816, 250] on span "Show all" at bounding box center [881, 246] width 165 height 16
click at [670, 351] on span "Chubb Group" at bounding box center [783, 349] width 331 height 19
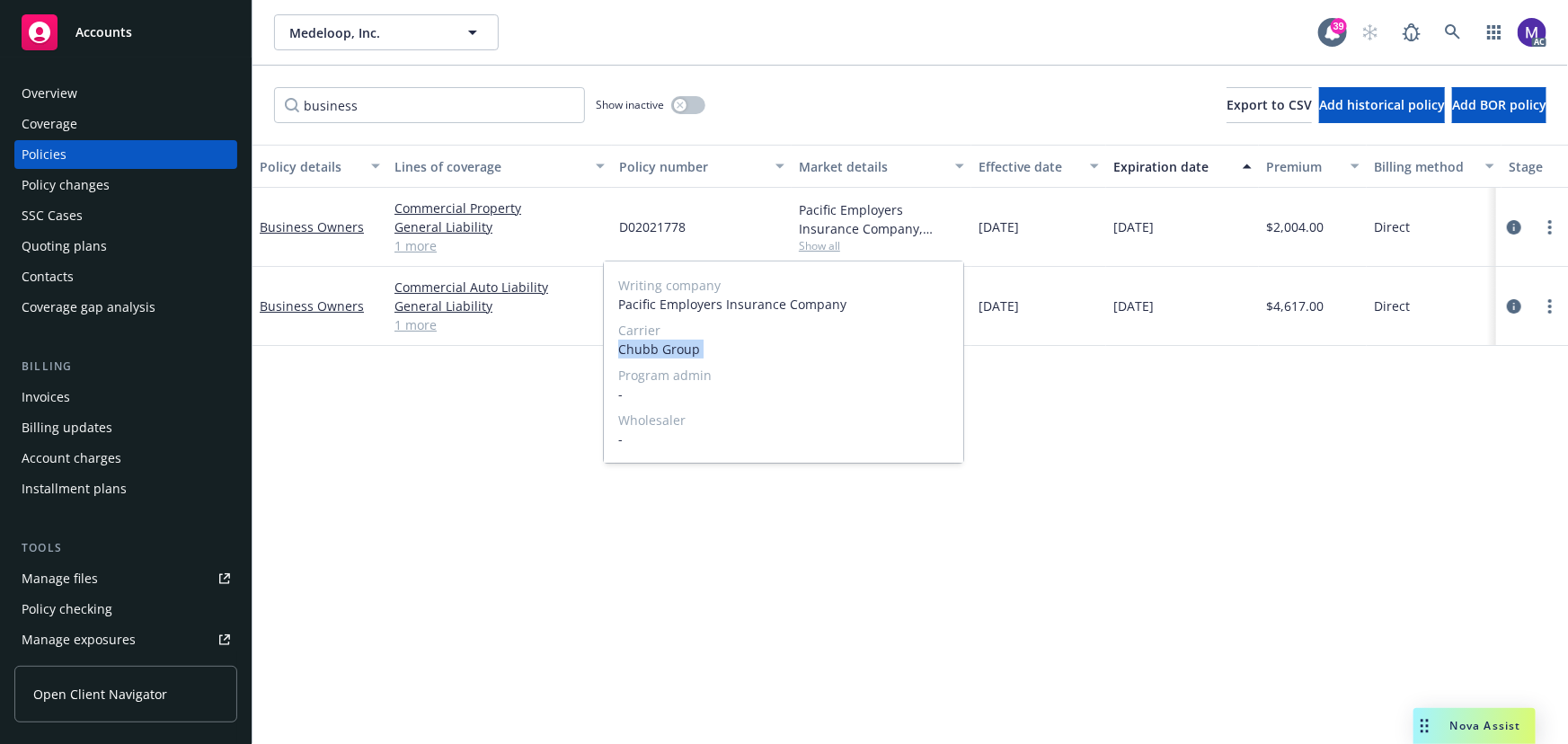
click at [670, 351] on span "Chubb Group" at bounding box center [783, 349] width 331 height 19
copy span "Chubb Group"
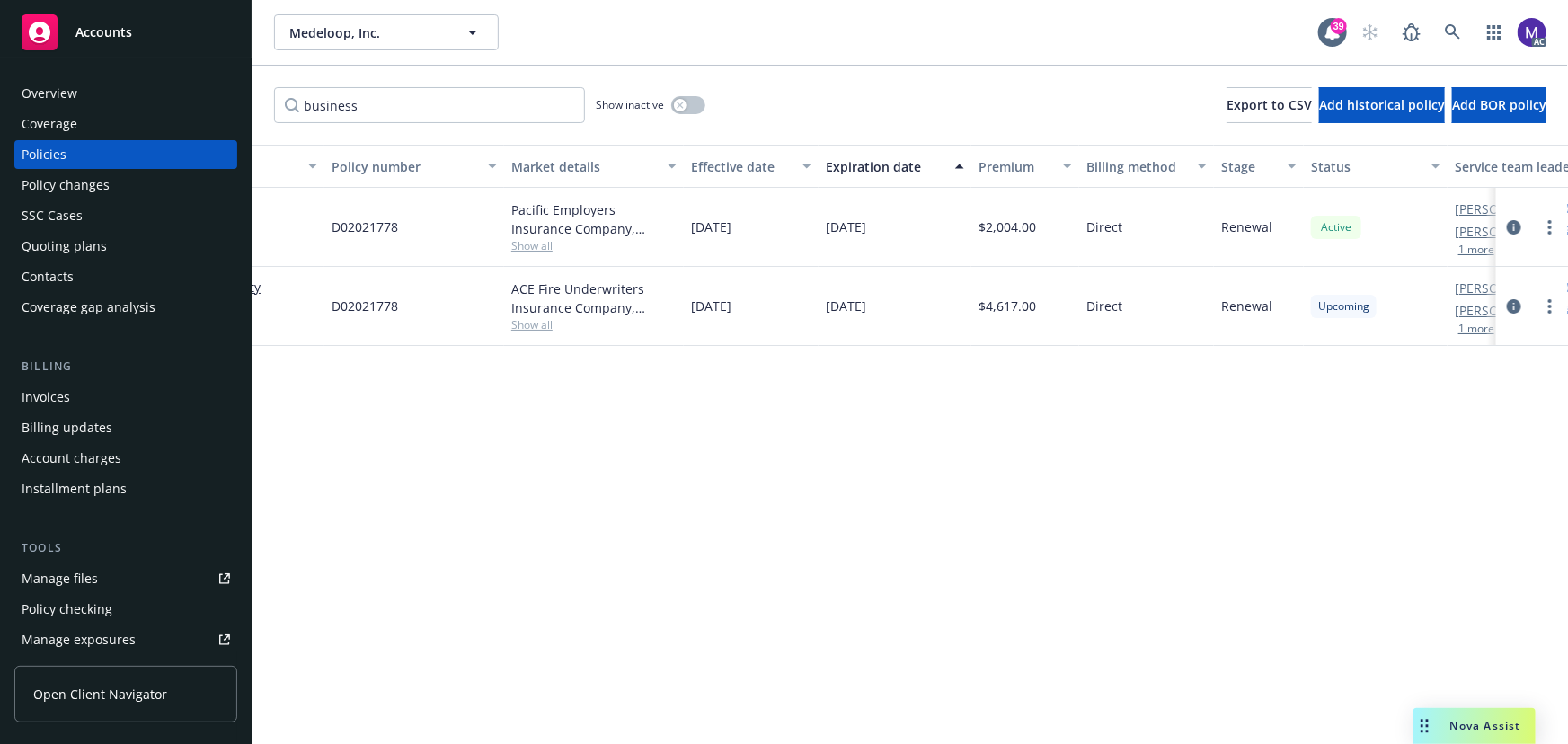
scroll to position [0, 418]
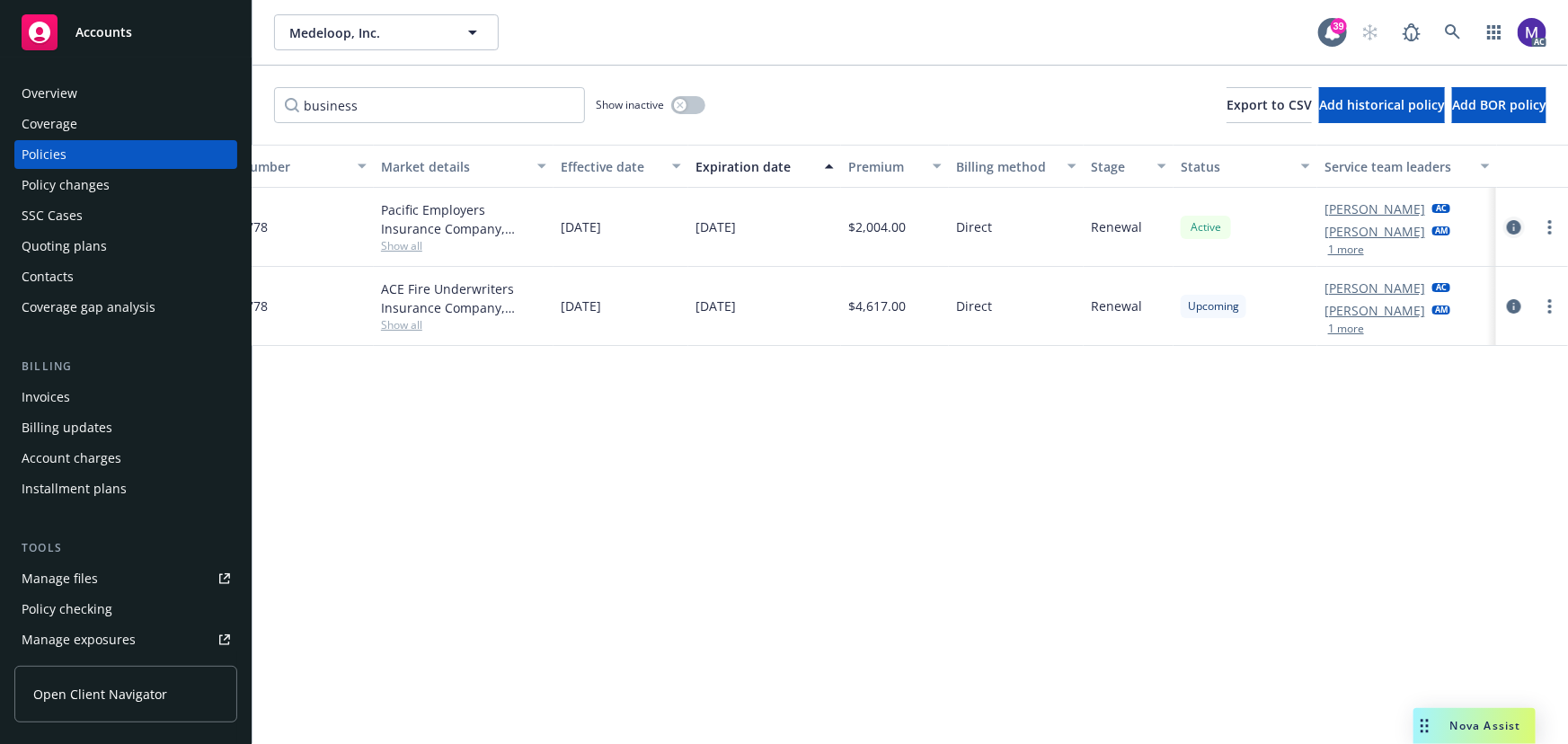
click at [1515, 231] on icon "circleInformation" at bounding box center [1514, 227] width 15 height 15
